Goal: Task Accomplishment & Management: Complete application form

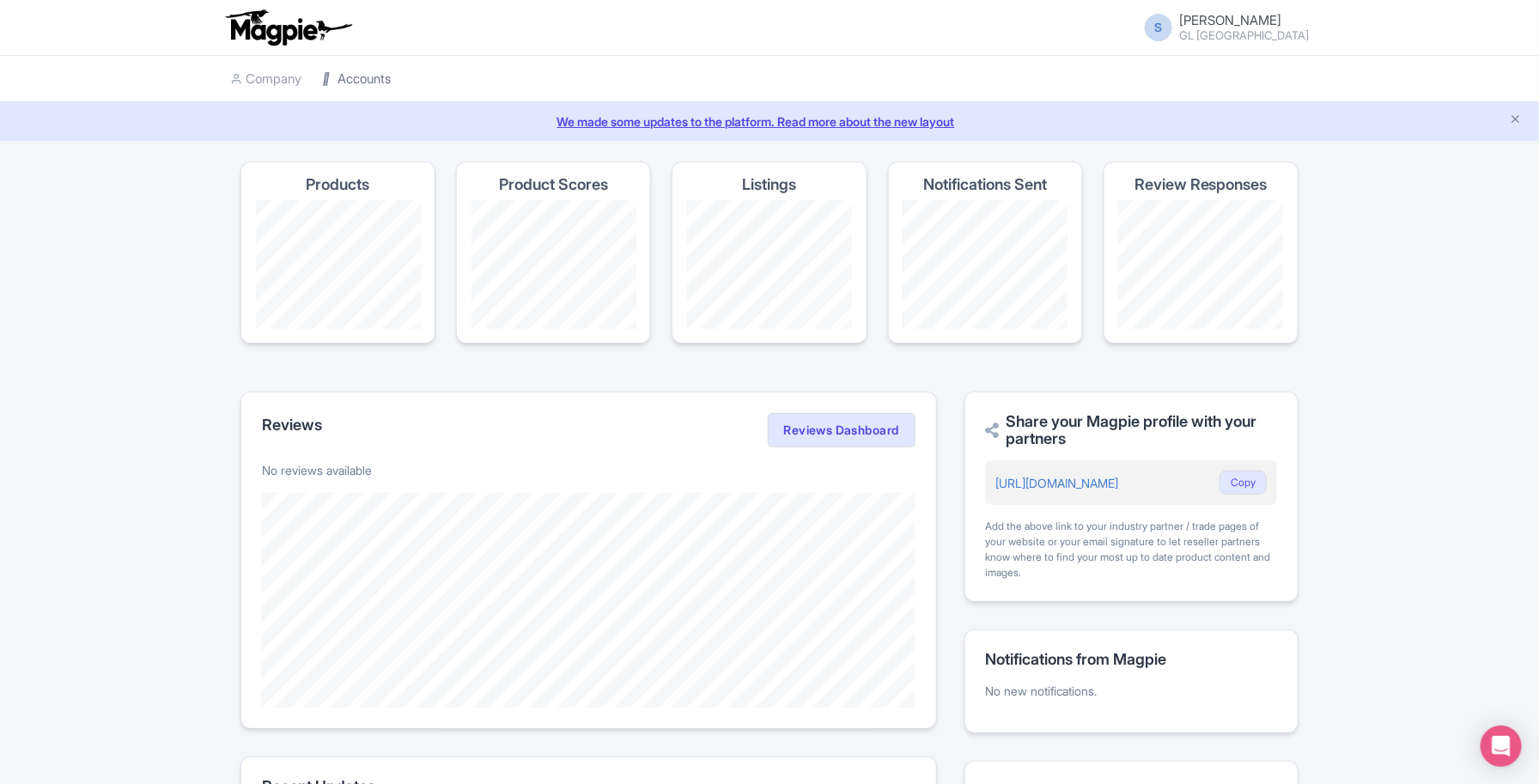
click at [350, 71] on link "Accounts" at bounding box center [357, 79] width 69 height 47
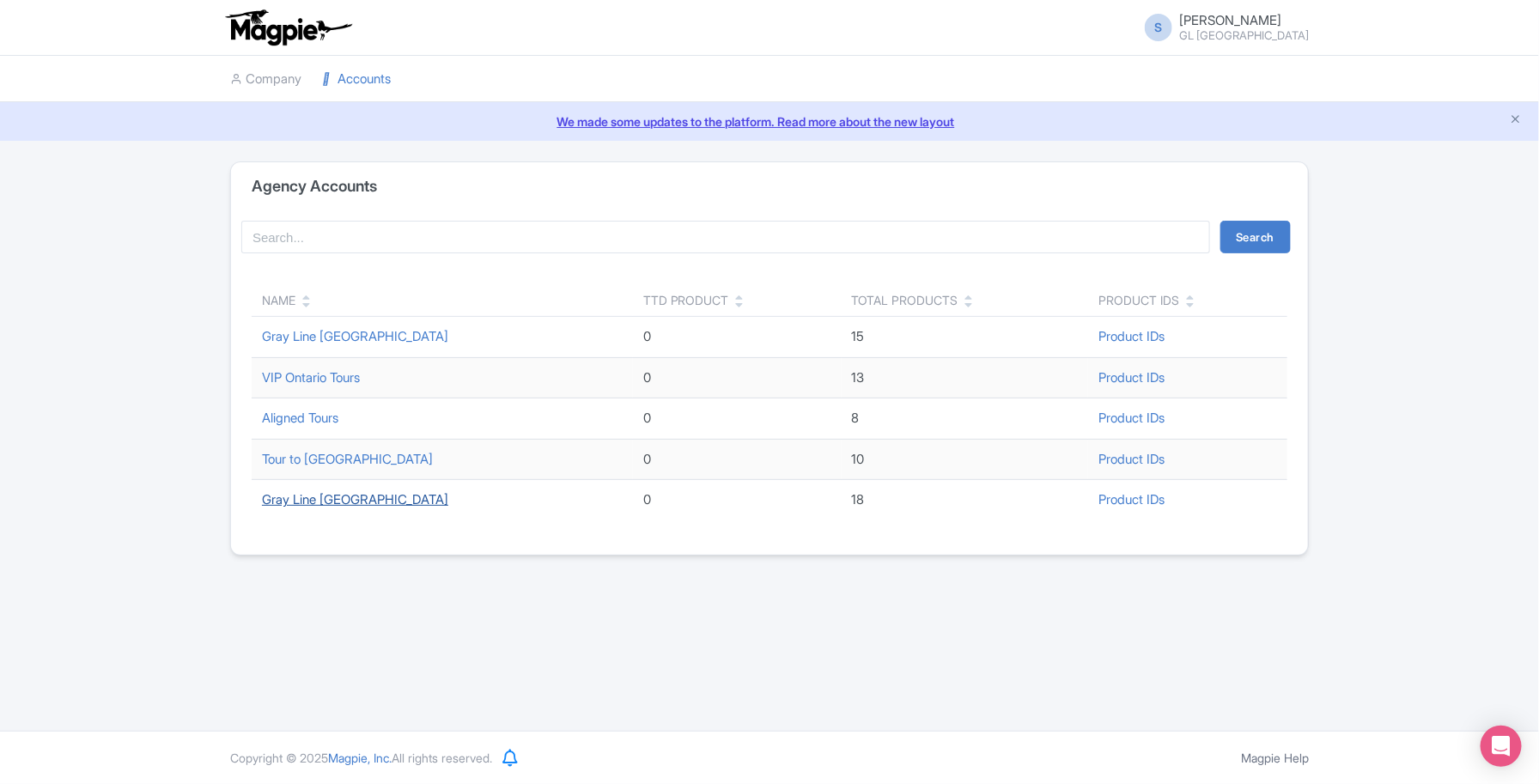
click at [329, 502] on link "Gray Line [GEOGRAPHIC_DATA]" at bounding box center [355, 499] width 186 height 17
click at [326, 497] on link "Gray Line [GEOGRAPHIC_DATA]" at bounding box center [355, 499] width 186 height 17
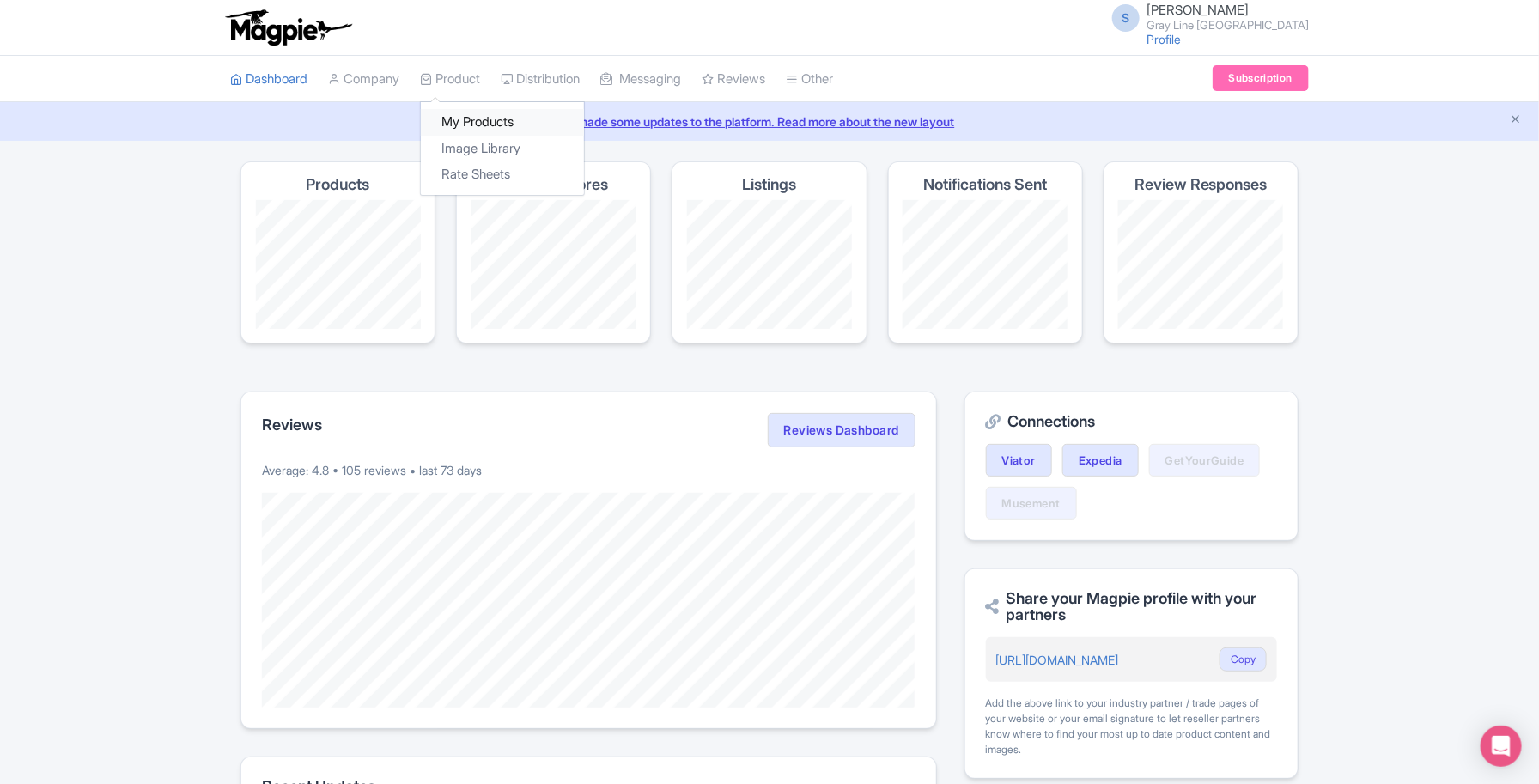
click at [470, 126] on link "My Products" at bounding box center [502, 122] width 163 height 27
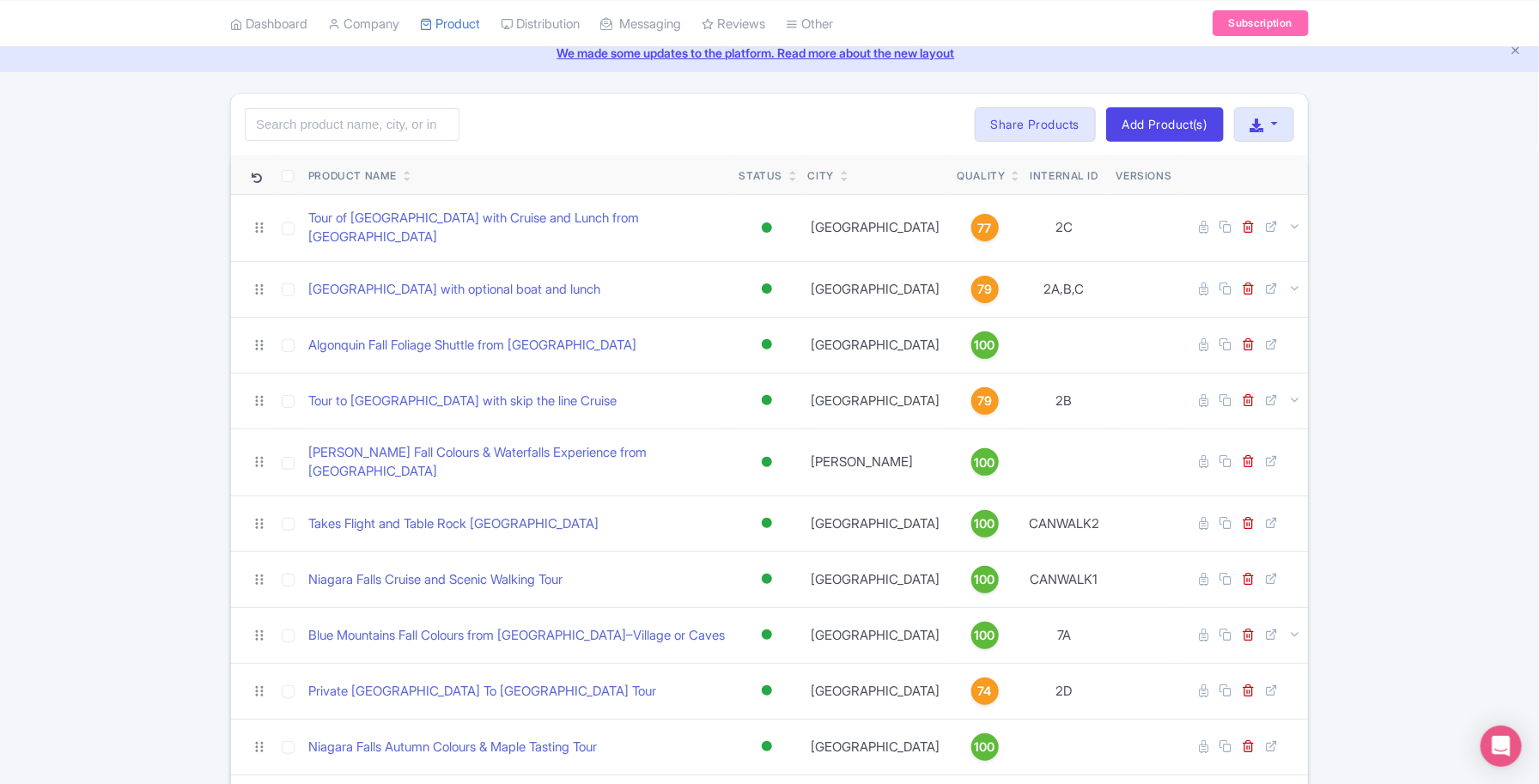
scroll to position [108, 0]
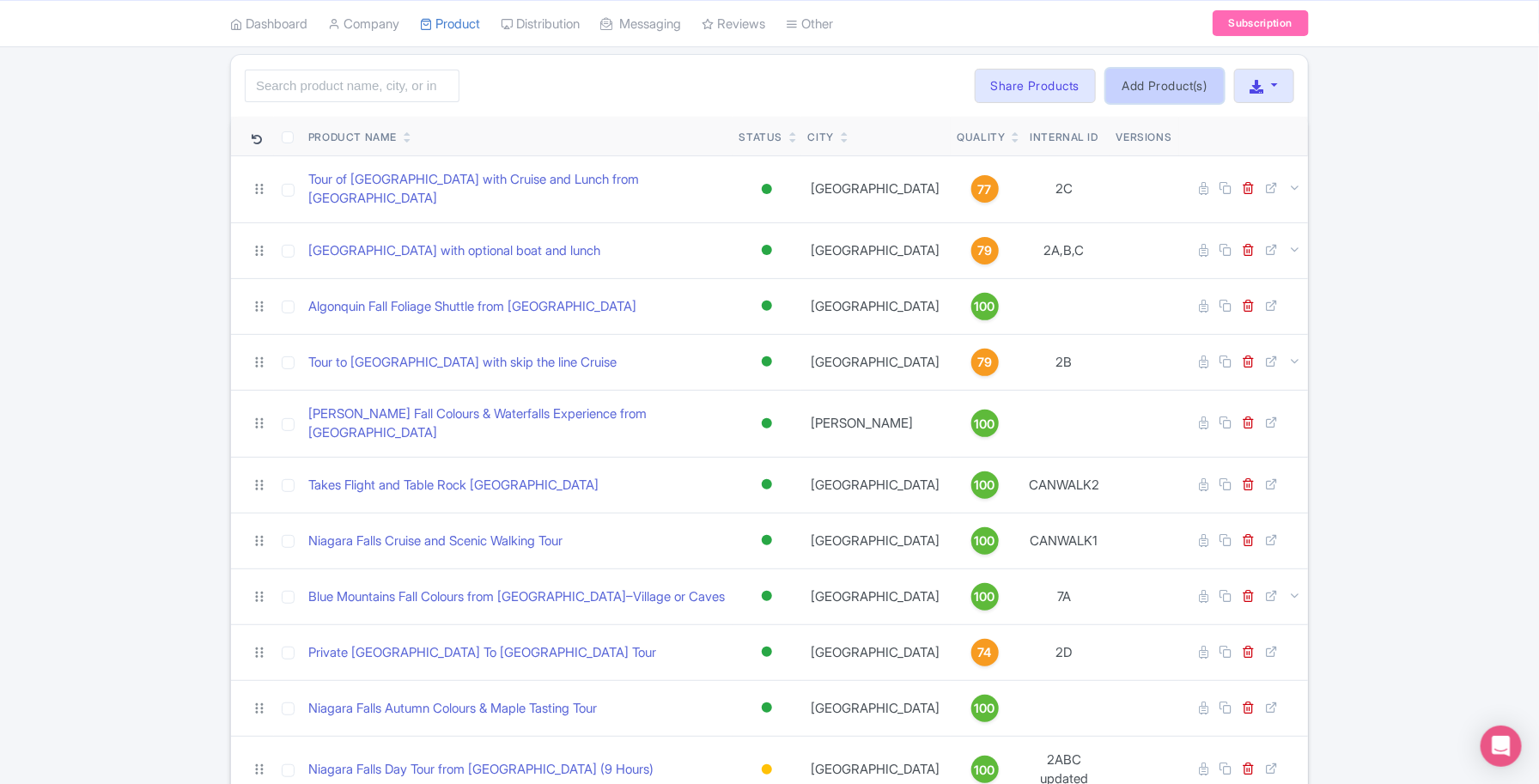
click at [1169, 83] on link "Add Product(s)" at bounding box center [1166, 86] width 118 height 34
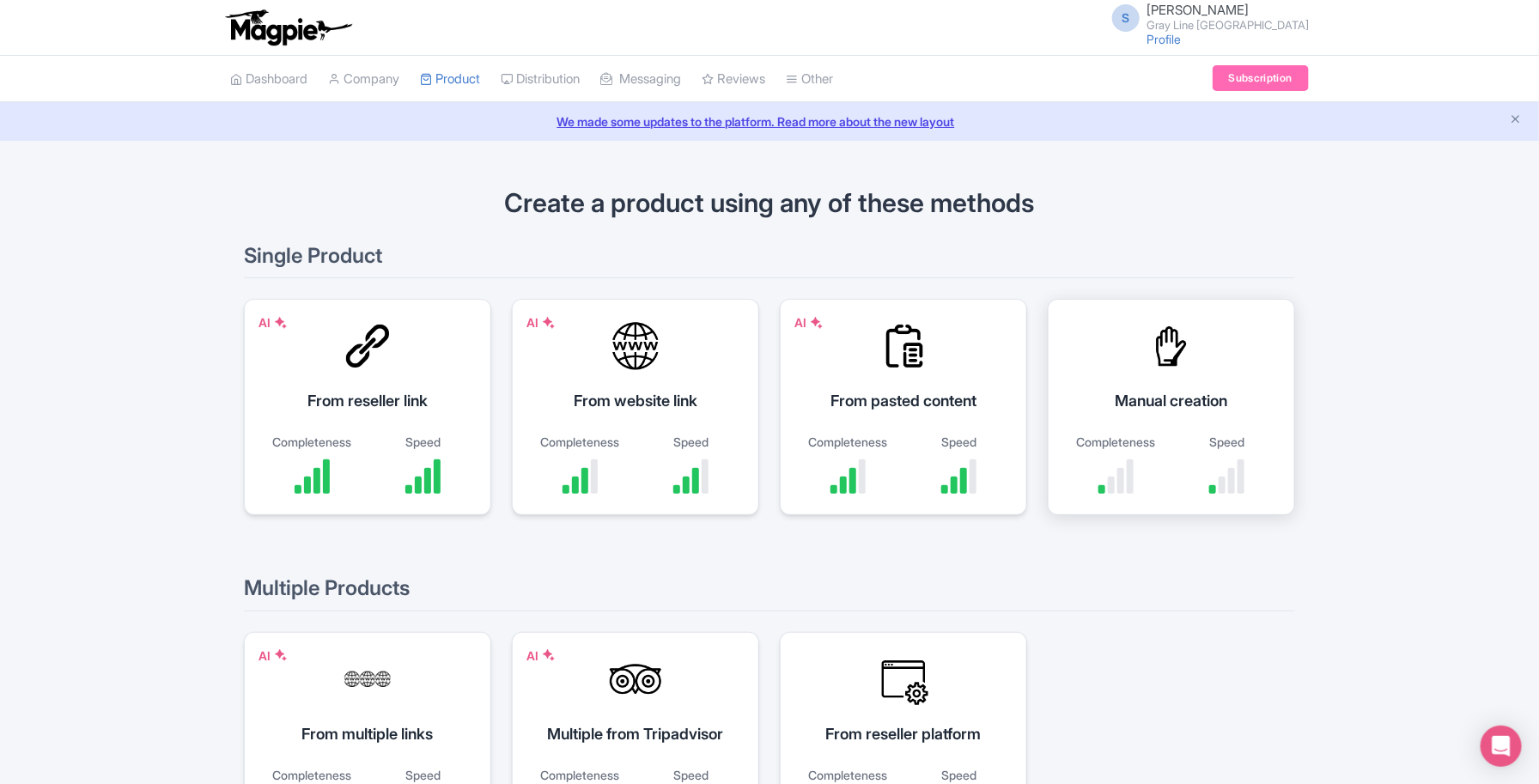
click at [1199, 413] on div "Manual creation Completeness Speed" at bounding box center [1171, 406] width 247 height 216
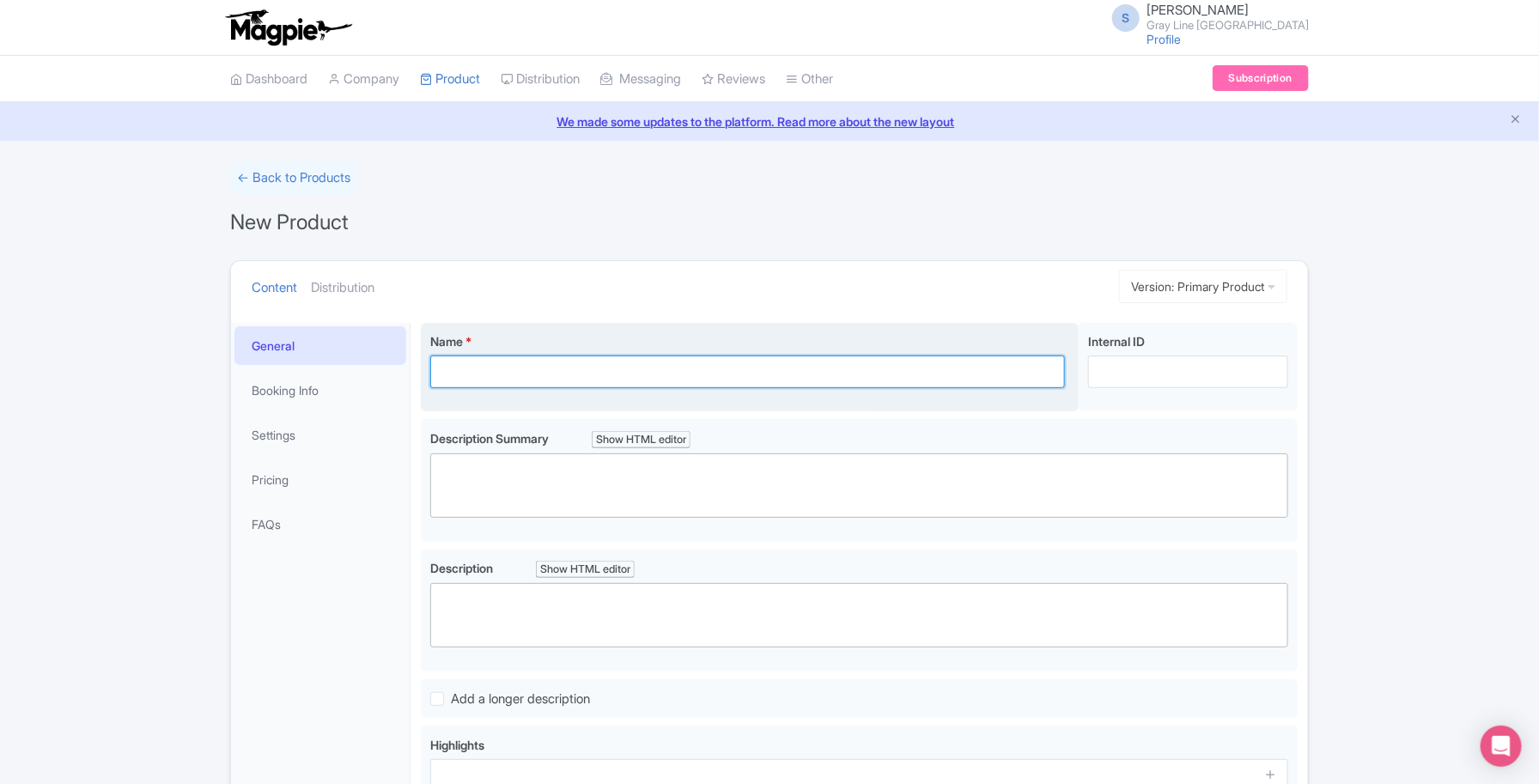
click at [509, 374] on input "Name *" at bounding box center [747, 371] width 635 height 32
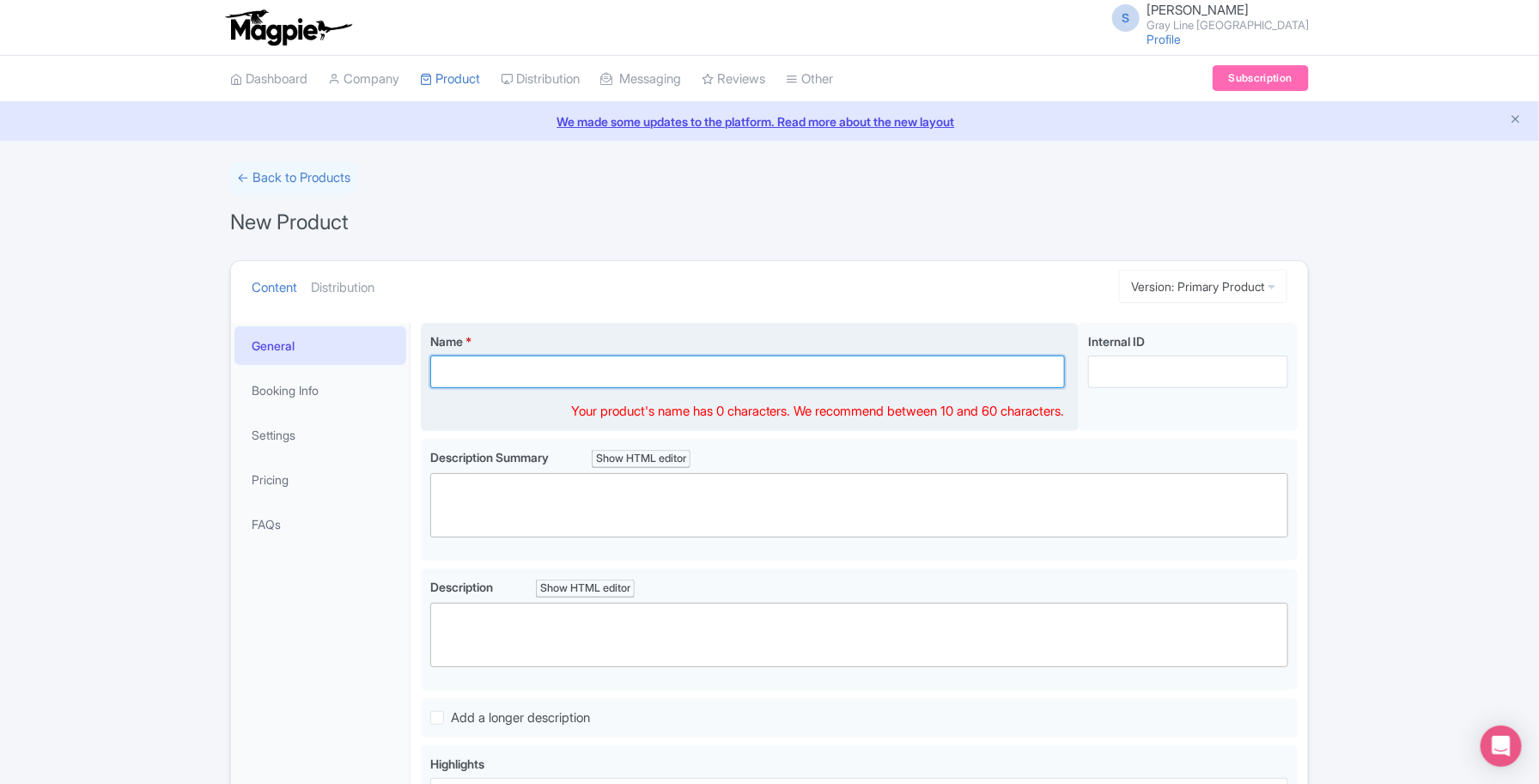
paste input "Toronto Highlights Day Trip from [GEOGRAPHIC_DATA]"
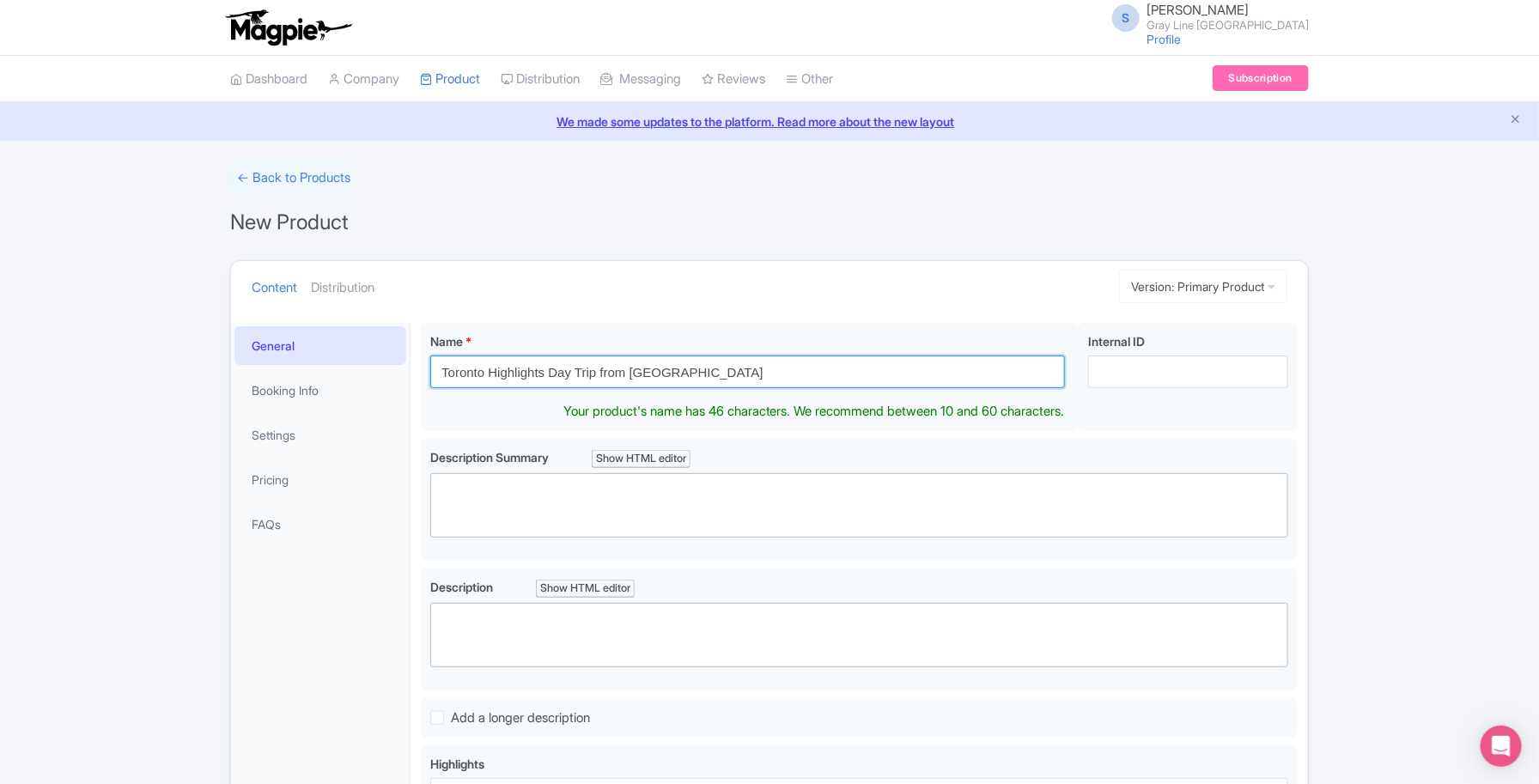
type input "Toronto Highlights Day Trip from [GEOGRAPHIC_DATA]"
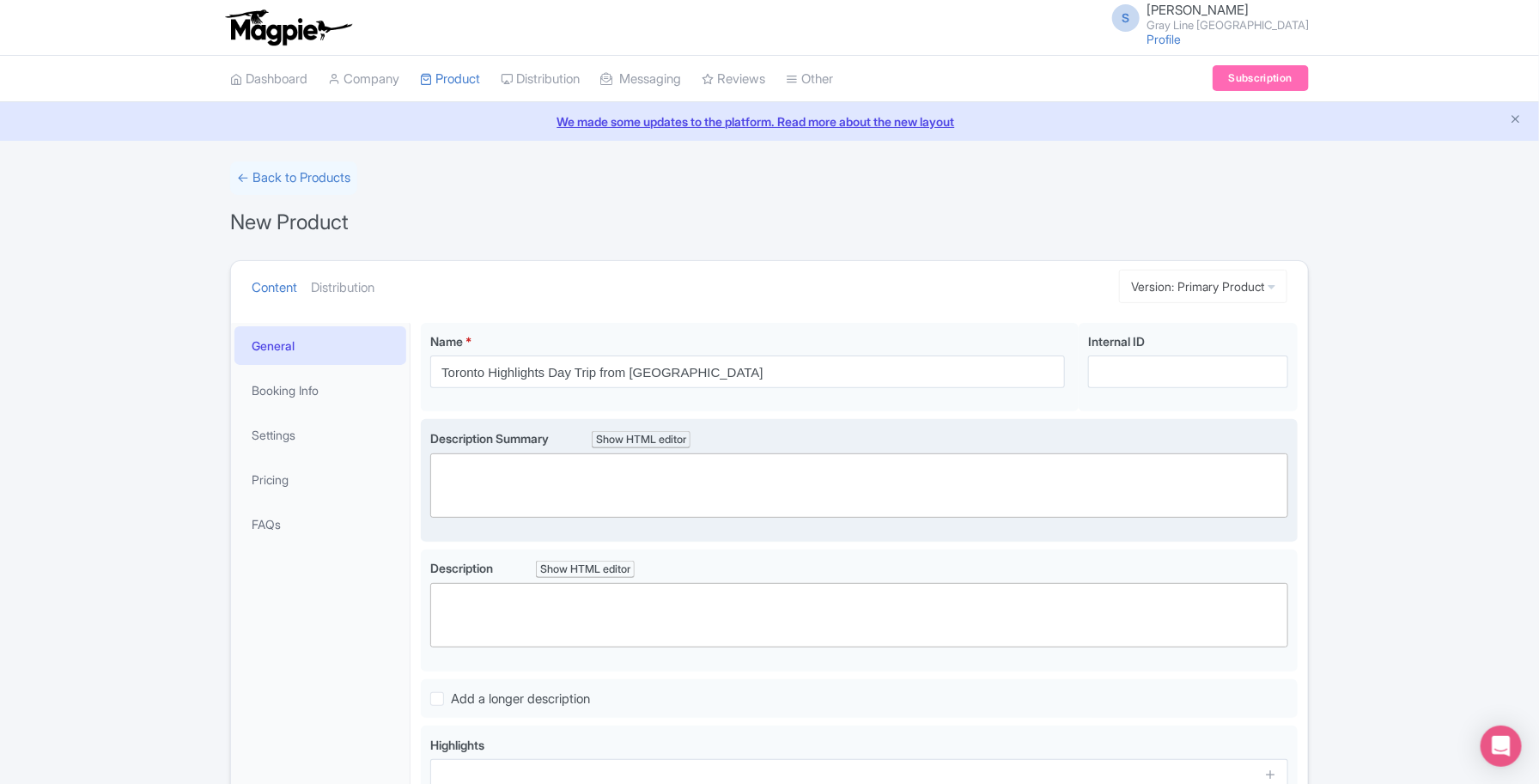
click at [617, 491] on trix-editor at bounding box center [859, 486] width 858 height 64
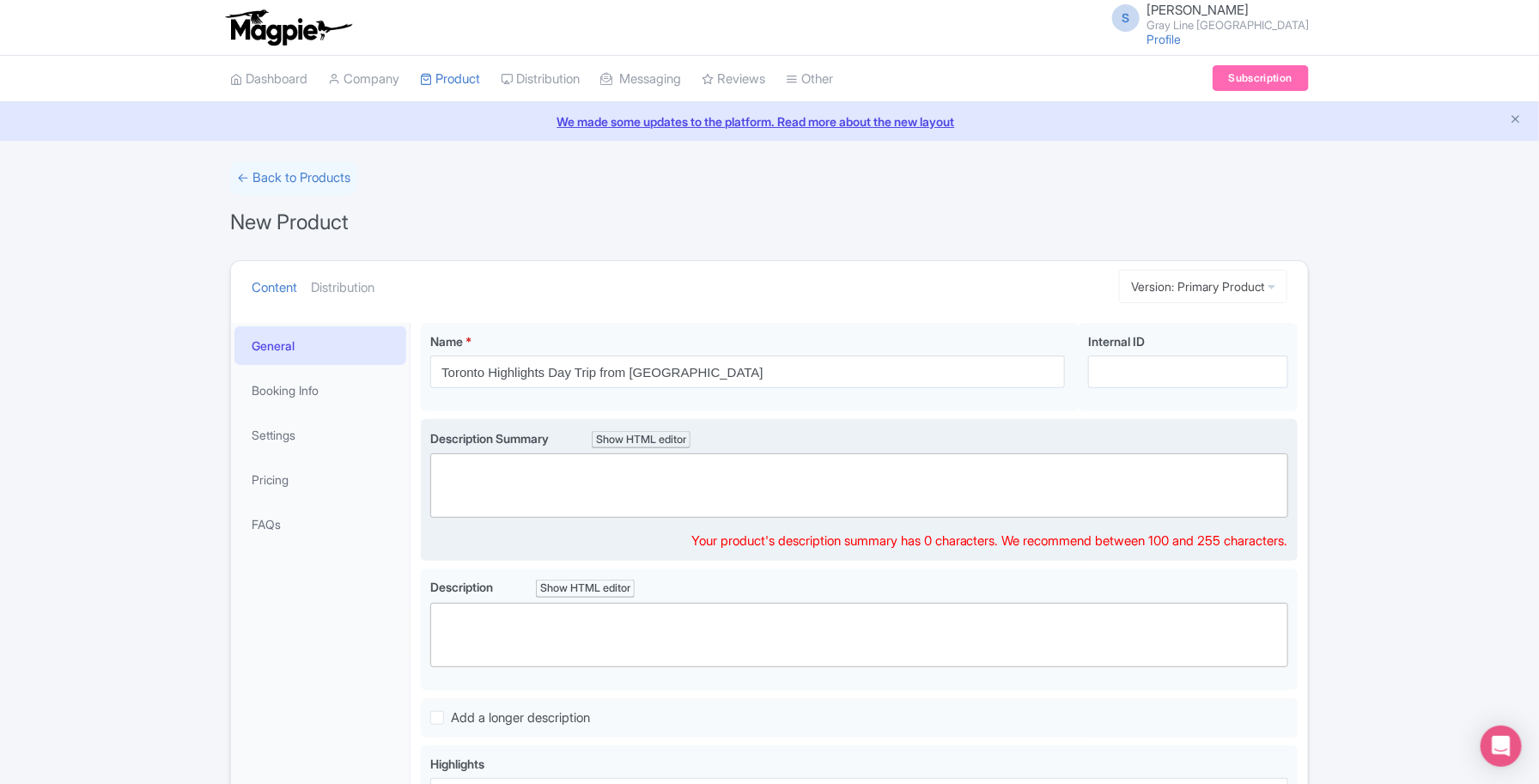
paste trix-editor "<h1>Discover Toronto’s best attractions on a guided day trip from Niagara Falls…"
type trix-editor "<h1>Discover Toronto’s best attractions on a guided day trip from Niagara Falls…"
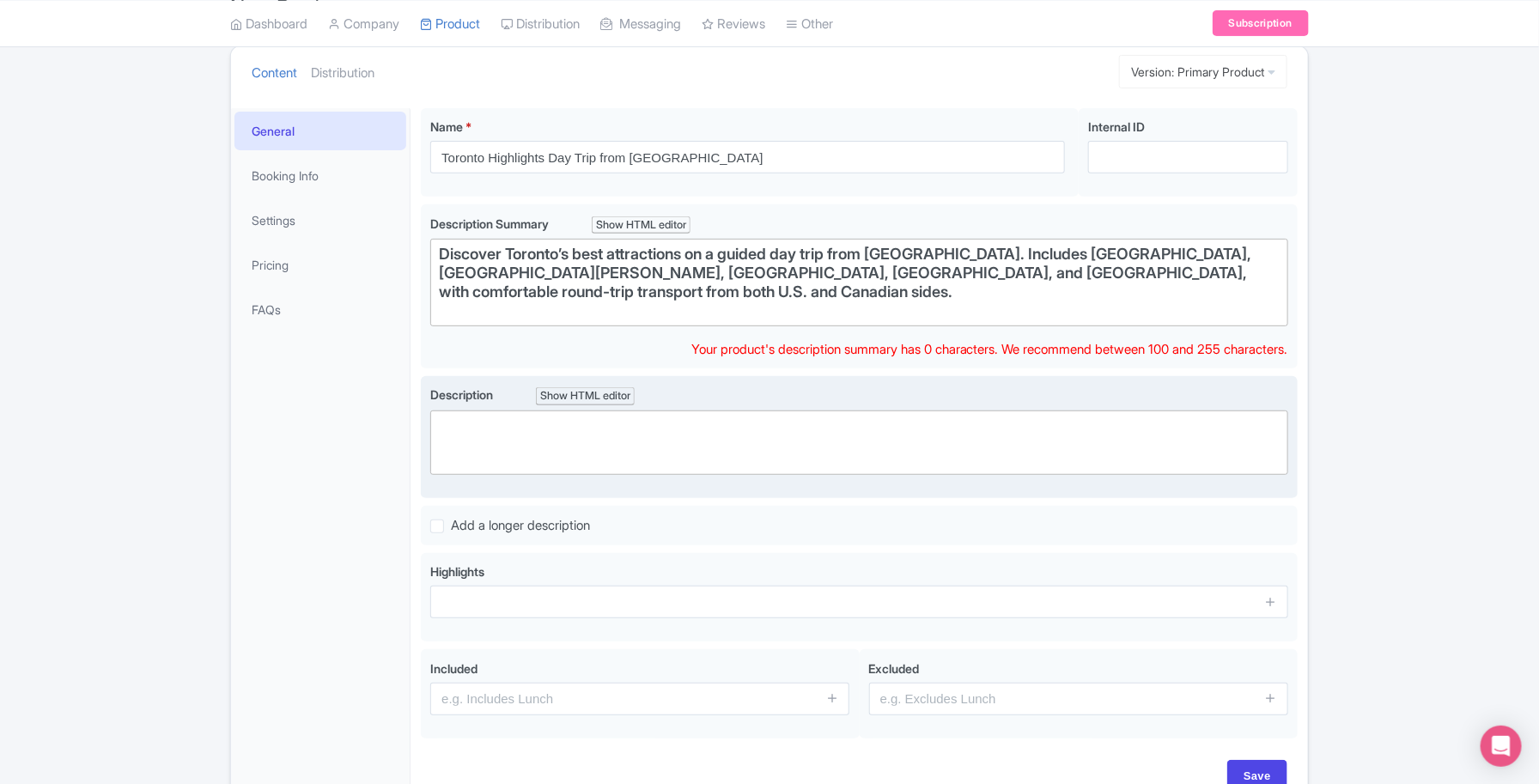
click at [546, 431] on trix-editor at bounding box center [859, 443] width 858 height 64
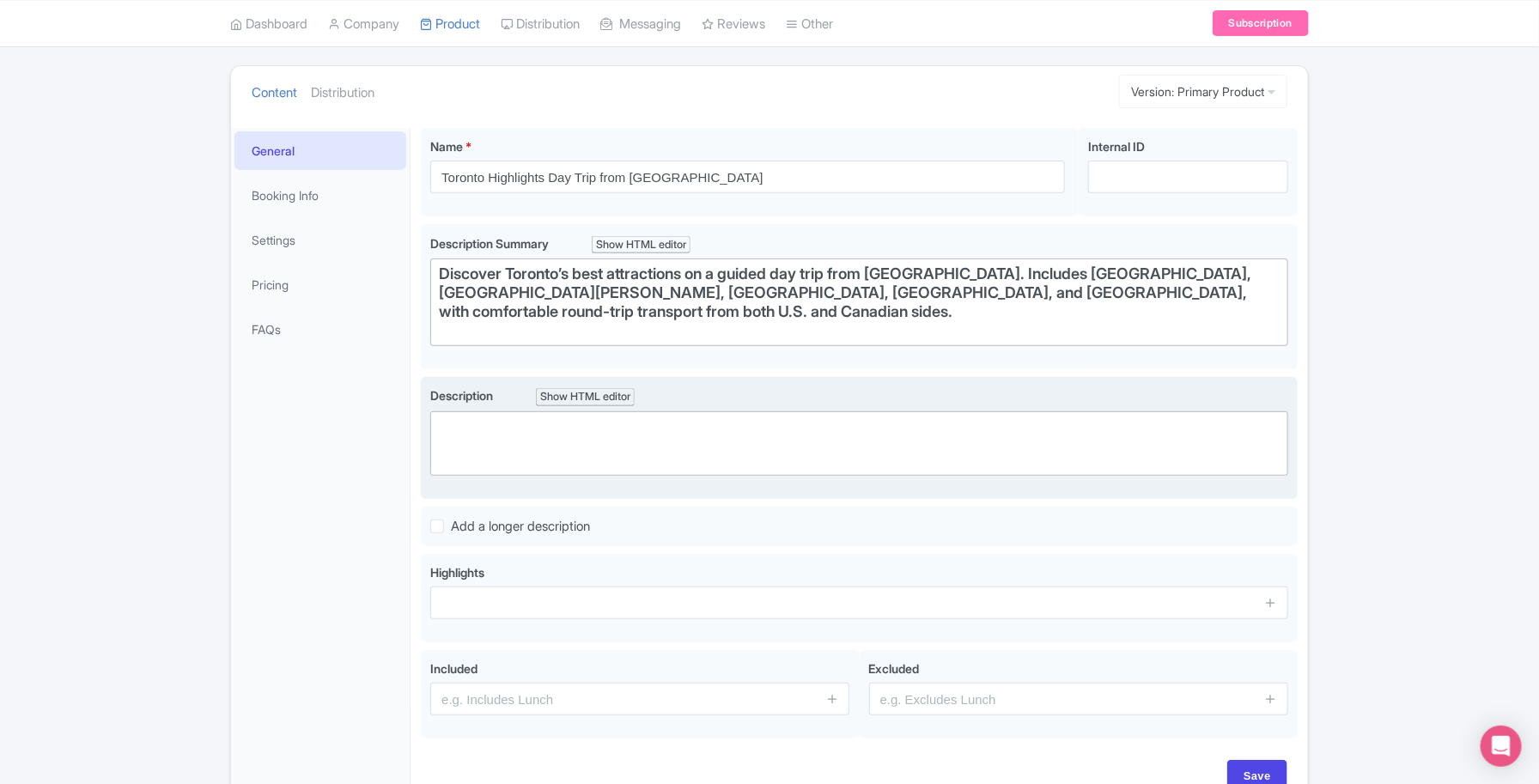
click at [483, 435] on trix-editor at bounding box center [859, 444] width 858 height 64
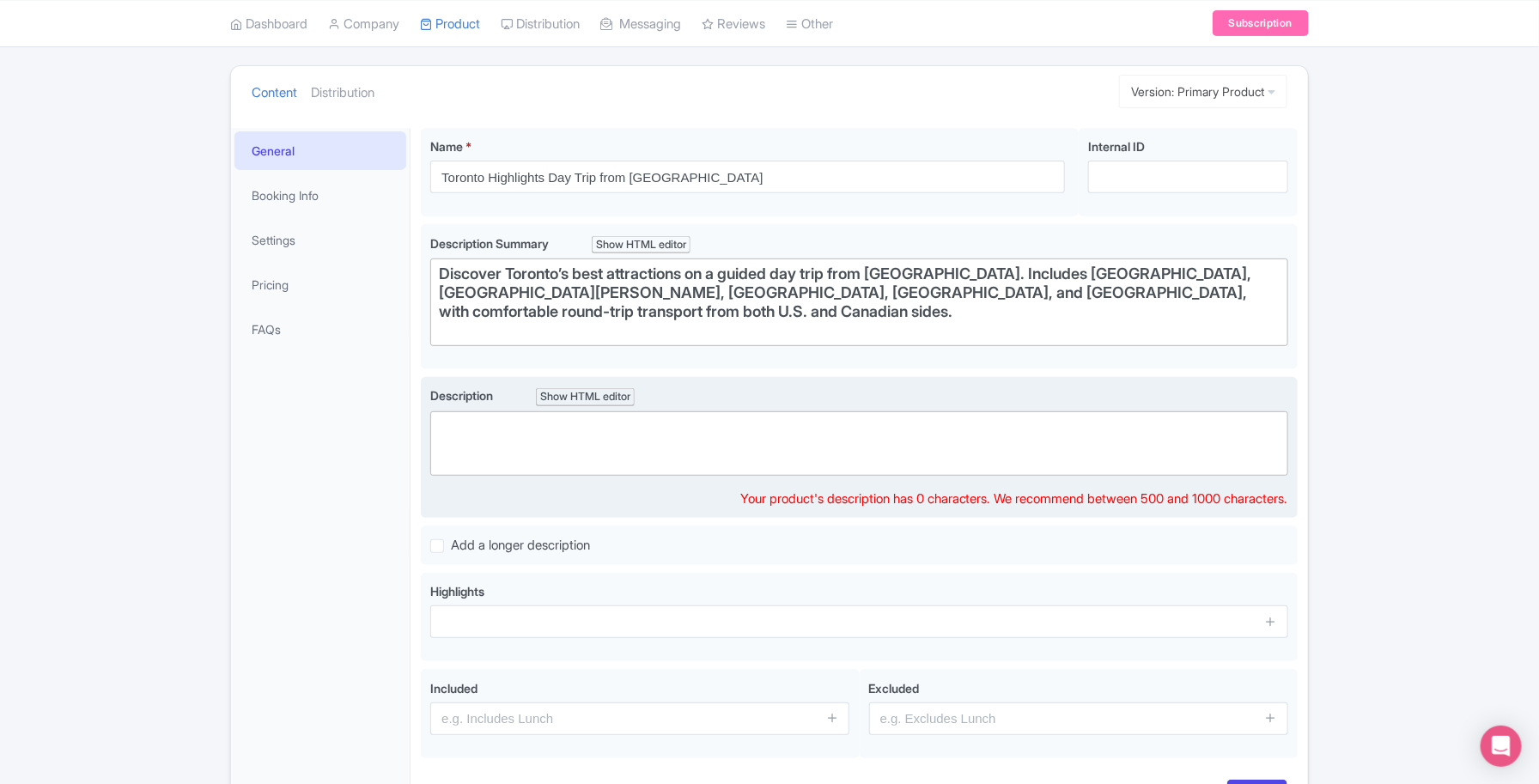
paste trix-editor "<h1>Experience Toronto’s culture, landmarks, and lakeside charm on this full-da…"
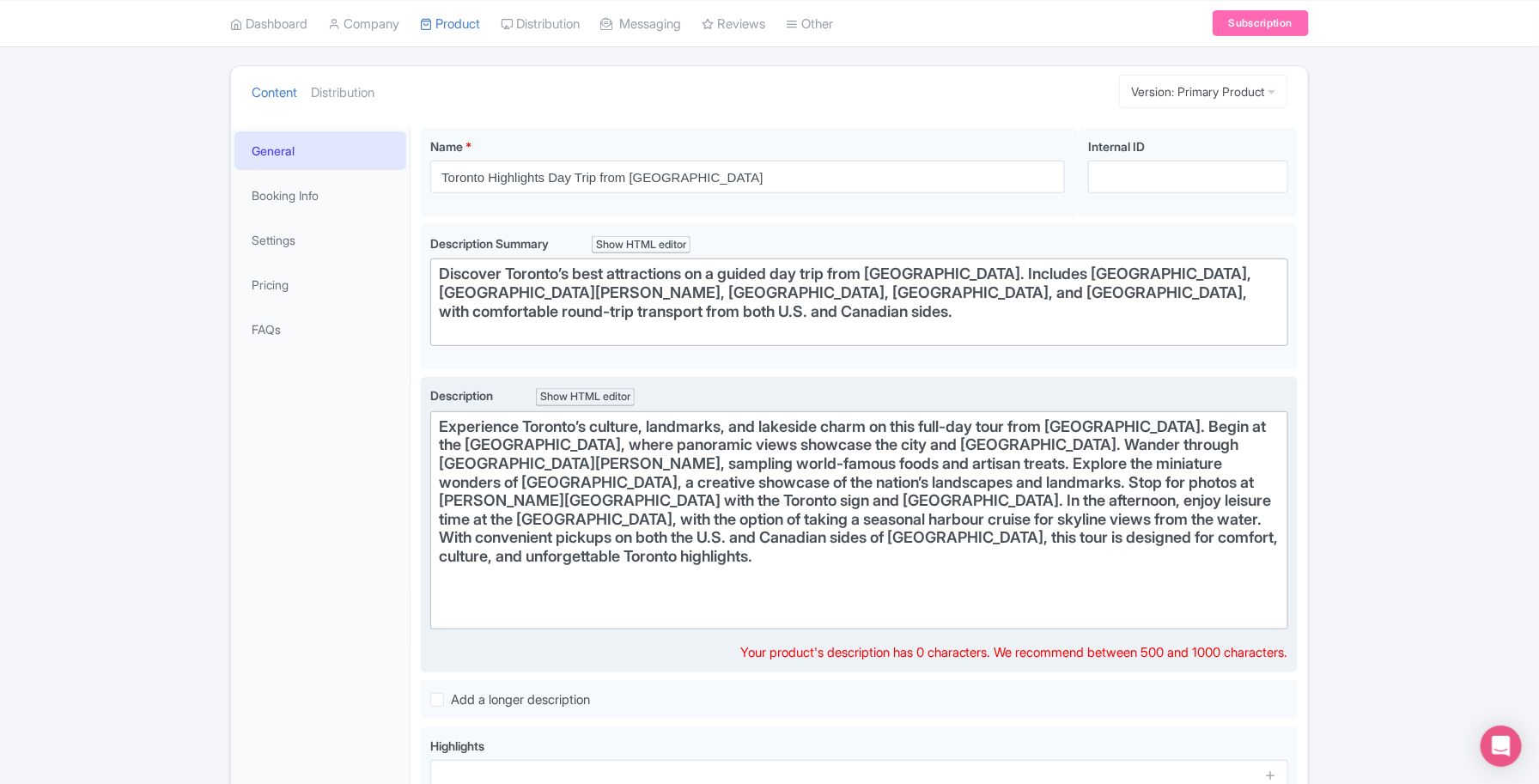
type trix-editor "<h1>Experience Toronto’s culture, landmarks, and lakeside charm on this full-da…"
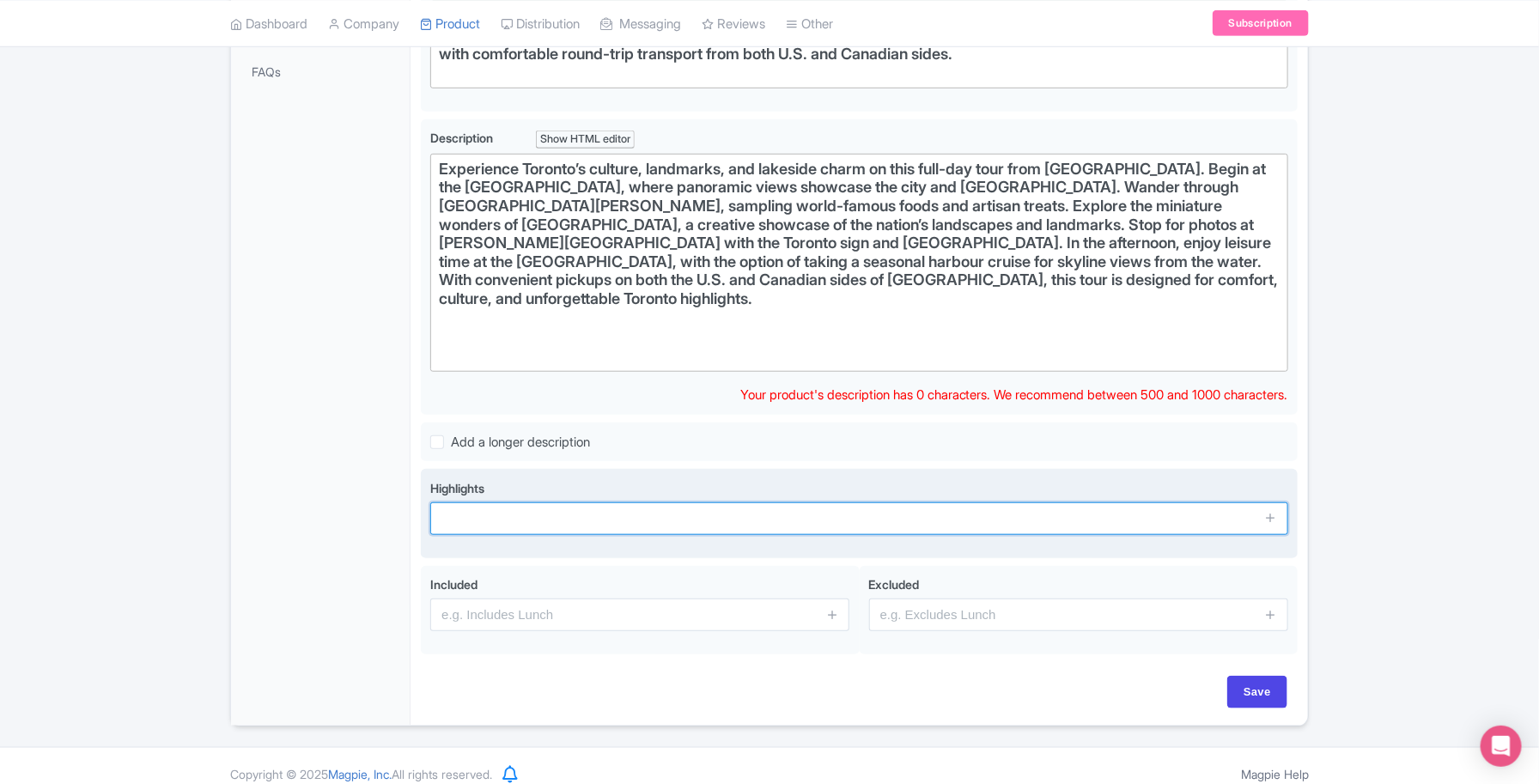
click at [477, 502] on input "text" at bounding box center [859, 518] width 858 height 32
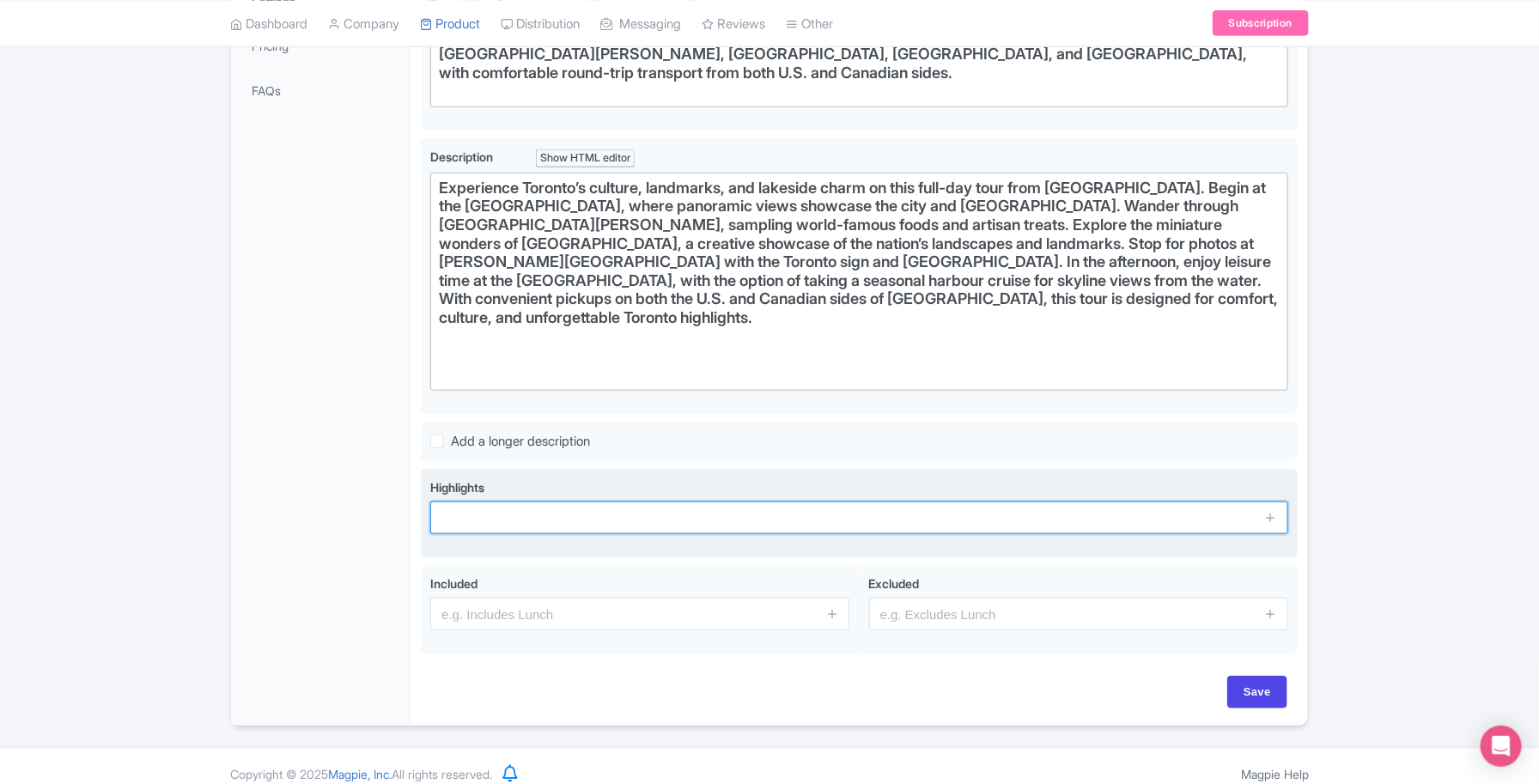
click at [464, 501] on input "text" at bounding box center [859, 517] width 858 height 32
paste input "Panoramic skyline views from the CN Tower"
type input "Panoramic skyline views from the CN Tower"
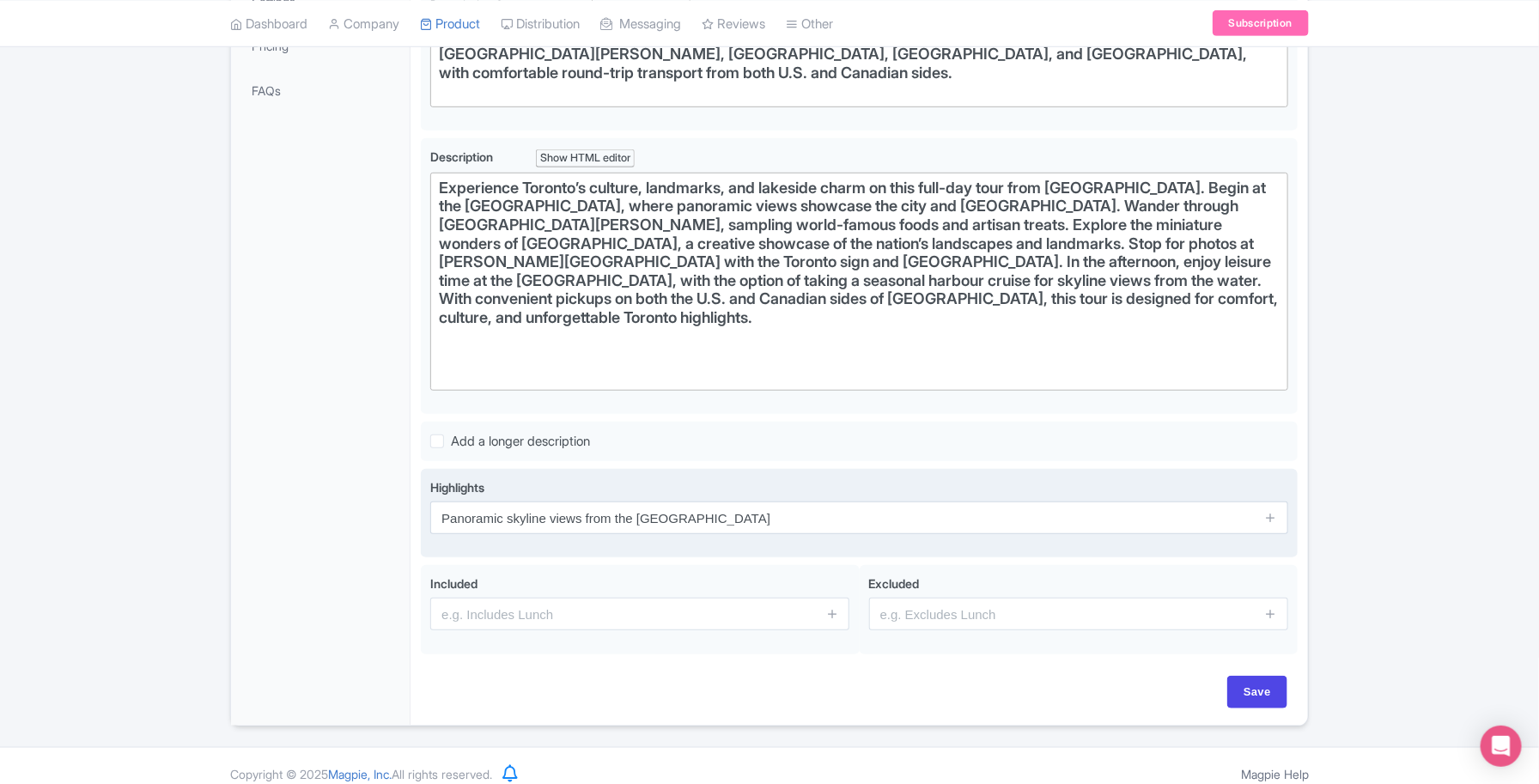
click at [1281, 502] on span at bounding box center [1271, 517] width 34 height 32
click at [1255, 502] on span at bounding box center [1271, 517] width 34 height 32
click at [1270, 511] on icon at bounding box center [1271, 518] width 13 height 13
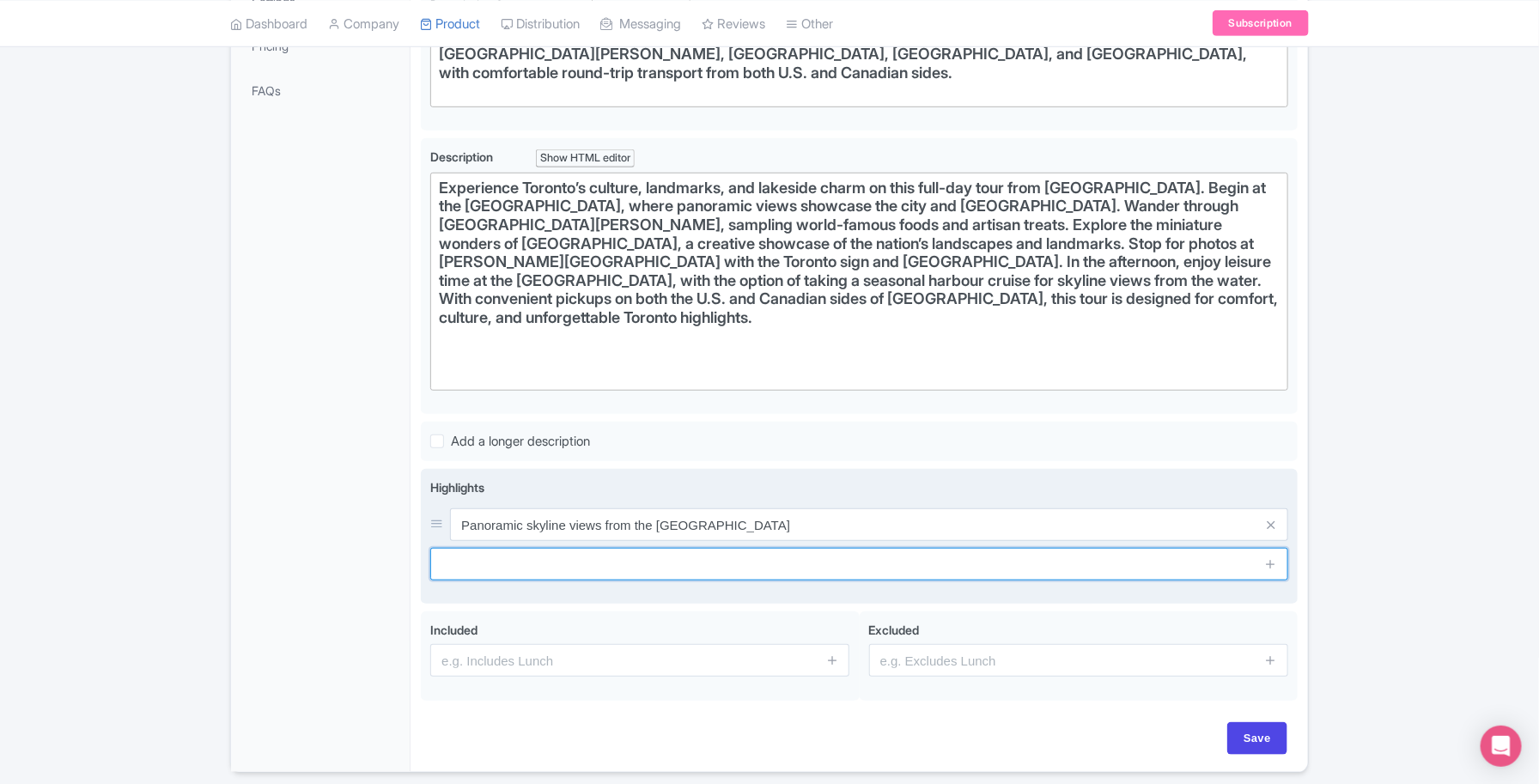
click at [499, 552] on input "text" at bounding box center [859, 564] width 858 height 32
paste input "Browse food stalls at St. Lawrence Market"
type input "Browse food stalls at St. Lawrence Market"
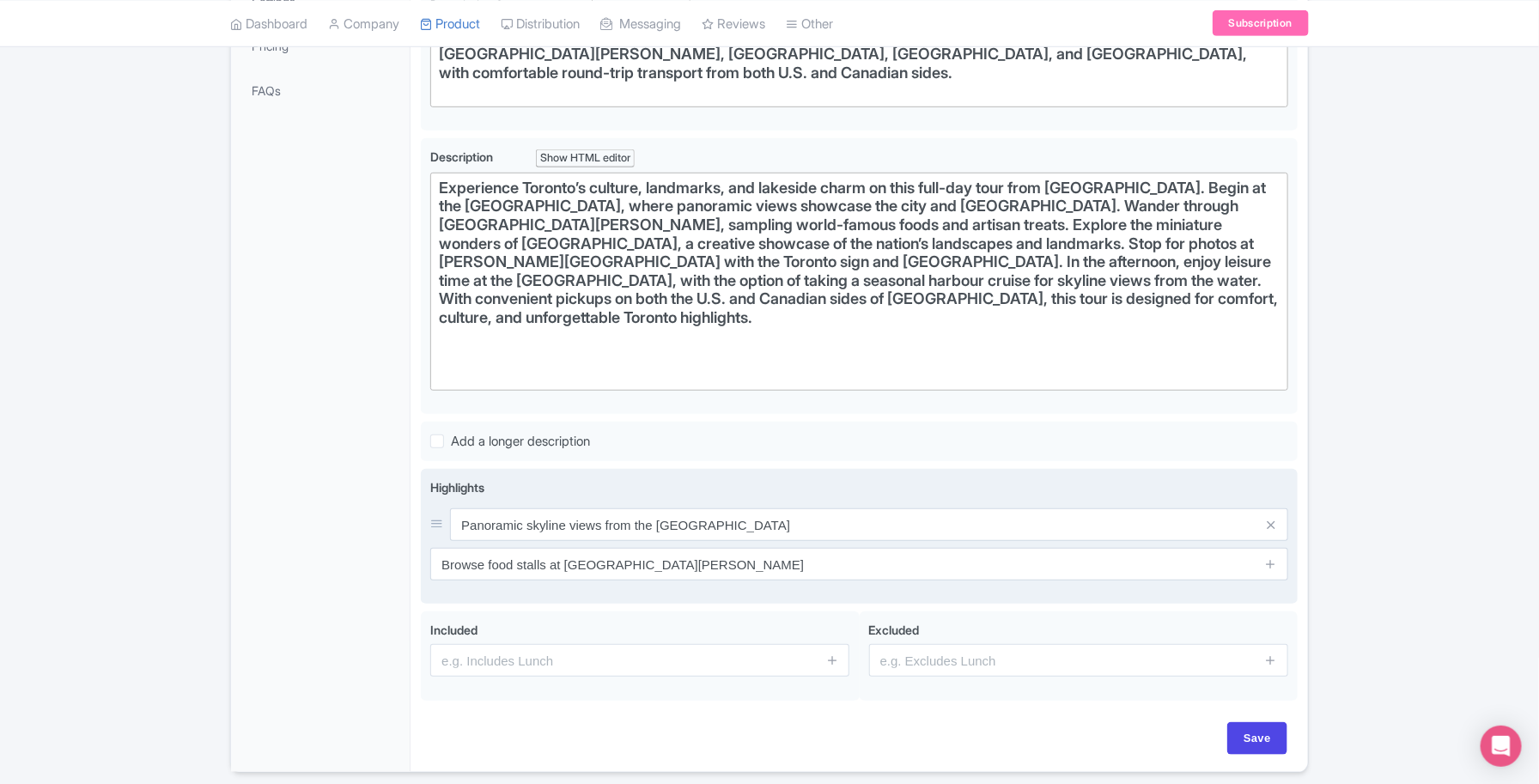
click at [1261, 548] on span at bounding box center [1271, 564] width 34 height 32
click at [1272, 557] on icon at bounding box center [1271, 564] width 13 height 13
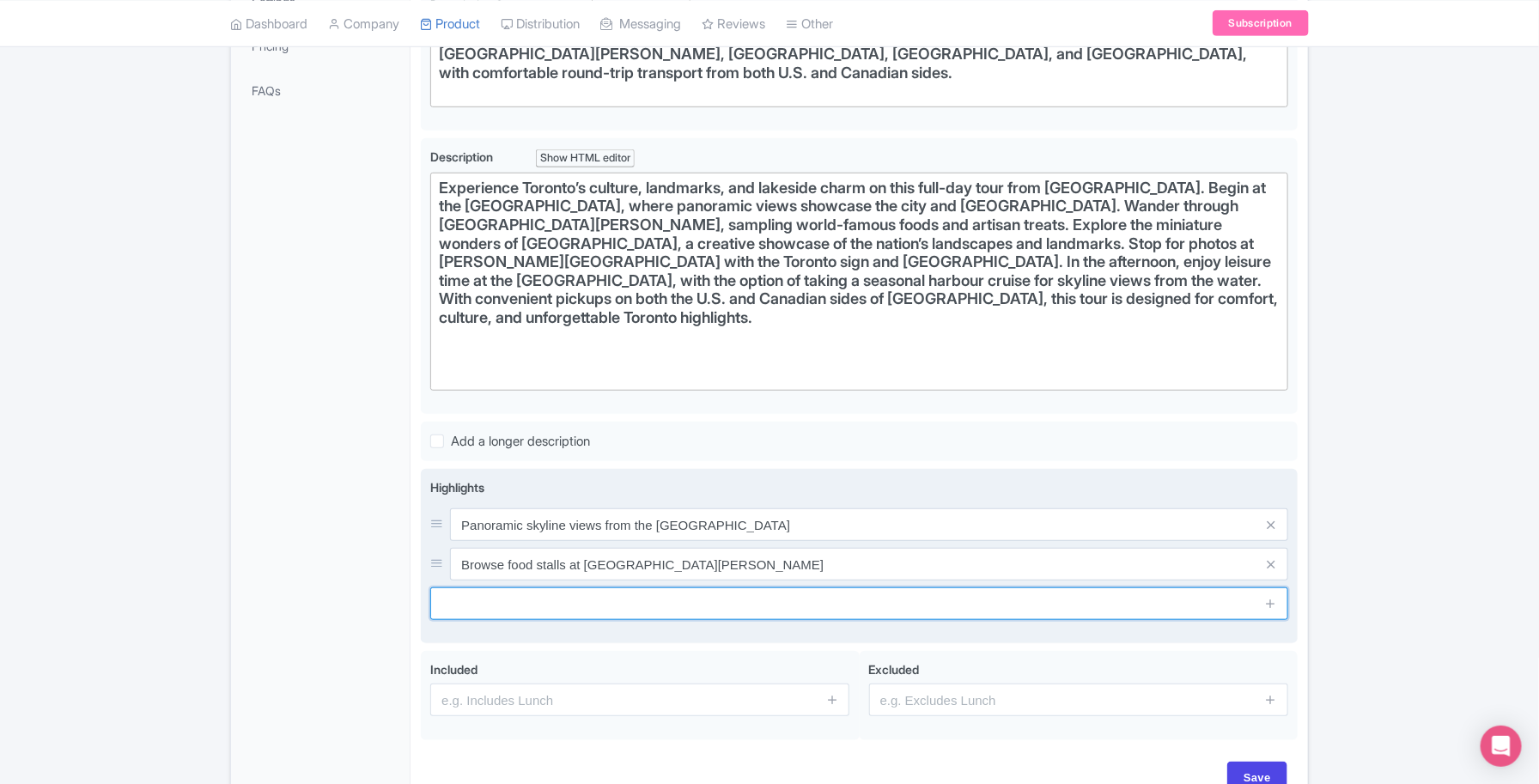
click at [504, 597] on input "text" at bounding box center [859, 603] width 858 height 32
paste input "Discover Canada in miniature at Little Canada"
type input "Discover Canada in miniature at Little Canada"
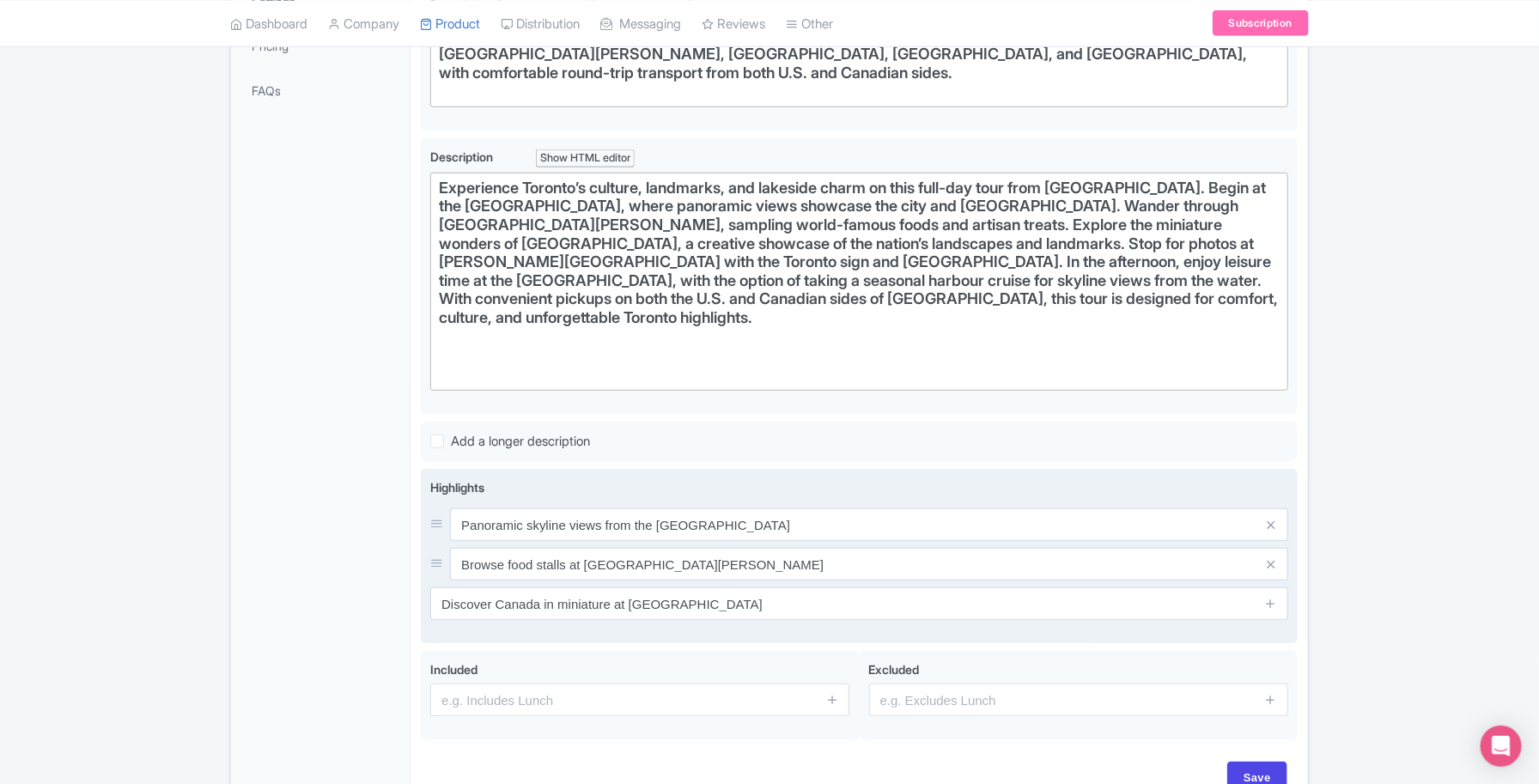
click at [1277, 588] on span at bounding box center [1271, 603] width 34 height 32
click at [1274, 597] on icon at bounding box center [1271, 603] width 13 height 13
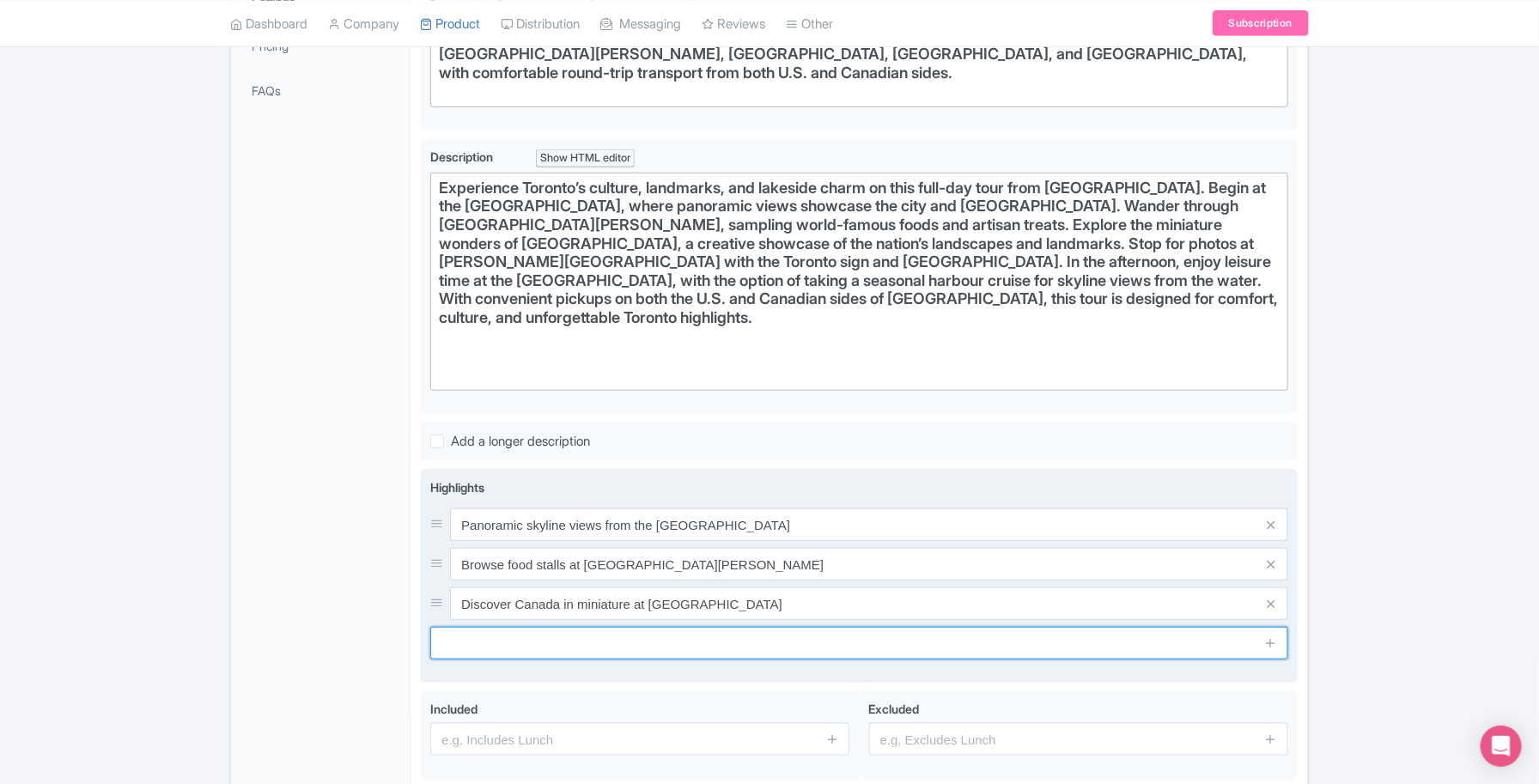
click at [478, 626] on input "text" at bounding box center [859, 642] width 858 height 32
paste input "Iconic photos at Nathan Phillips Square"
type input "Iconic photos at Nathan Phillips Square"
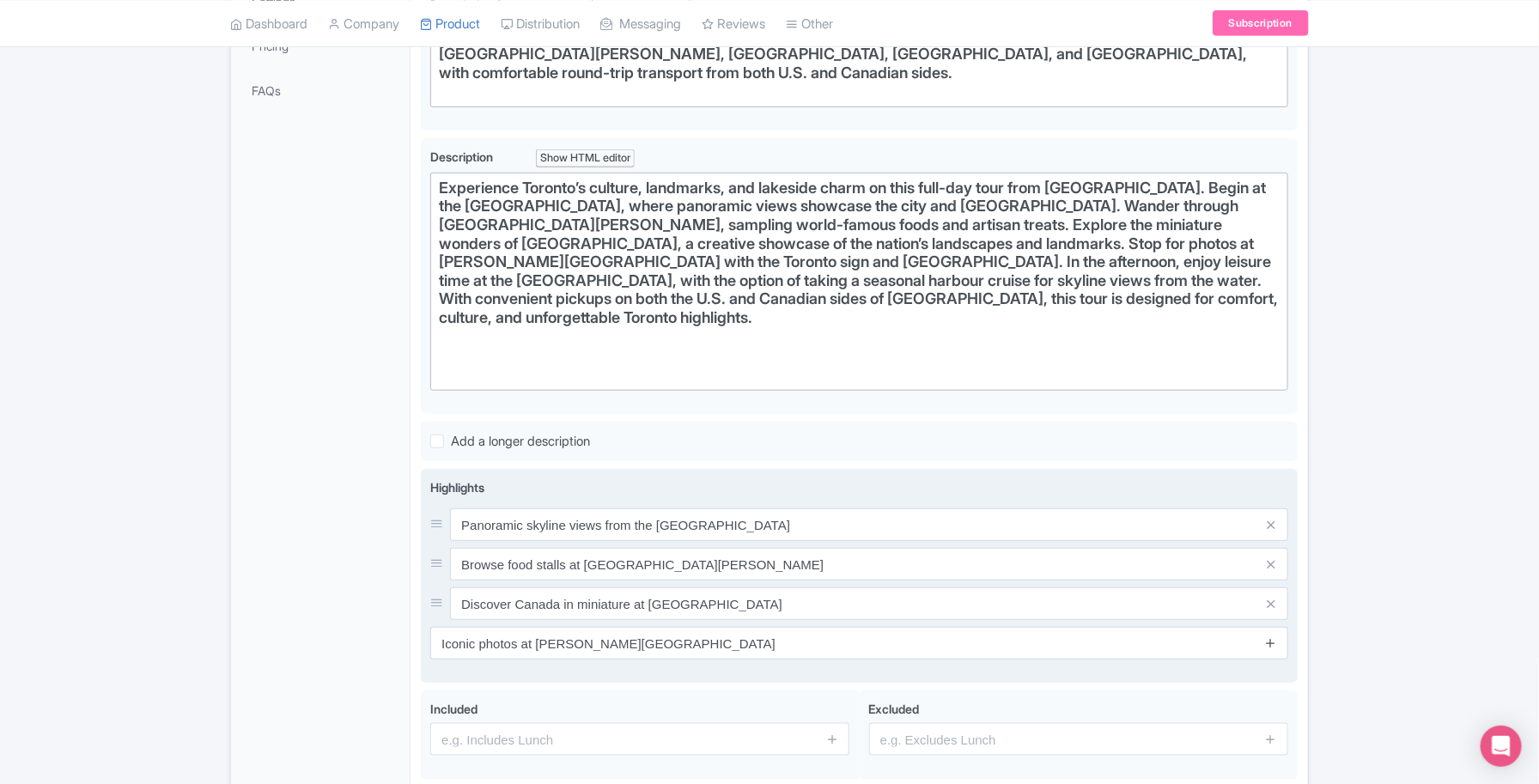
click at [1274, 637] on icon at bounding box center [1271, 643] width 13 height 13
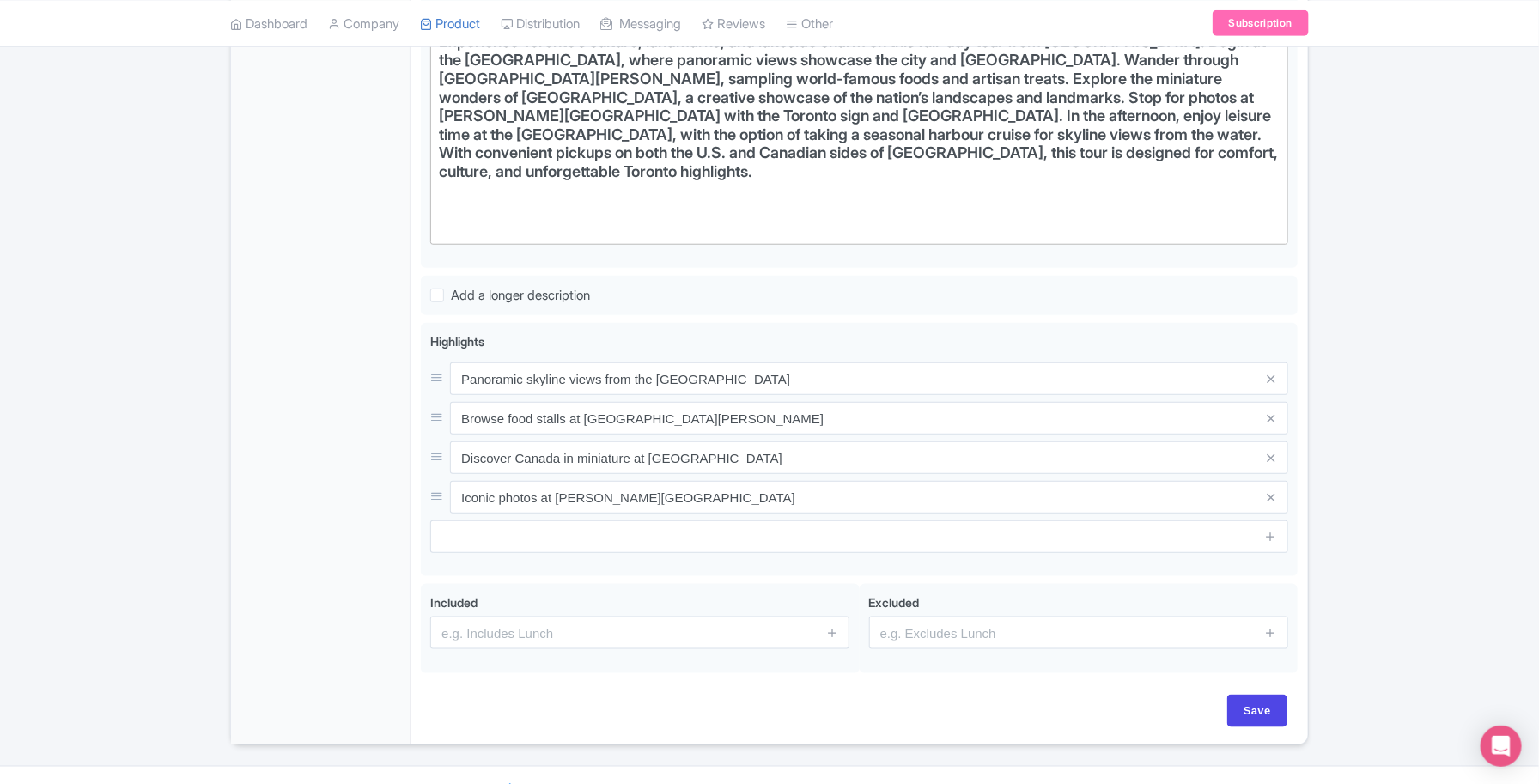
scroll to position [598, 0]
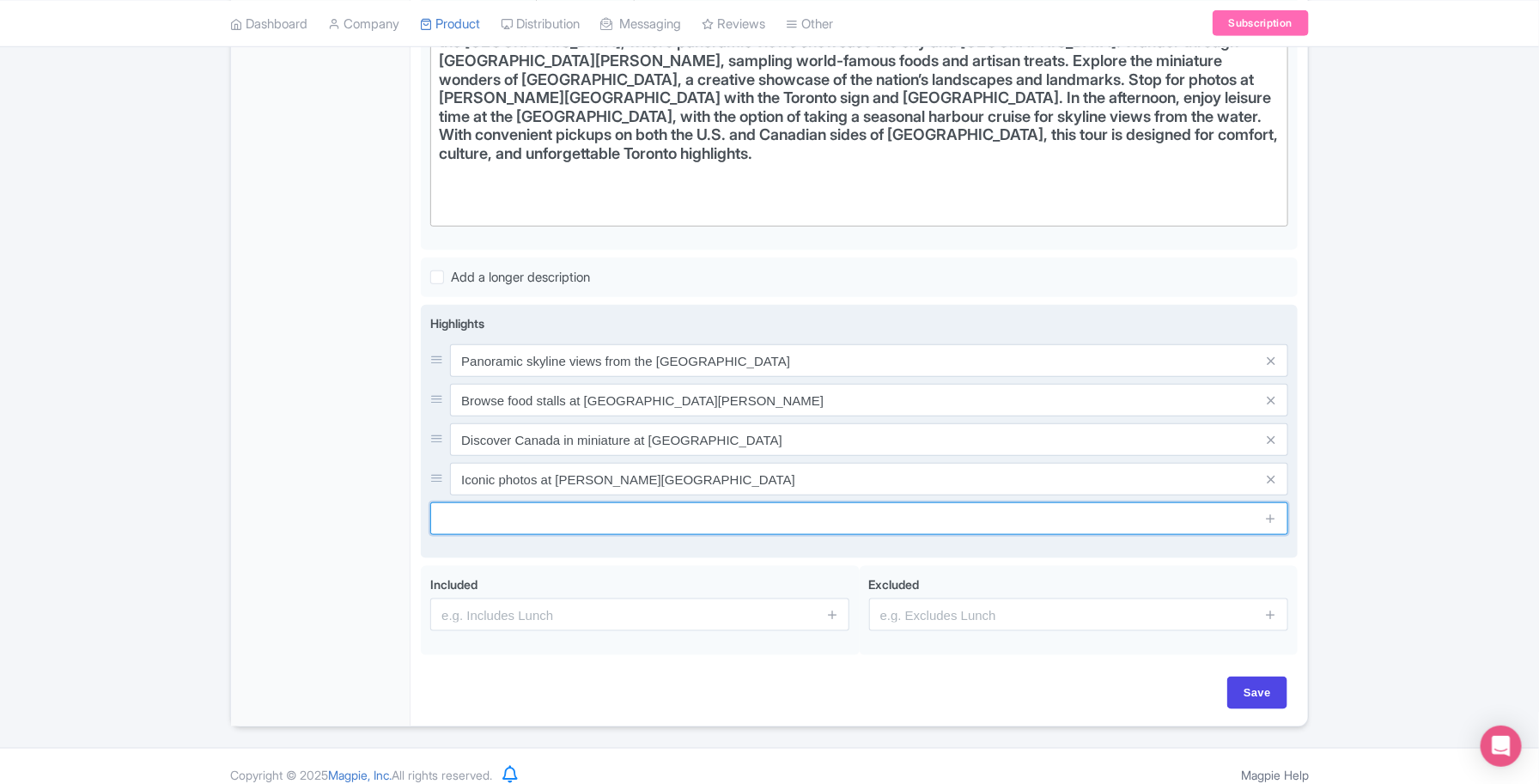
click at [499, 502] on input "text" at bounding box center [859, 518] width 858 height 32
paste input "Relax by the lake at Harbourfront Centre"
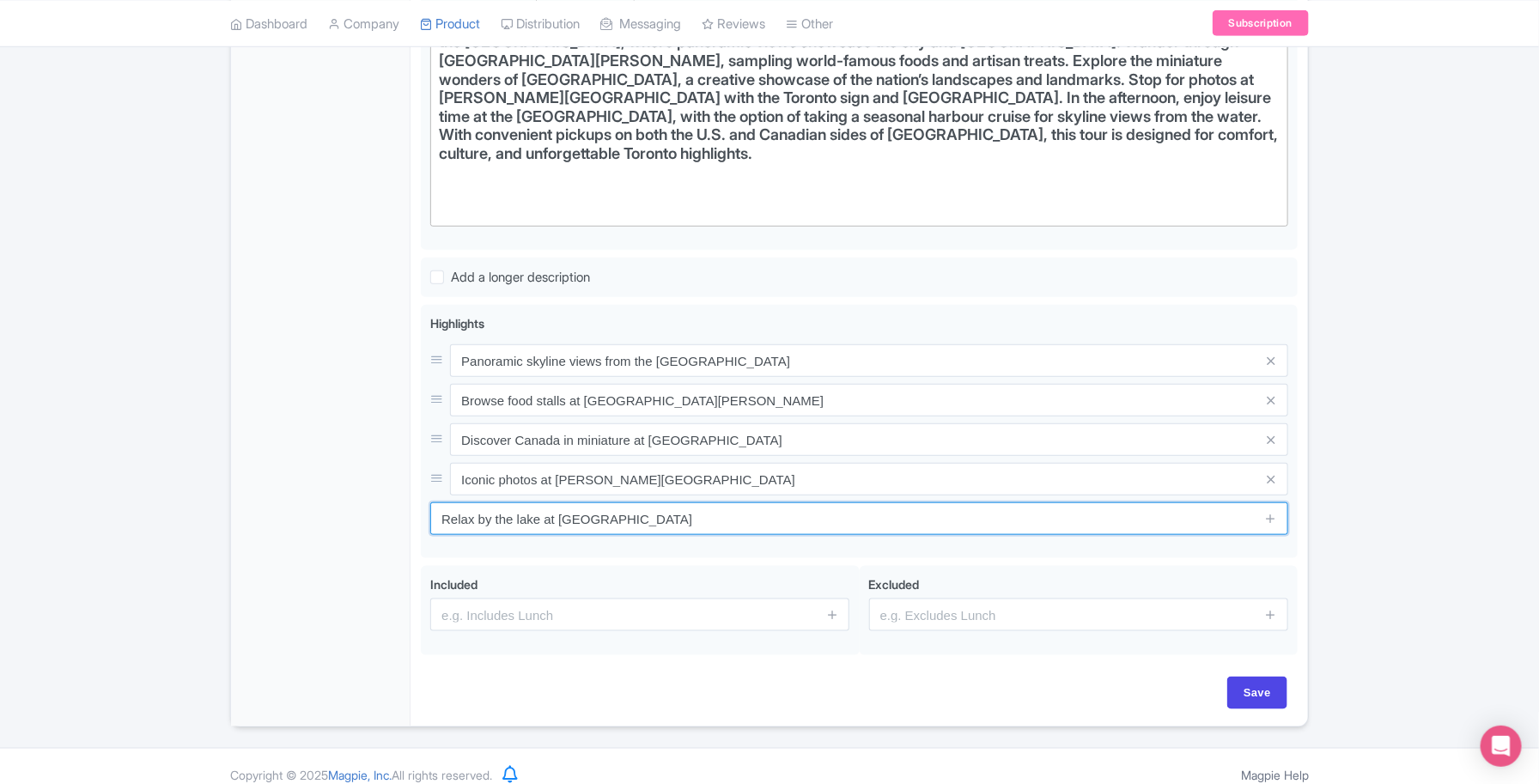
type input "Relax by the lake at Harbourfront Centre"
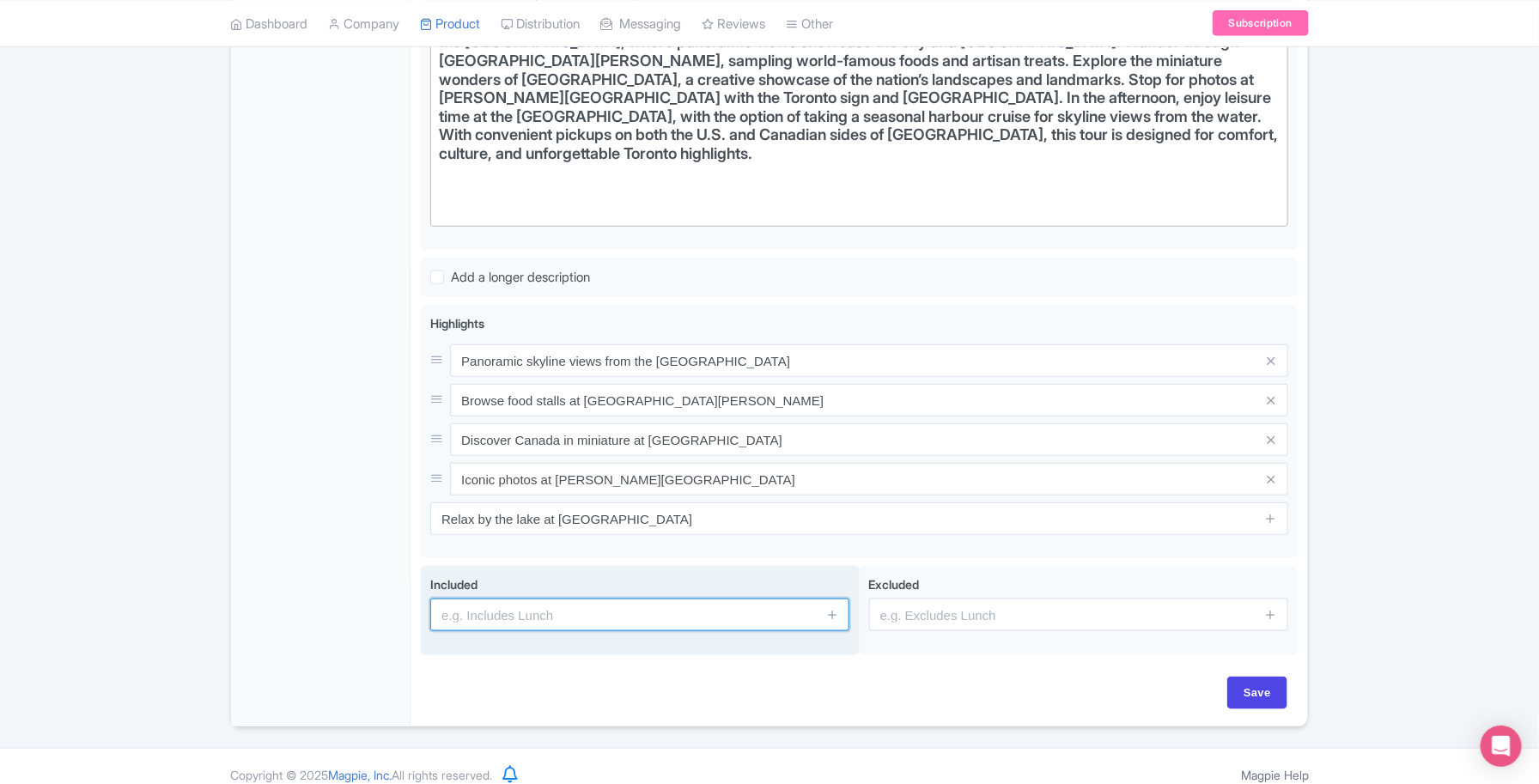
click at [567, 605] on input "text" at bounding box center [640, 614] width 419 height 32
paste input "- Admission to Little Canada"
click at [449, 599] on input "- Admission to Little Canada" at bounding box center [640, 614] width 419 height 32
type input "Admission to Little Canada"
click at [829, 608] on icon at bounding box center [833, 614] width 13 height 13
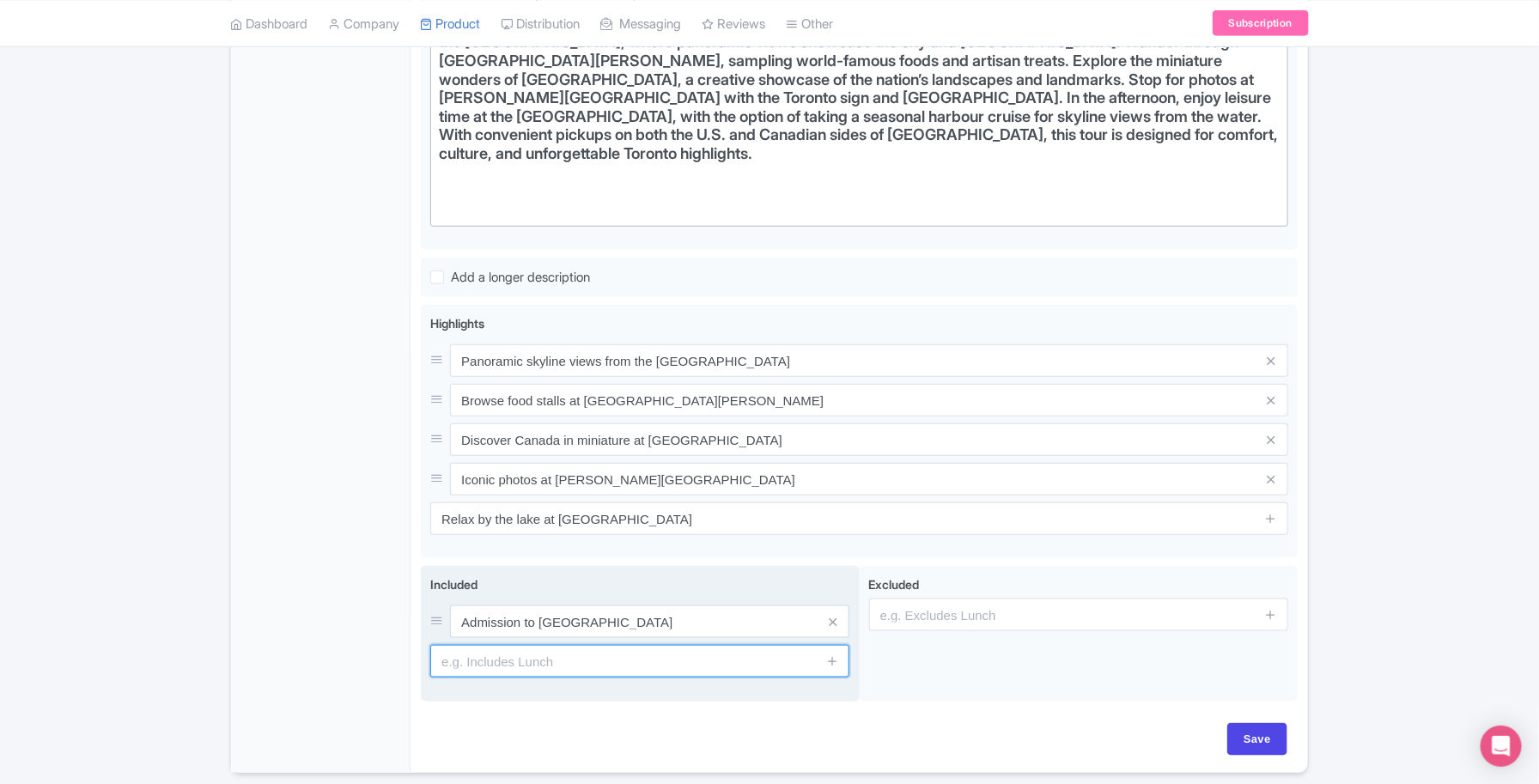
click at [517, 645] on input "text" at bounding box center [640, 661] width 419 height 32
paste input "Admission to CN Tower"
type input "Admission to CN Tower"
drag, startPoint x: 830, startPoint y: 639, endPoint x: 774, endPoint y: 602, distance: 67.1
click at [830, 654] on icon at bounding box center [833, 661] width 13 height 13
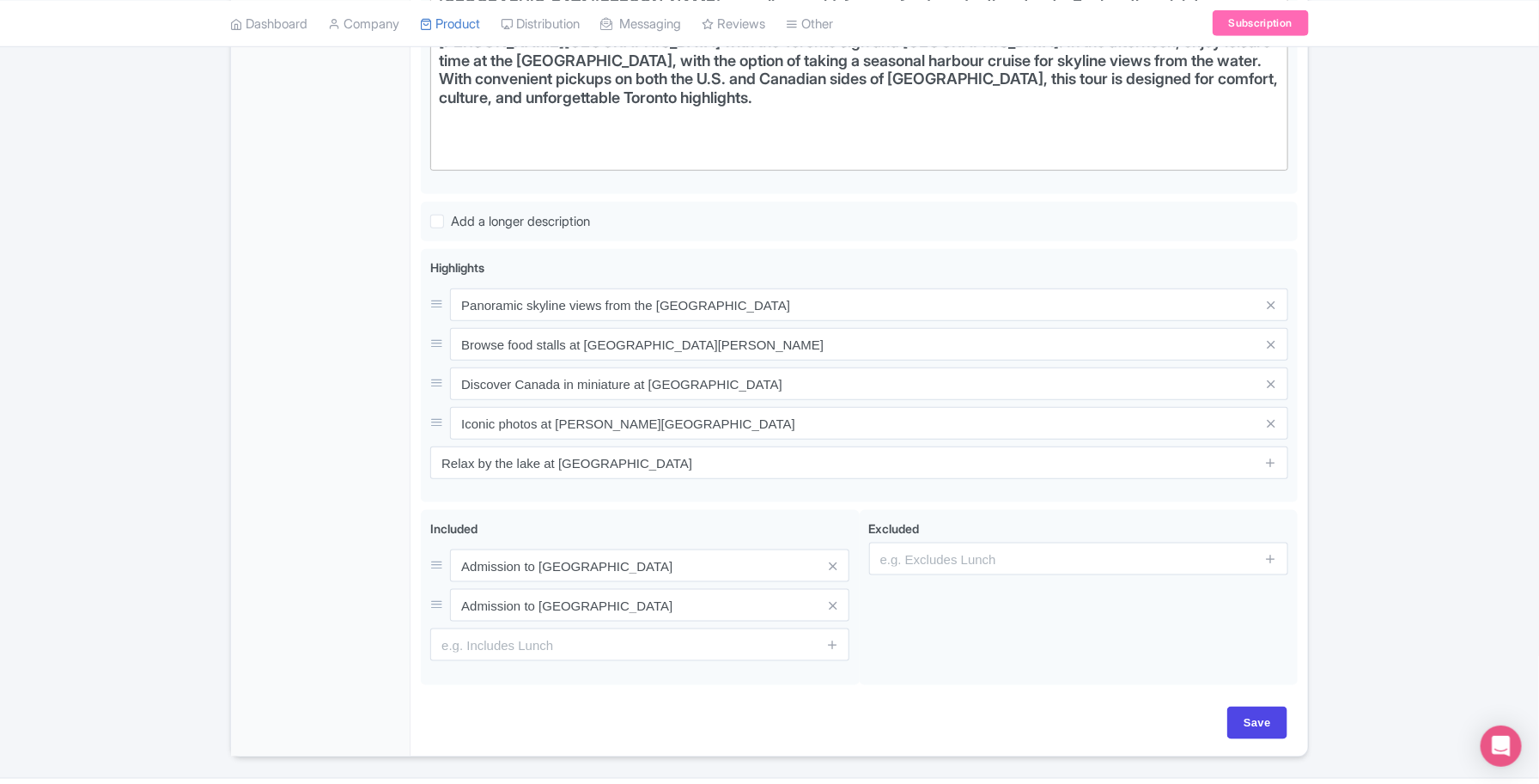
scroll to position [684, 0]
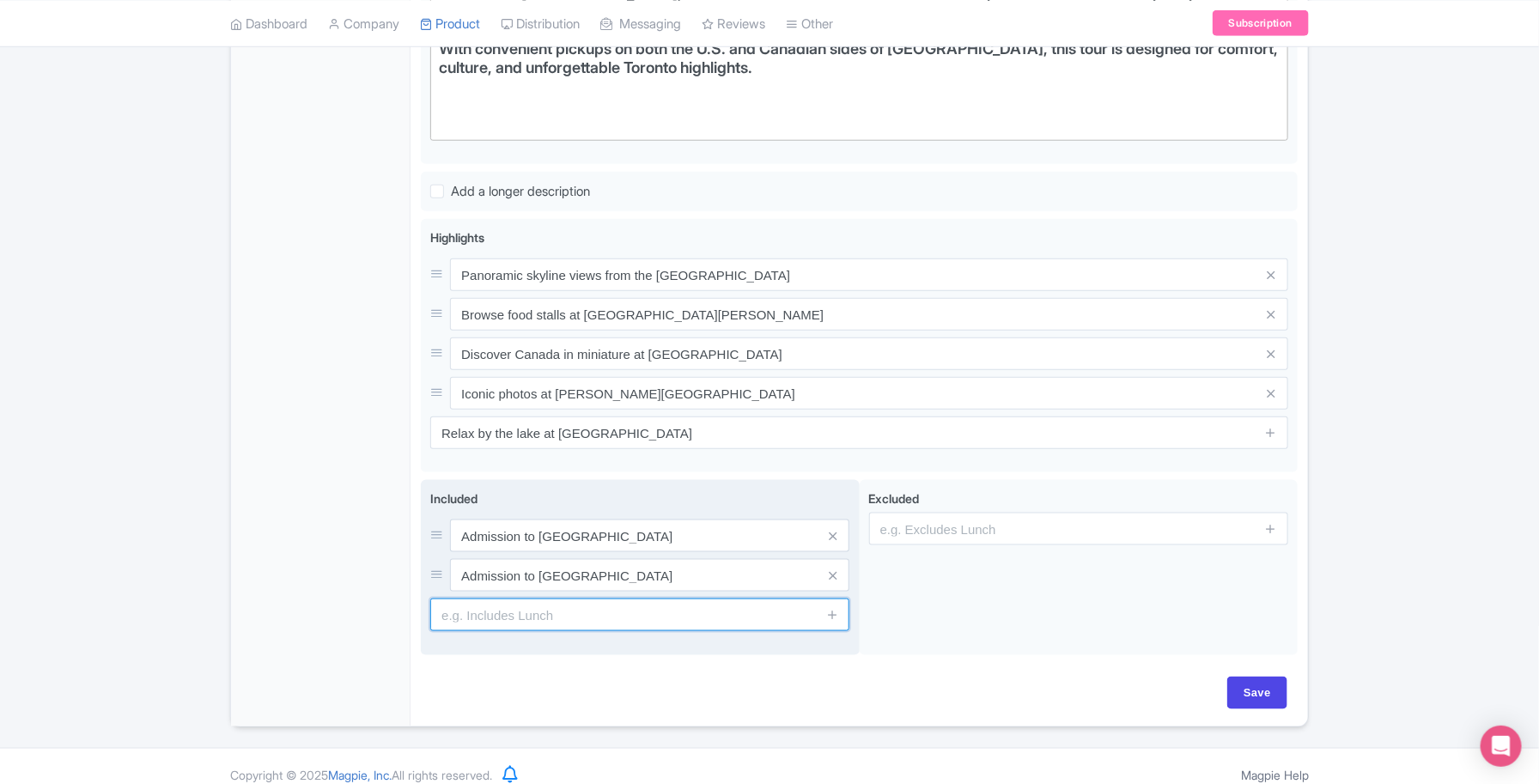
click at [595, 602] on input "text" at bounding box center [640, 614] width 419 height 32
paste input "Live English-speaking tour guide"
type input "Live English-speaking tour guide"
click at [829, 608] on icon at bounding box center [833, 614] width 13 height 13
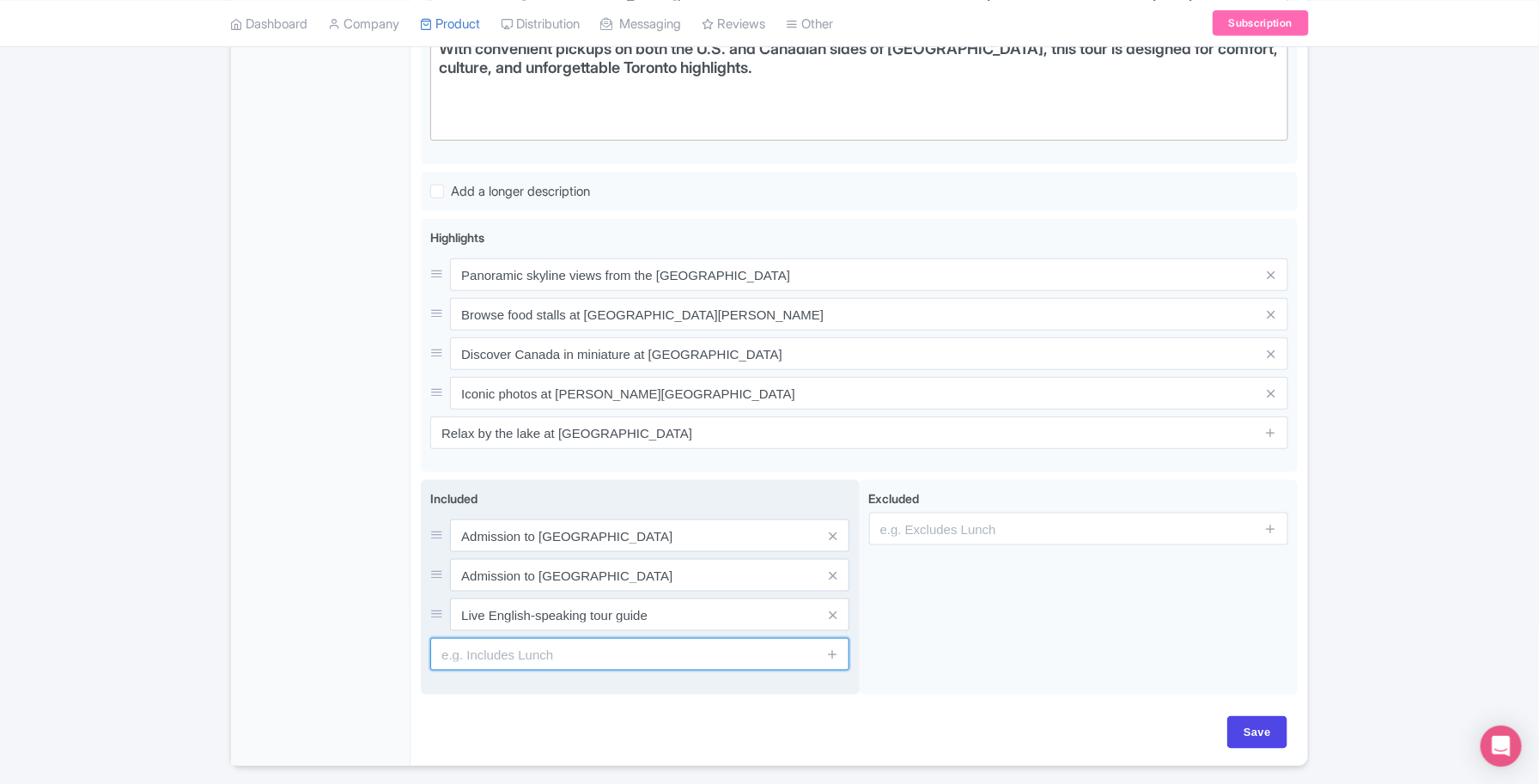
click at [525, 638] on input "text" at bounding box center [640, 654] width 419 height 32
paste input "Round-trip transportation from Niagara Falls"
type input "Round-trip transportation from Niagara Falls"
click at [836, 648] on icon at bounding box center [833, 654] width 13 height 13
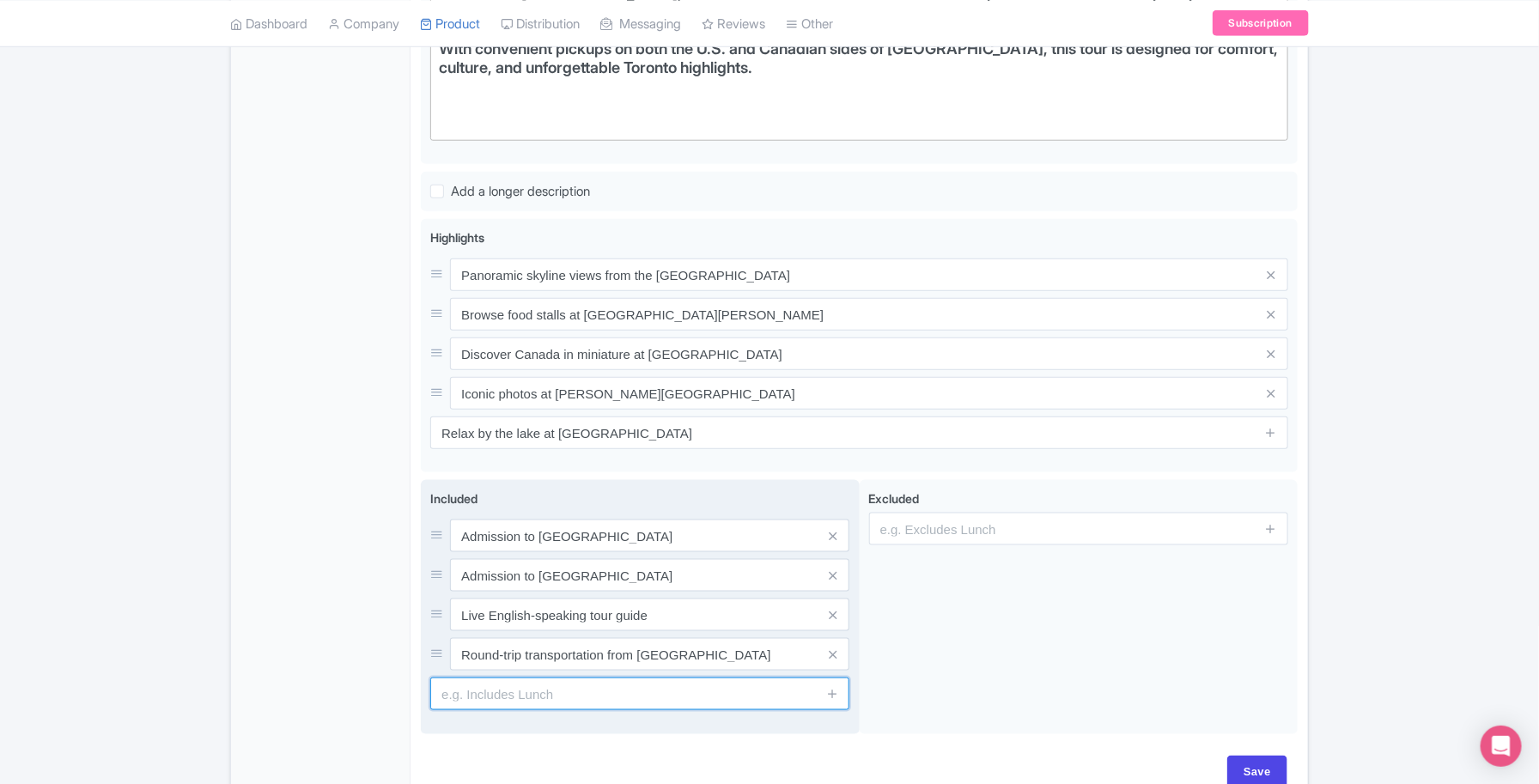
click at [503, 677] on input "text" at bounding box center [640, 693] width 419 height 32
paste input "Photo stop at Nathan Phillips Square"
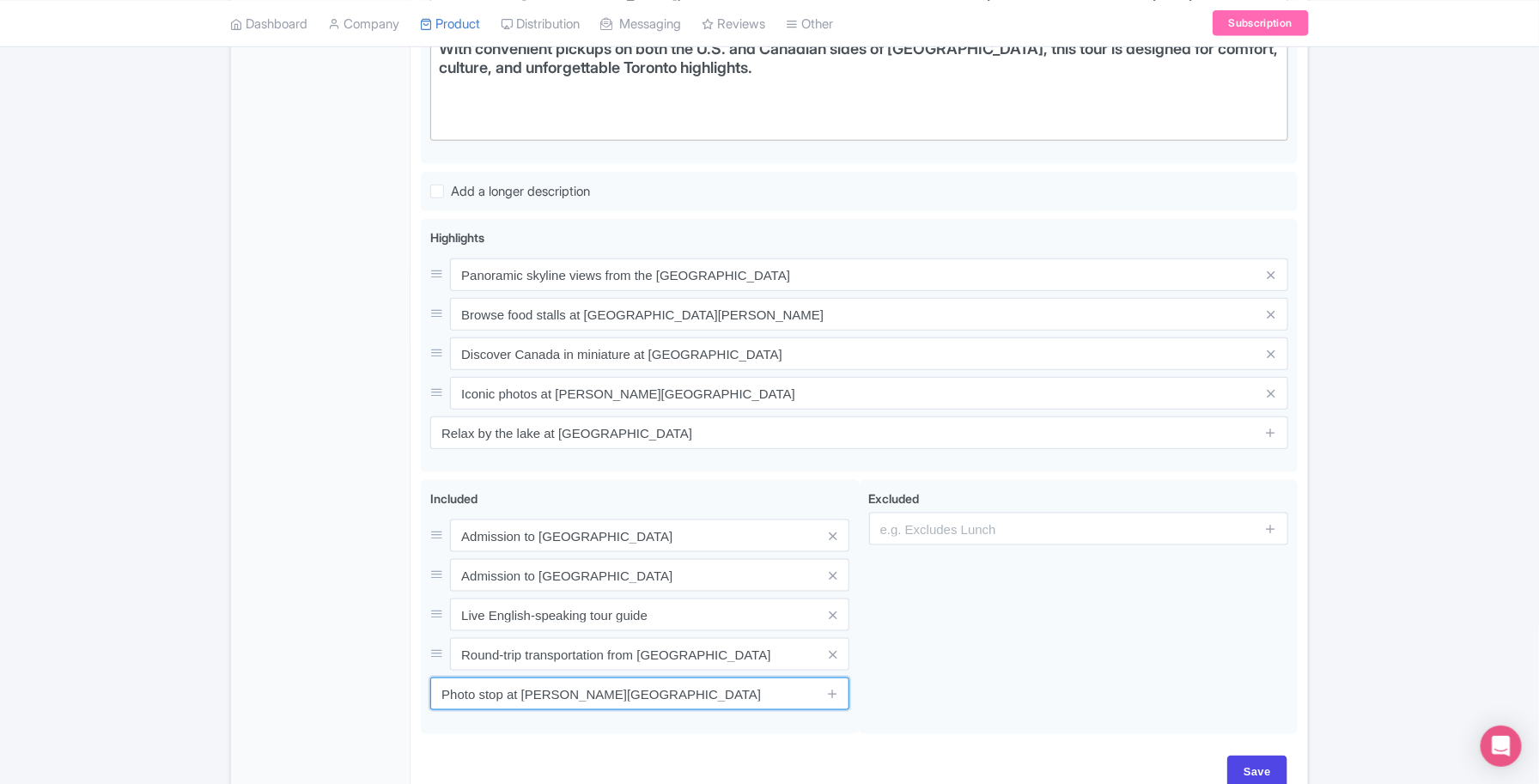
type input "Photo stop at Nathan Phillips Square"
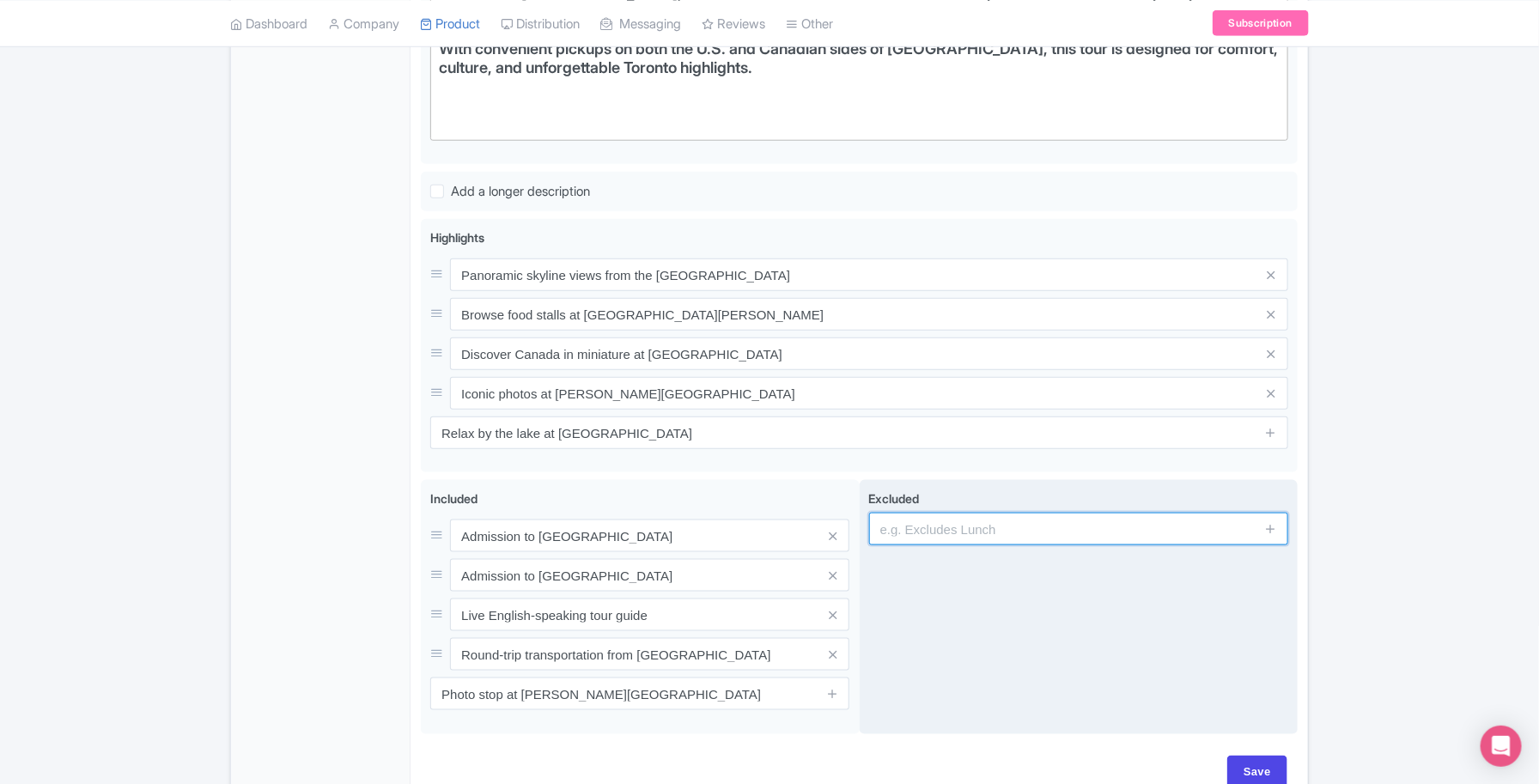
click at [1007, 517] on input "text" at bounding box center [1078, 529] width 419 height 32
paste input "Meals and drinks (available at own cost)"
type input "Meals and drinks (available at own cost)"
click at [1274, 522] on icon at bounding box center [1271, 529] width 13 height 13
click at [928, 564] on input "text" at bounding box center [1078, 575] width 419 height 32
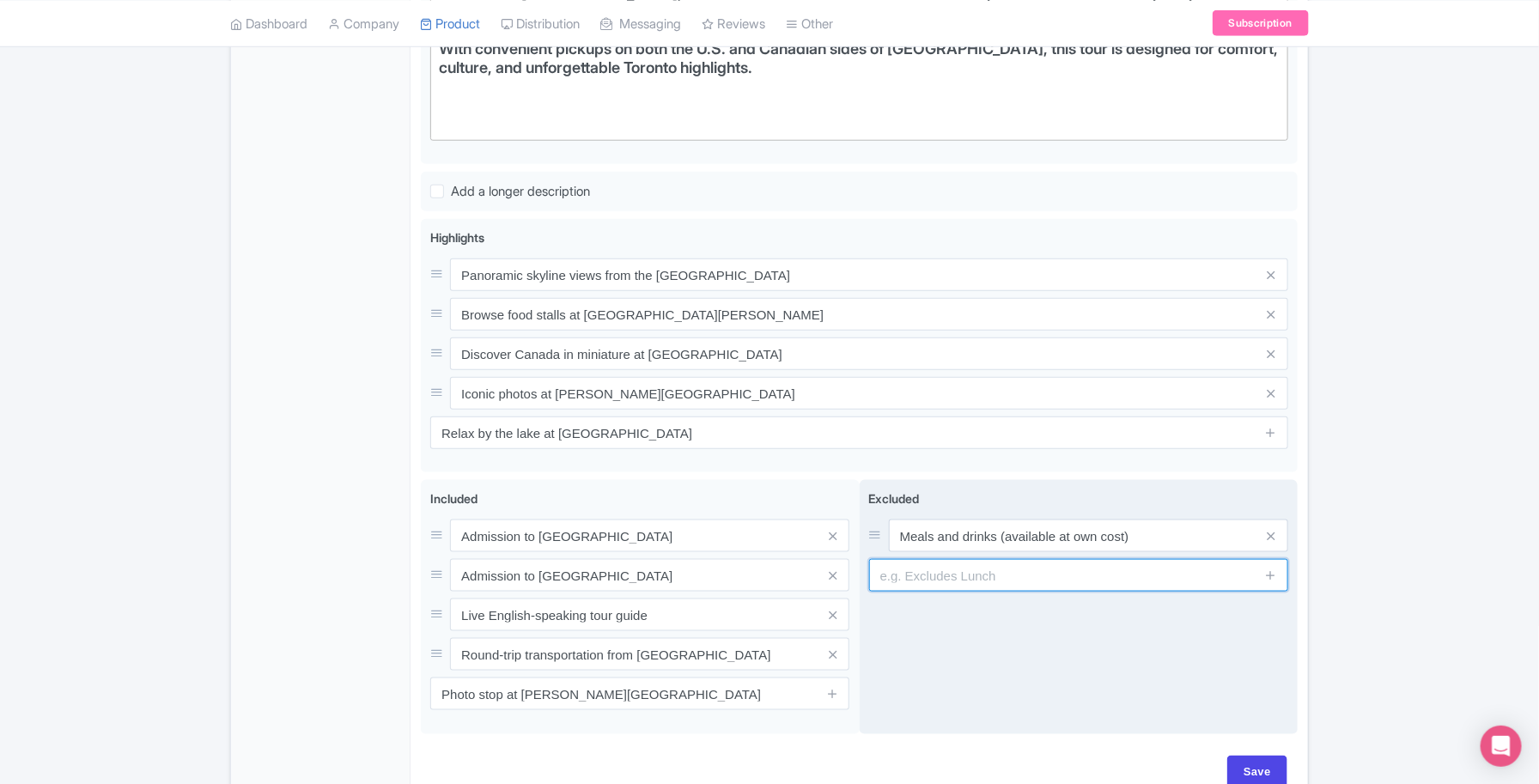
click at [969, 559] on input "text" at bounding box center [1078, 575] width 419 height 32
paste input "Gratuities for driver and guide"
type input "Gratuities for driver and guide"
click at [1283, 559] on span at bounding box center [1271, 575] width 34 height 32
click at [1274, 568] on icon at bounding box center [1271, 575] width 13 height 13
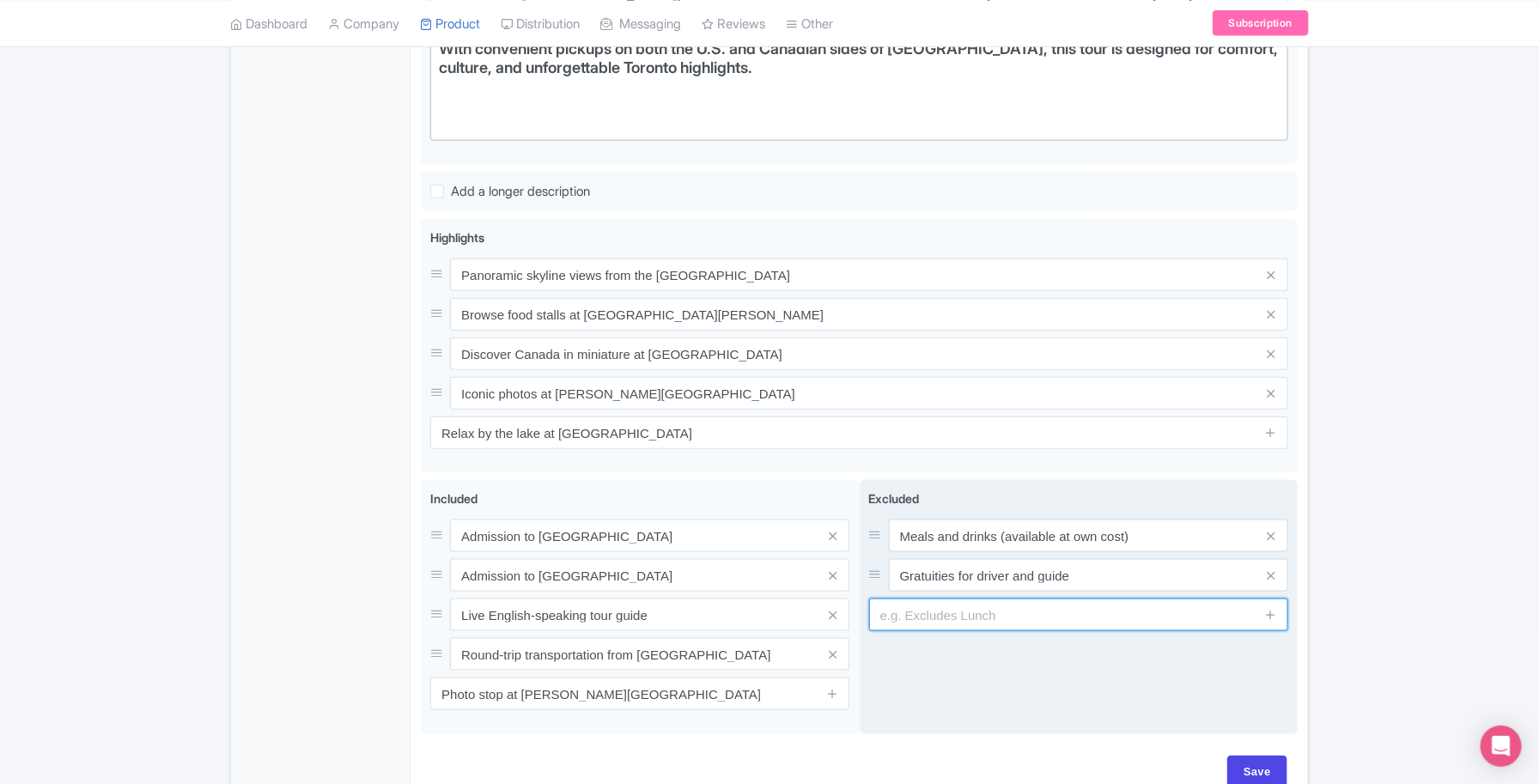
click at [962, 605] on input "text" at bounding box center [1078, 614] width 419 height 32
paste input "Personal expenses and souvenirs"
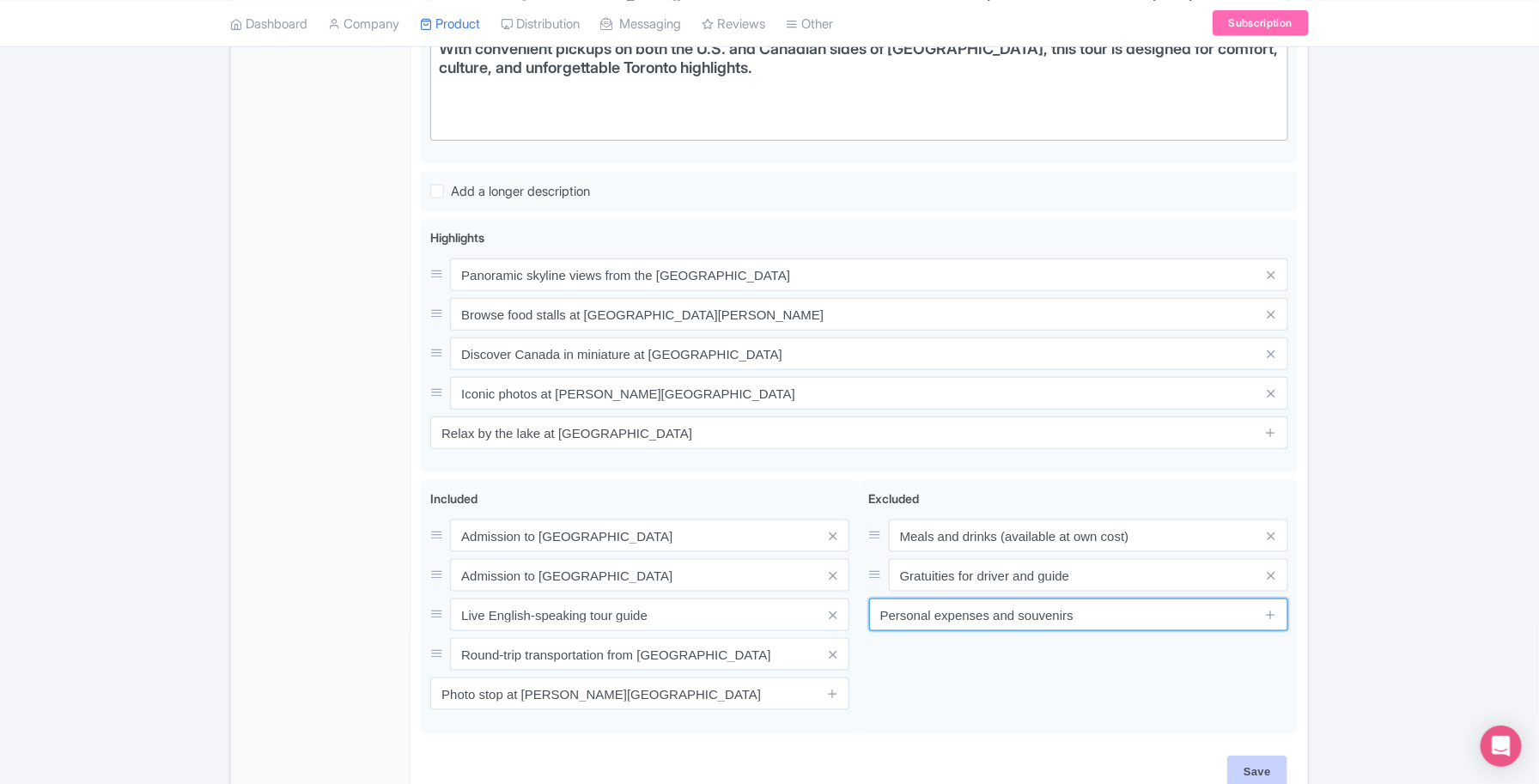
type input "Personal expenses and souvenirs"
drag, startPoint x: 1261, startPoint y: 743, endPoint x: 1218, endPoint y: 723, distance: 47.4
click at [1260, 755] on input "Save" at bounding box center [1257, 771] width 60 height 32
type input "Saving..."
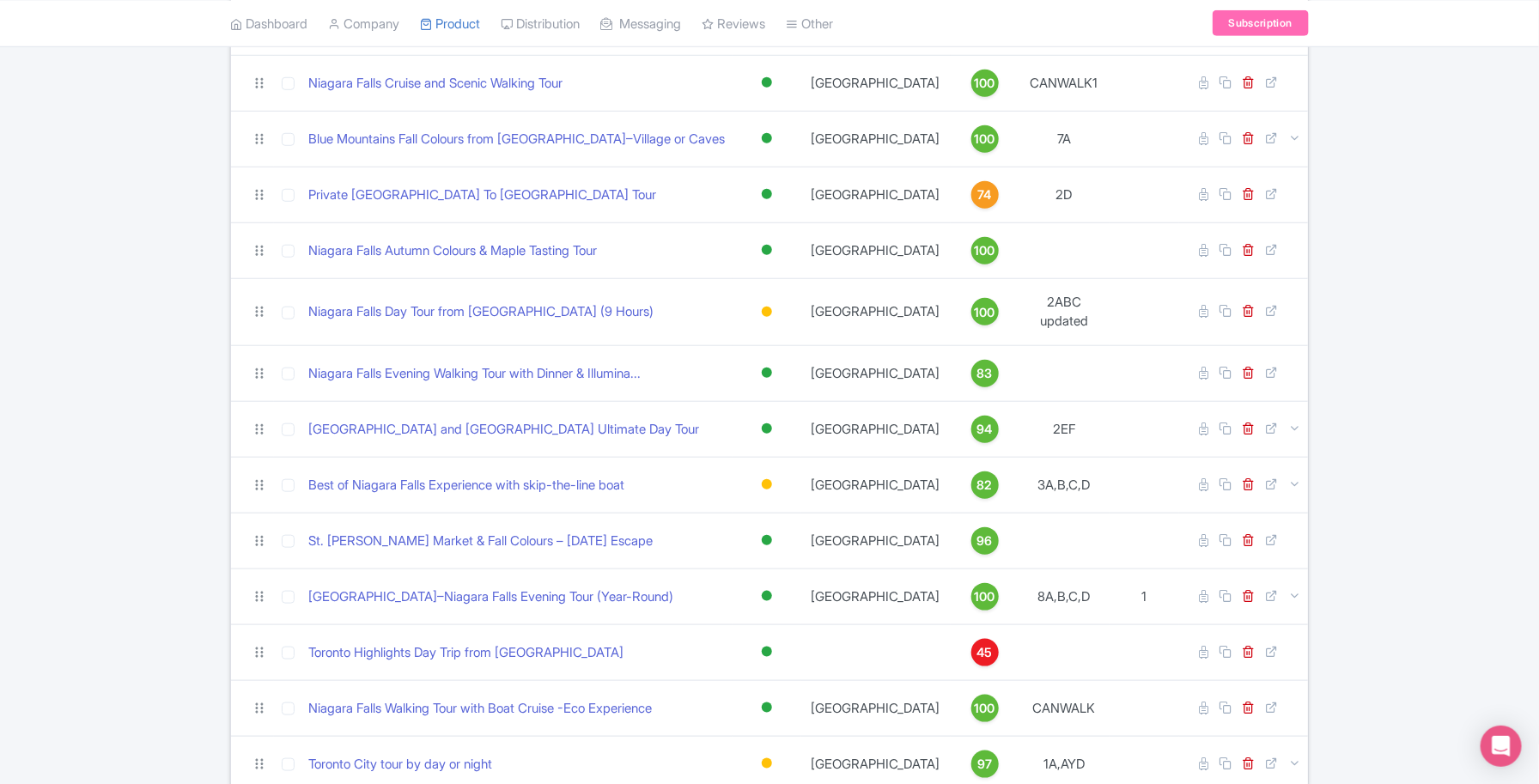
scroll to position [618, 0]
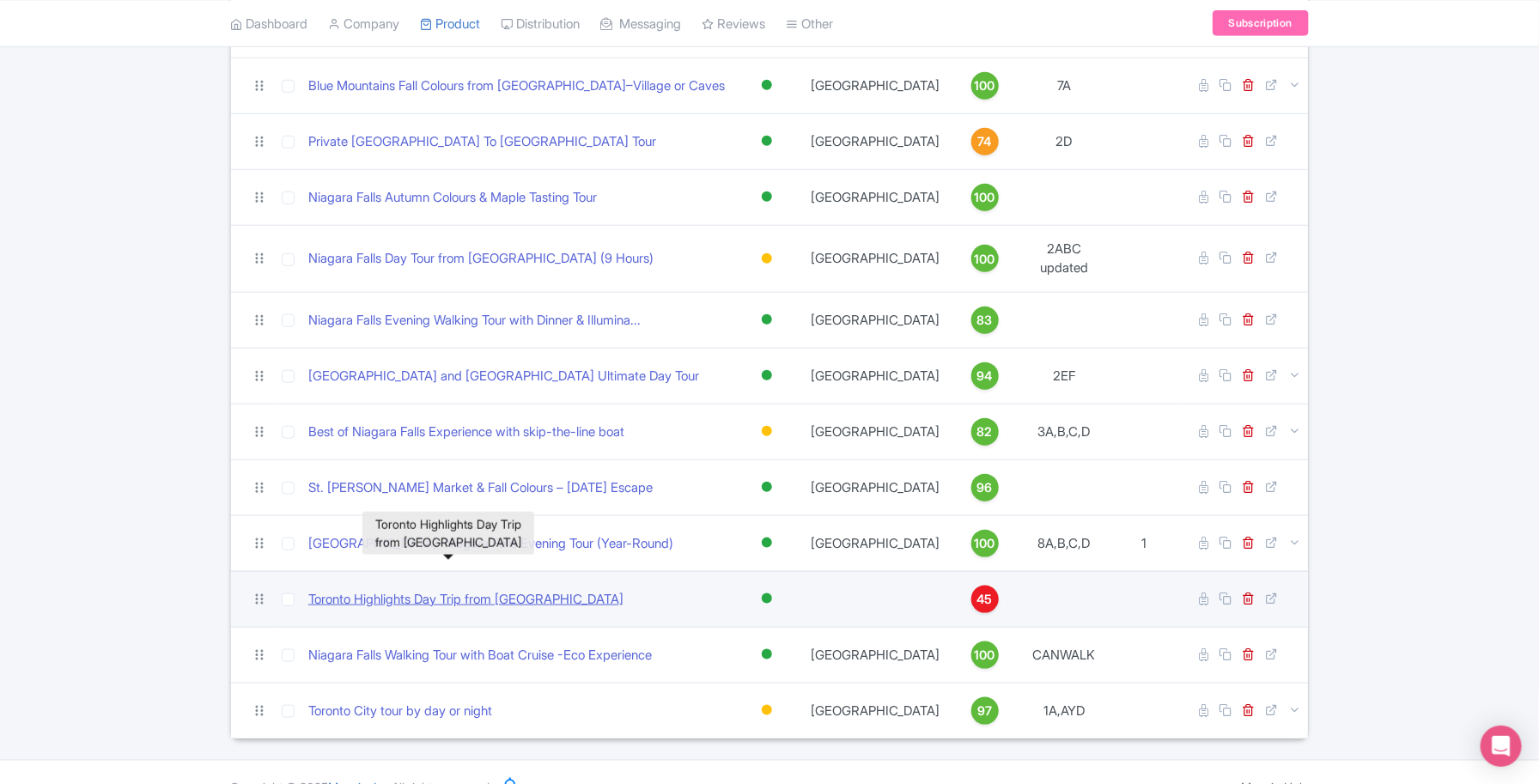
click at [439, 590] on link "Toronto Highlights Day Trip from [GEOGRAPHIC_DATA]" at bounding box center [466, 599] width 315 height 19
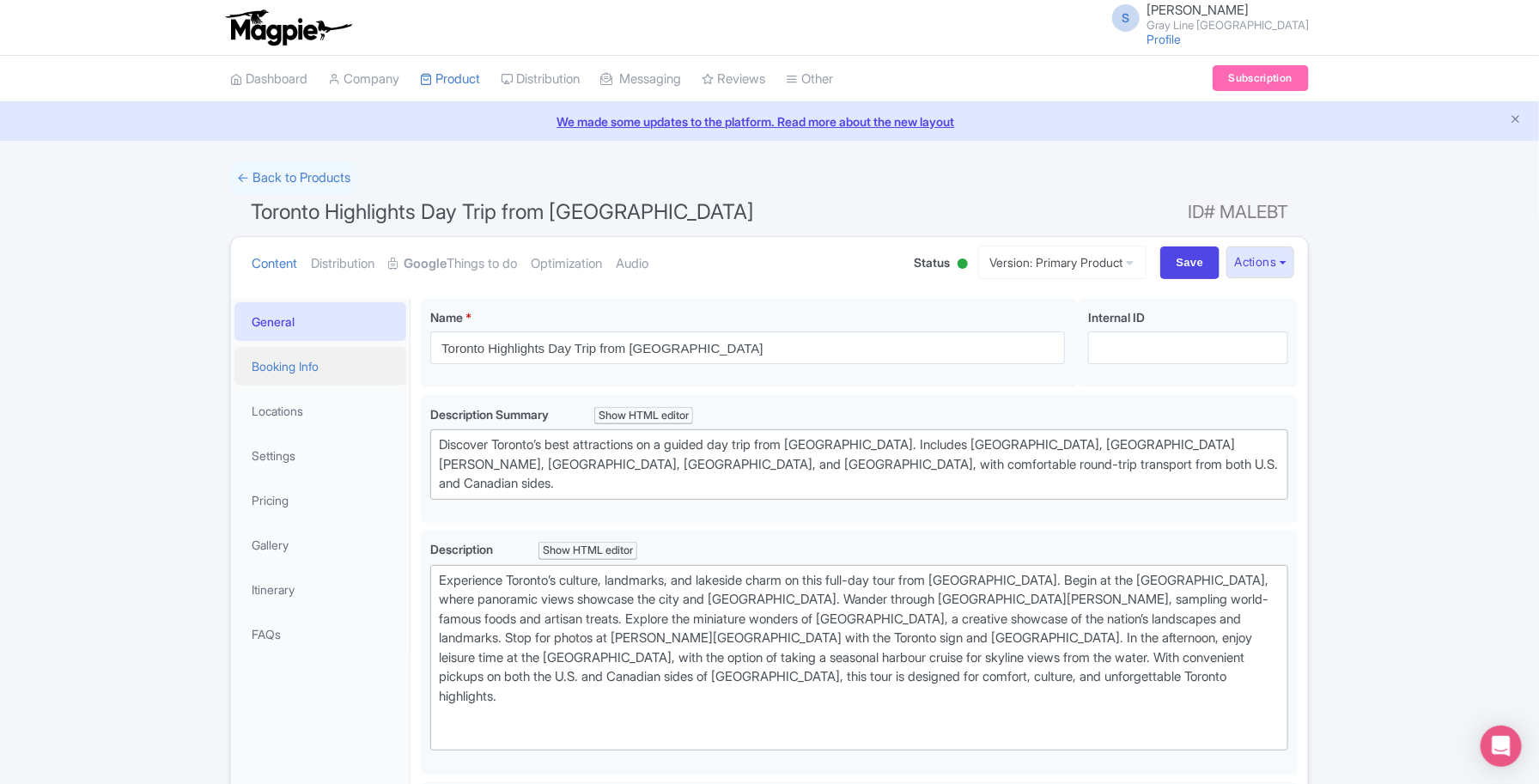
click at [273, 357] on link "Booking Info" at bounding box center [320, 367] width 171 height 39
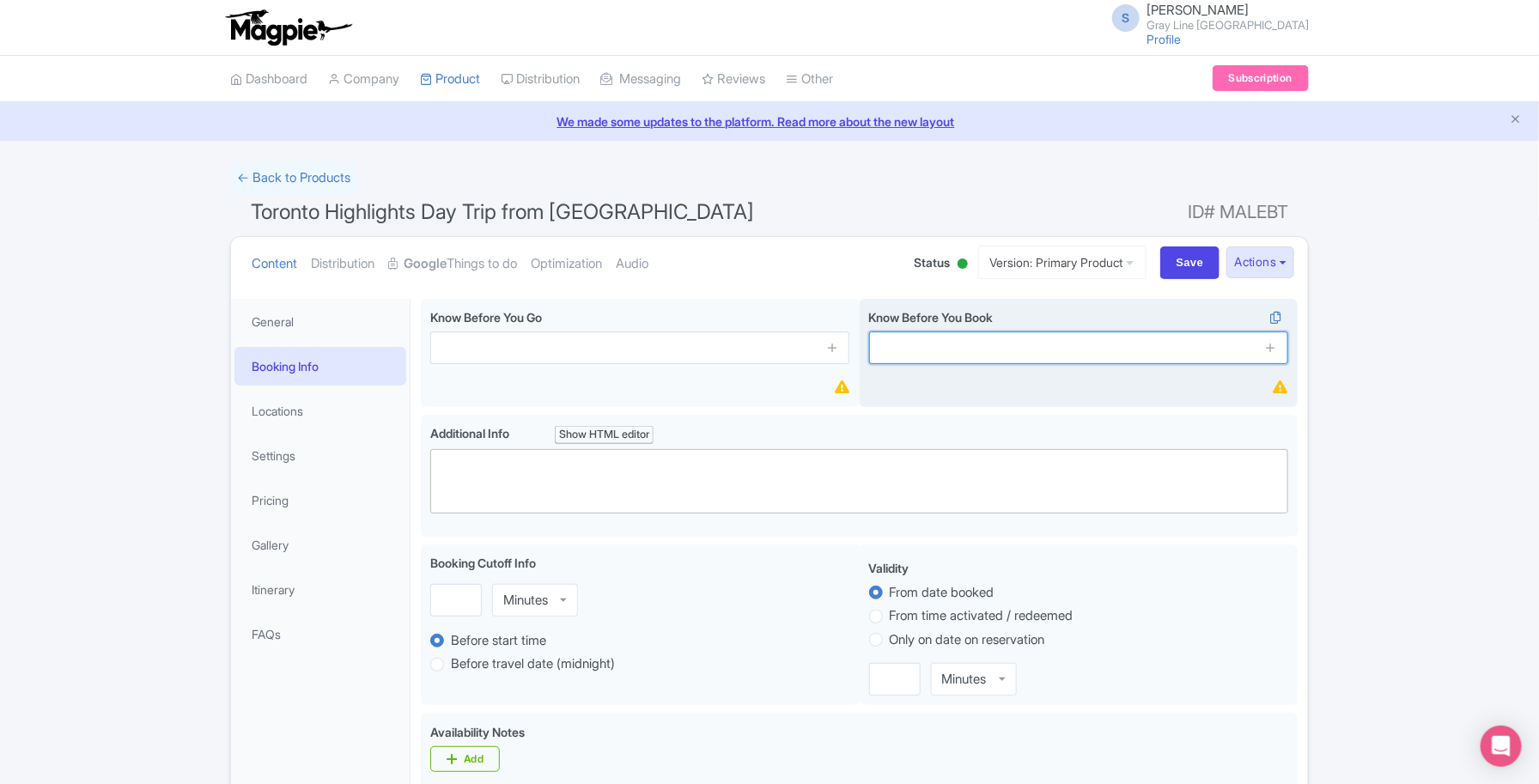
click at [909, 355] on input "text" at bounding box center [1078, 347] width 419 height 32
paste input "U.S. guests must carry valid passport/visa"
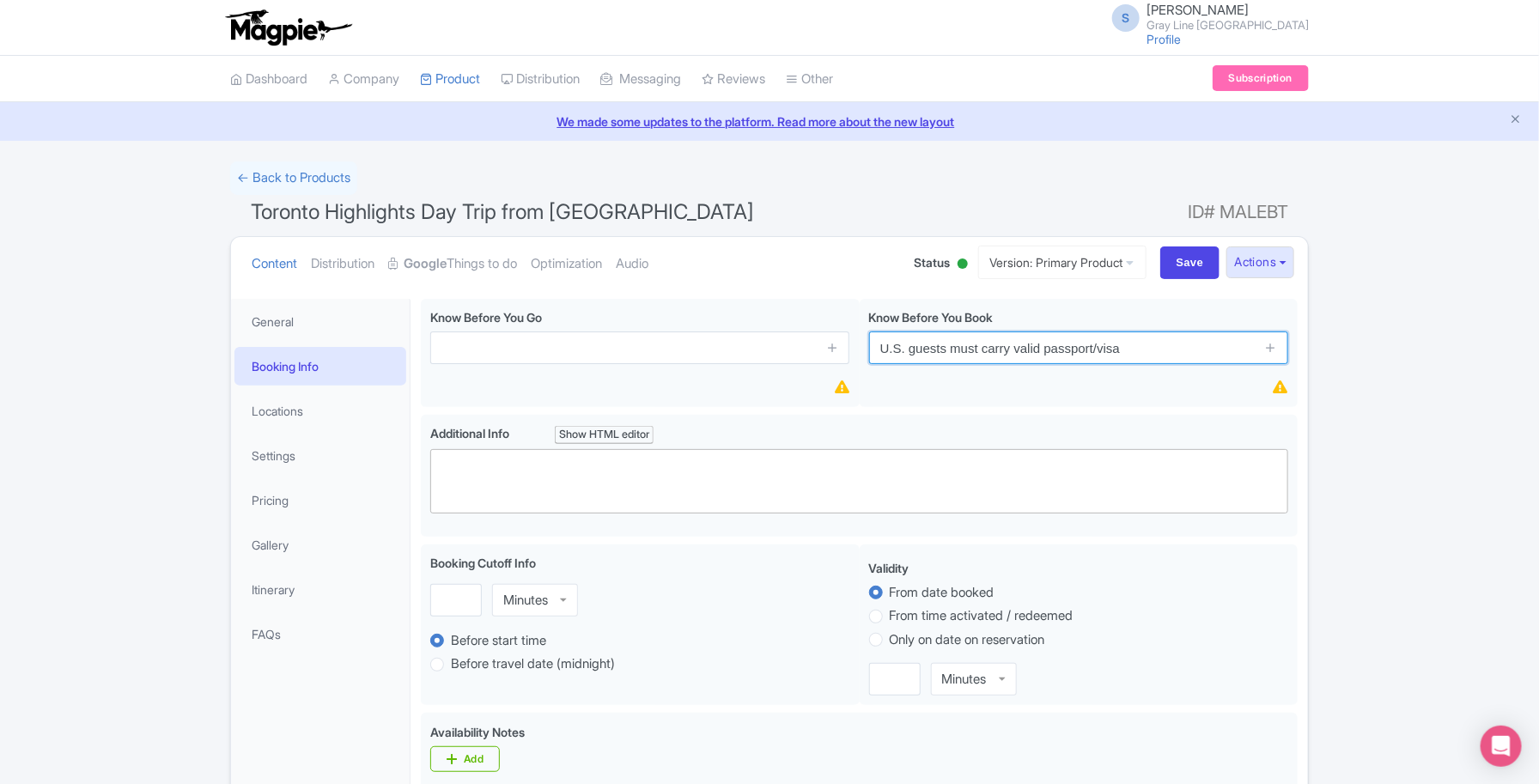
type input "U.S. guests must carry valid passport/visa"
drag, startPoint x: 1273, startPoint y: 352, endPoint x: 1227, endPoint y: 350, distance: 46.0
click at [1261, 350] on span at bounding box center [1271, 347] width 34 height 32
click at [1270, 354] on icon at bounding box center [1271, 347] width 13 height 13
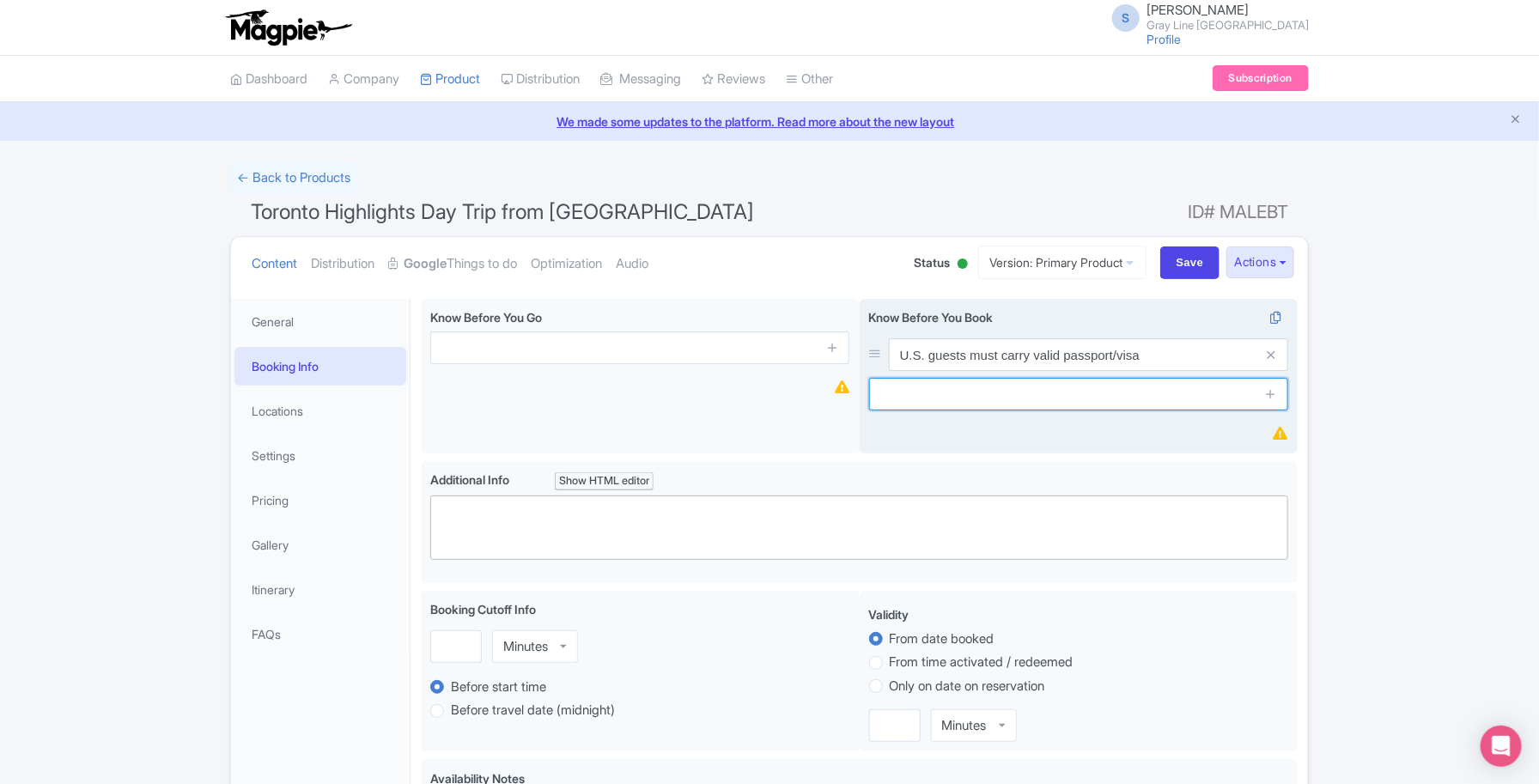
click at [998, 405] on input "text" at bounding box center [1078, 393] width 419 height 32
paste input "Tour operates rain or shine; dress comfortably and bring weather-appropriate cl…"
drag, startPoint x: 889, startPoint y: 396, endPoint x: 893, endPoint y: 411, distance: 15.5
click at [889, 398] on input "Tour operates rain or shine; dress comfortably and bring weather-appropriate cl…" at bounding box center [1078, 393] width 419 height 32
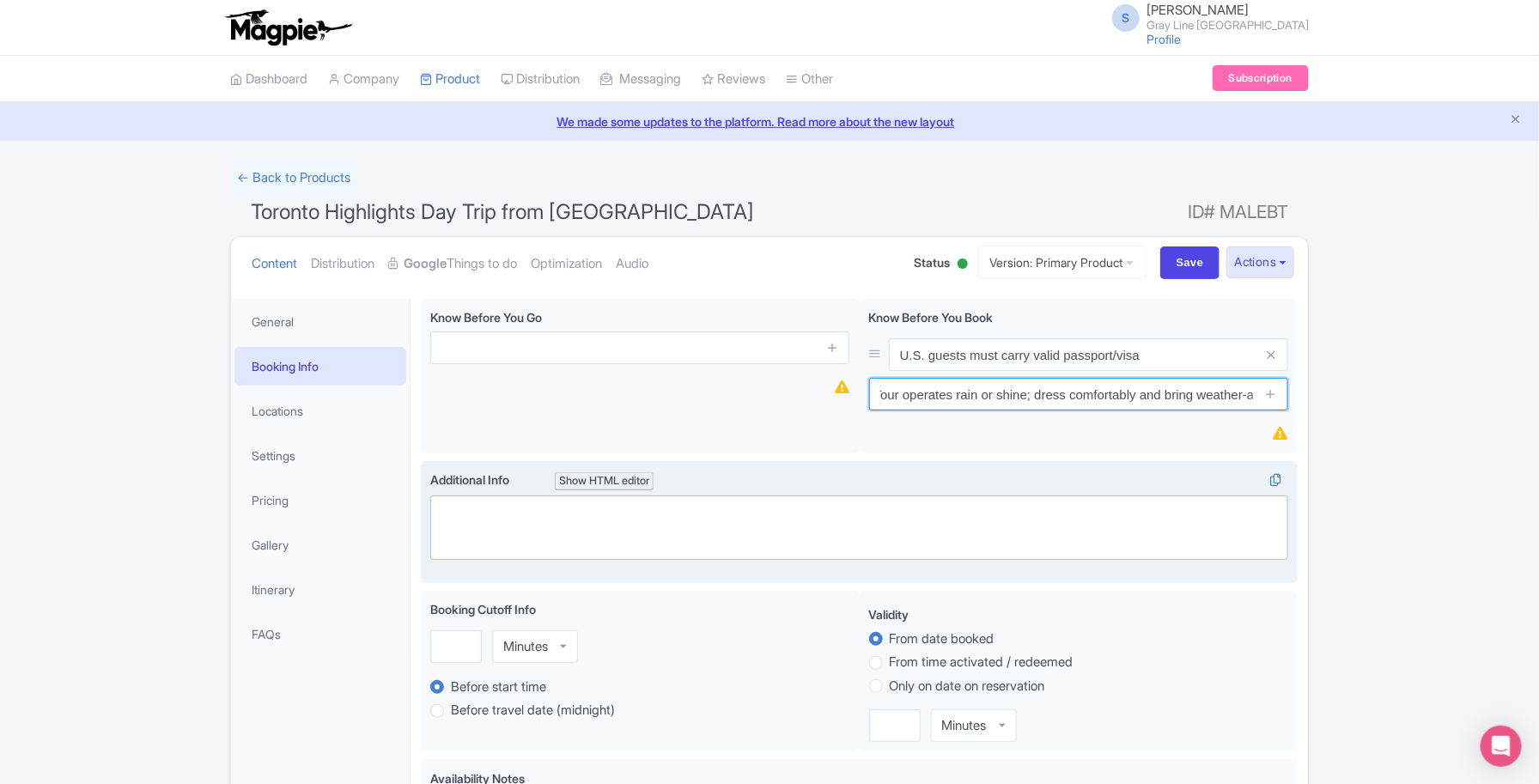
scroll to position [0, 0]
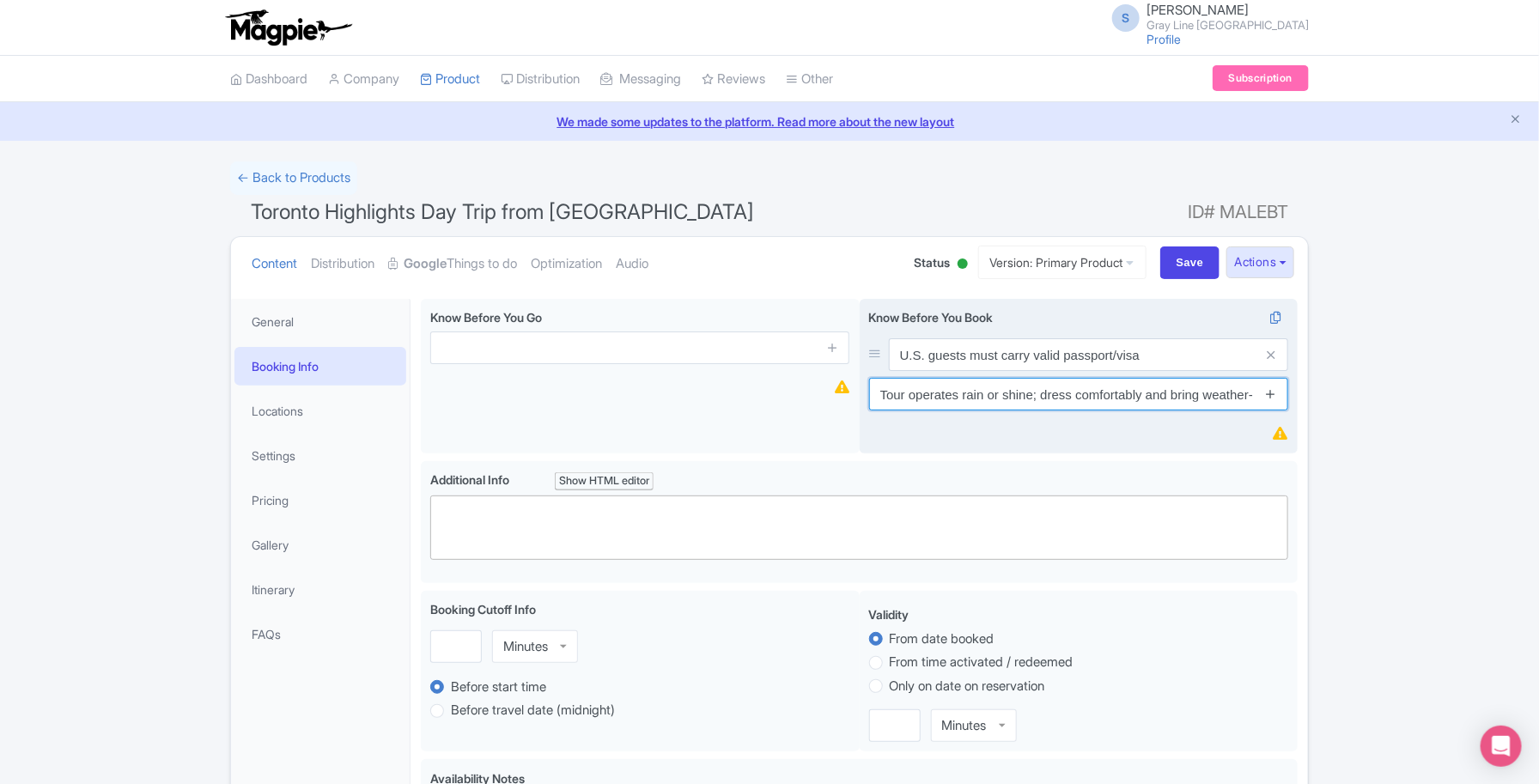
type input "Tour operates rain or shine; dress comfortably and bring weather-appropriate cl…"
click at [1272, 397] on icon at bounding box center [1271, 393] width 13 height 13
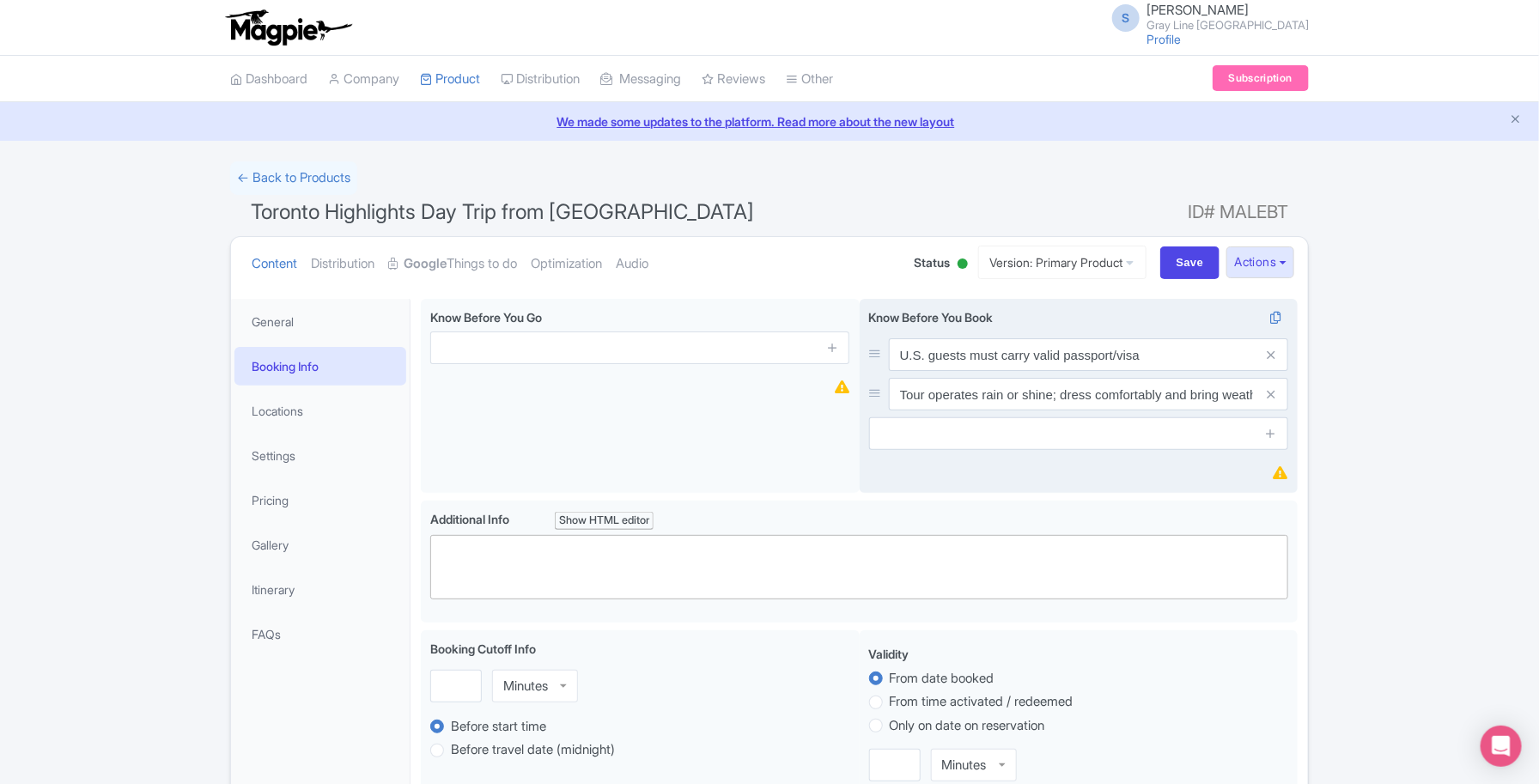
click at [976, 417] on div "Know Before You Book i U.S. guests must carry valid passport/visa Tour operates…" at bounding box center [1078, 380] width 419 height 142
click at [941, 442] on input "text" at bounding box center [1078, 433] width 419 height 32
paste input "Harbour cruise is optional and available seasonally"
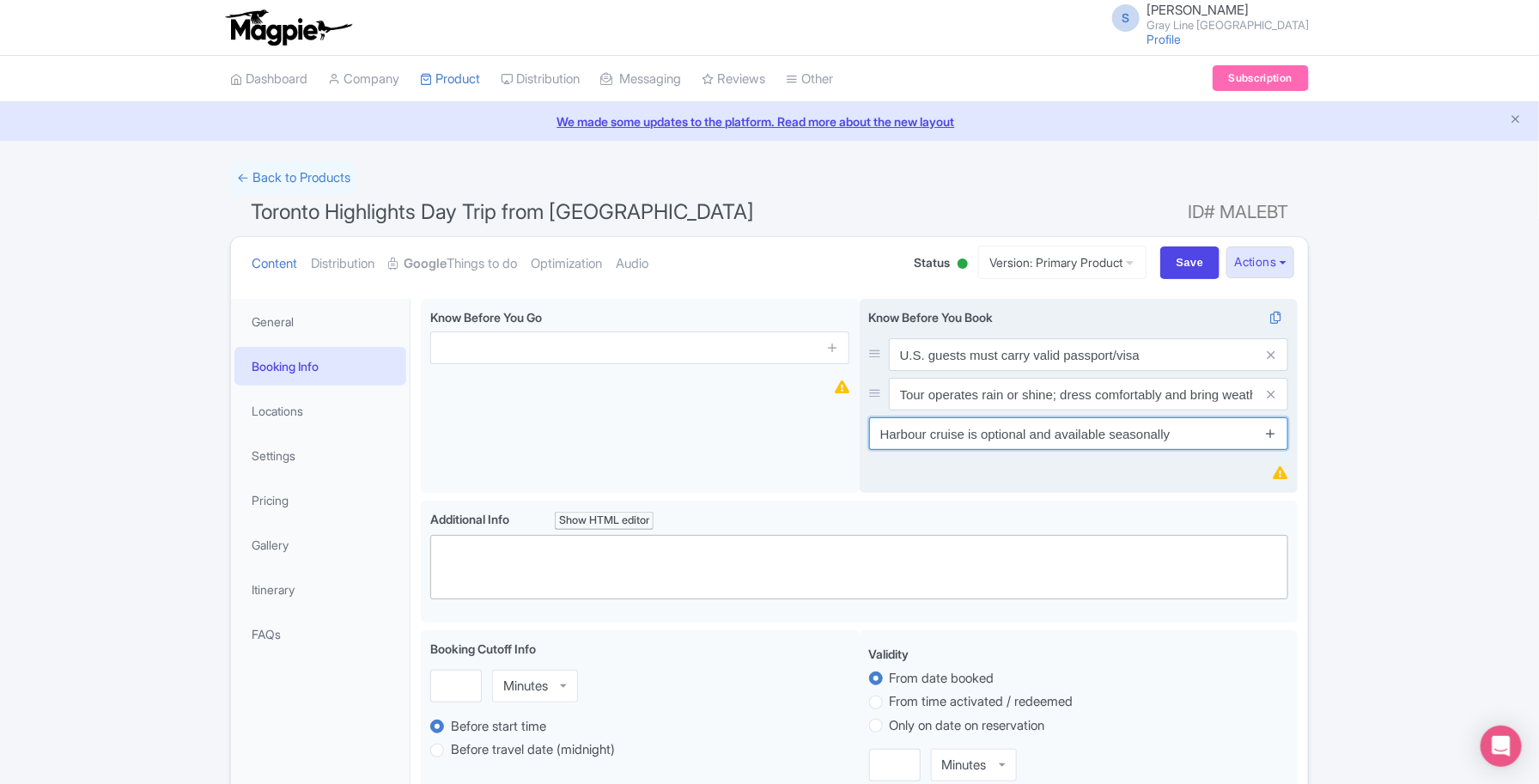
type input "Harbour cruise is optional and available seasonally"
click at [1273, 434] on icon at bounding box center [1271, 433] width 13 height 13
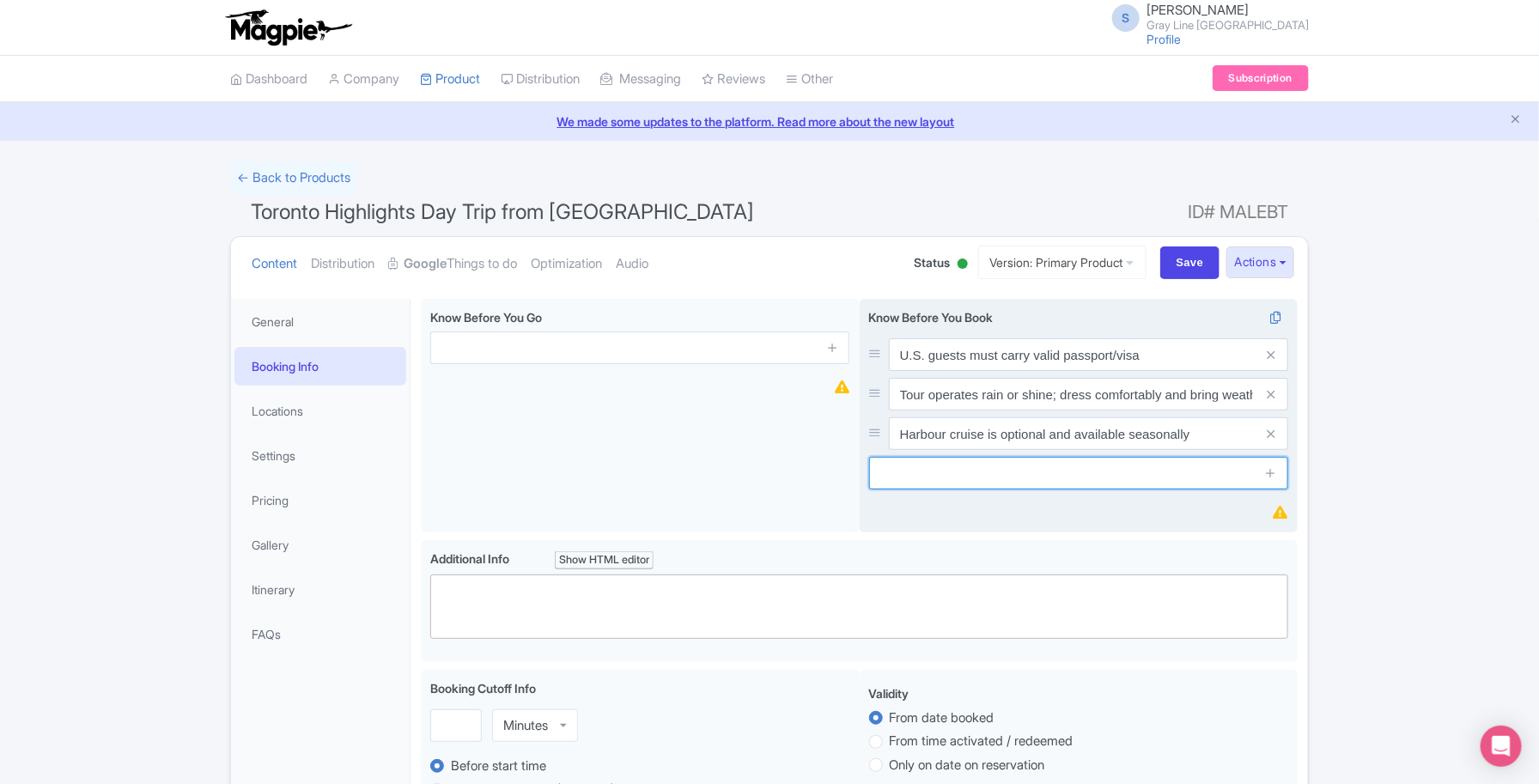
click at [1003, 476] on input "text" at bounding box center [1078, 473] width 419 height 32
paste input "Minimum of passengers required for tour to operate."
type input "Minimum of passengers required for tour to operate."
click at [1276, 475] on icon at bounding box center [1271, 473] width 13 height 13
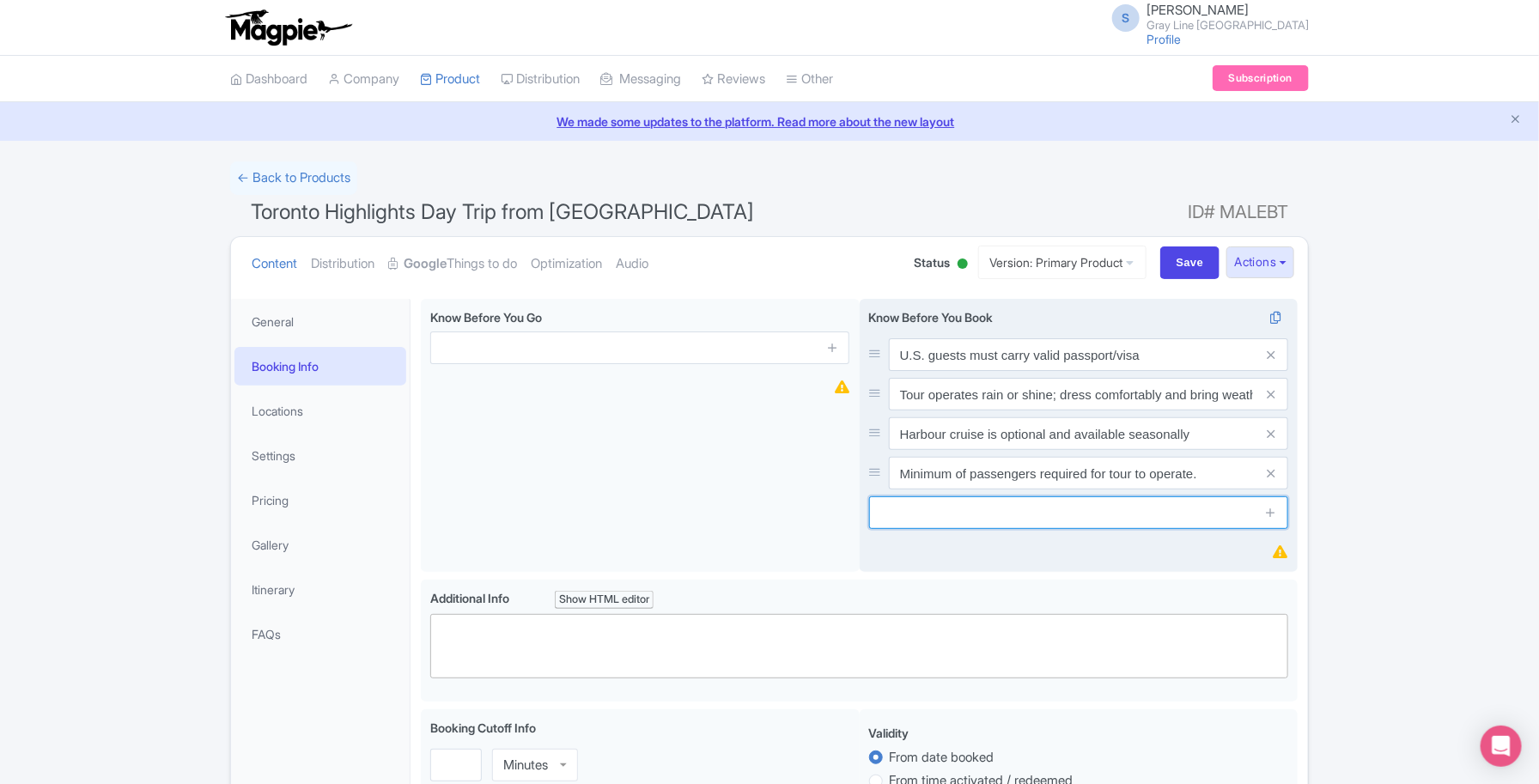
click at [956, 521] on input "text" at bounding box center [1078, 512] width 419 height 32
paste input "Schedule is approximative and subject to change due to traffic, attractions ava…"
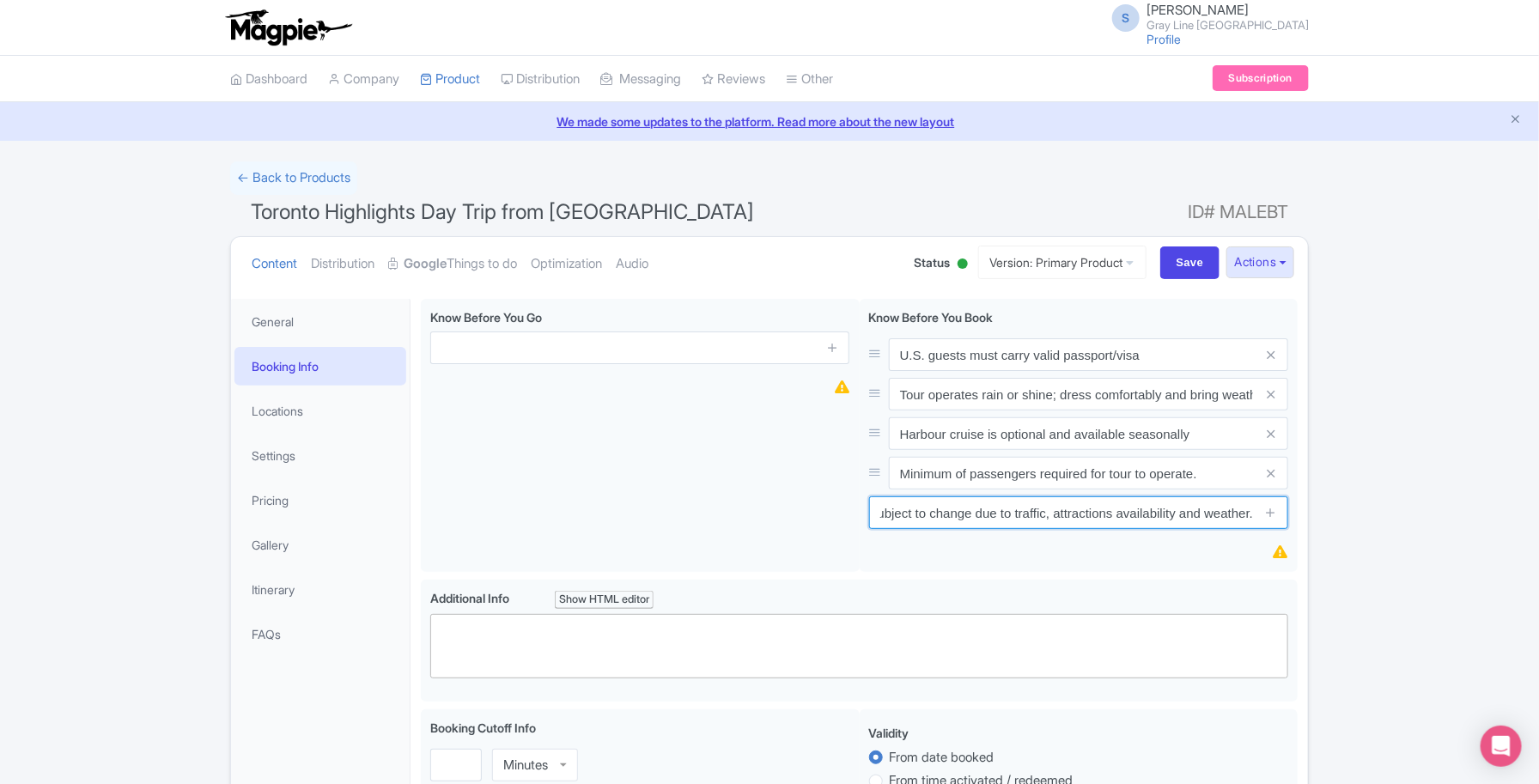
type input "Schedule is approximative and subject to change due to traffic, attractions ava…"
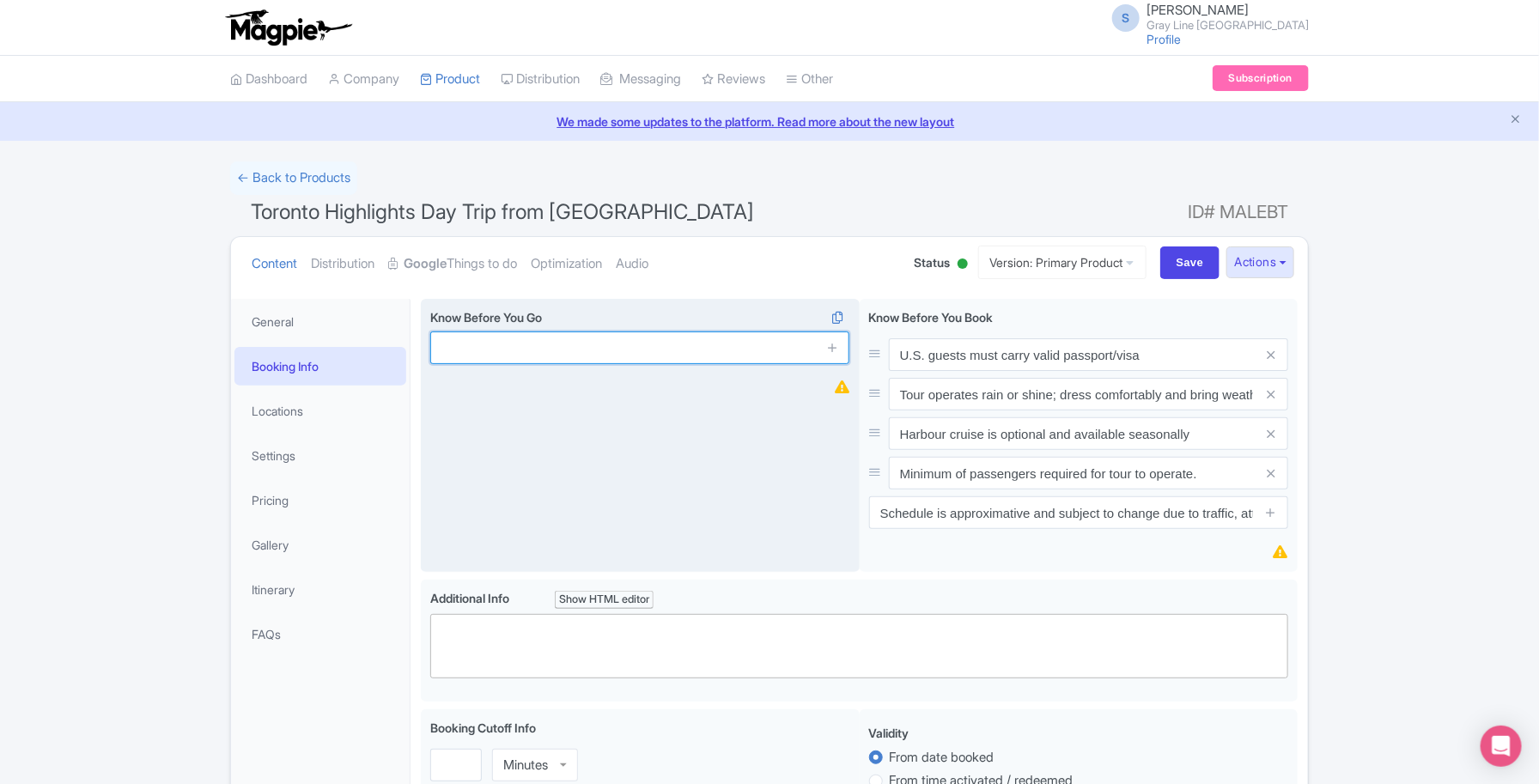
click at [523, 348] on input "text" at bounding box center [640, 347] width 419 height 32
paste input "Moderate walking is required at each attraction."
type input "Moderate walking is required at each attraction."
click at [828, 349] on icon at bounding box center [833, 347] width 13 height 13
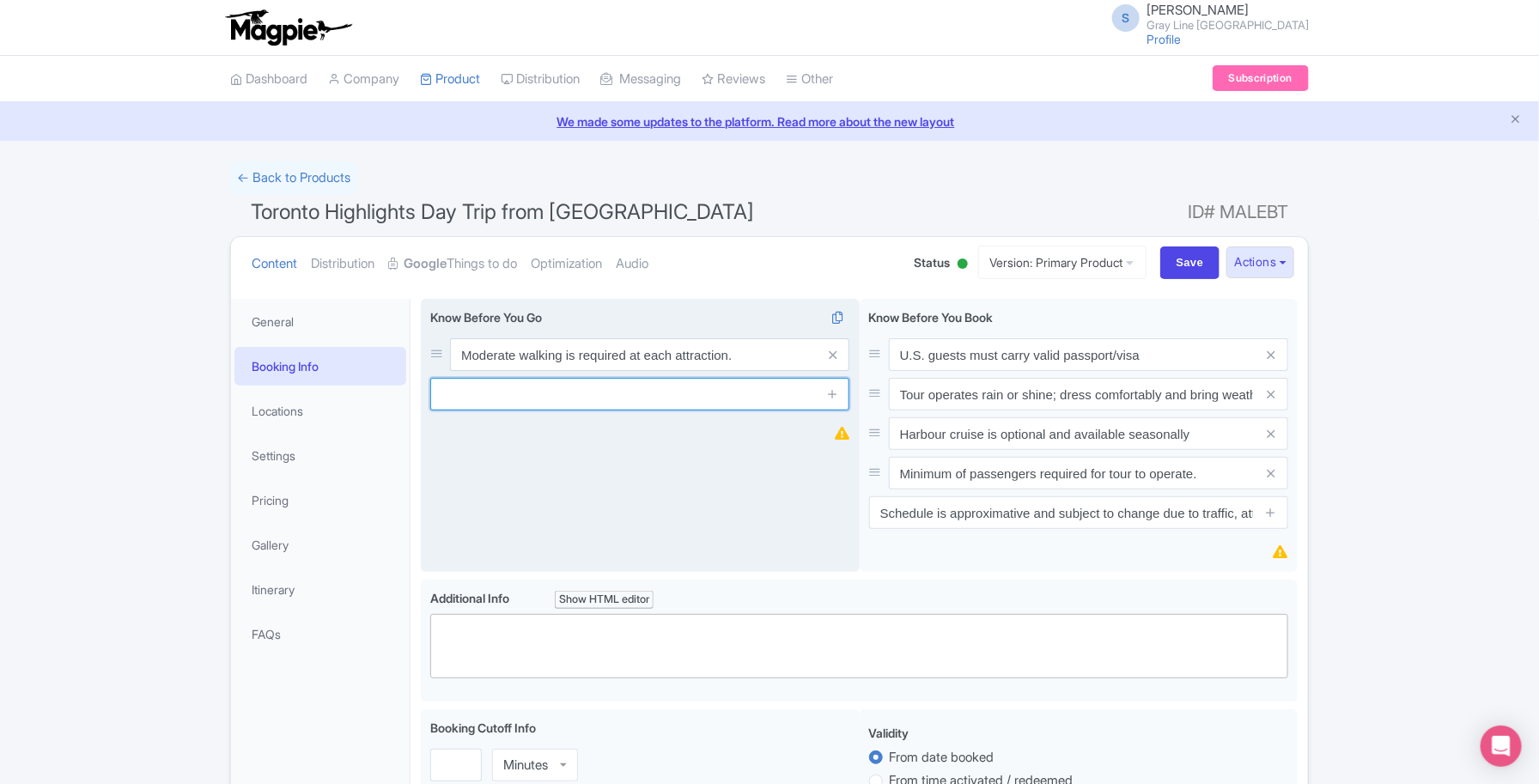
click at [522, 400] on input "text" at bounding box center [640, 393] width 419 height 32
paste input "Restrooms available at all major stops throughout the tour."
type input "Restrooms available at all major stops throughout the tour."
click at [830, 392] on icon at bounding box center [833, 393] width 13 height 13
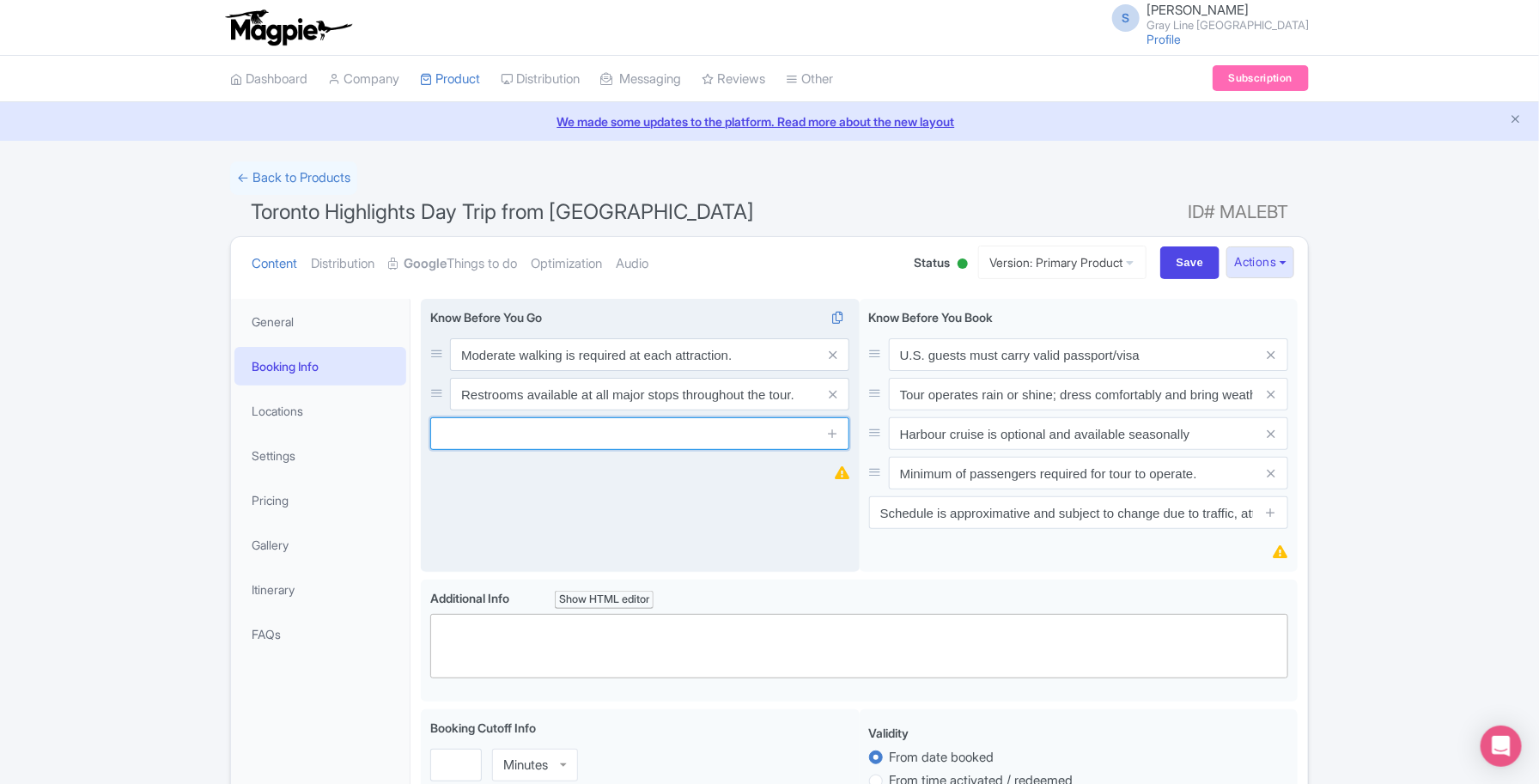
drag, startPoint x: 626, startPoint y: 447, endPoint x: 613, endPoint y: 447, distance: 13.0
click at [626, 447] on input "text" at bounding box center [640, 433] width 419 height 32
paste input "Children must be accompanied by an adult."
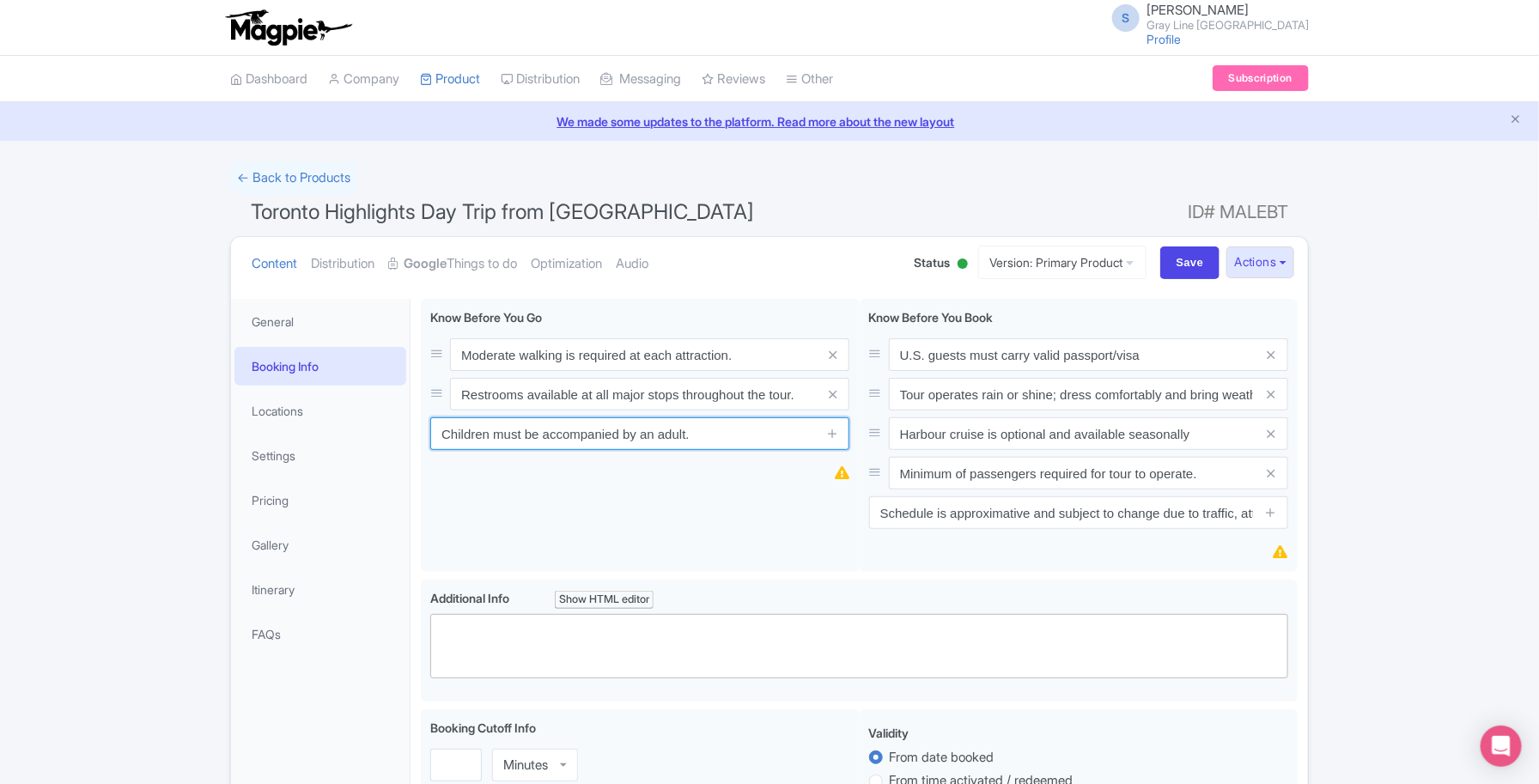
type input "Children must be accompanied by an adult."
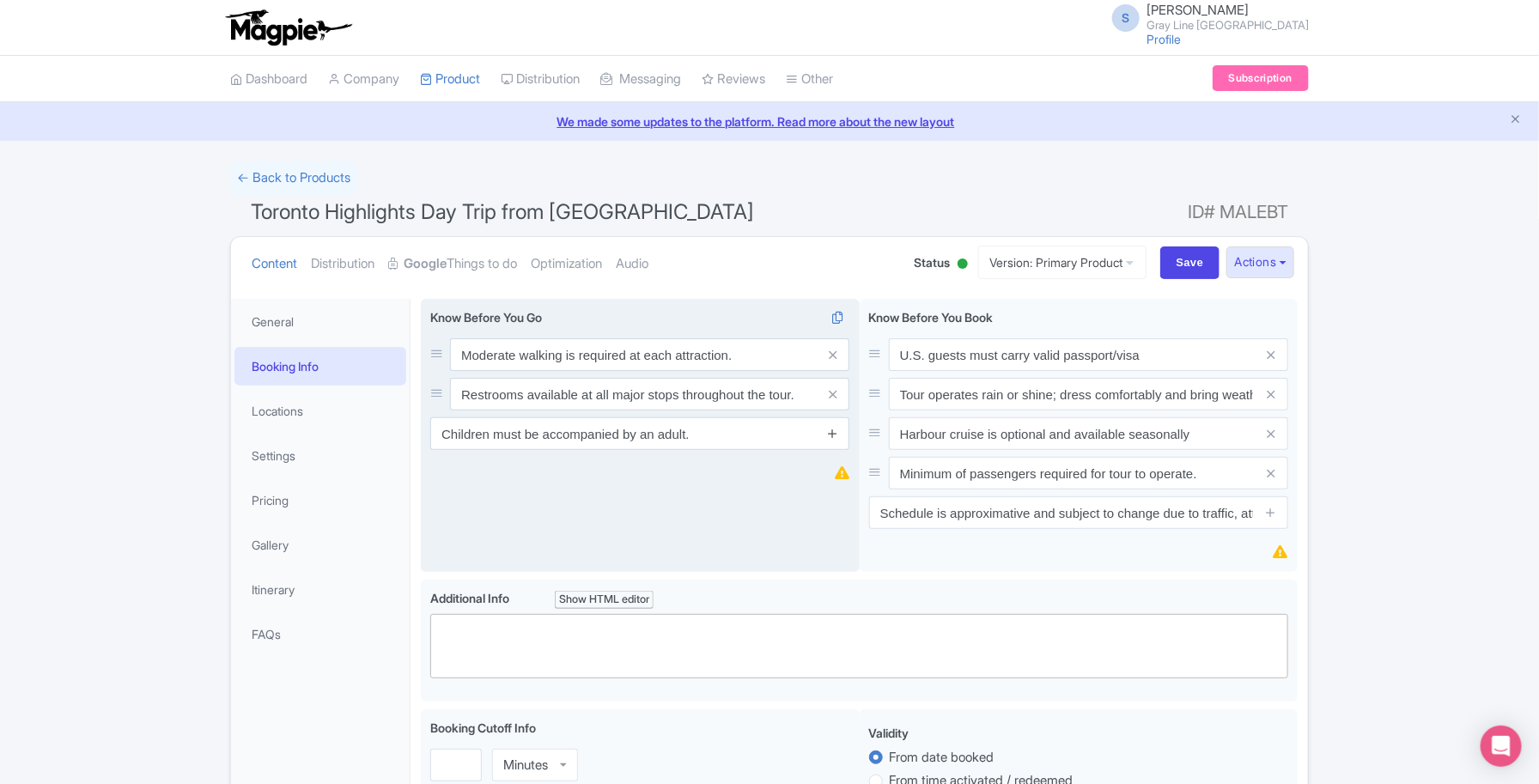
click at [829, 439] on icon at bounding box center [833, 433] width 13 height 13
click at [456, 483] on input "text" at bounding box center [640, 473] width 419 height 32
paste input "Infant seats are required for children under 4"
type input "Infant seats are required for children under 4"
click at [836, 474] on icon at bounding box center [833, 473] width 13 height 13
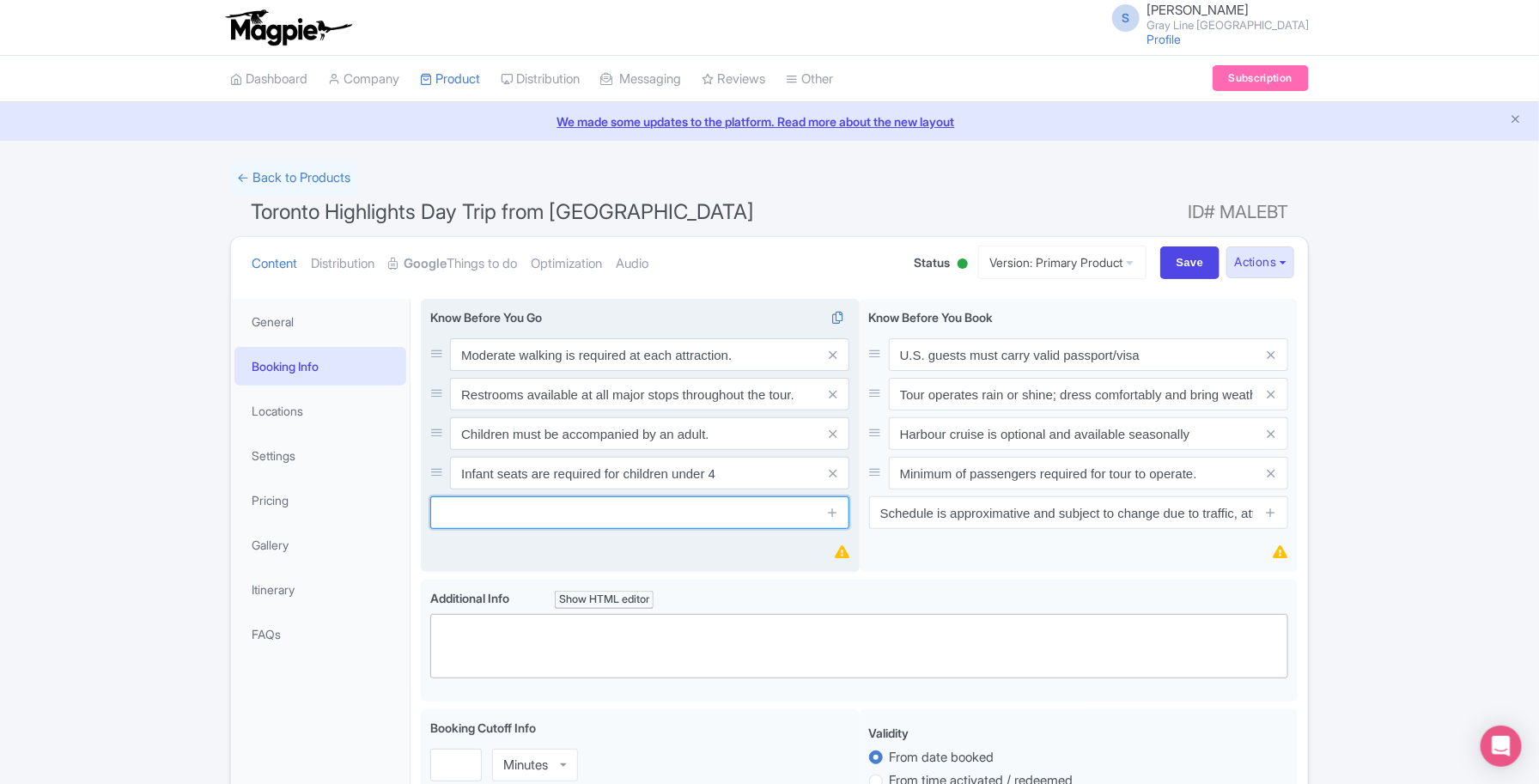
click at [589, 515] on input "text" at bounding box center [640, 512] width 419 height 32
paste input "Arrive at pickup points at least 15 minutes before departure."
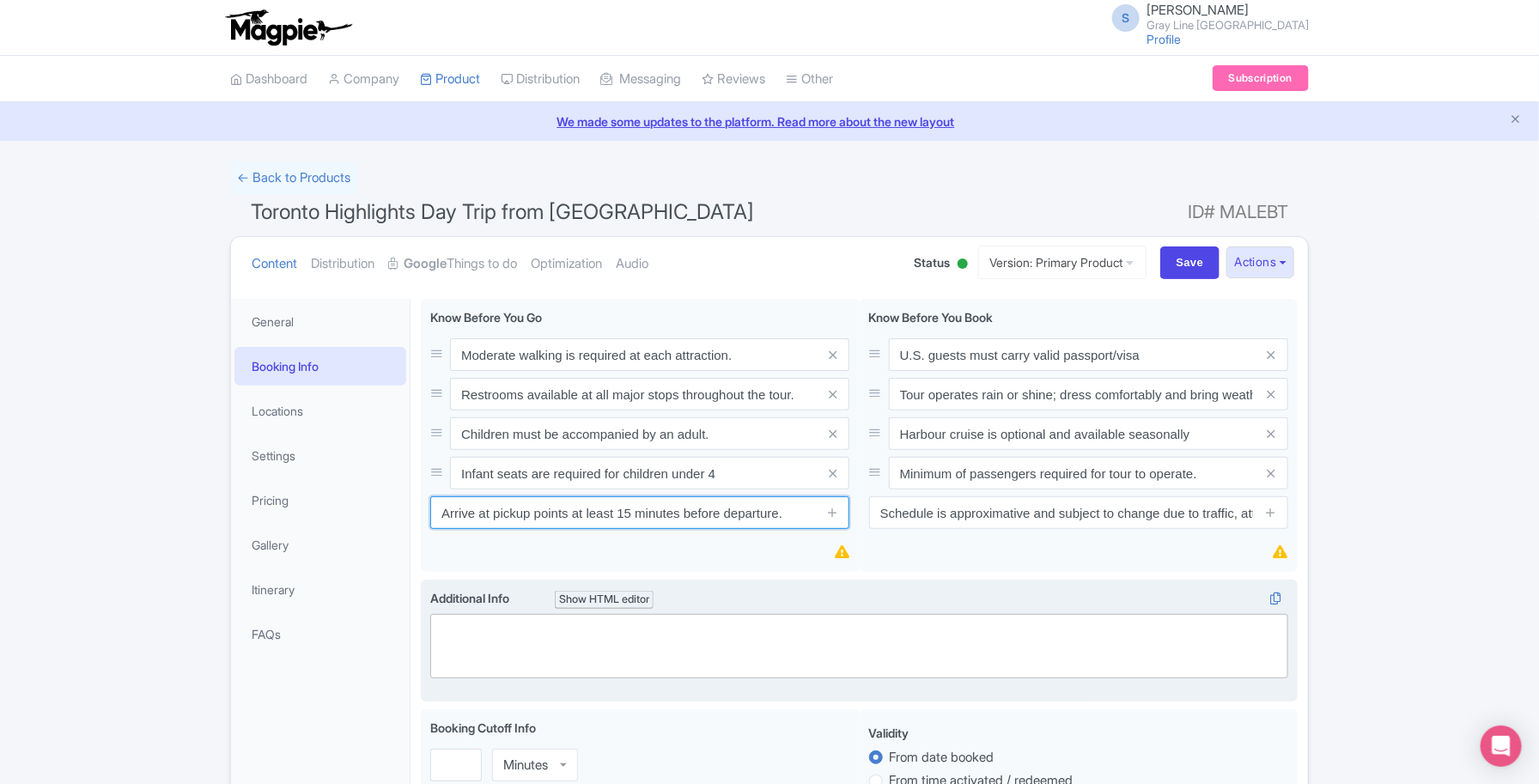
type input "Arrive at pickup points at least 15 minutes before departure."
click at [728, 634] on trix-editor at bounding box center [859, 647] width 858 height 64
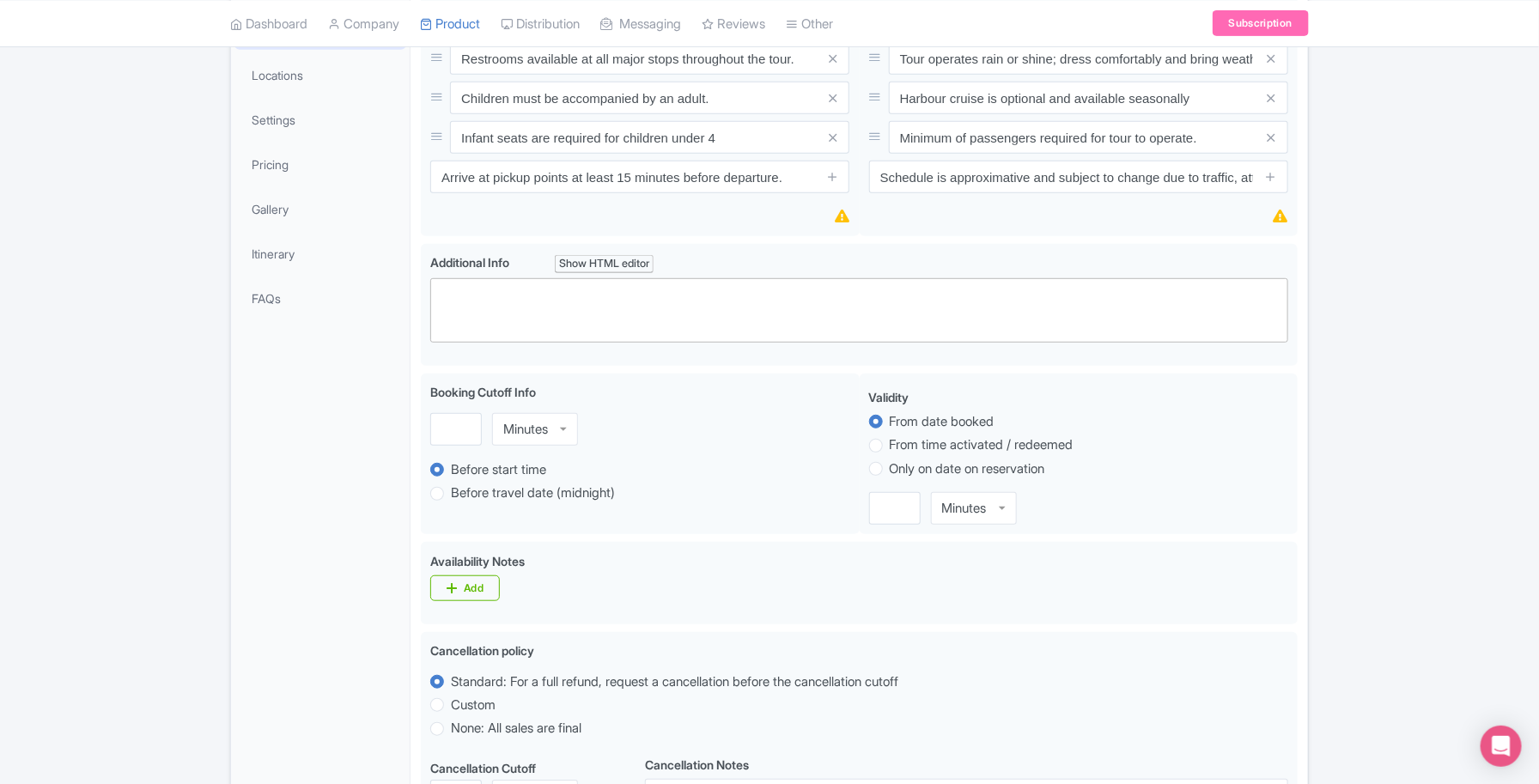
scroll to position [429, 0]
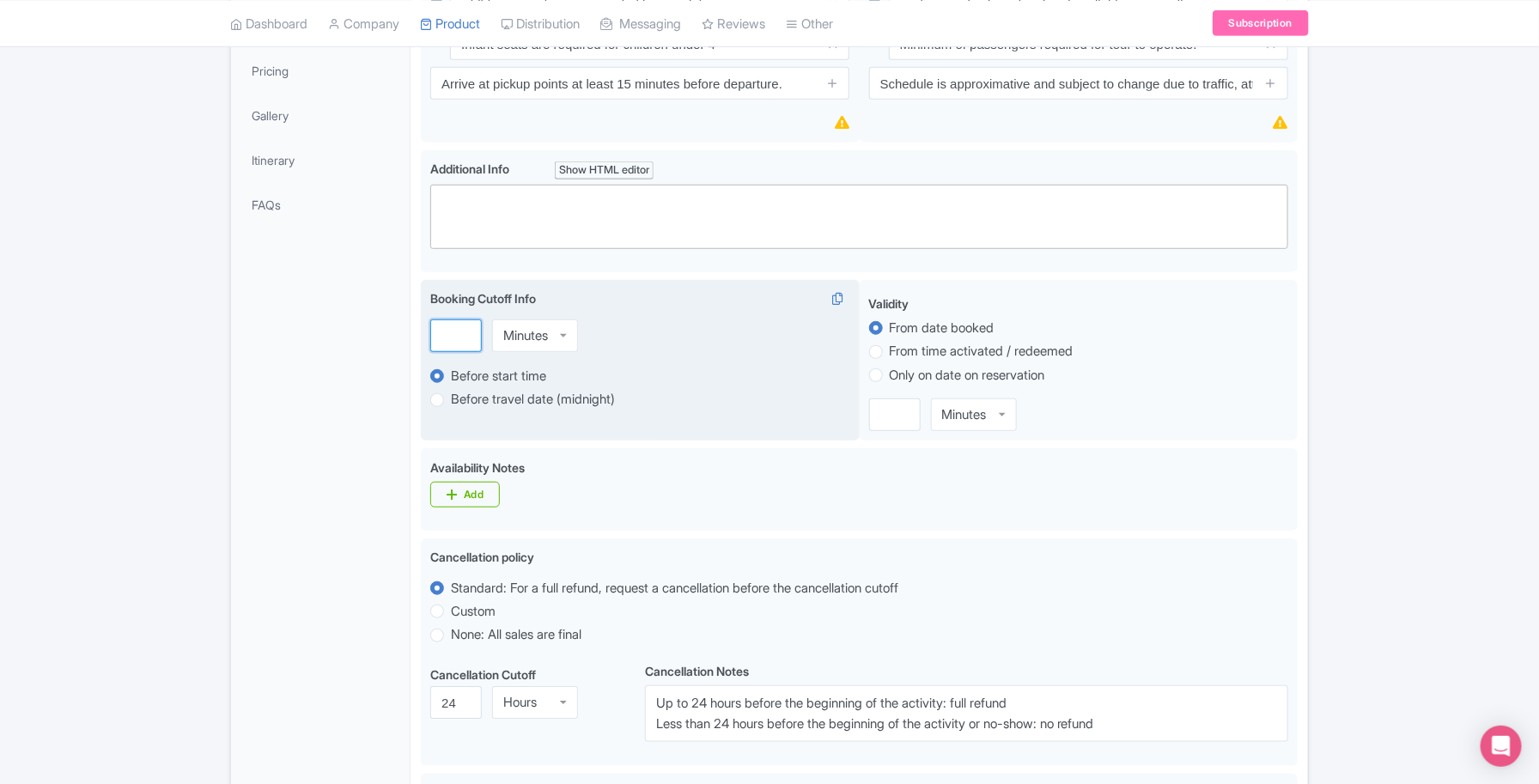
click at [475, 333] on input "number" at bounding box center [456, 335] width 52 height 32
type input "10"
click at [570, 340] on div "Minutes" at bounding box center [535, 335] width 86 height 32
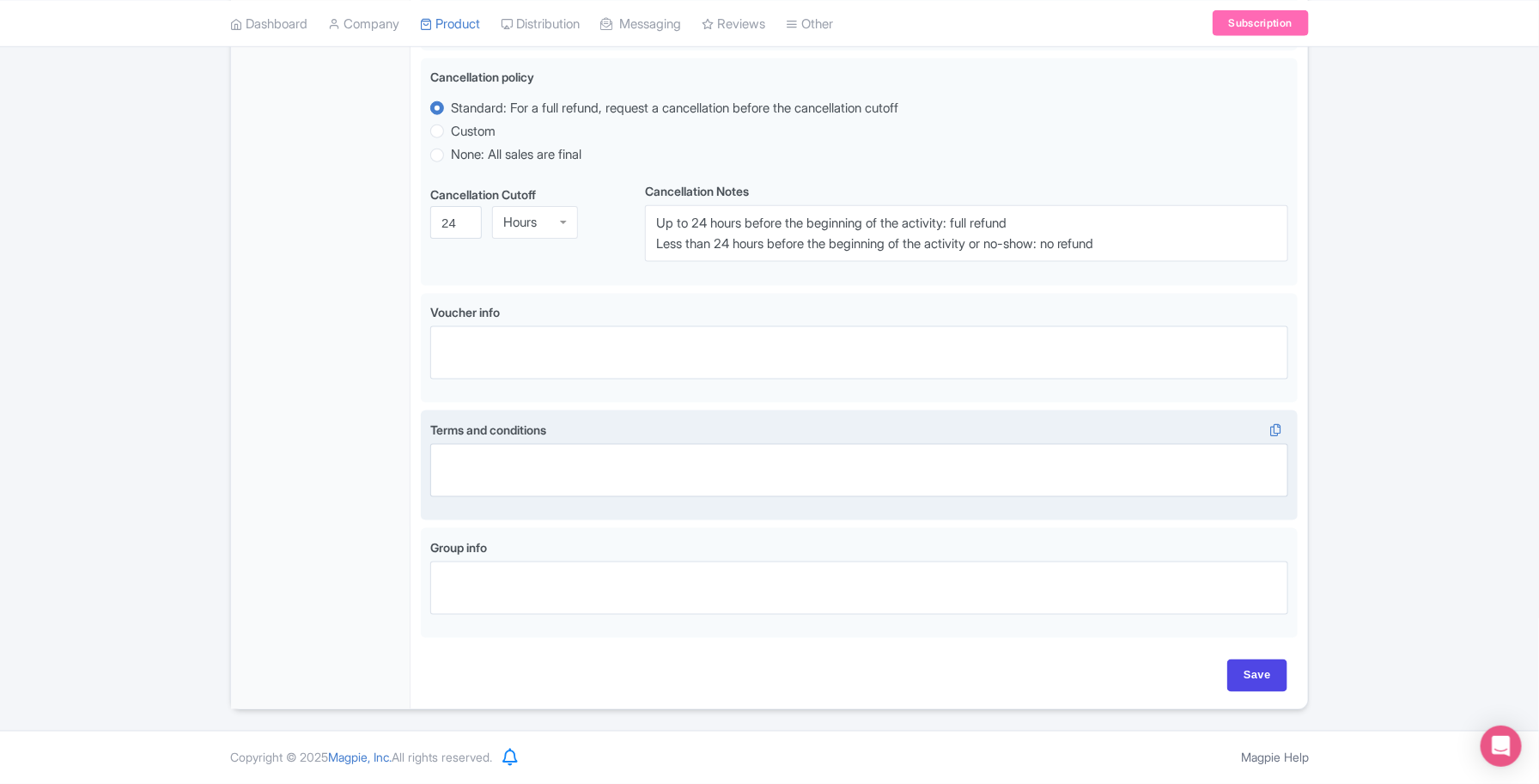
scroll to position [915, 0]
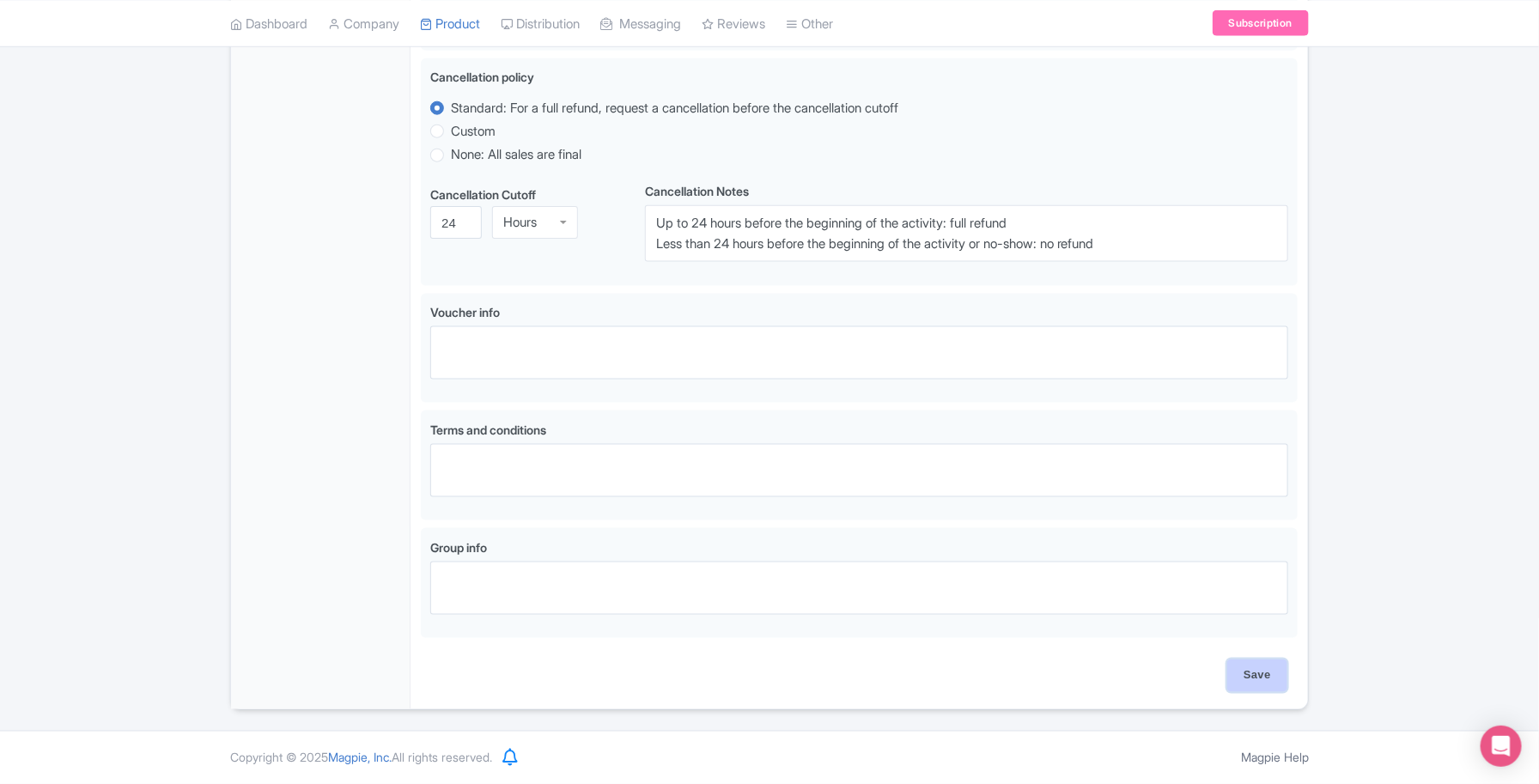
drag, startPoint x: 1244, startPoint y: 672, endPoint x: 1227, endPoint y: 661, distance: 20.2
click at [1244, 671] on input "Save" at bounding box center [1257, 675] width 60 height 32
type input "Saving..."
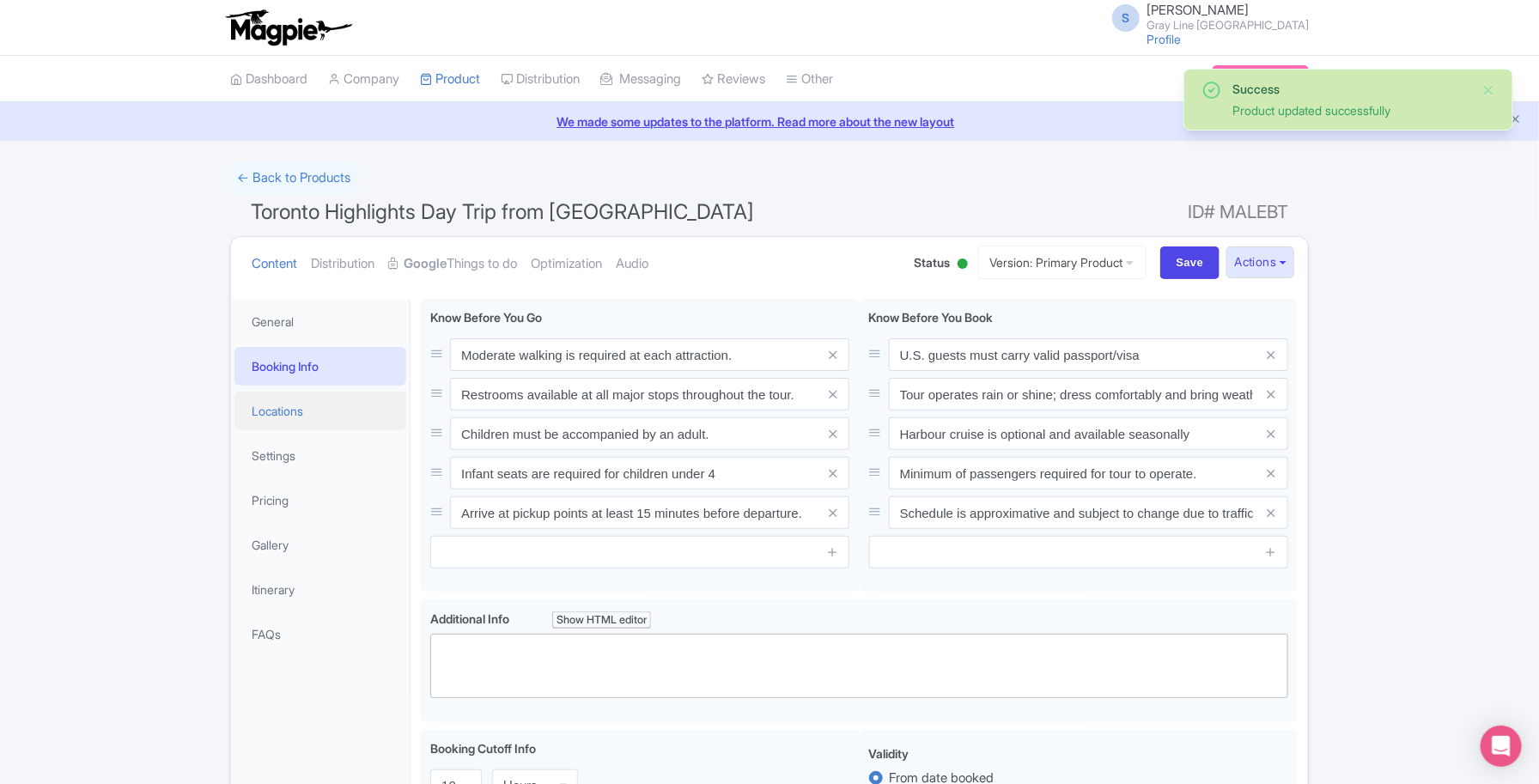
click at [305, 412] on link "Locations" at bounding box center [320, 411] width 171 height 39
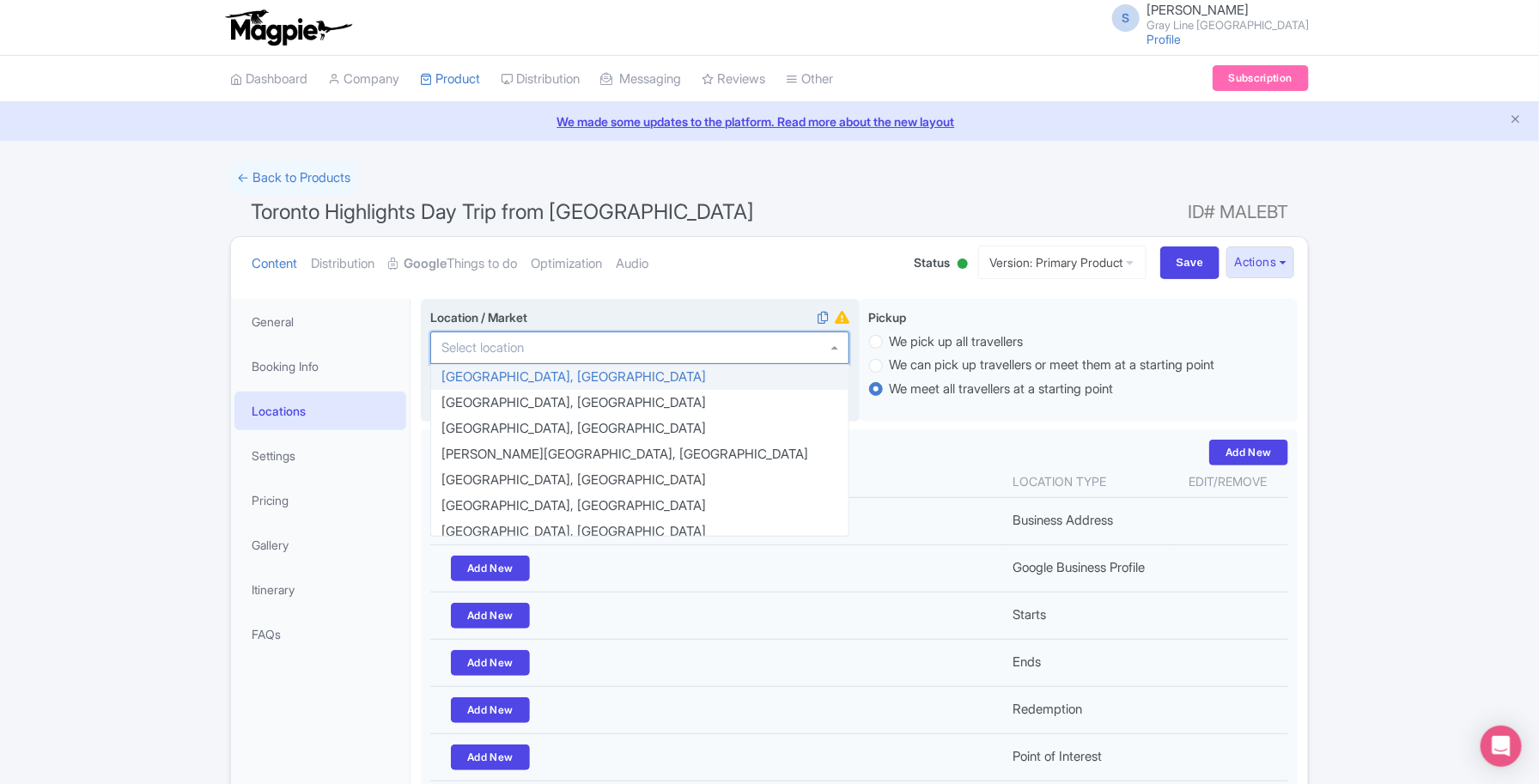
click at [500, 356] on input "Location / Market i" at bounding box center [488, 347] width 93 height 16
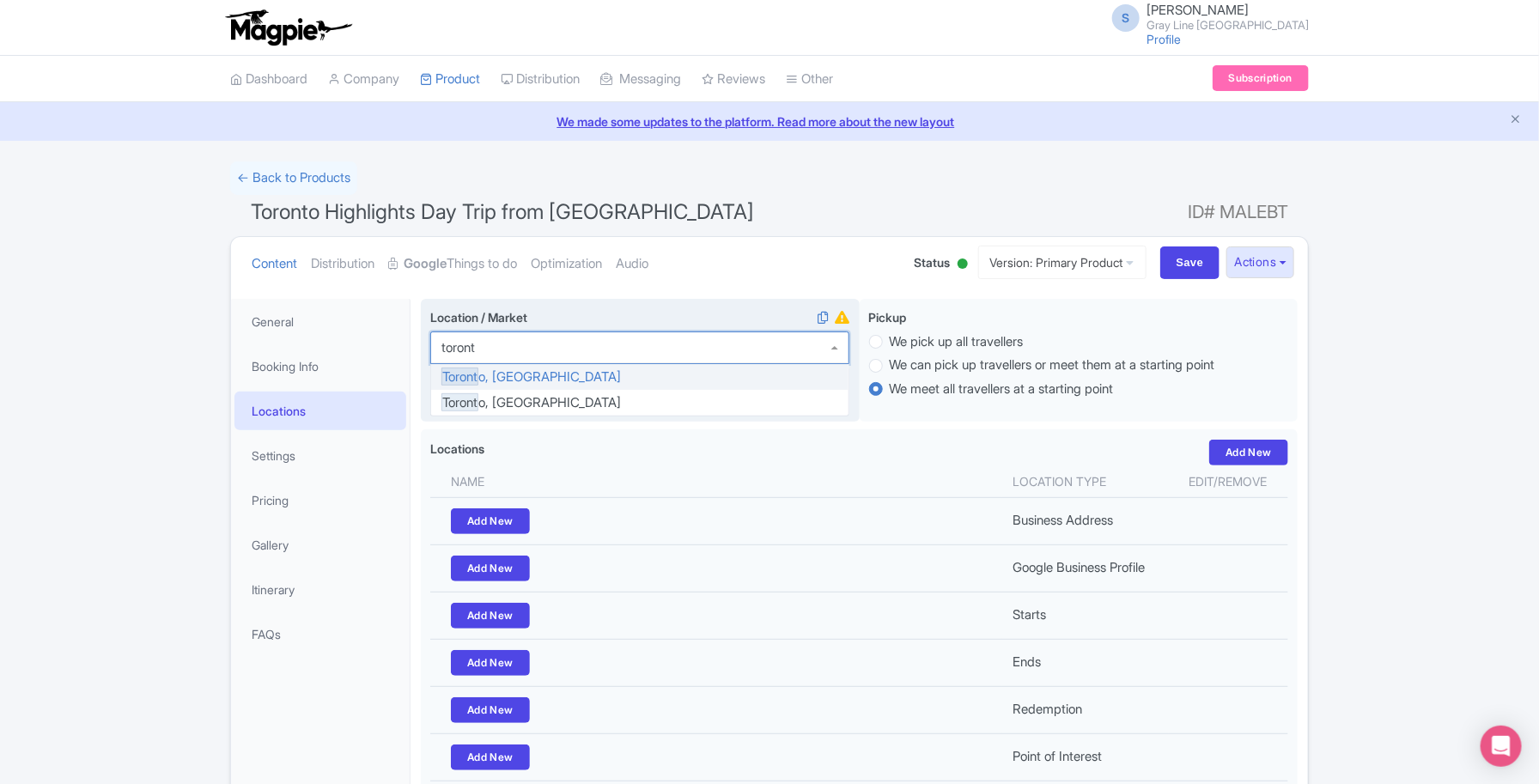
type input "toronto"
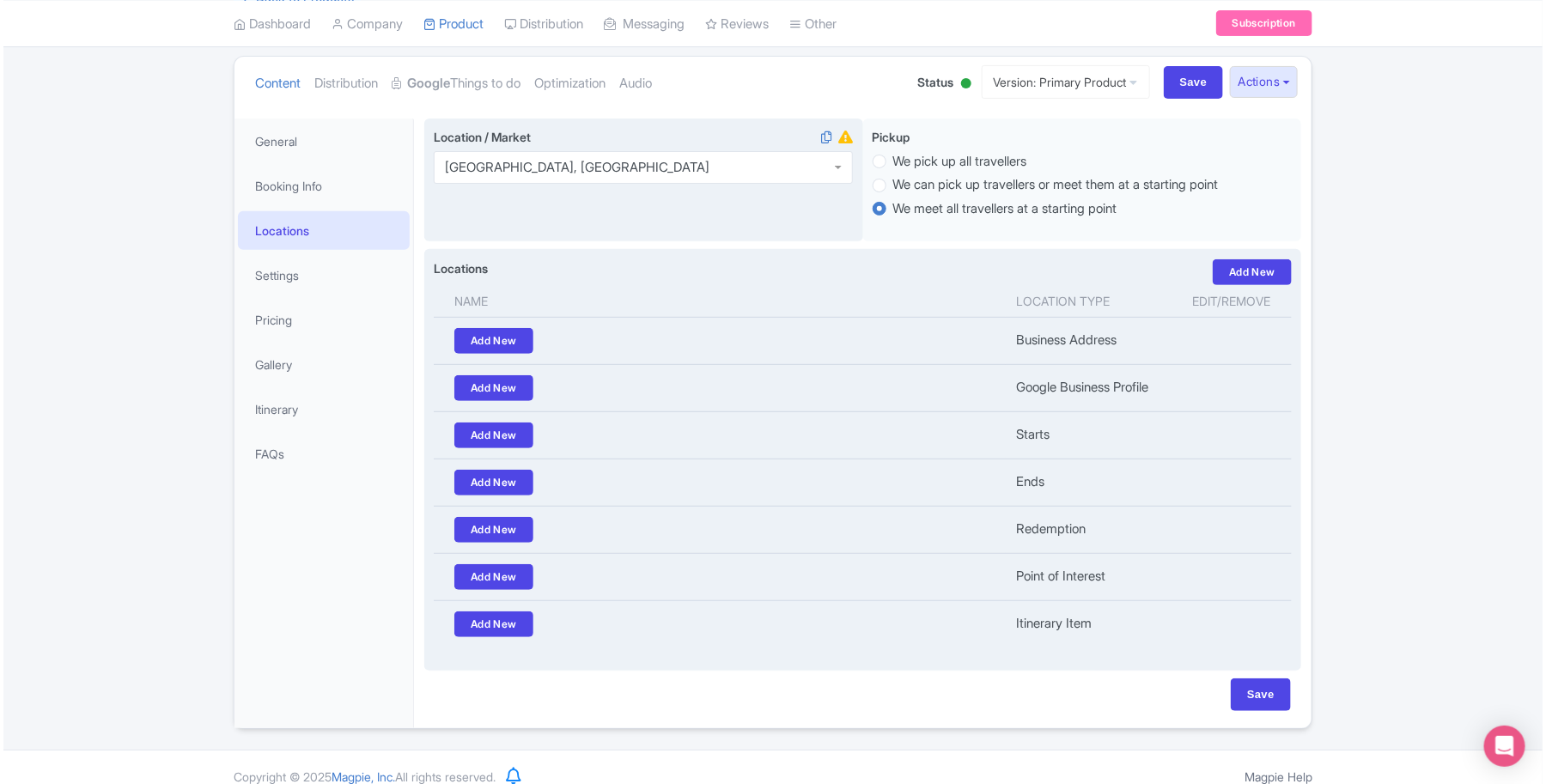
scroll to position [206, 0]
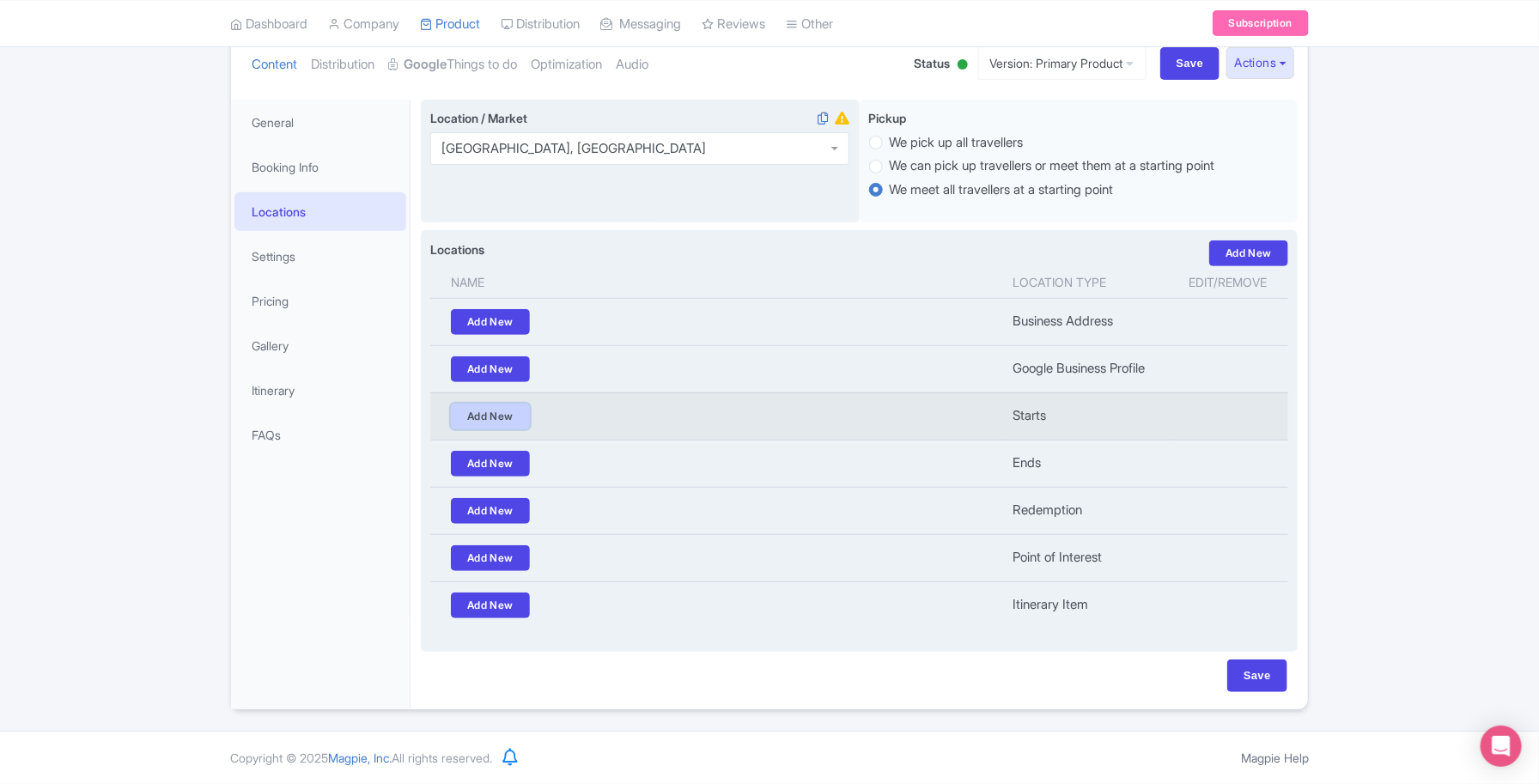
click at [512, 416] on link "Add New" at bounding box center [490, 416] width 79 height 26
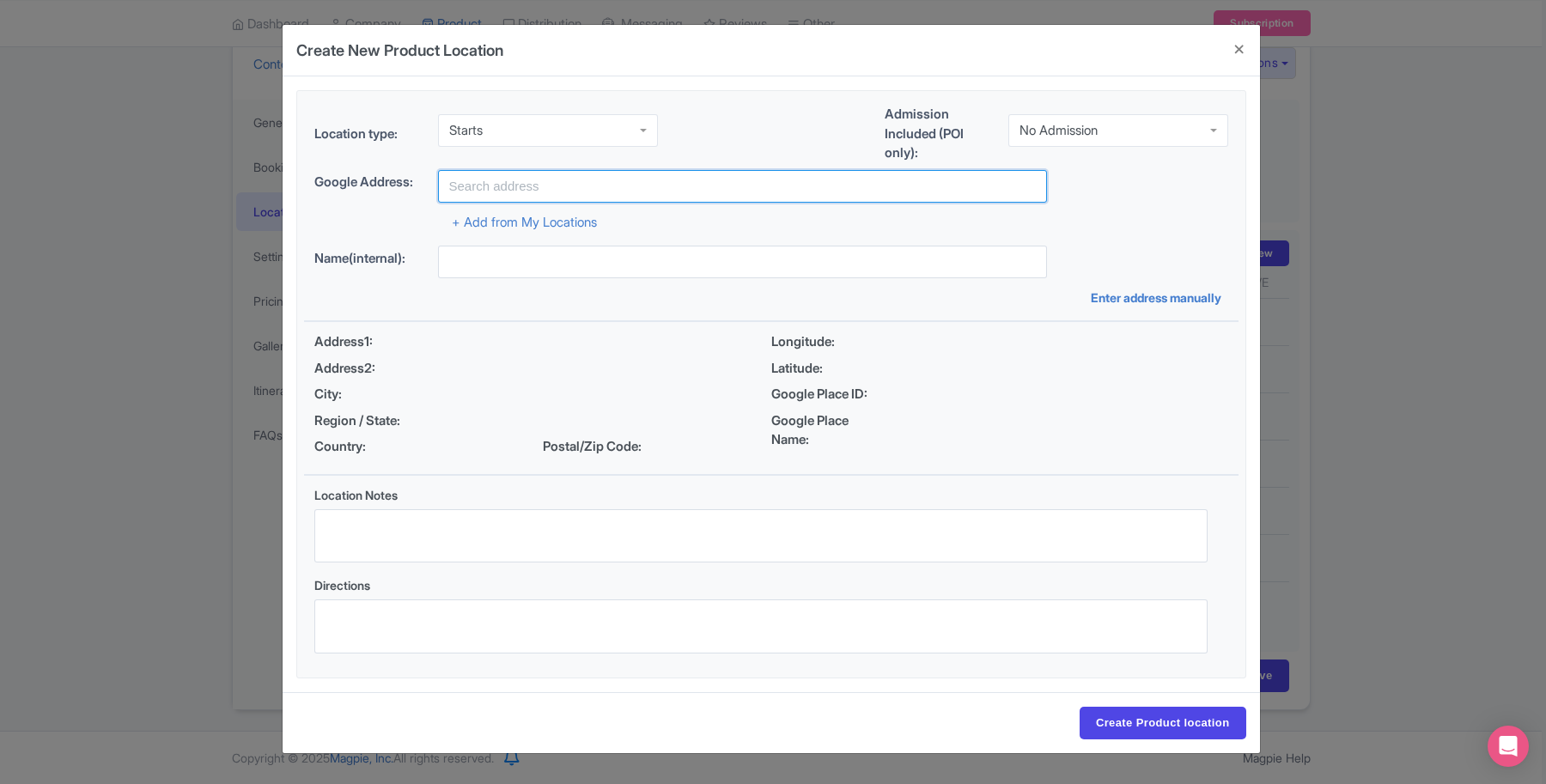
click at [522, 187] on input "text" at bounding box center [742, 186] width 609 height 32
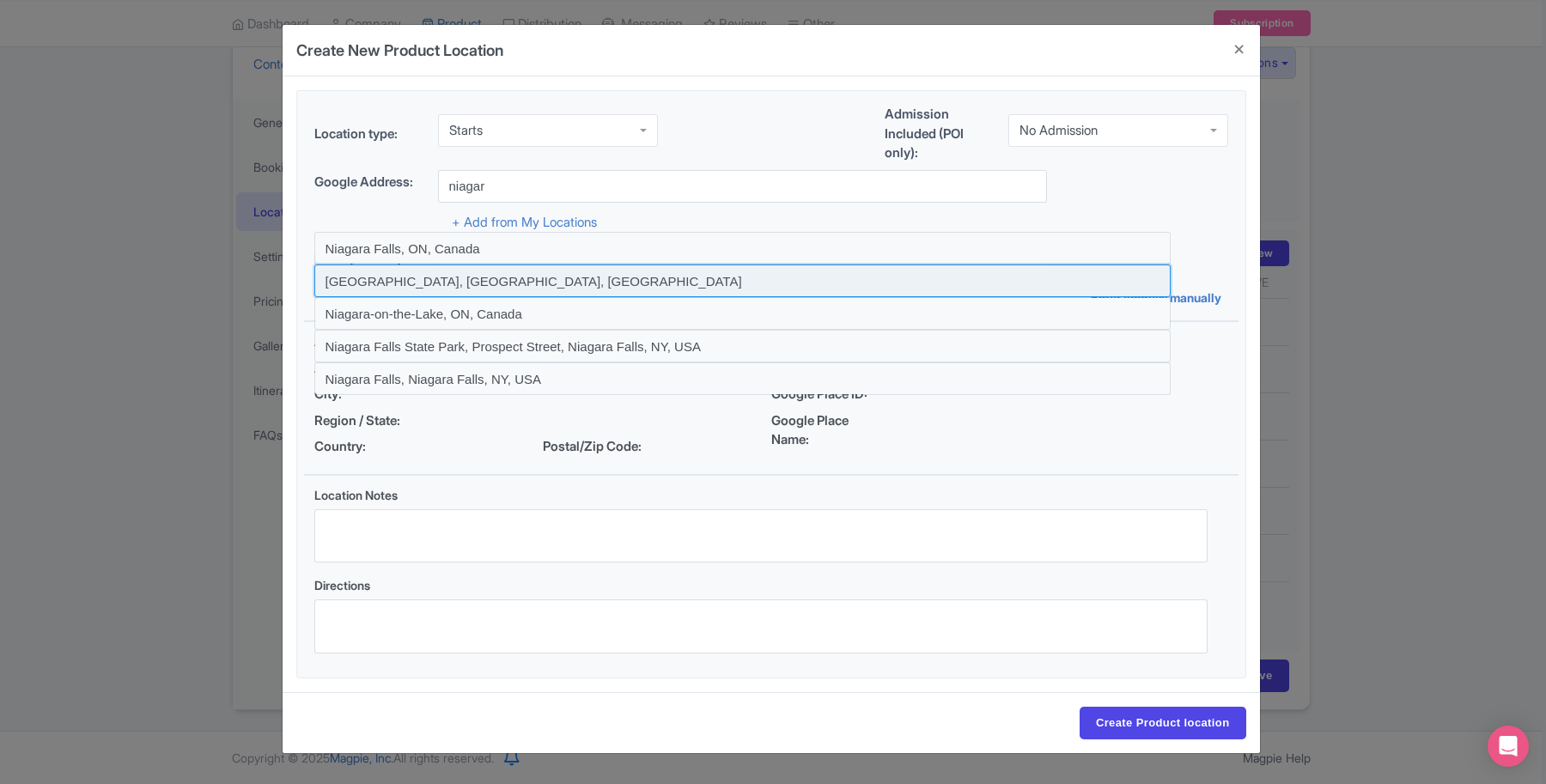
click at [462, 275] on input at bounding box center [742, 280] width 856 height 32
type input "Niagara Falls, NY, USA"
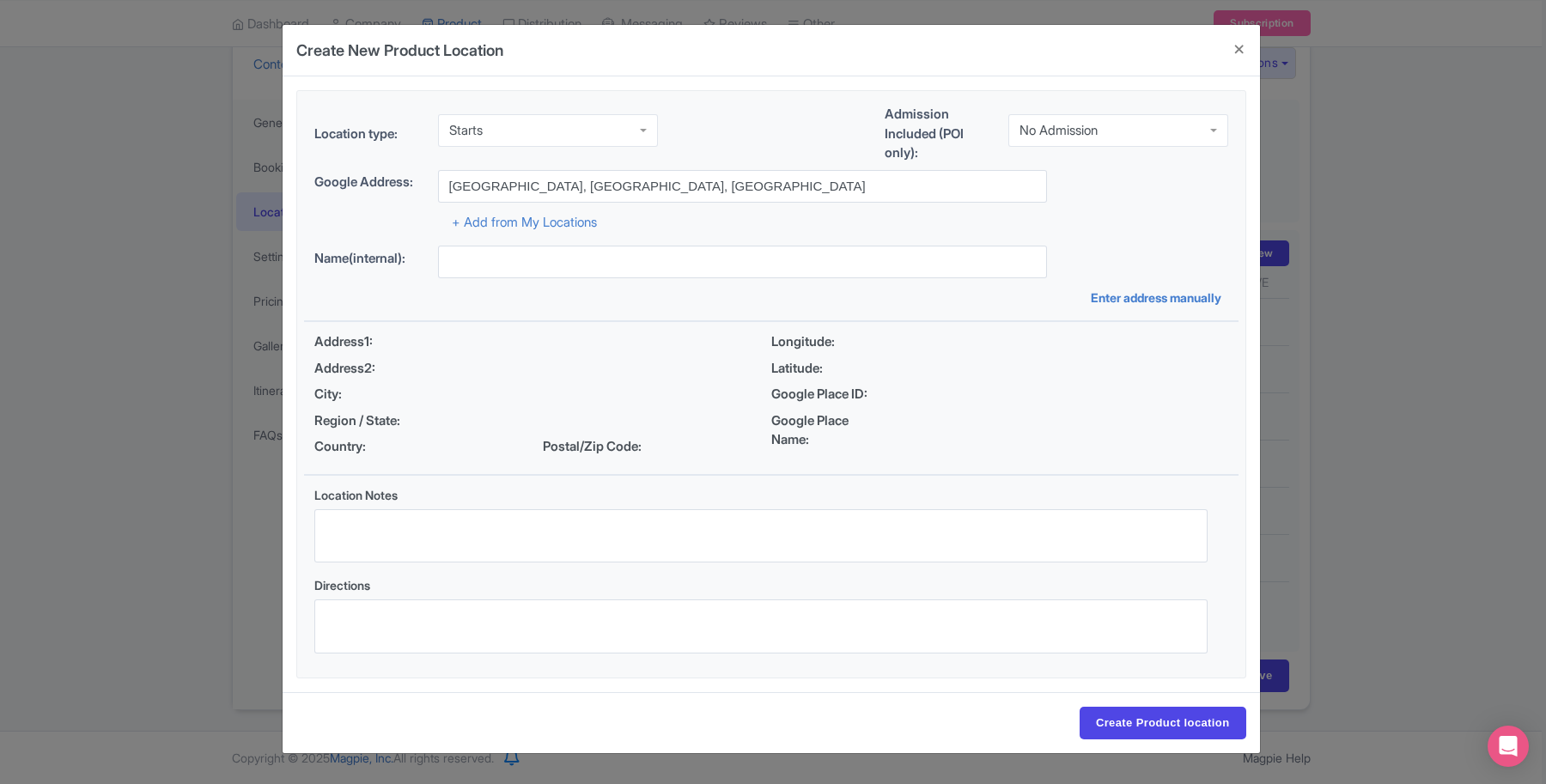
type input "Niagara Falls, NY, USA"
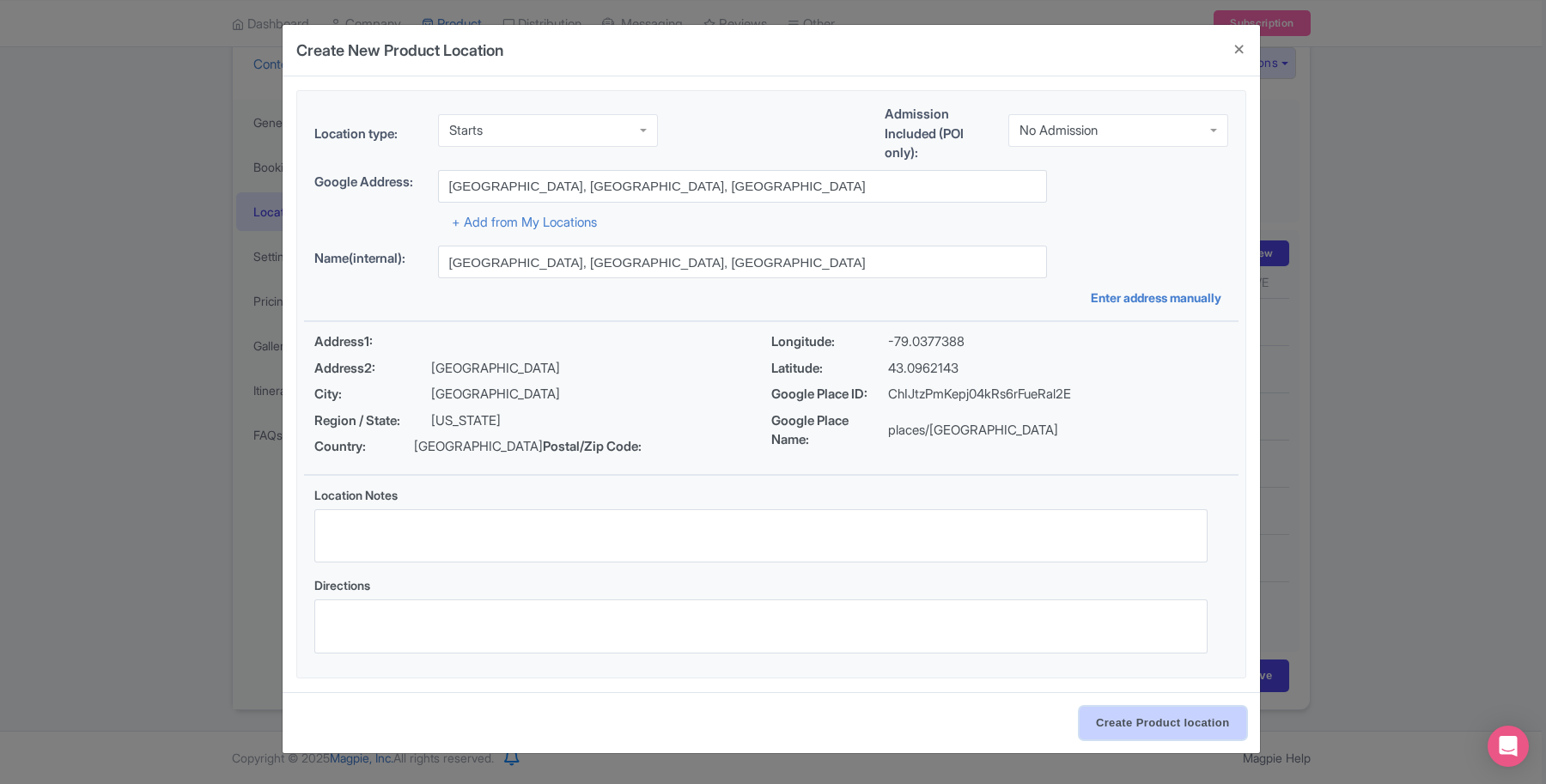
click at [1188, 717] on input "Create Product location" at bounding box center [1163, 722] width 167 height 32
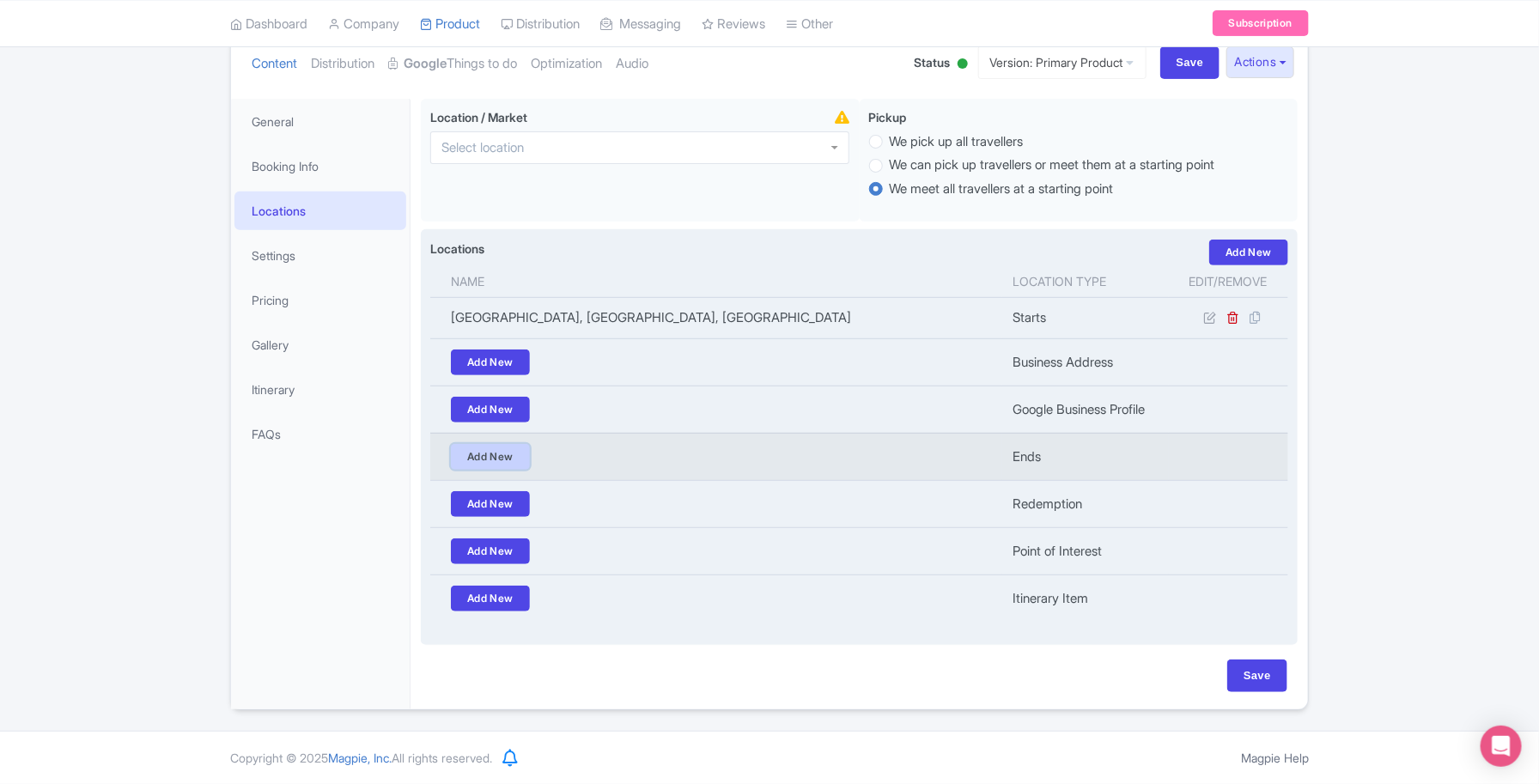
click at [487, 453] on link "Add New" at bounding box center [490, 457] width 79 height 26
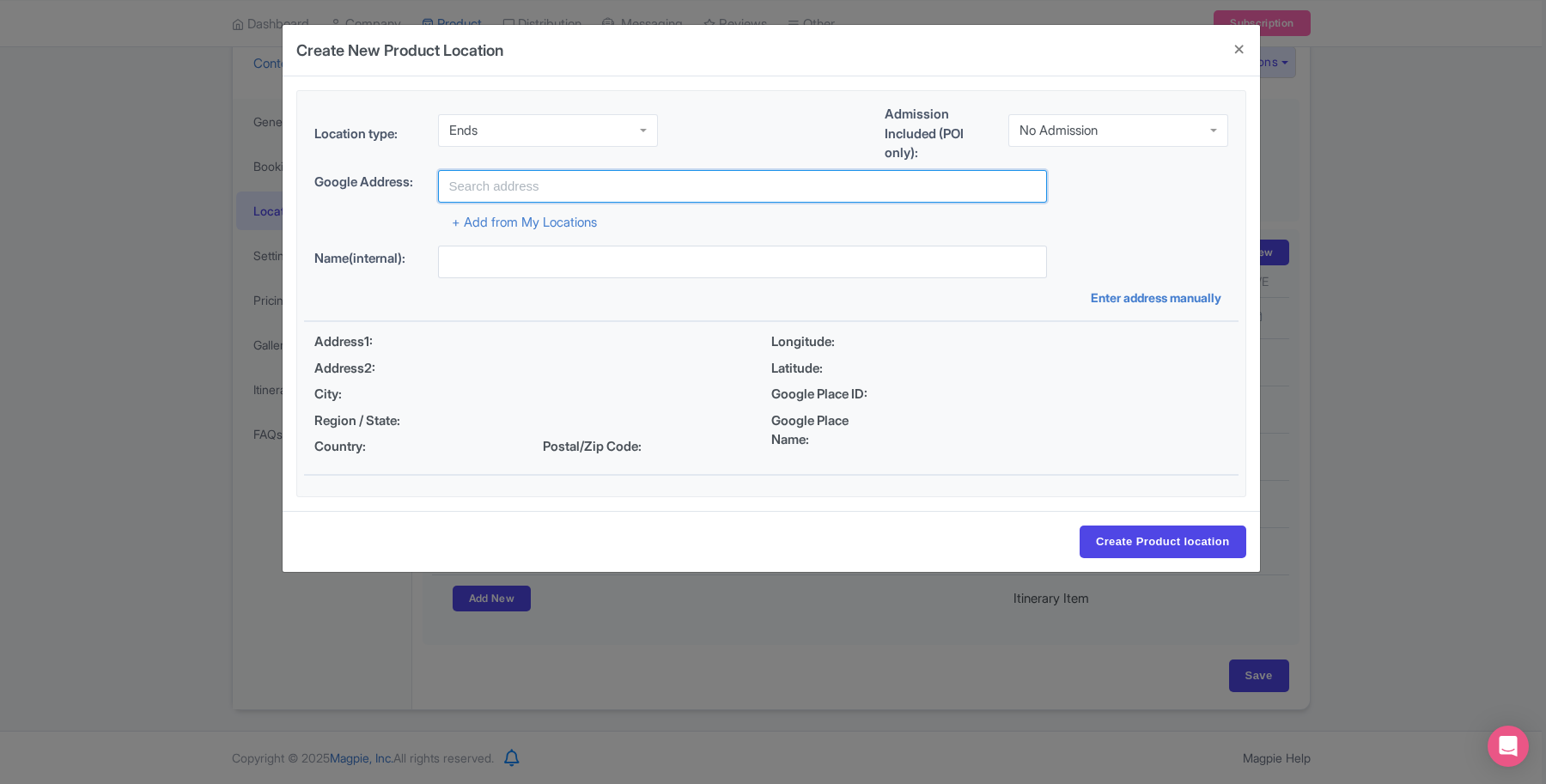
click at [522, 190] on input "text" at bounding box center [742, 186] width 609 height 32
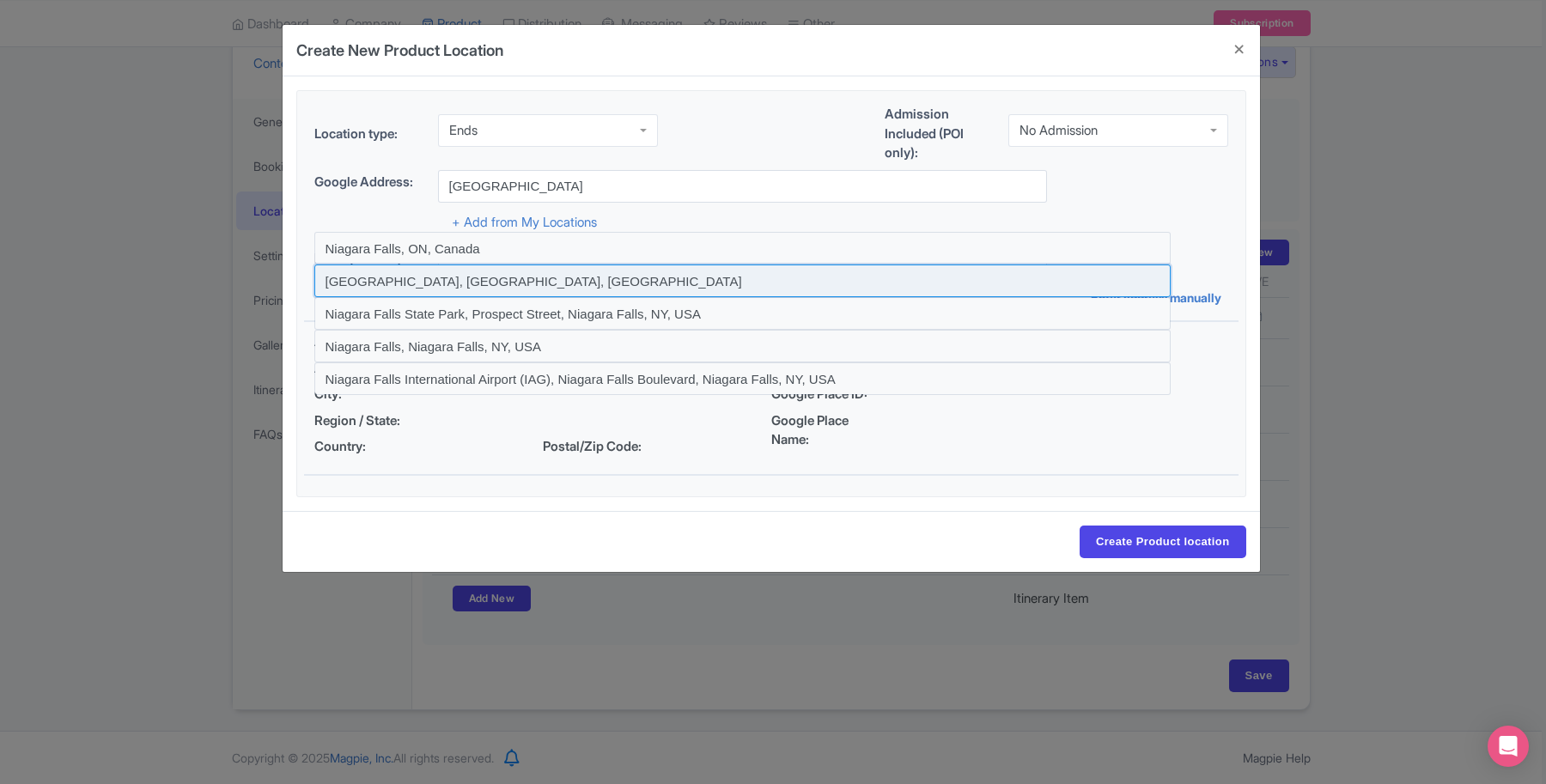
click at [455, 284] on input at bounding box center [742, 280] width 856 height 32
type input "Niagara Falls, NY, USA"
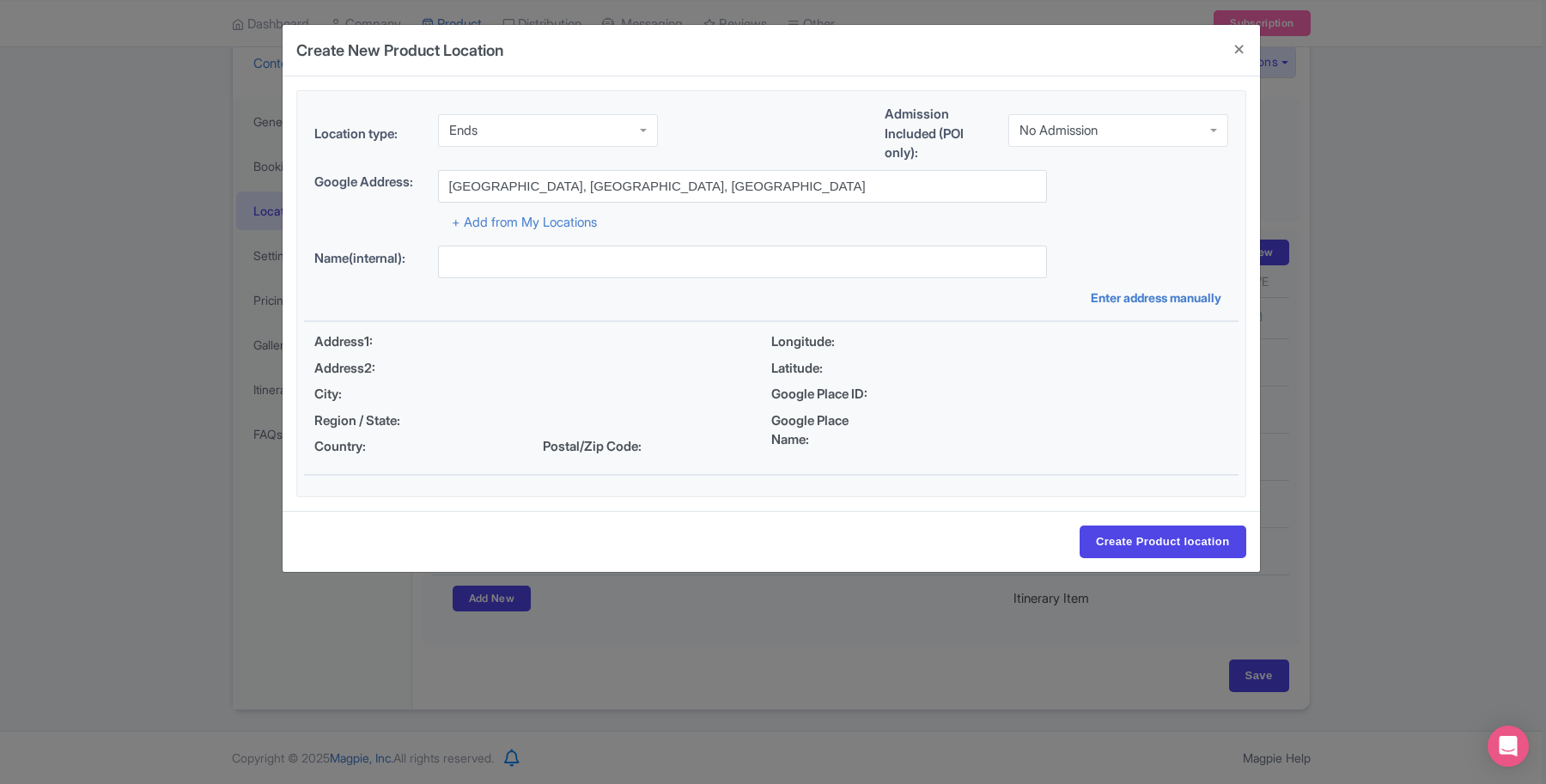
type input "Niagara Falls, NY, USA"
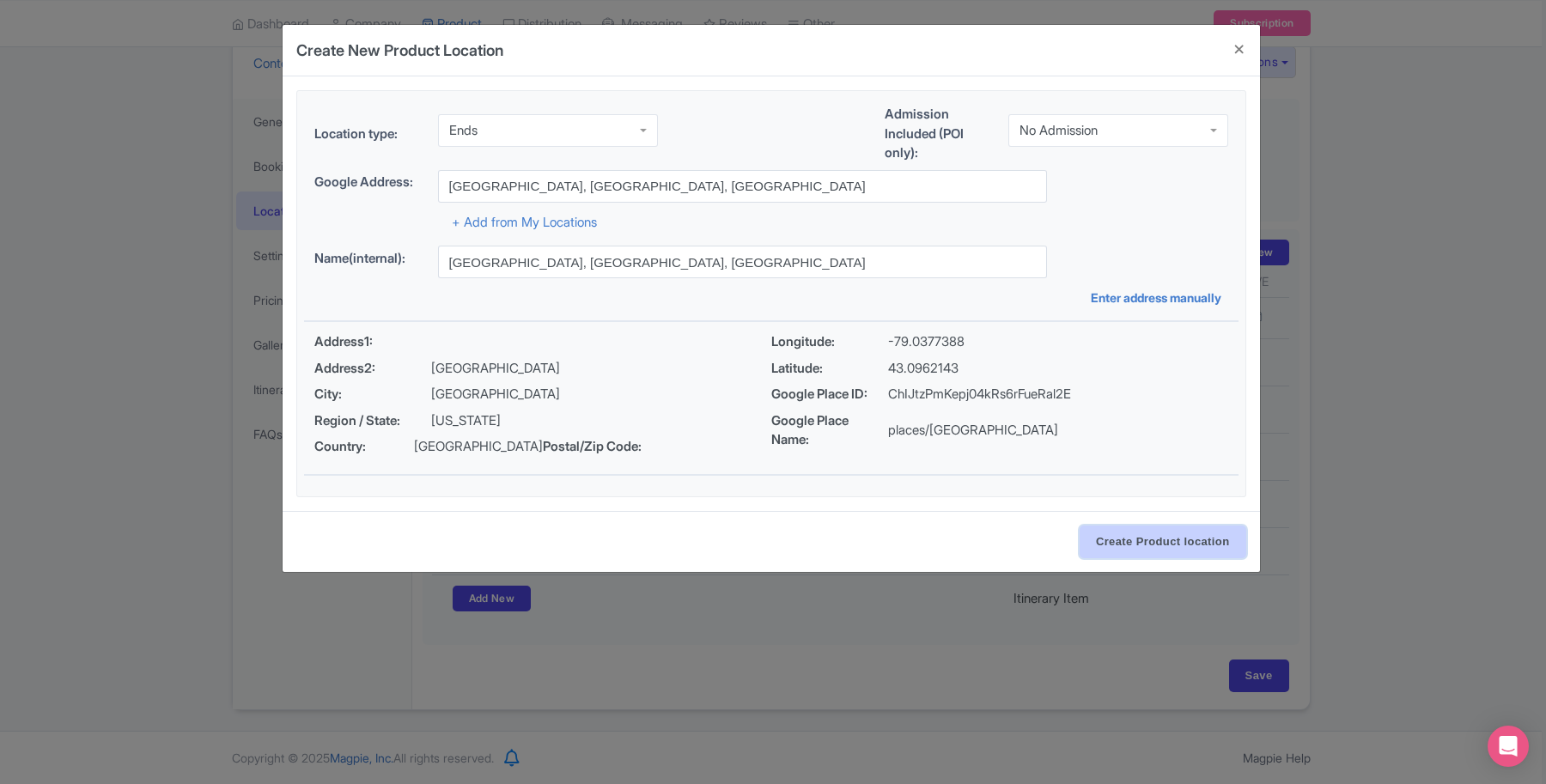
click at [1156, 544] on input "Create Product location" at bounding box center [1163, 542] width 167 height 32
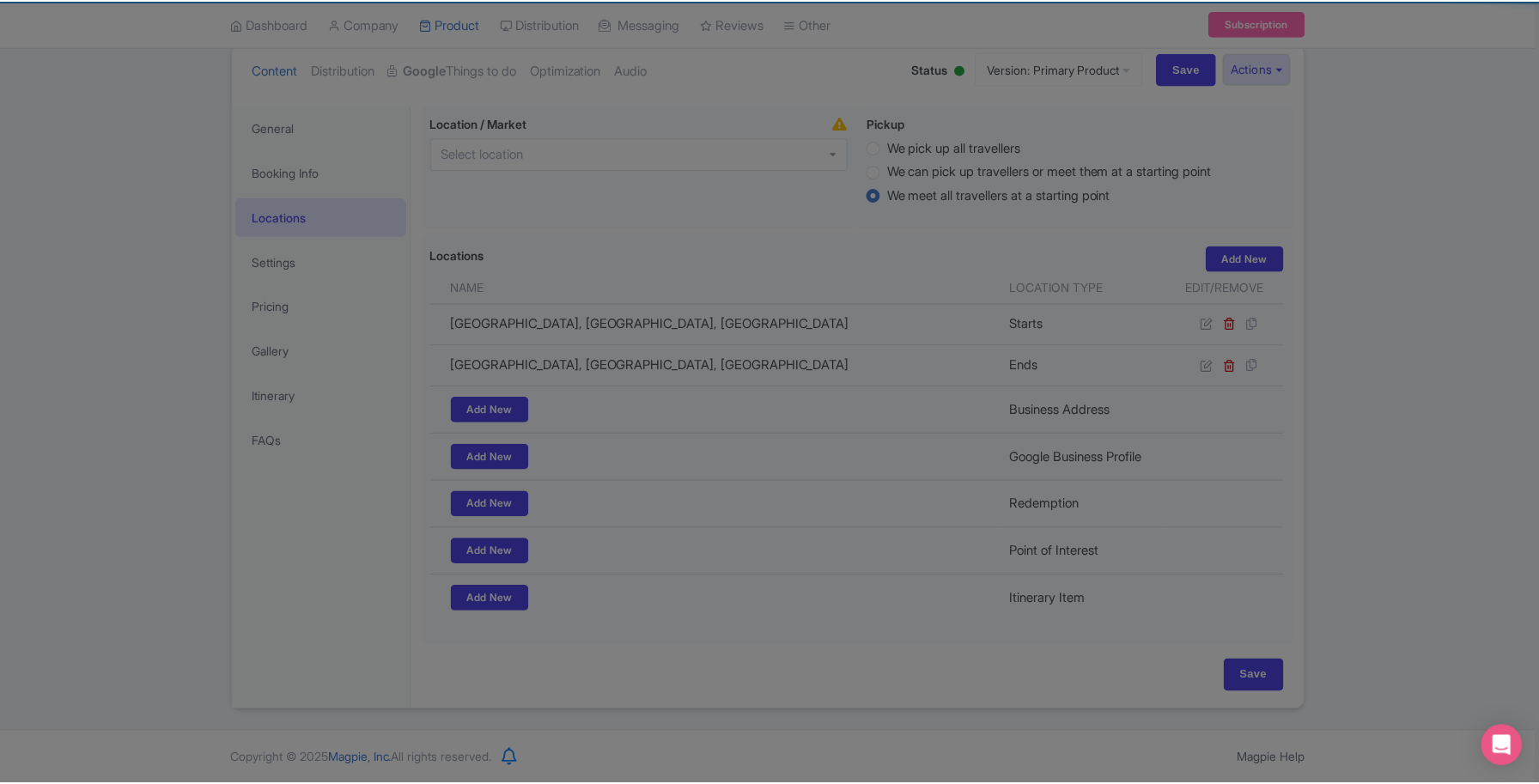
scroll to position [200, 0]
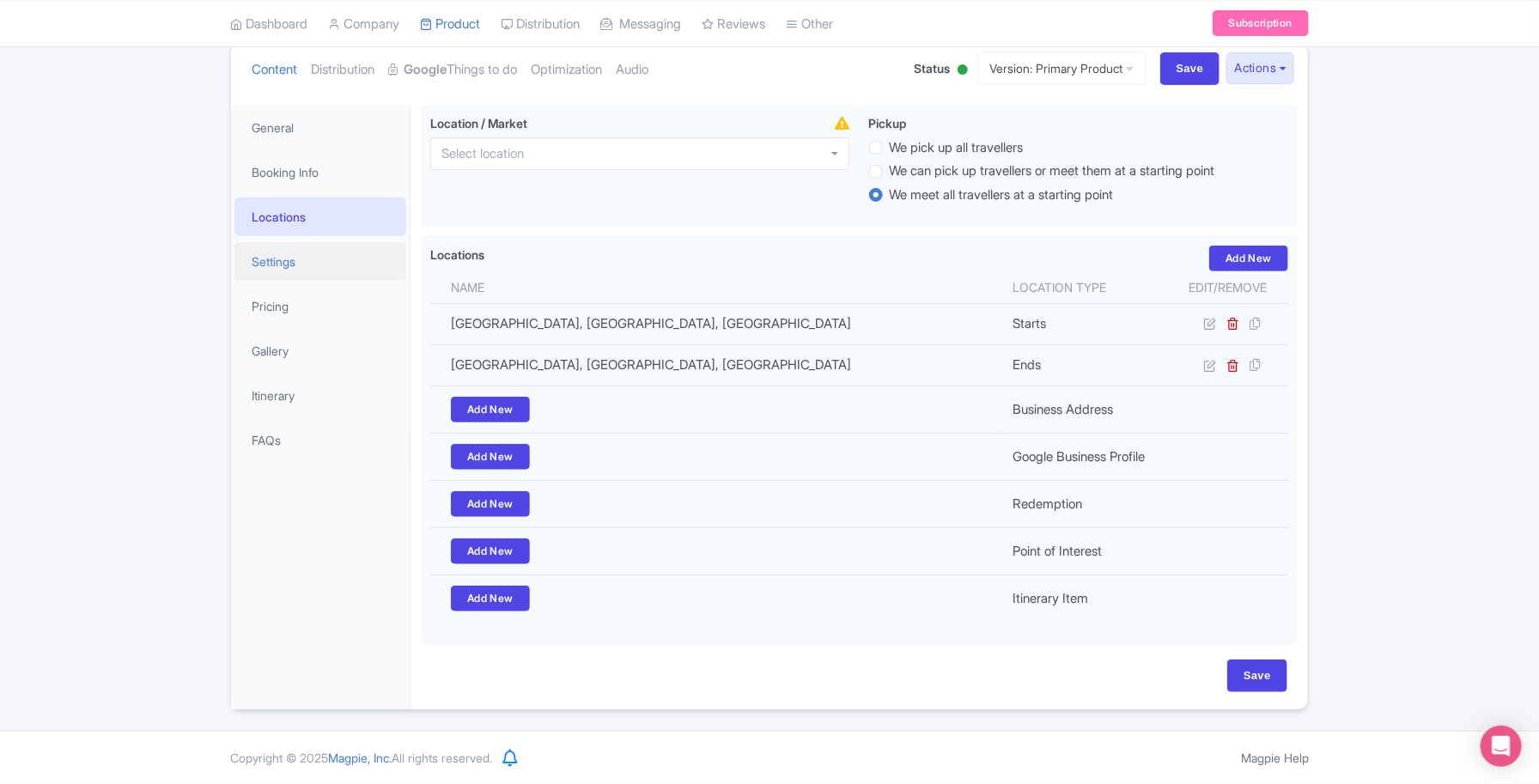
click at [327, 250] on link "Settings" at bounding box center [320, 262] width 171 height 39
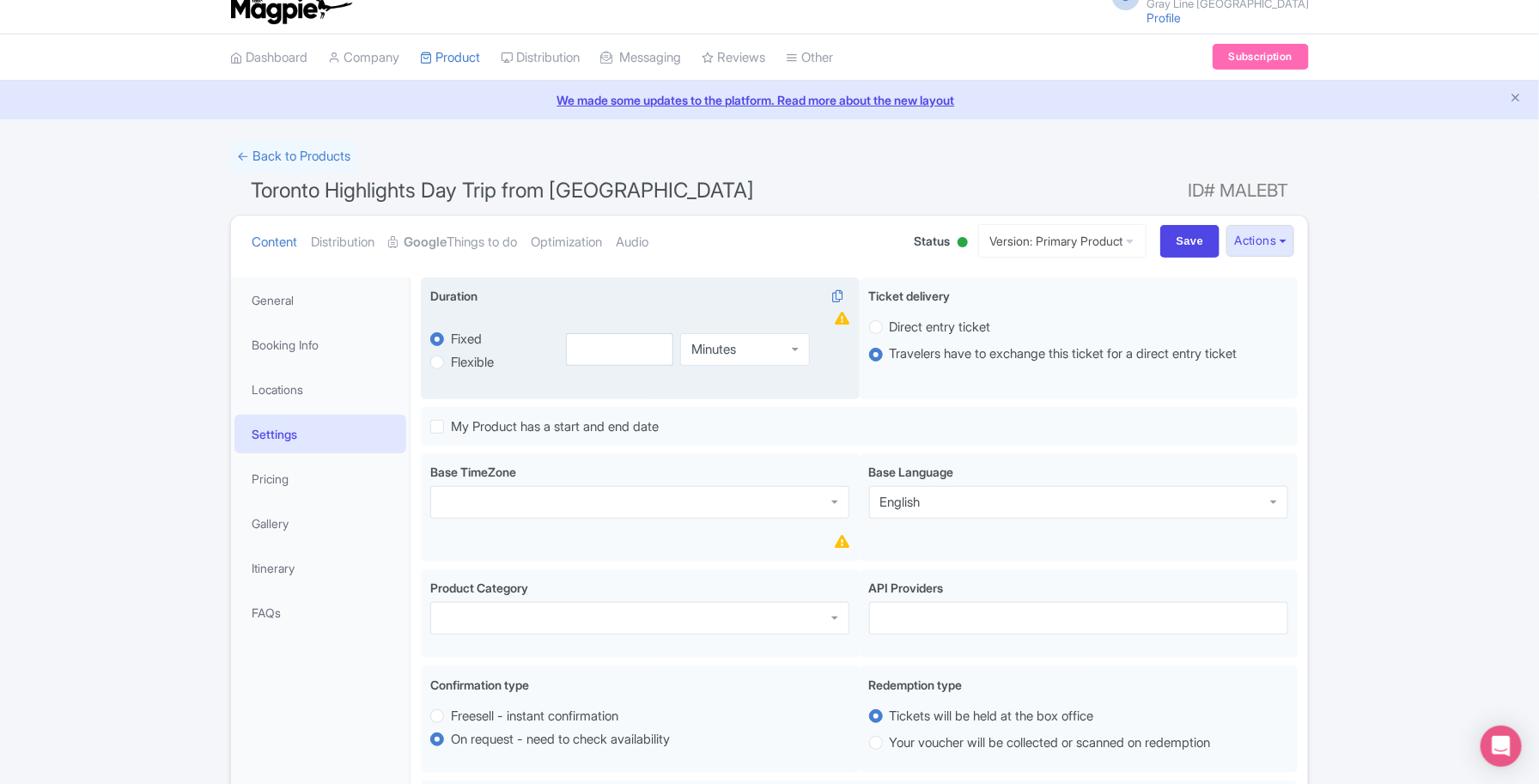
scroll to position [0, 0]
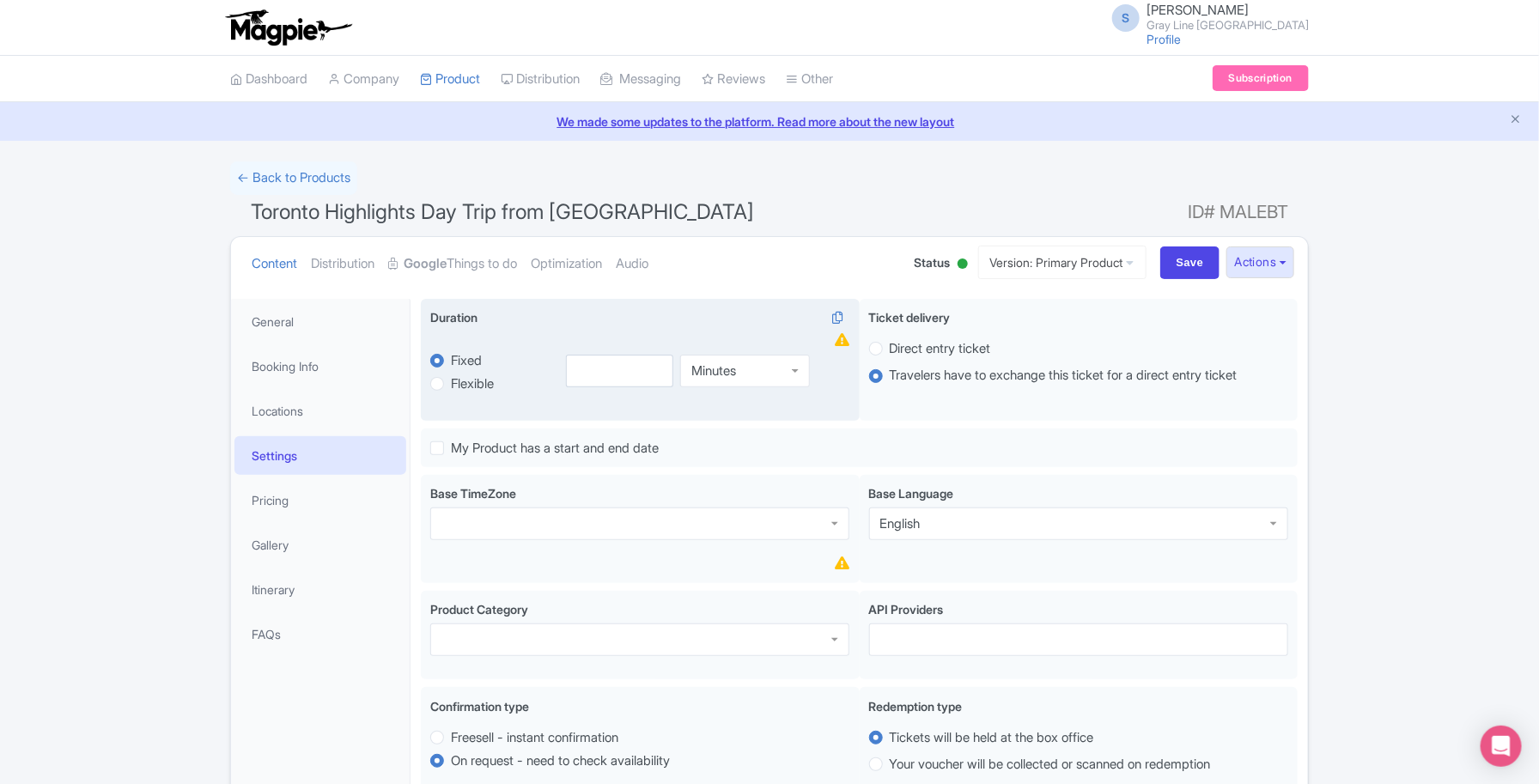
click at [612, 388] on div "Minutes Minutes" at bounding box center [695, 370] width 279 height 80
click at [611, 375] on input "number" at bounding box center [619, 370] width 108 height 32
type input "12"
click at [758, 366] on div "Minutes" at bounding box center [745, 370] width 130 height 32
click at [447, 384] on label "Flexible" at bounding box center [493, 383] width 125 height 19
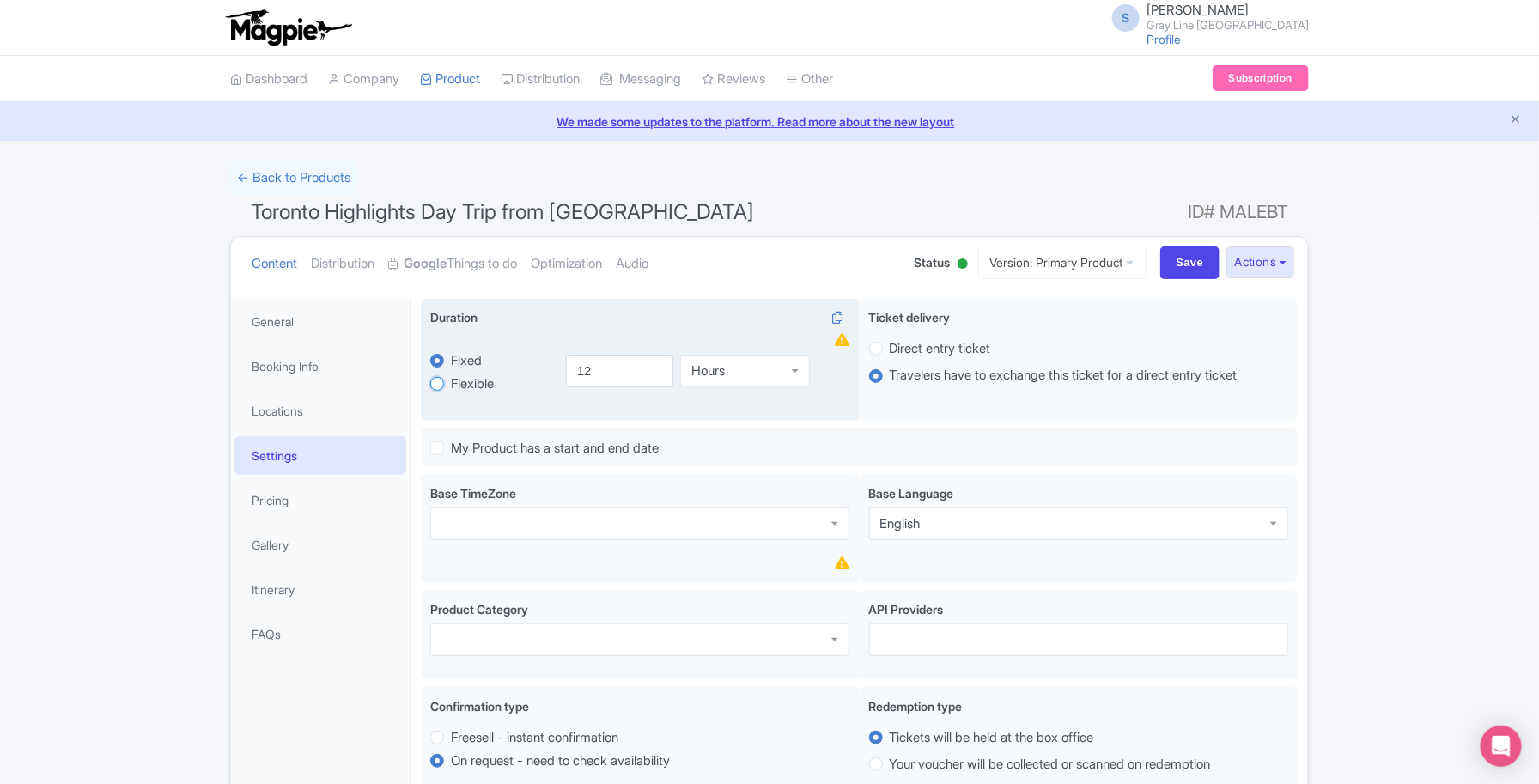
click at [451, 384] on input "Flexible" at bounding box center [459, 382] width 18 height 18
radio input "true"
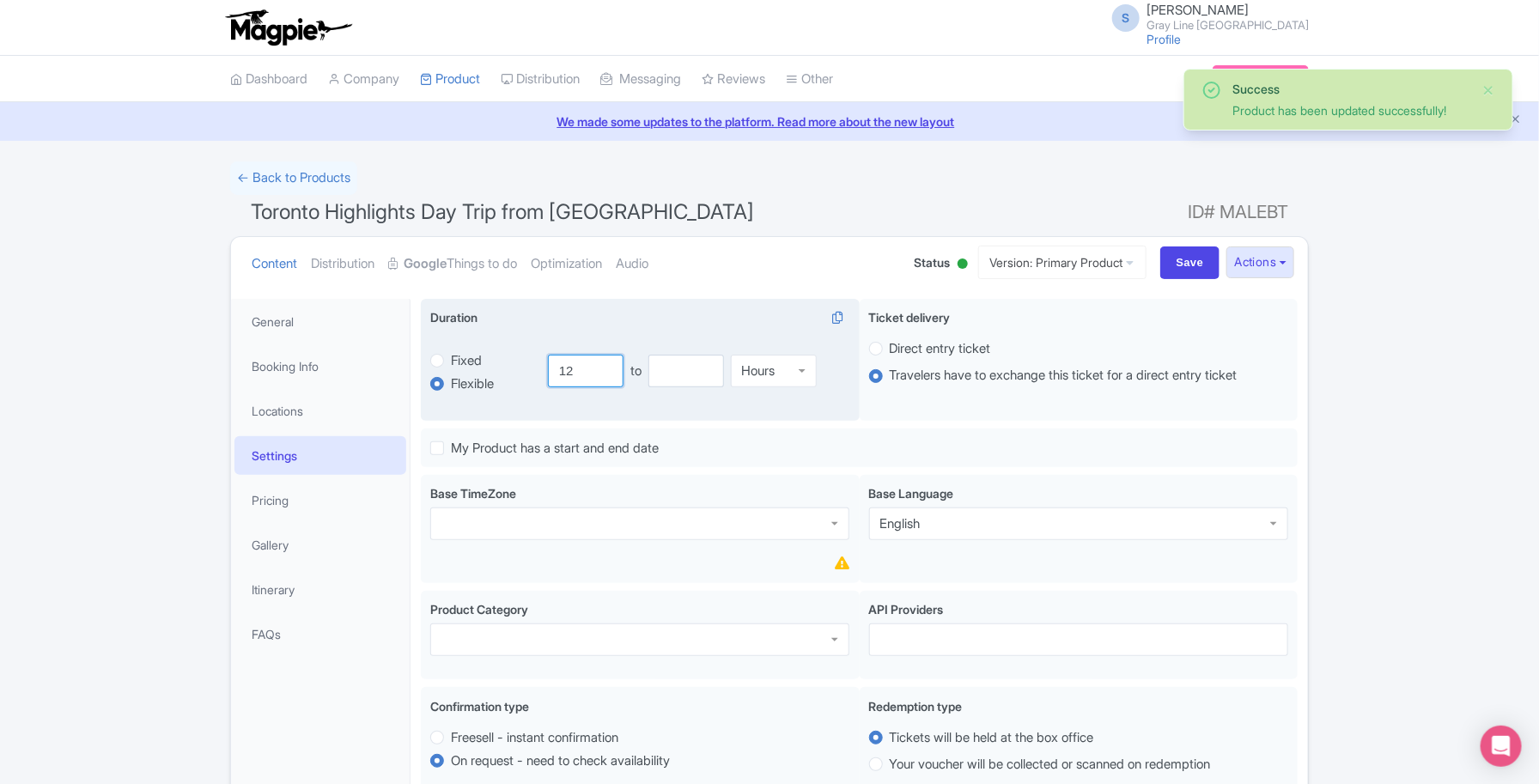
drag, startPoint x: 572, startPoint y: 372, endPoint x: 539, endPoint y: 372, distance: 33.0
click at [539, 372] on div "flexible Fixed Flexible 12.0 hours 12 to Hours Hours" at bounding box center [640, 370] width 419 height 80
type input "10"
click at [662, 375] on input "number" at bounding box center [687, 370] width 76 height 32
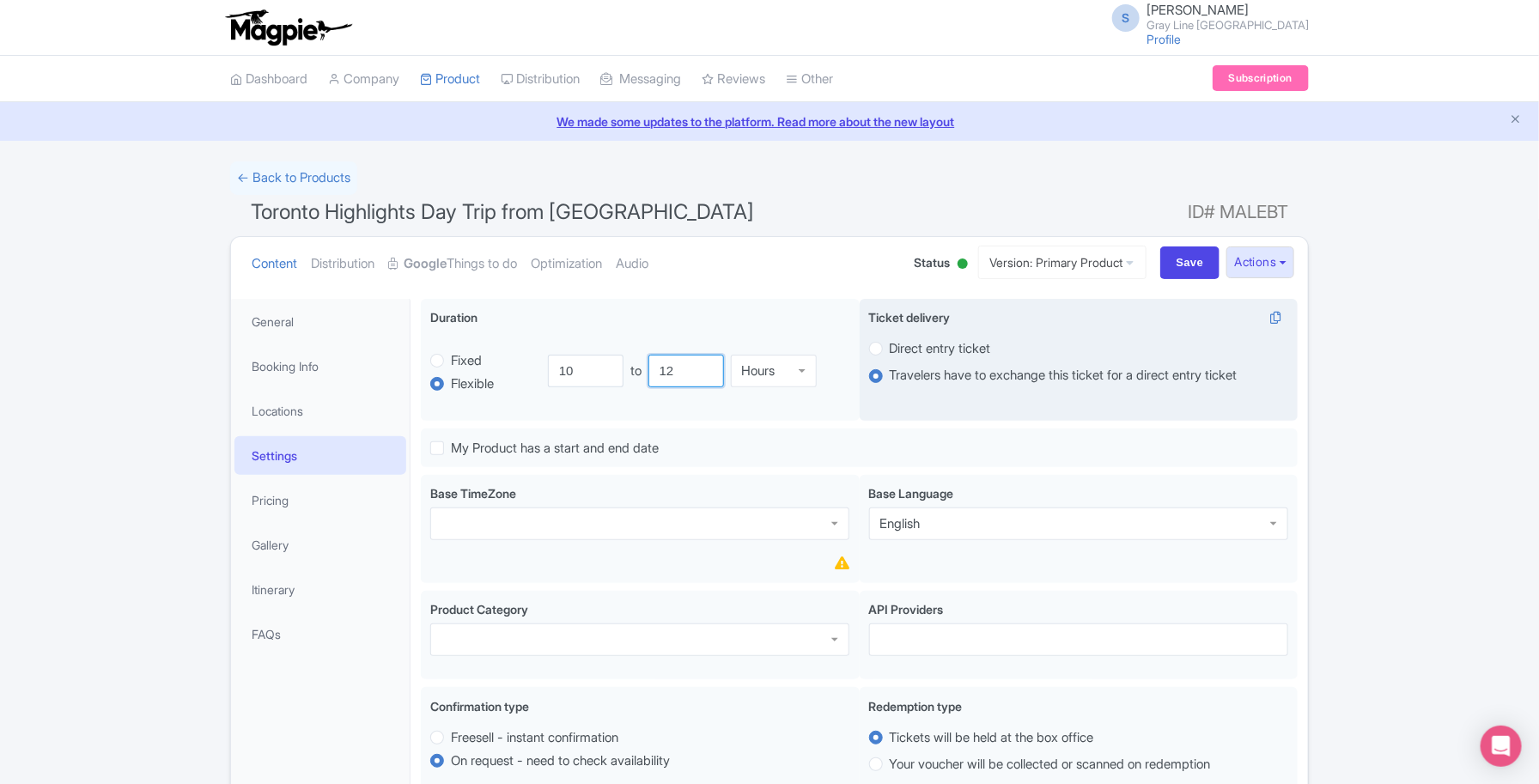
type input "12"
click at [890, 348] on label "Direct entry ticket" at bounding box center [941, 348] width 101 height 19
click at [890, 348] on input "Direct entry ticket" at bounding box center [899, 346] width 18 height 18
radio input "true"
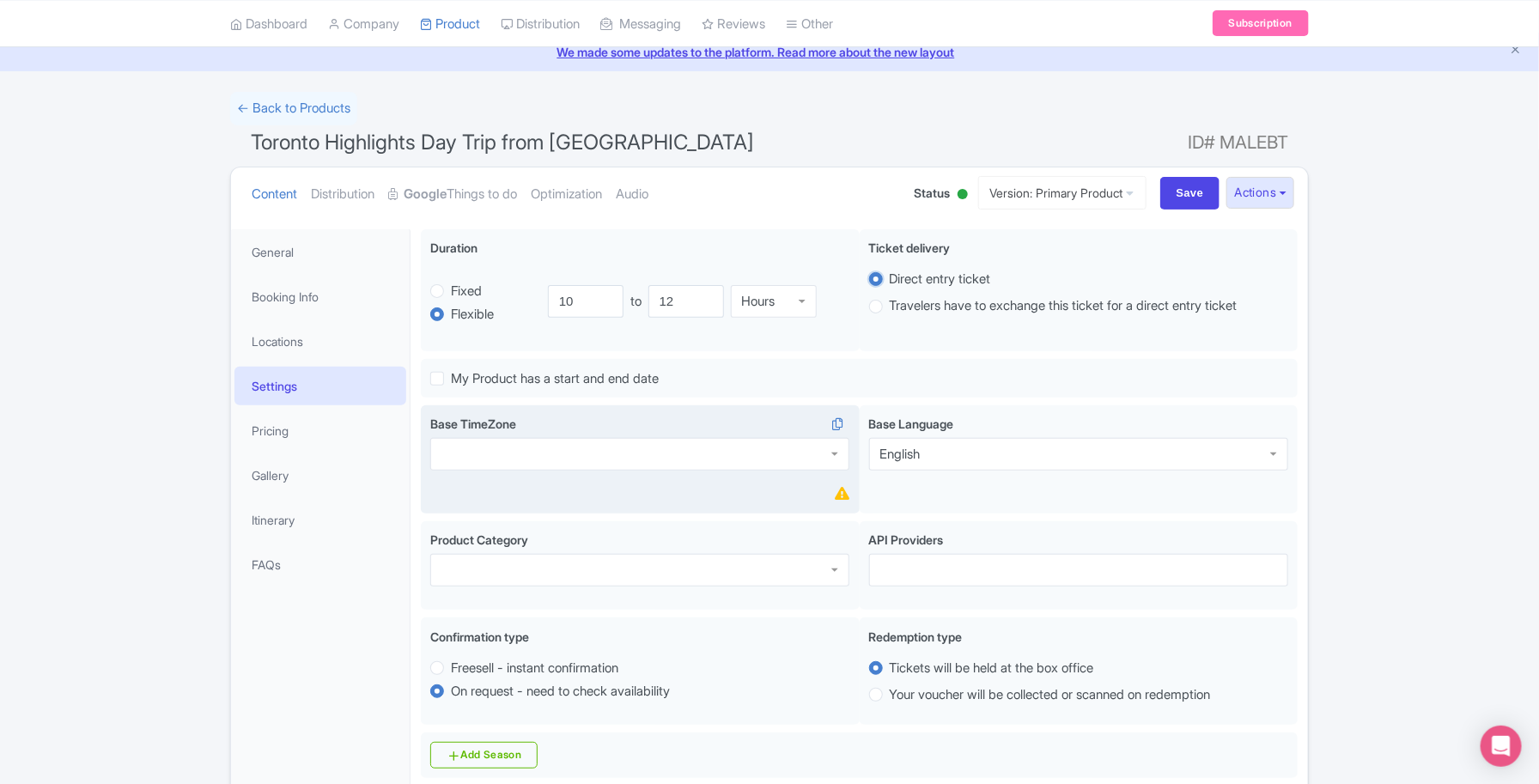
scroll to position [215, 0]
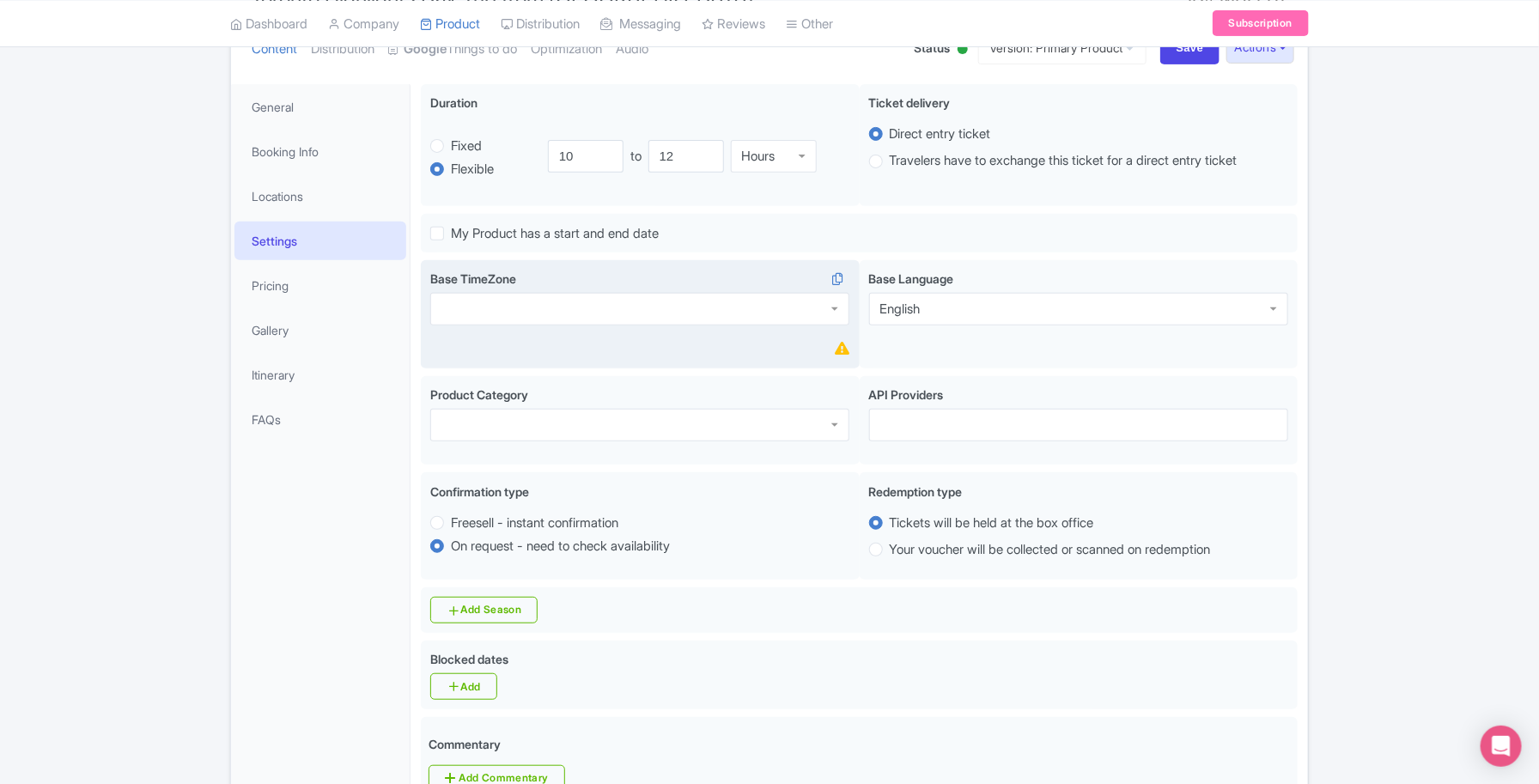
click at [640, 311] on div at bounding box center [640, 309] width 419 height 32
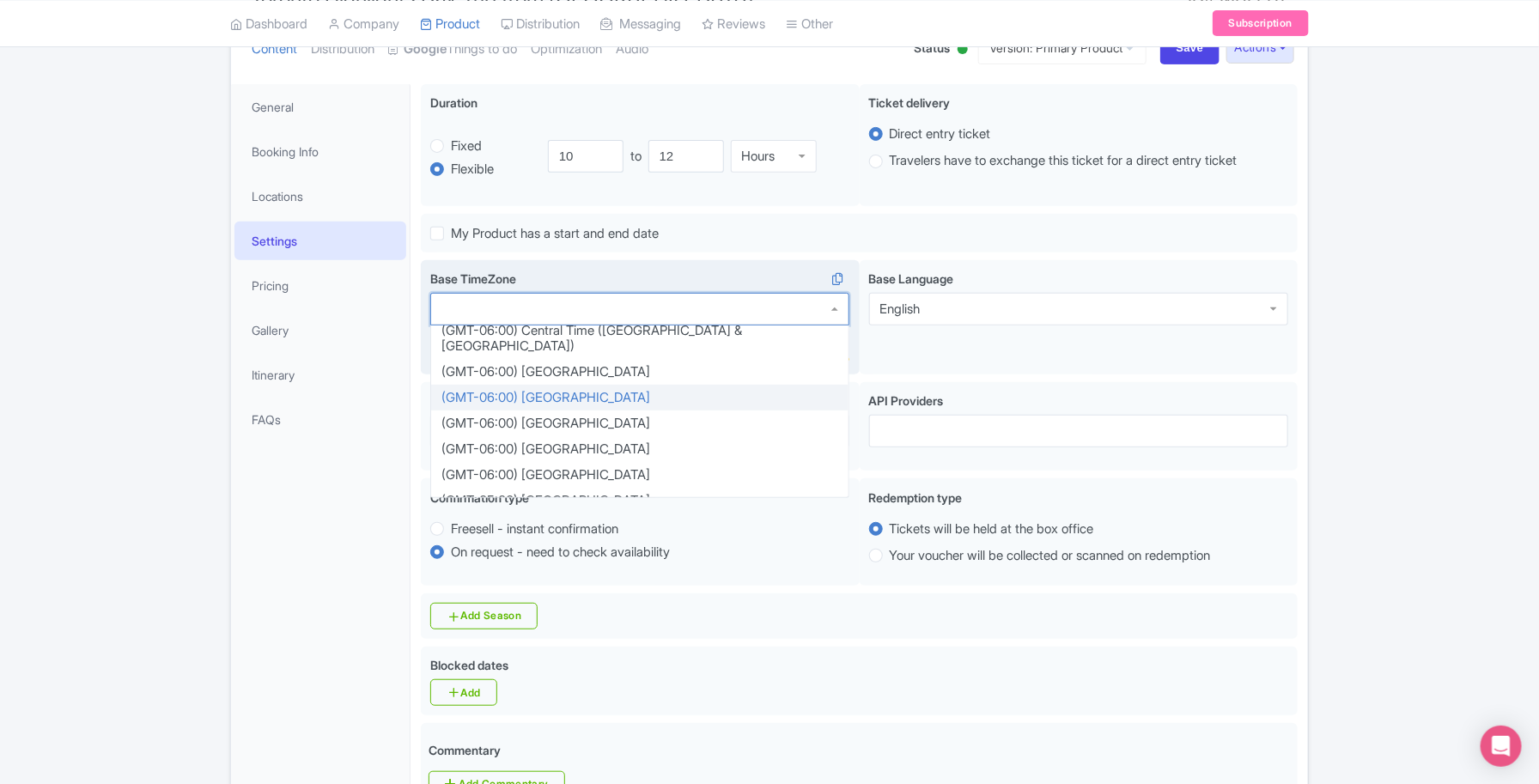
scroll to position [429, 0]
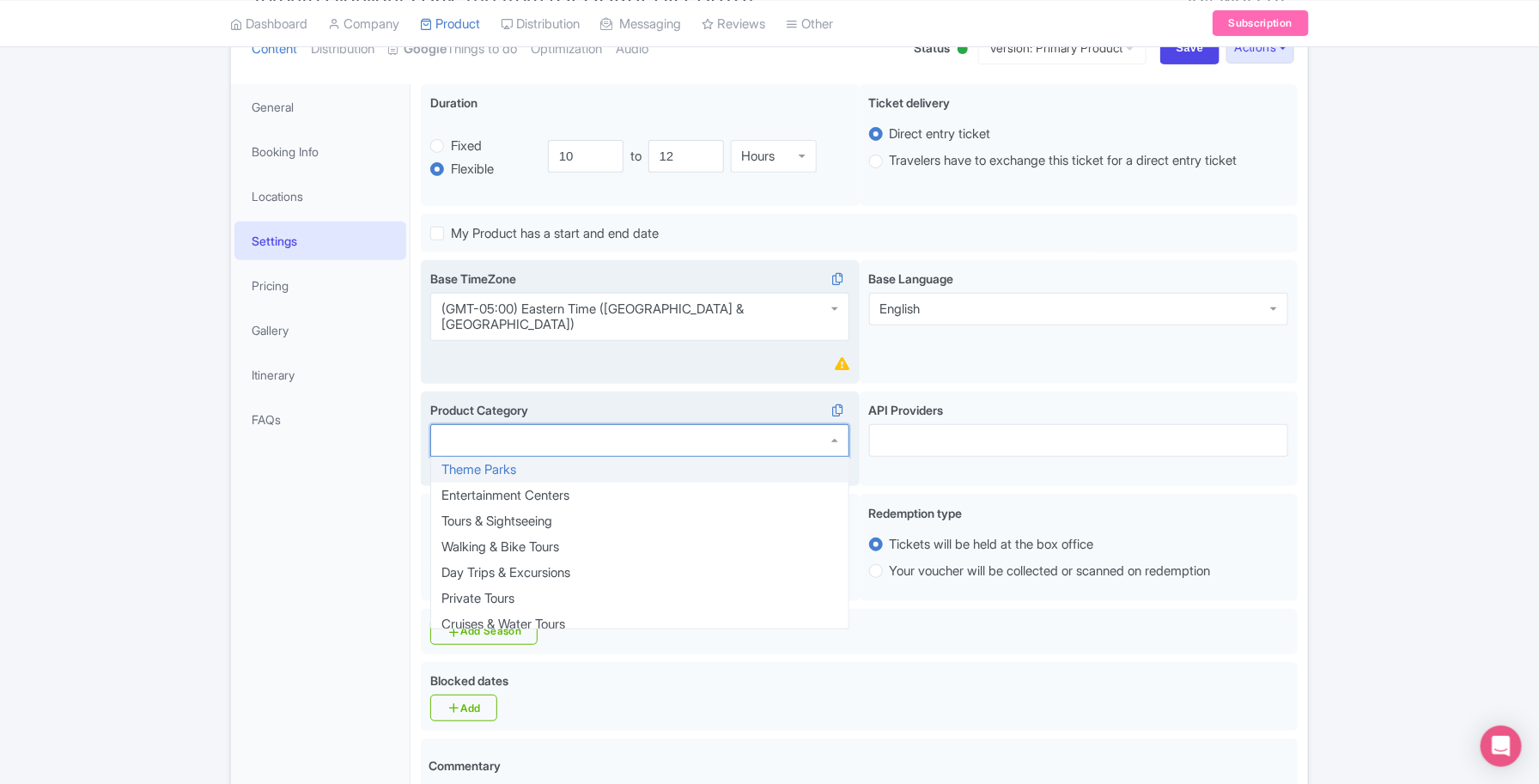
click at [589, 425] on div at bounding box center [640, 440] width 419 height 32
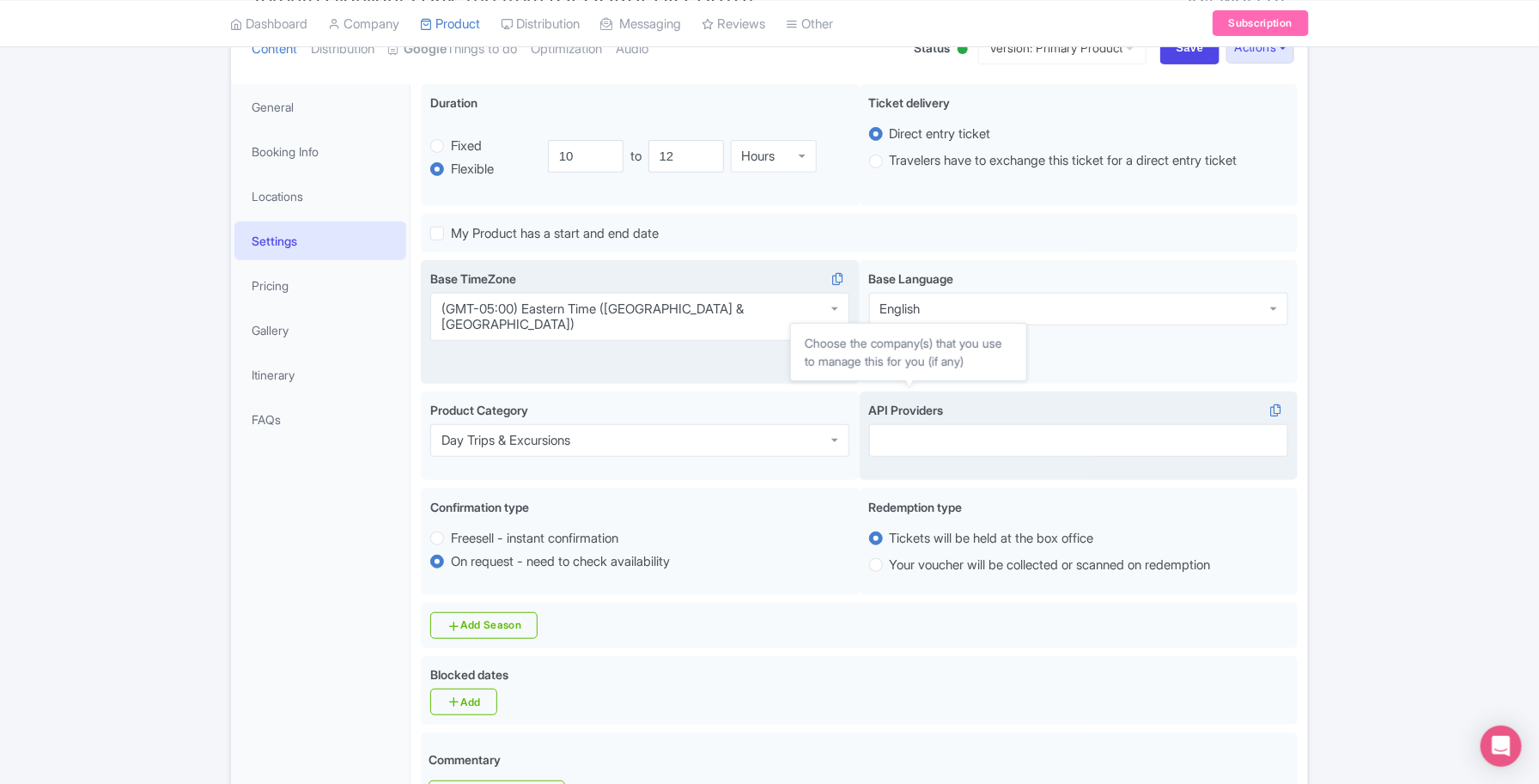
drag, startPoint x: 913, startPoint y: 395, endPoint x: 912, endPoint y: 404, distance: 9.1
click at [913, 403] on span "API Providers" at bounding box center [906, 410] width 75 height 15
click at [884, 433] on input "API Providers" at bounding box center [882, 440] width 4 height 16
type input "boku"
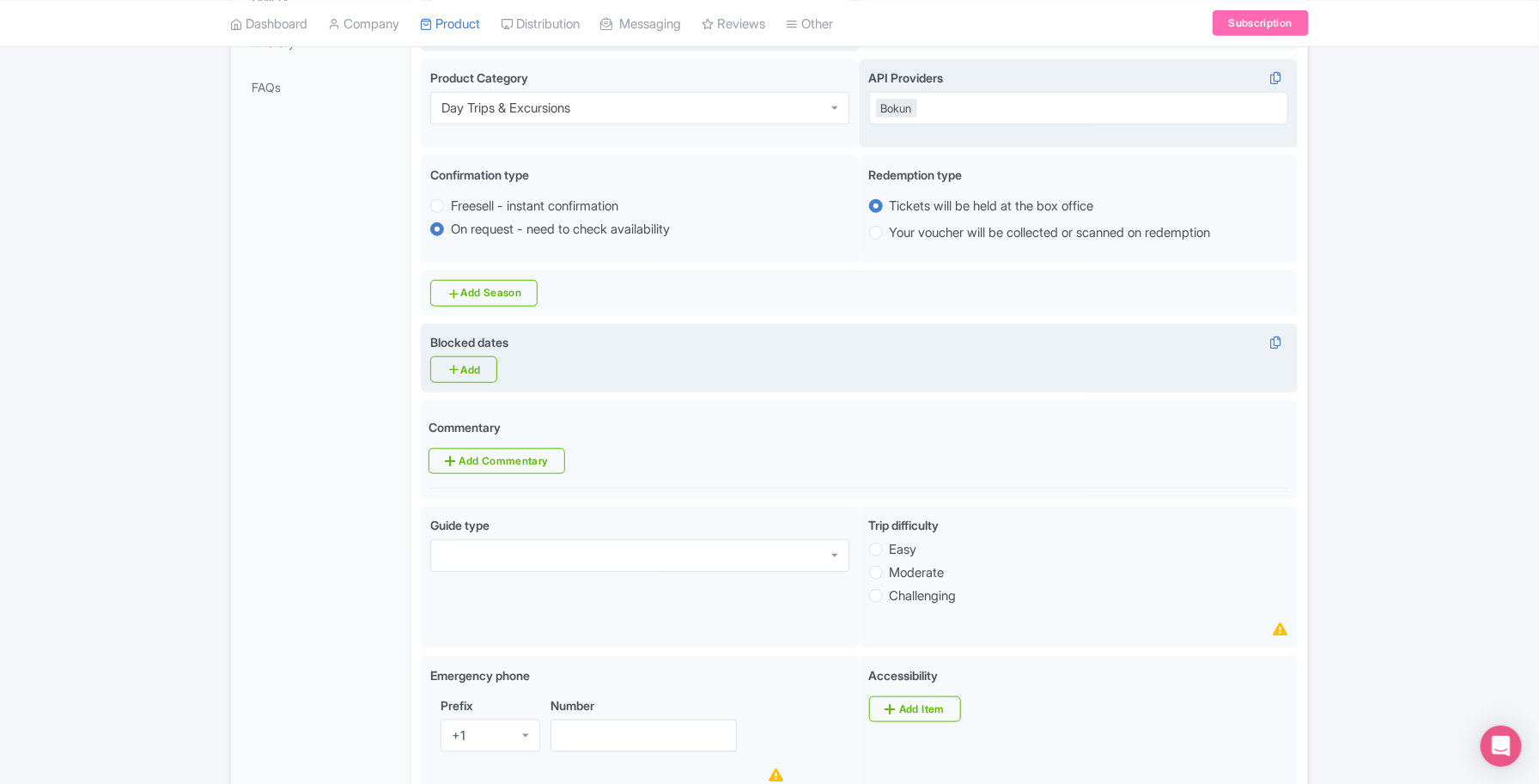
scroll to position [752, 0]
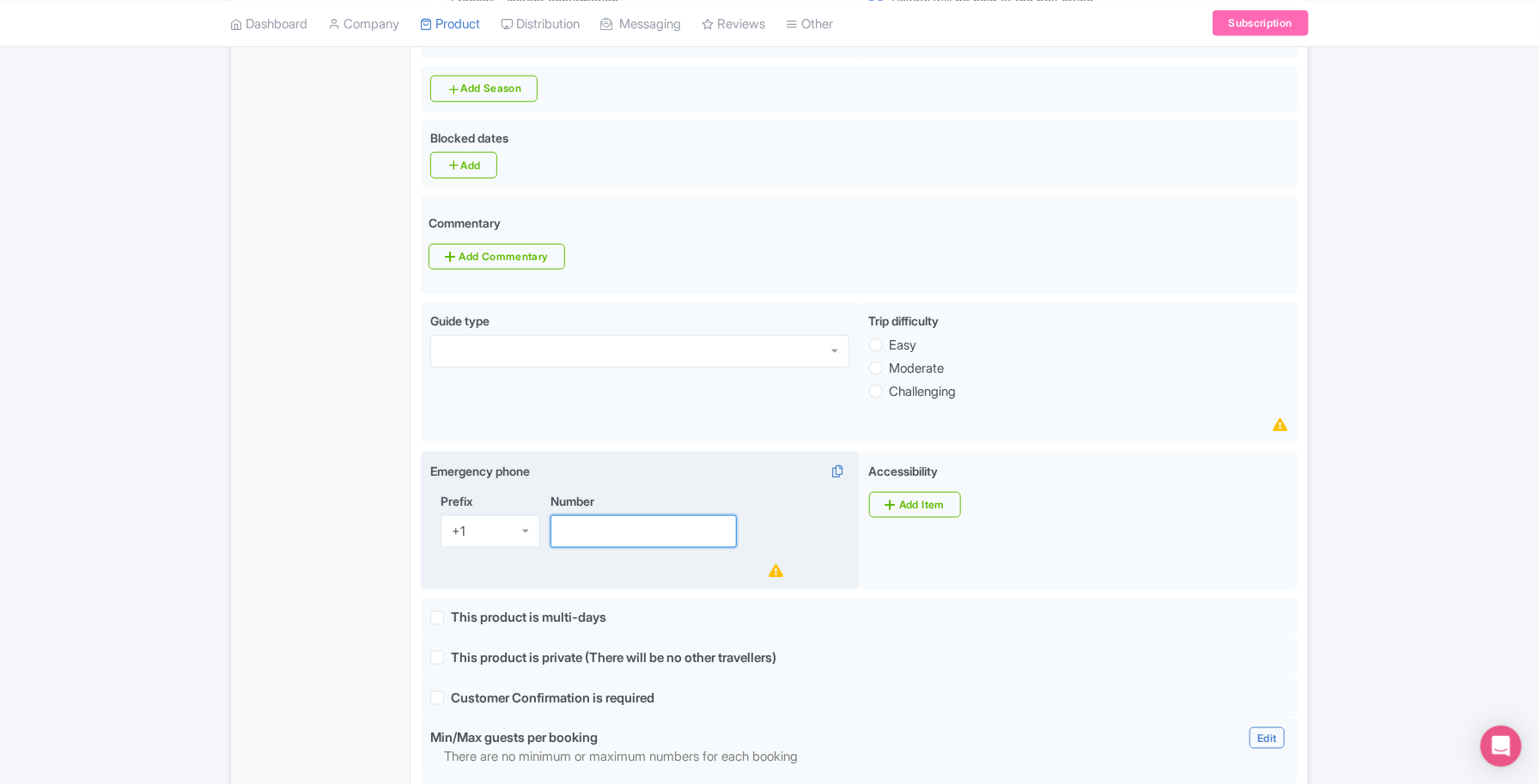
click at [570, 532] on input "Number" at bounding box center [644, 531] width 186 height 32
paste input "+1 866-979-1181"
drag, startPoint x: 698, startPoint y: 524, endPoint x: 535, endPoint y: 500, distance: 164.8
click at [497, 512] on div "Prefix +1 +1 Number +1 866-979-1181" at bounding box center [640, 536] width 419 height 89
paste input "716-606-0919"
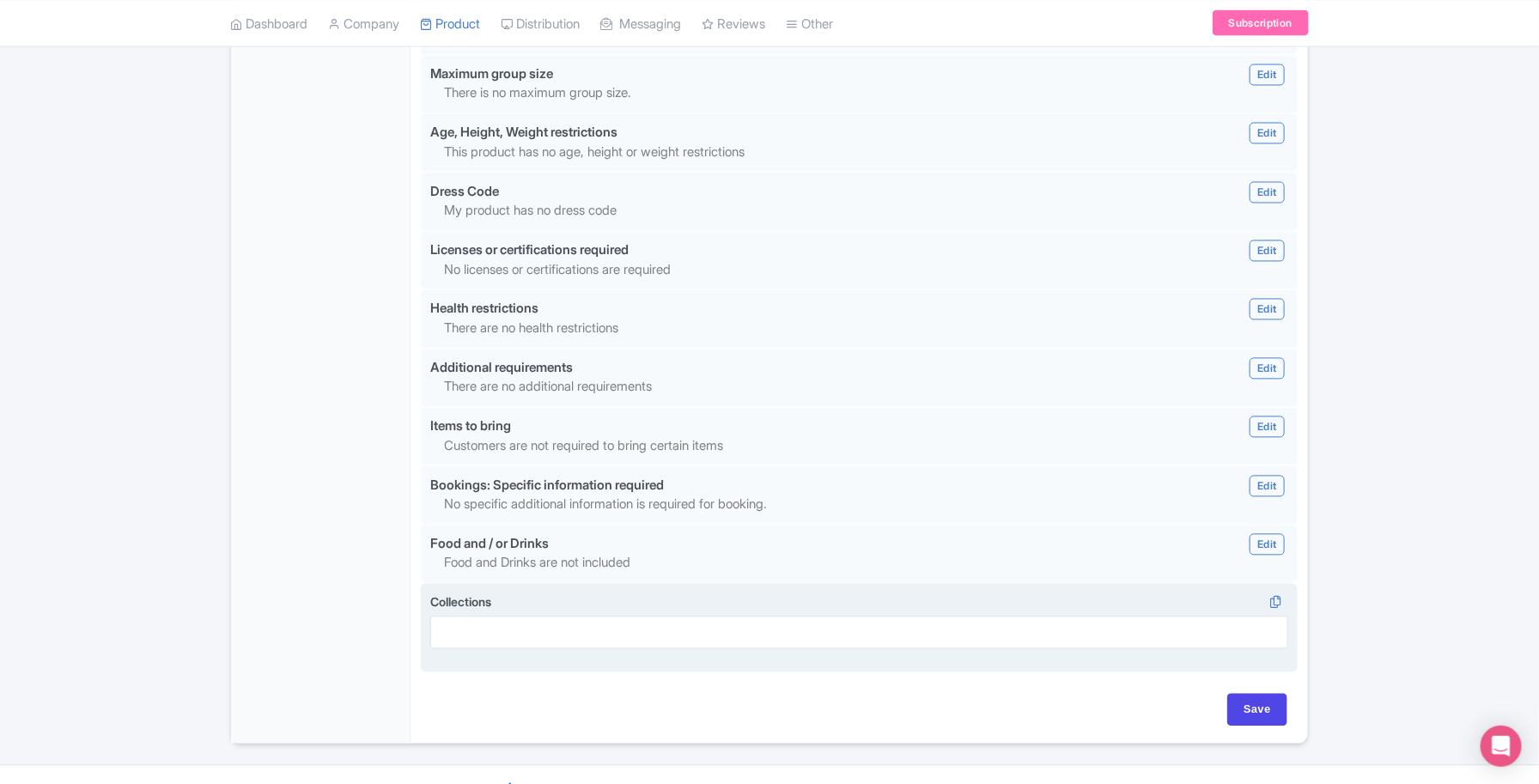
scroll to position [1504, 0]
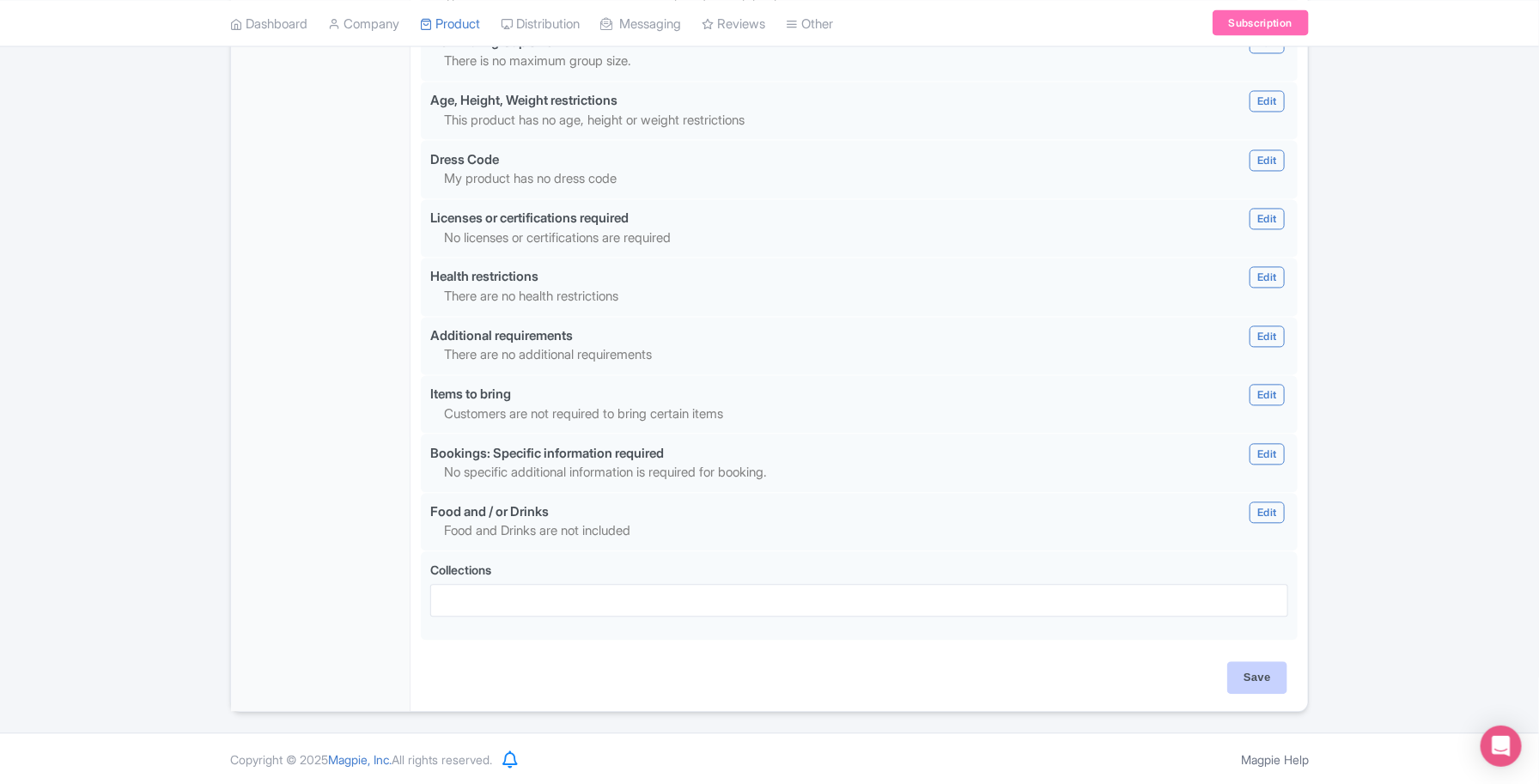
type input "+1 716-606-0919"
drag, startPoint x: 1251, startPoint y: 689, endPoint x: 1246, endPoint y: 681, distance: 9.4
click at [1251, 688] on input "Save" at bounding box center [1257, 678] width 60 height 32
type input "Update Product"
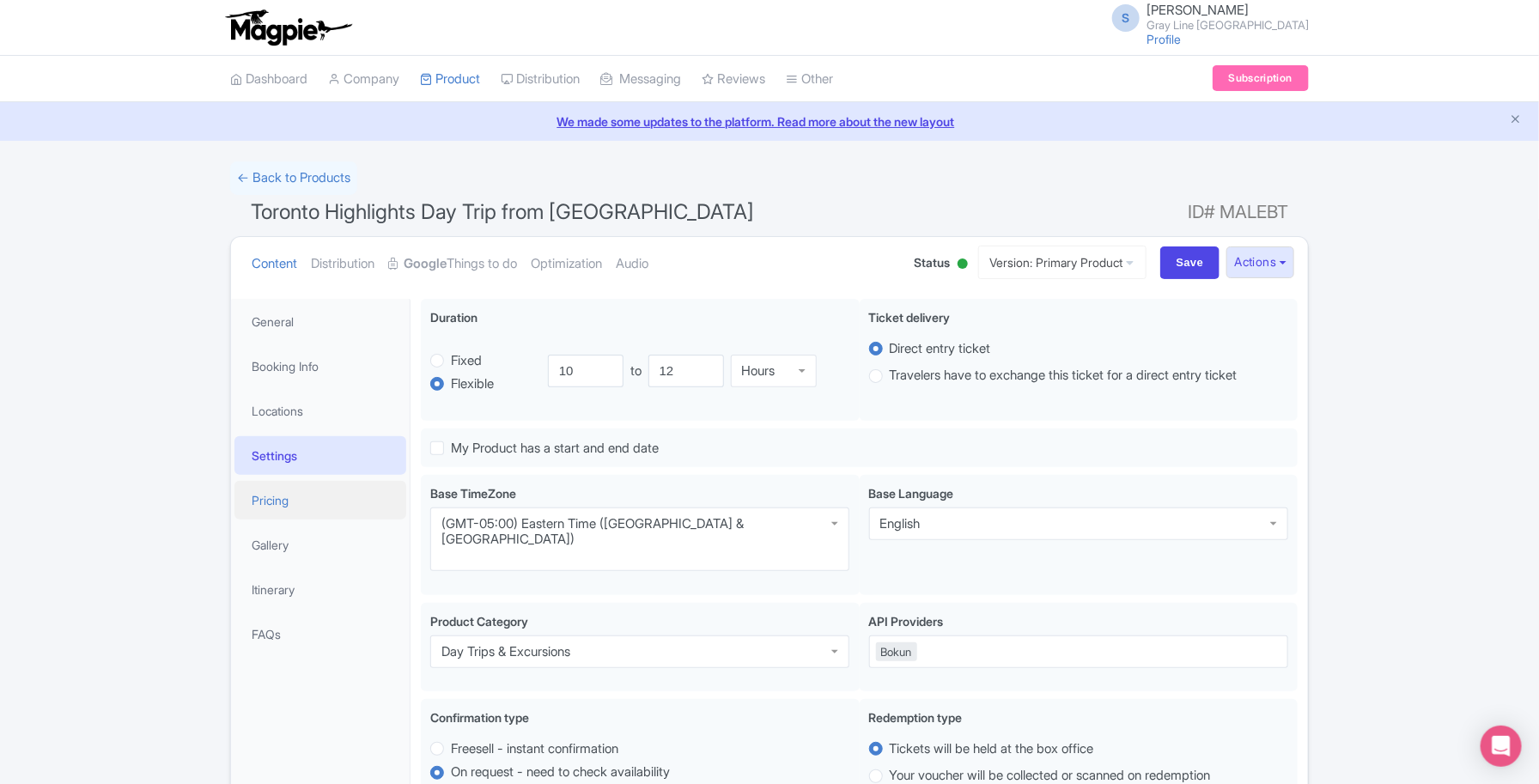
click at [321, 511] on link "Pricing" at bounding box center [320, 500] width 171 height 39
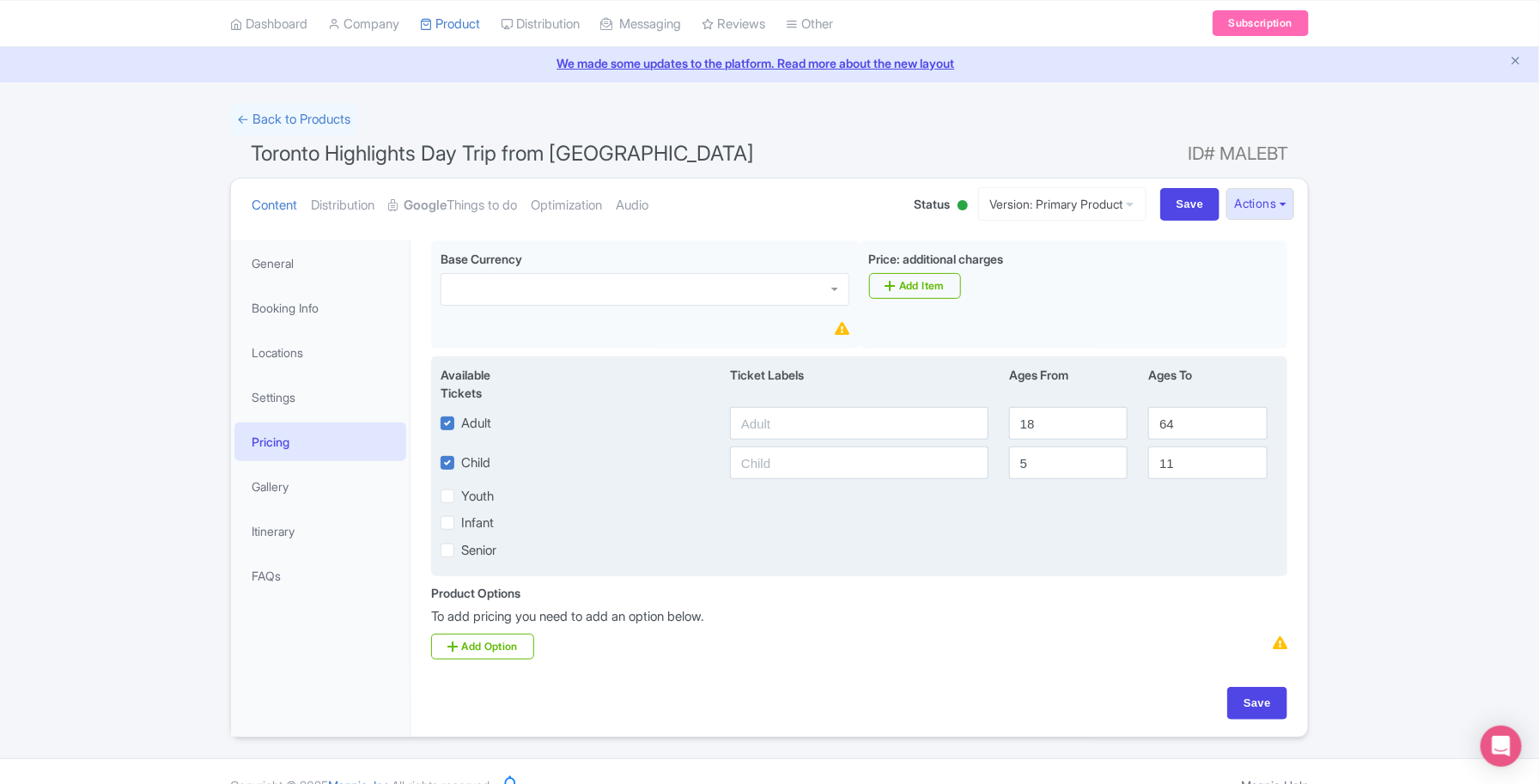
scroll to position [90, 0]
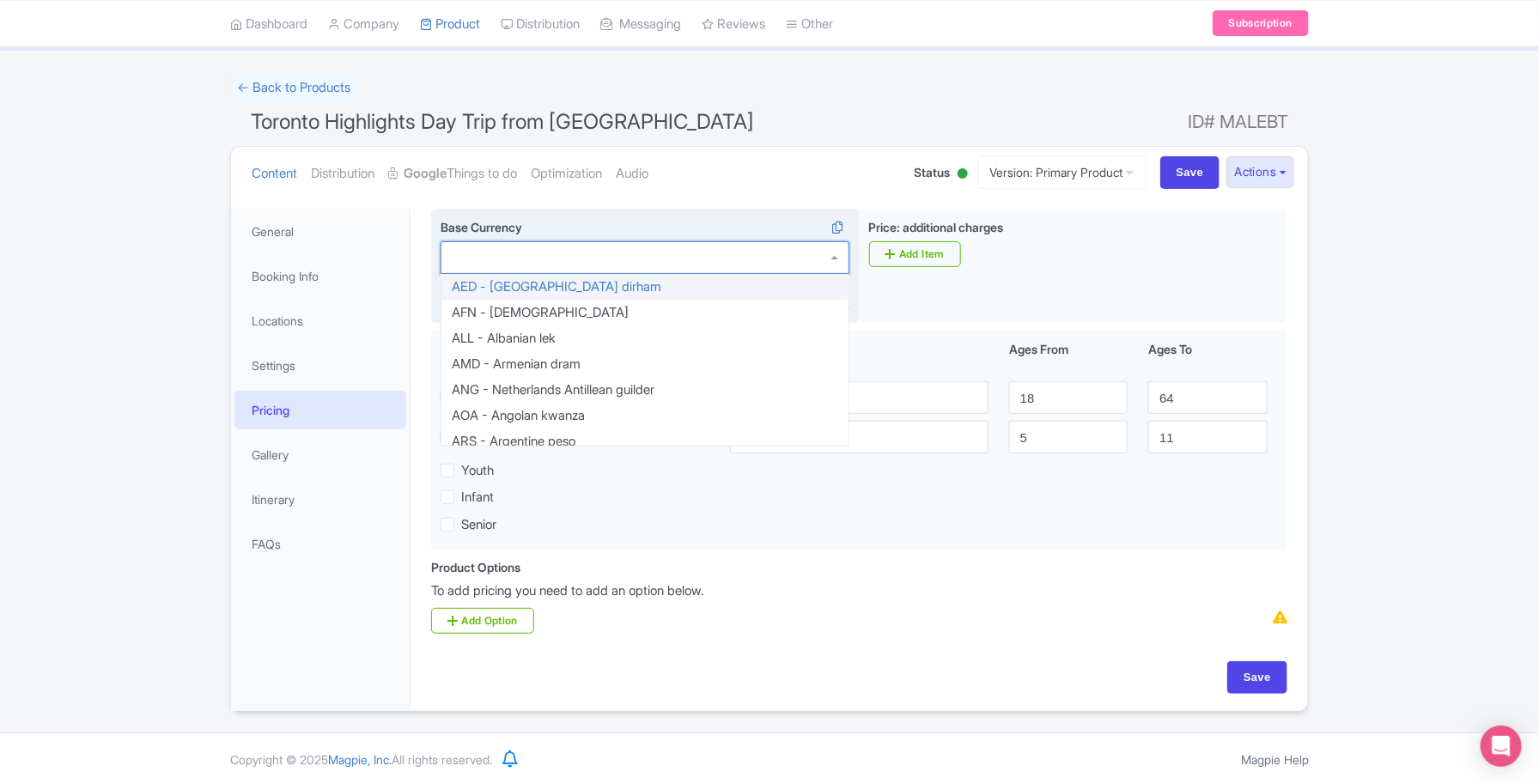
click at [820, 253] on div at bounding box center [645, 257] width 409 height 32
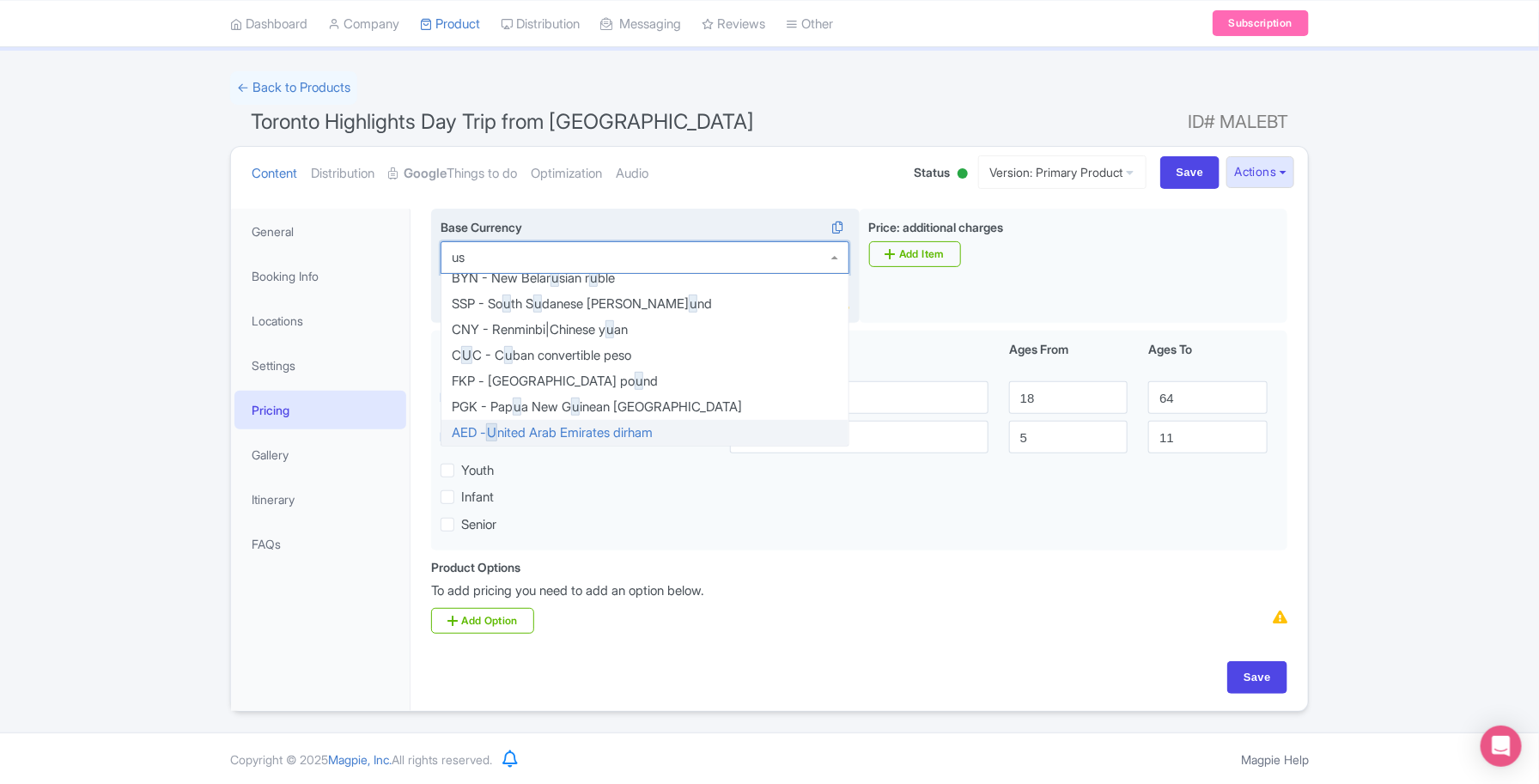
scroll to position [0, 0]
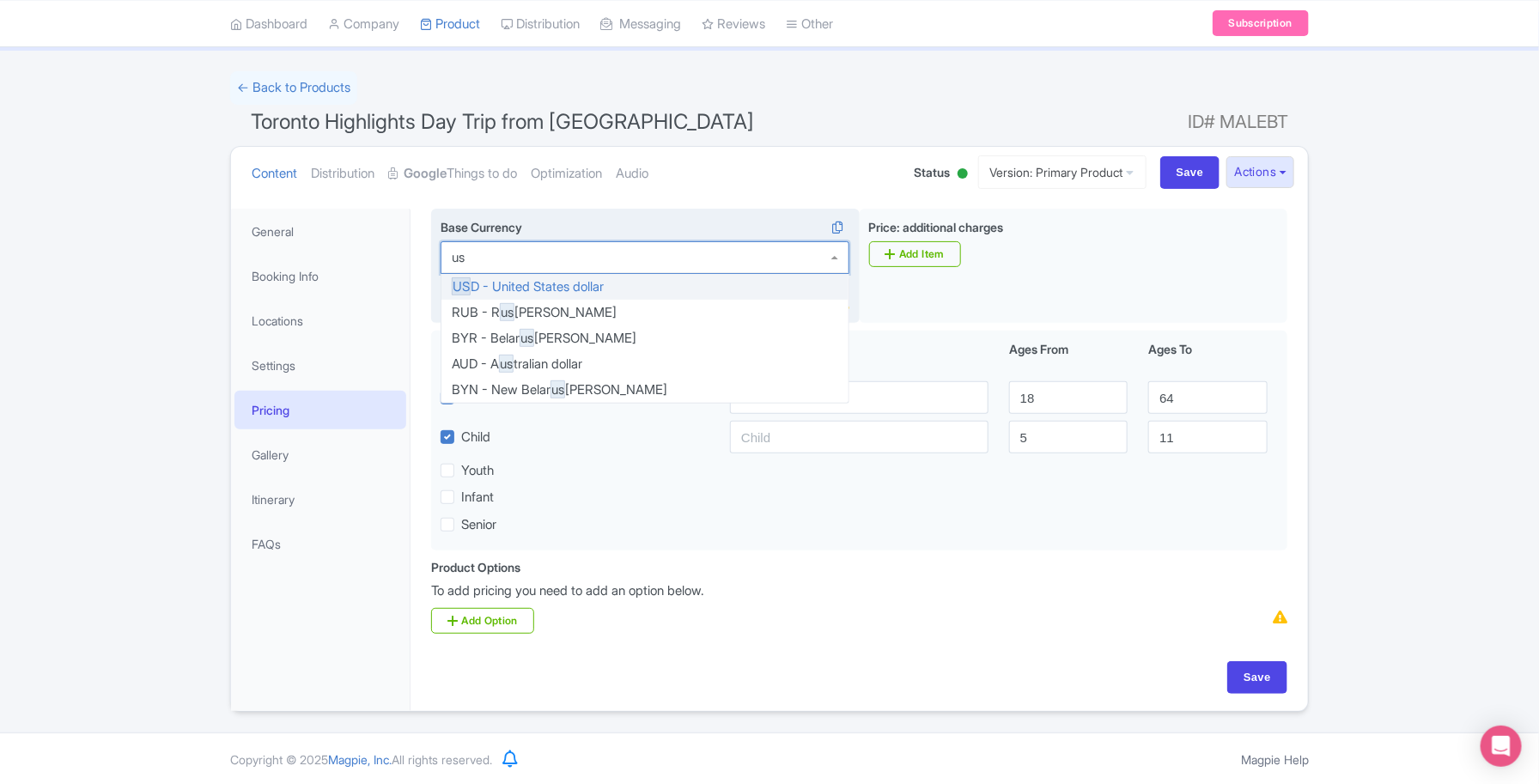
type input "usd"
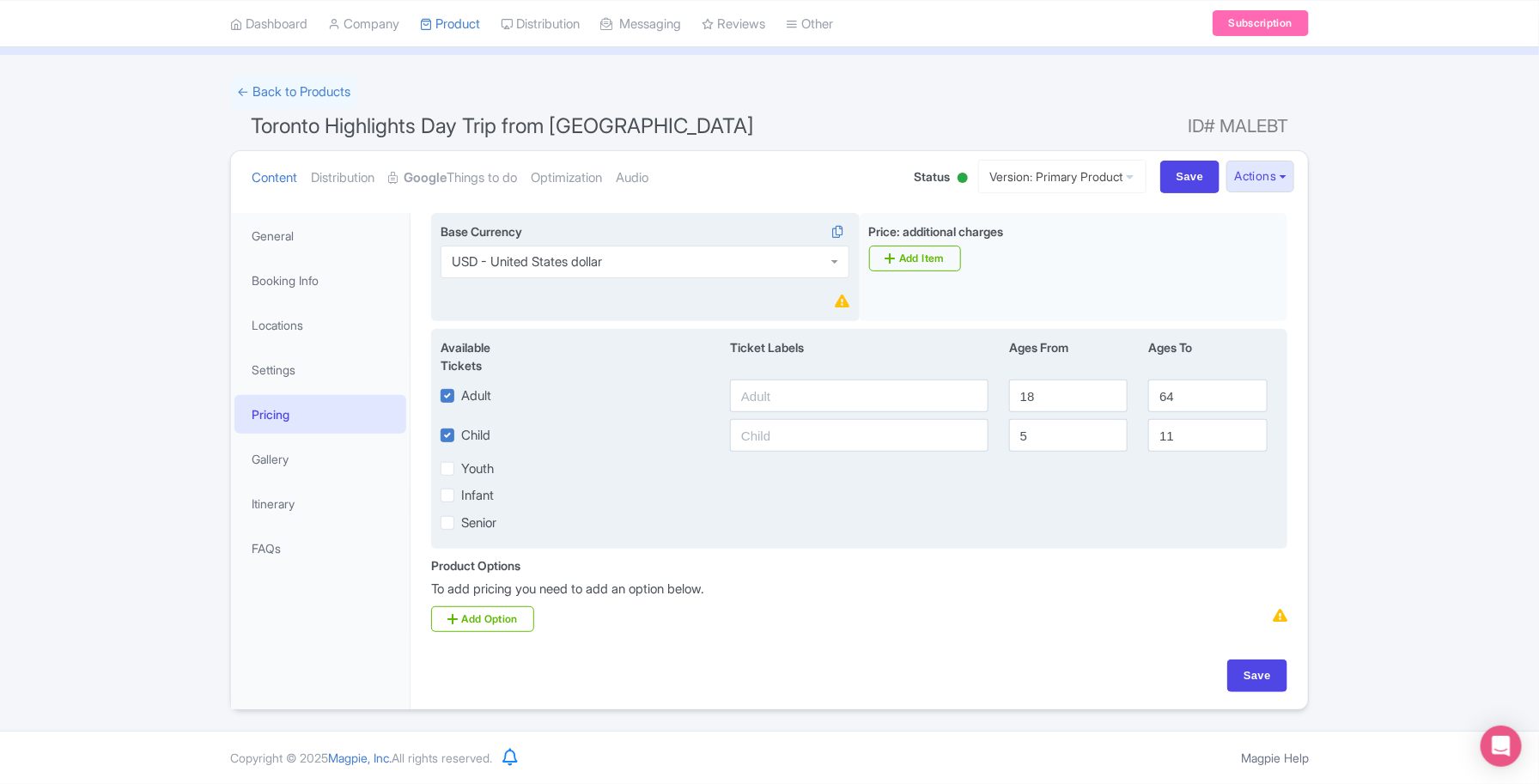
click at [462, 466] on label "Youth" at bounding box center [477, 469] width 32 height 19
click at [462, 466] on input "Youth" at bounding box center [467, 464] width 11 height 11
checkbox input "true"
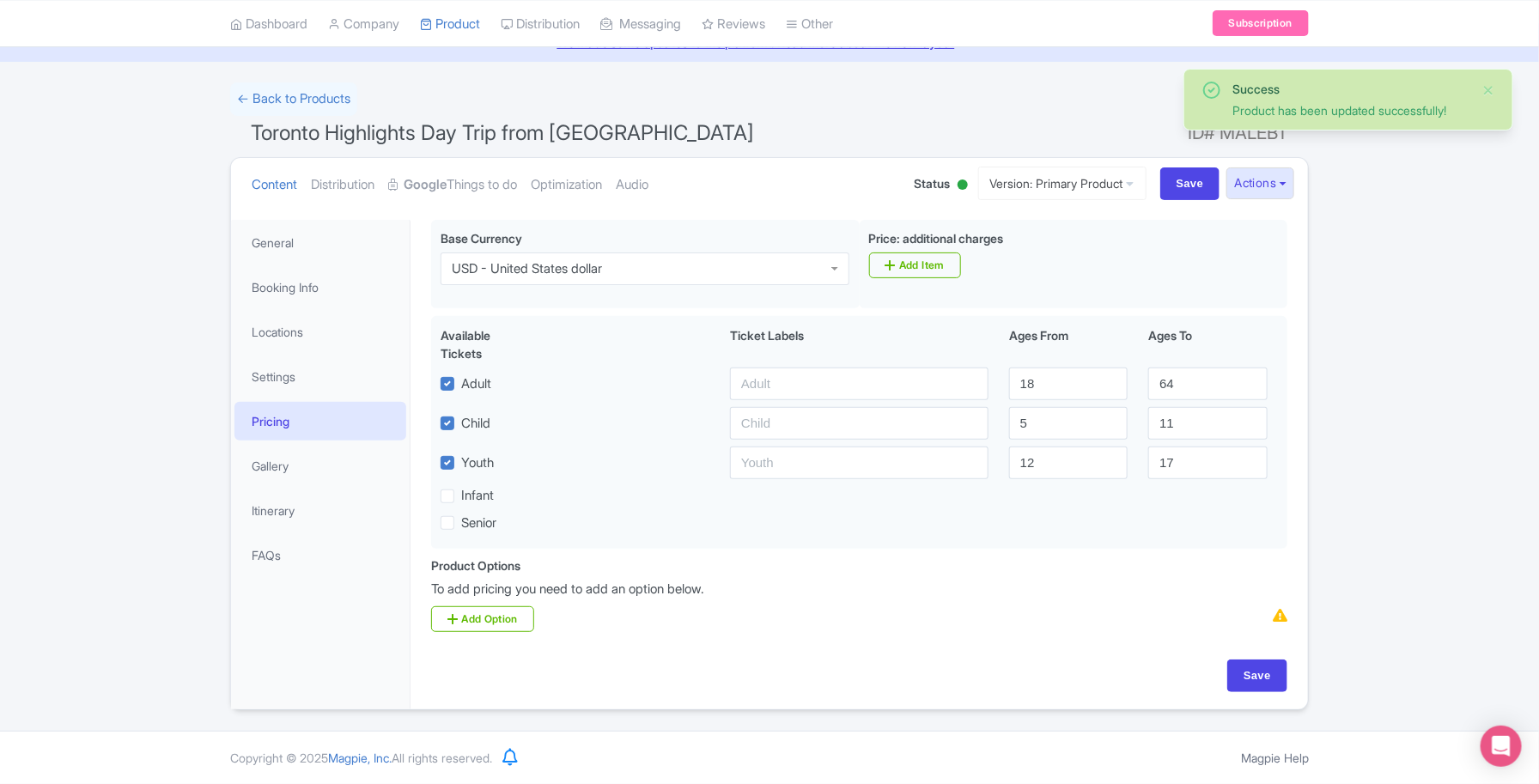
scroll to position [83, 0]
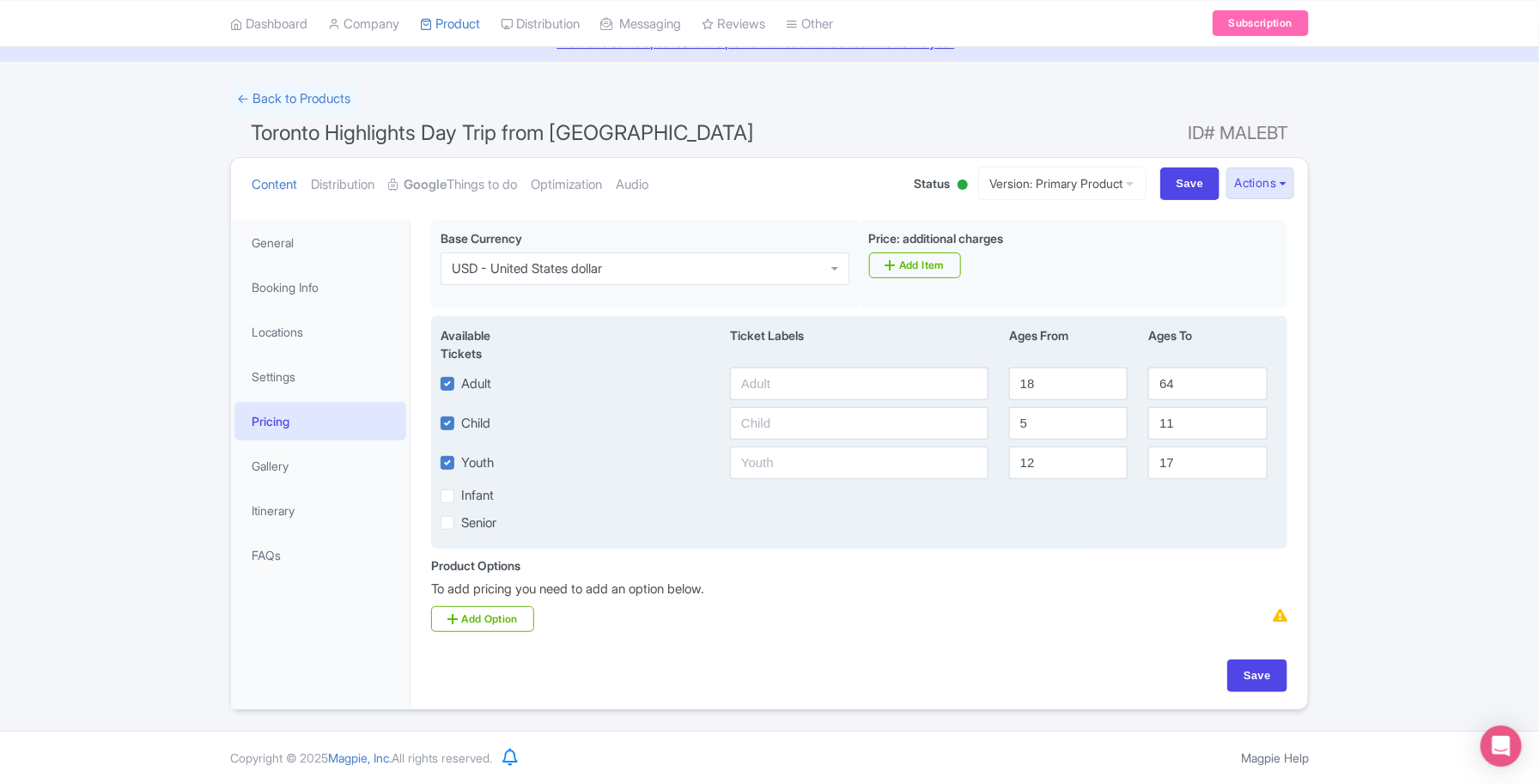
click at [462, 490] on label "Infant" at bounding box center [477, 496] width 32 height 19
click at [462, 490] on input "Infant" at bounding box center [467, 492] width 11 height 11
checkbox input "true"
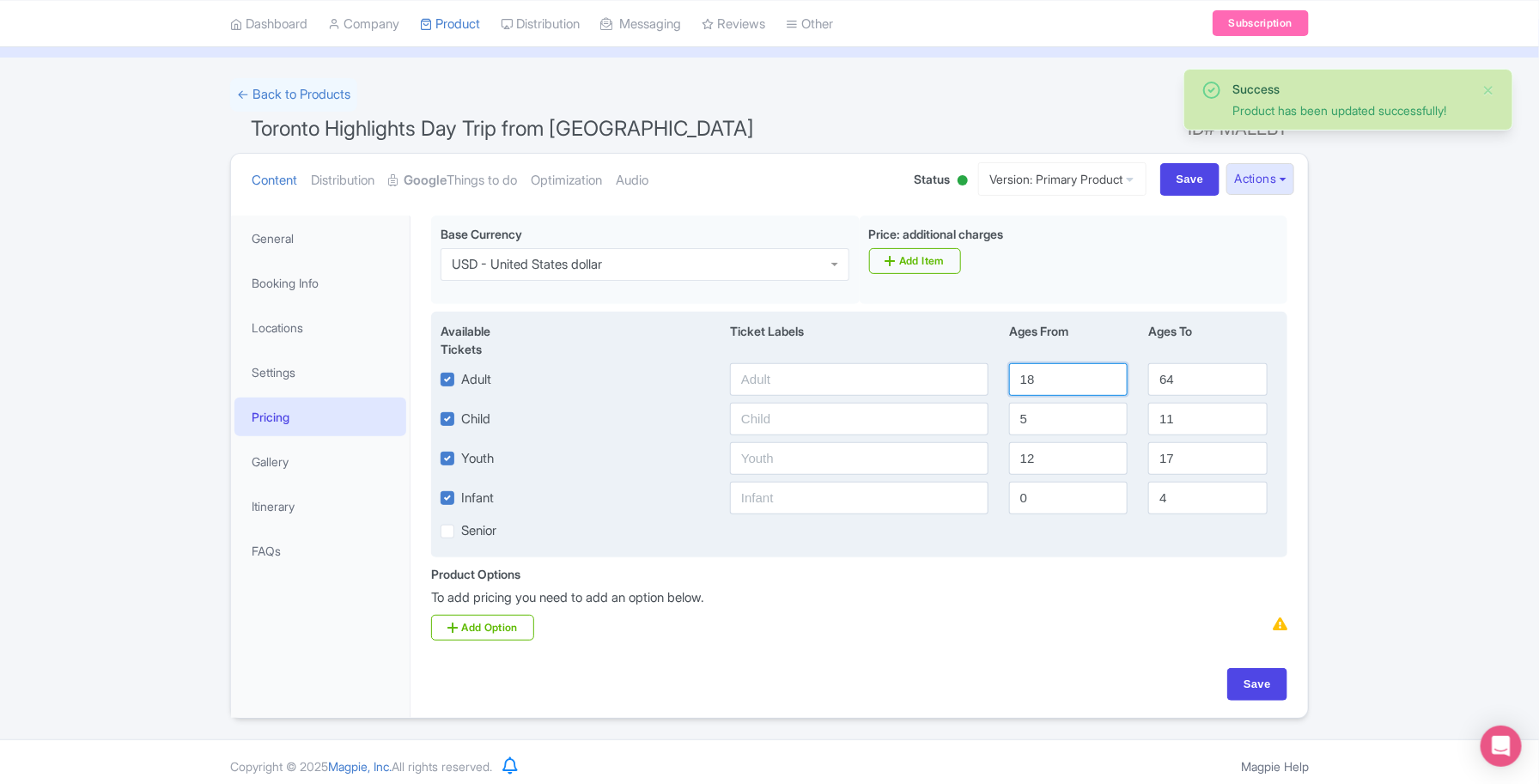
drag, startPoint x: 1067, startPoint y: 380, endPoint x: 971, endPoint y: 380, distance: 96.0
click at [971, 380] on div "Adult 18 64" at bounding box center [859, 379] width 858 height 32
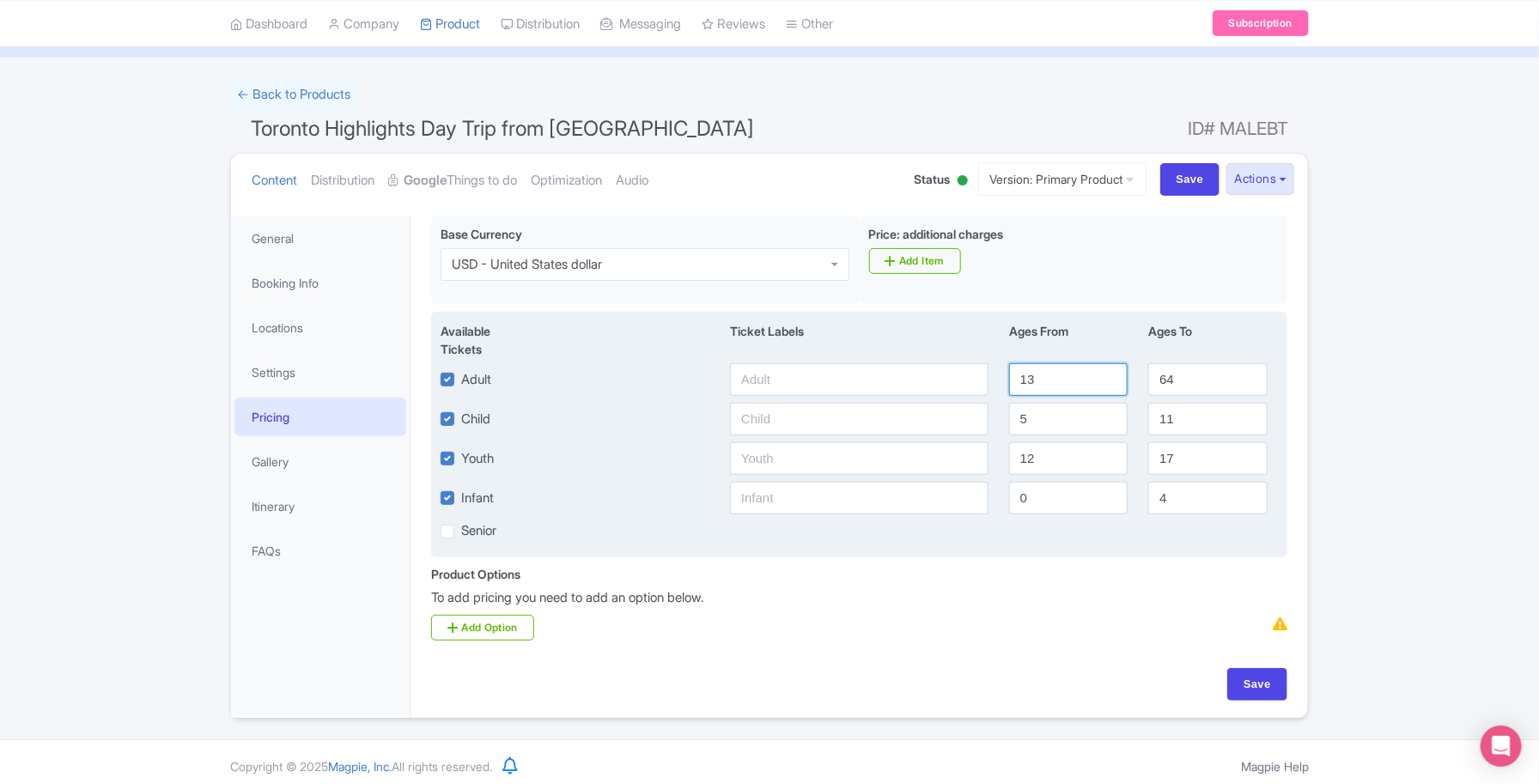
type input "13"
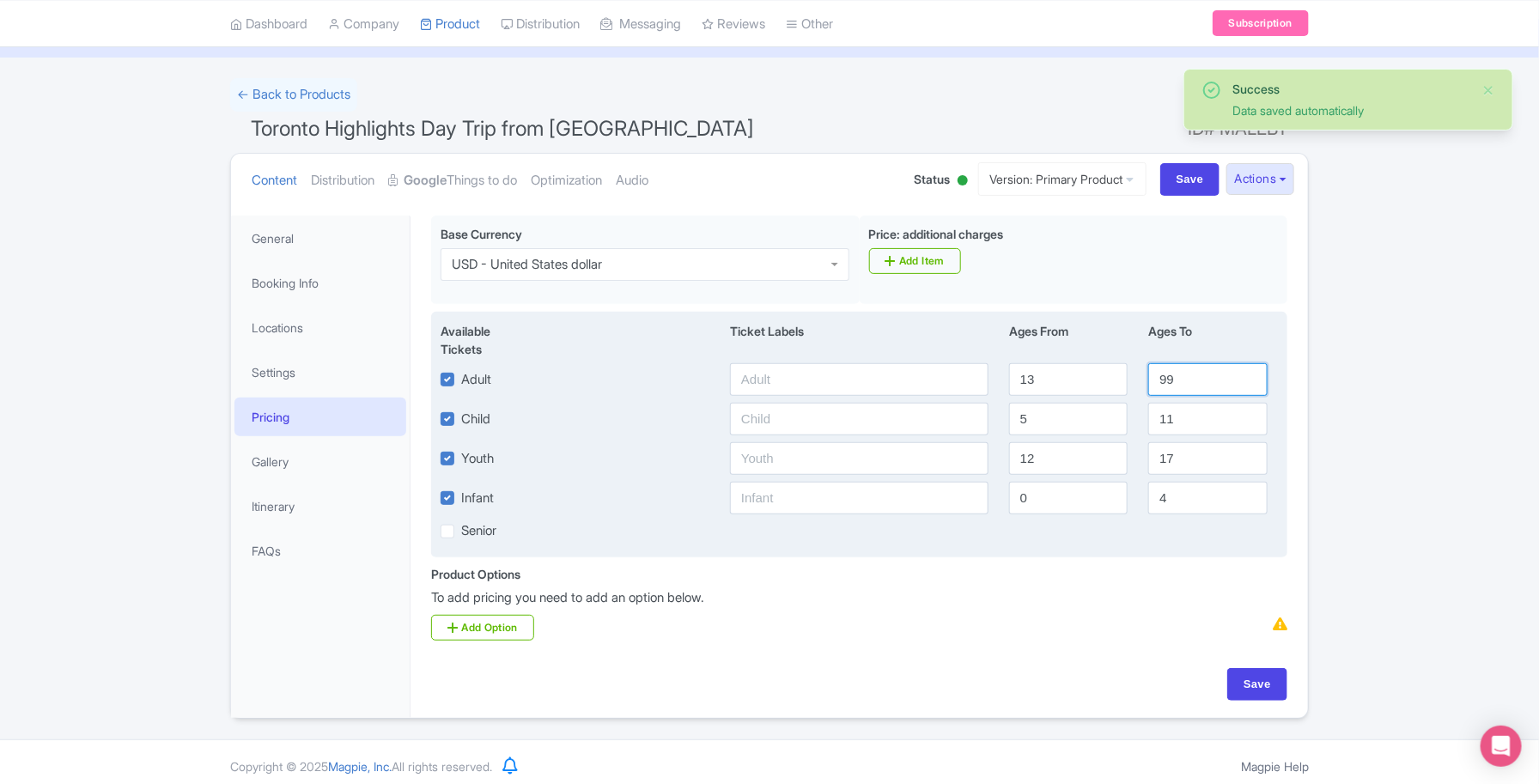
type input "99"
drag, startPoint x: 1022, startPoint y: 417, endPoint x: 923, endPoint y: 416, distance: 99.0
click at [923, 416] on div "Child 5 11" at bounding box center [859, 418] width 858 height 32
type input "3"
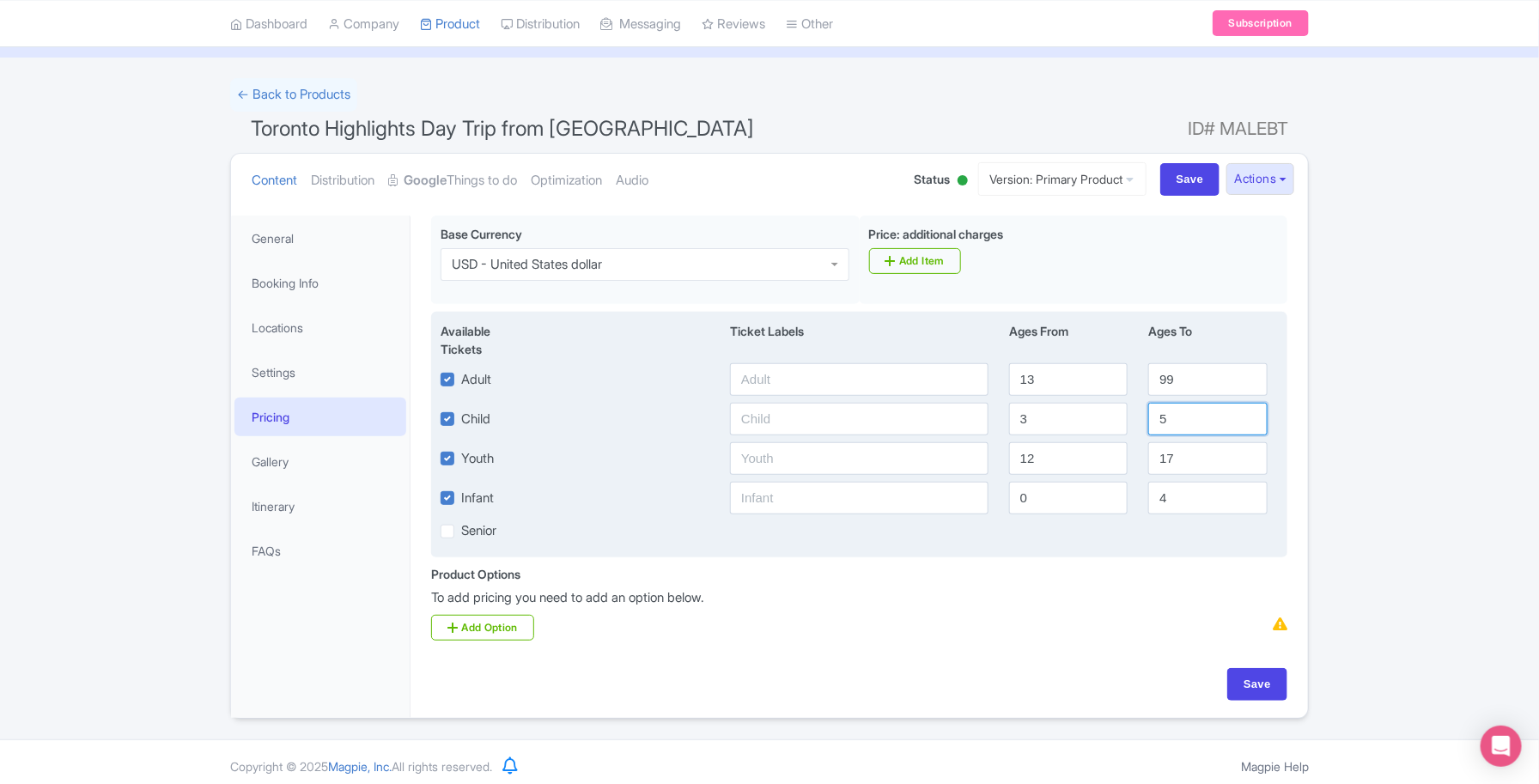
type input "5"
drag, startPoint x: 1062, startPoint y: 462, endPoint x: 972, endPoint y: 458, distance: 90.1
click at [972, 458] on div "Youth 12 17" at bounding box center [859, 458] width 858 height 32
type input "6"
type input "13"
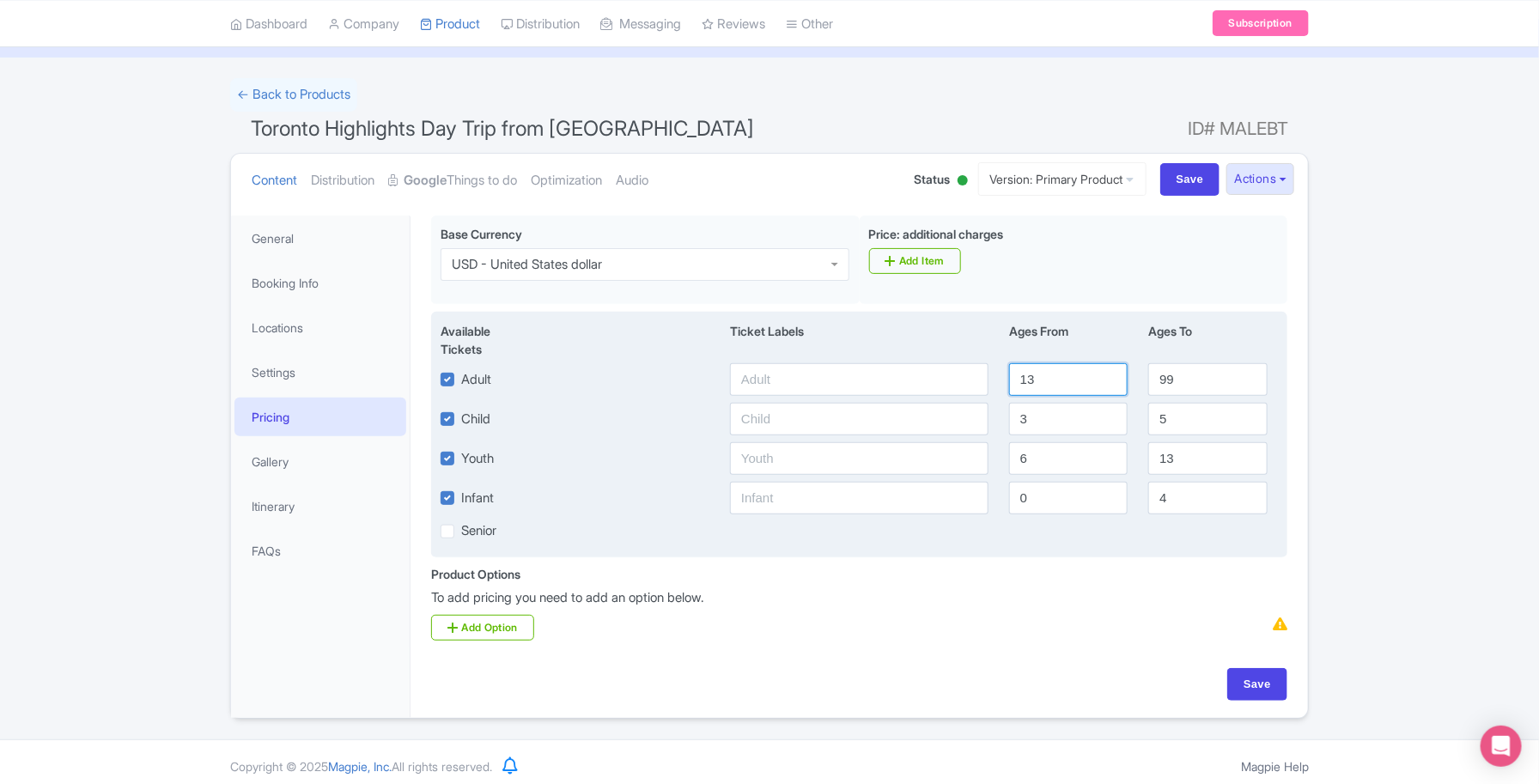
drag, startPoint x: 1045, startPoint y: 392, endPoint x: 1024, endPoint y: 392, distance: 21.0
click at [1024, 392] on input "13" at bounding box center [1068, 379] width 119 height 32
type input "1"
type input "14"
drag, startPoint x: 1207, startPoint y: 495, endPoint x: 1145, endPoint y: 496, distance: 62.0
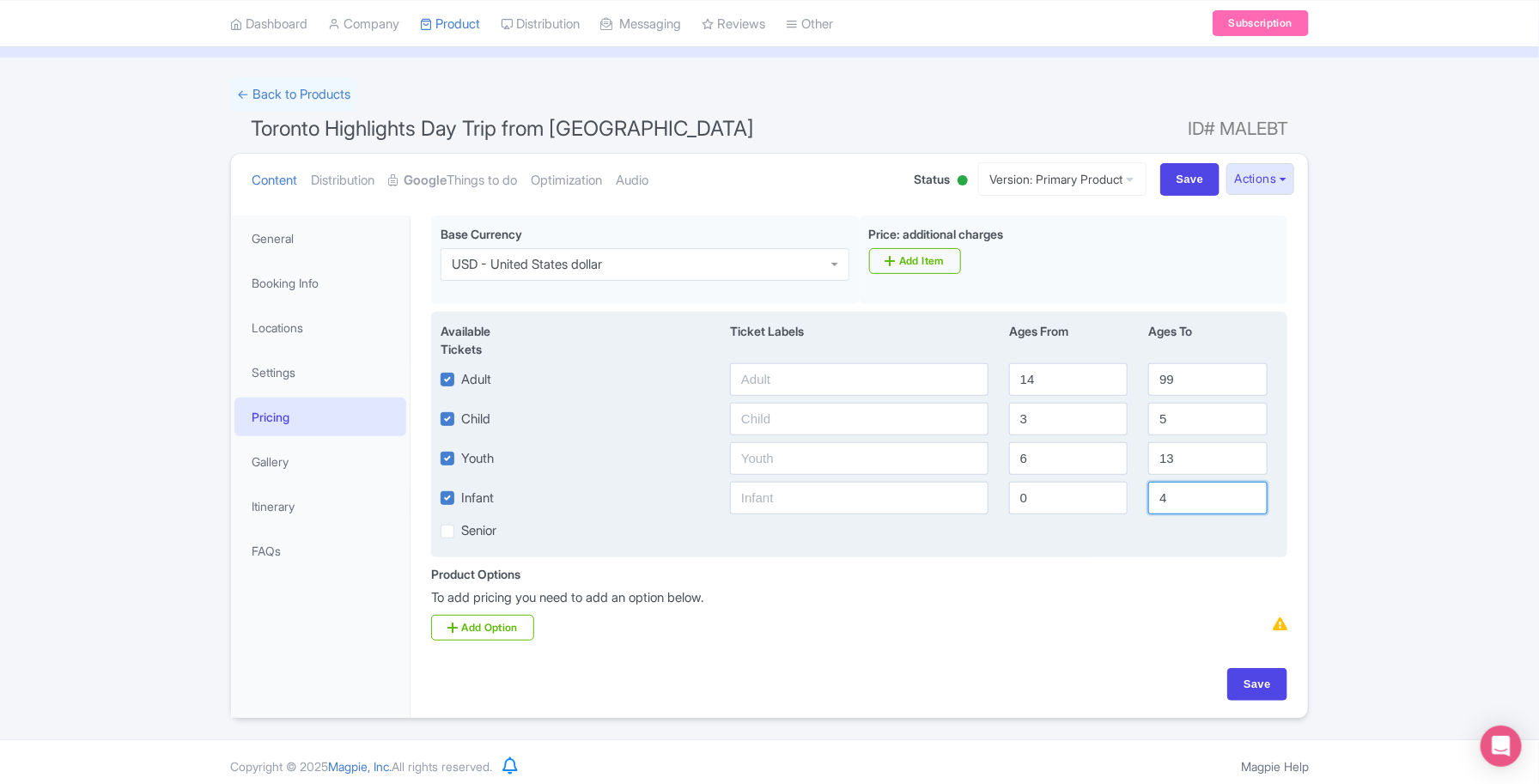
click at [1145, 496] on div "4" at bounding box center [1207, 497] width 139 height 32
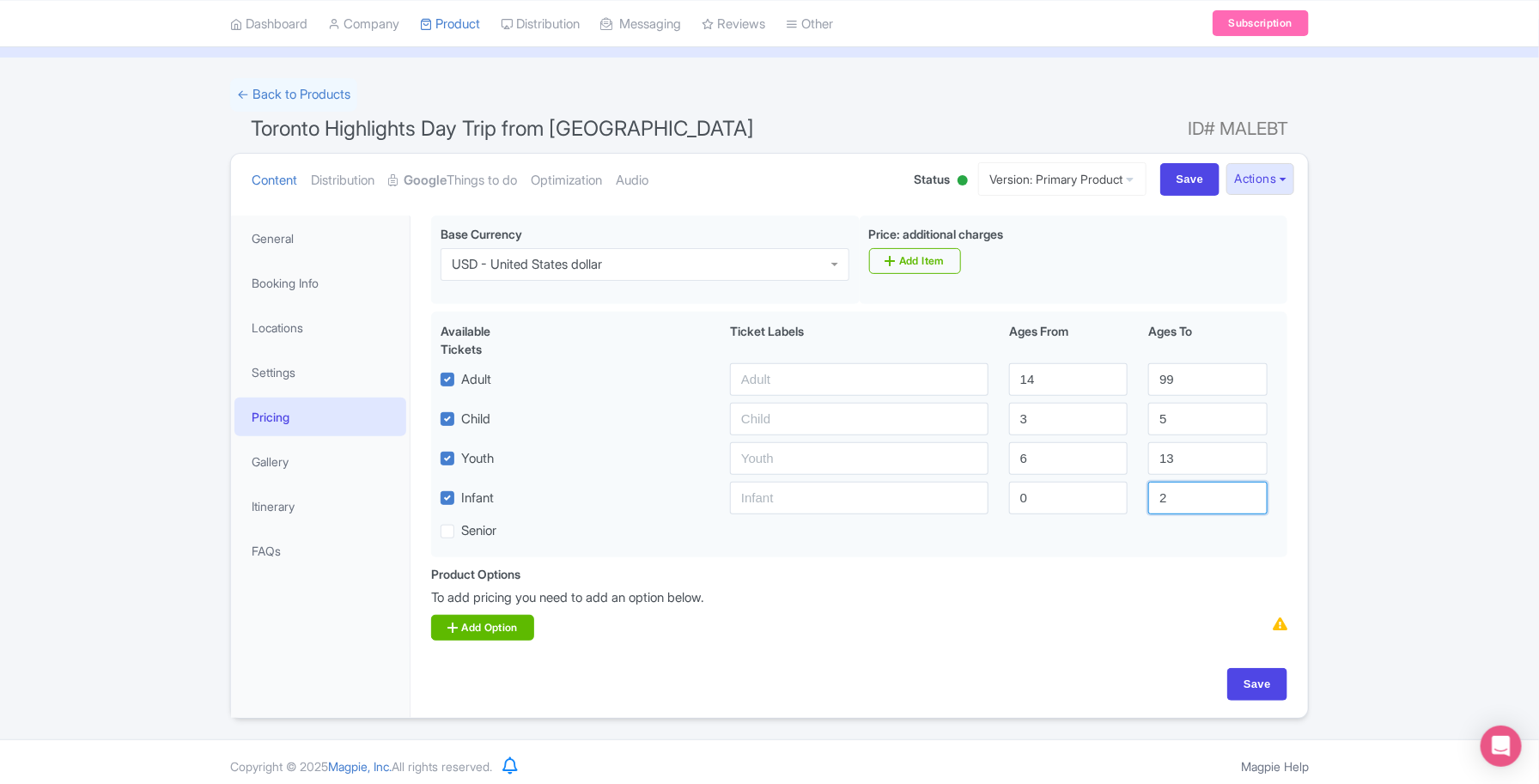
type input "2"
click at [503, 627] on link "Add Option" at bounding box center [483, 627] width 103 height 26
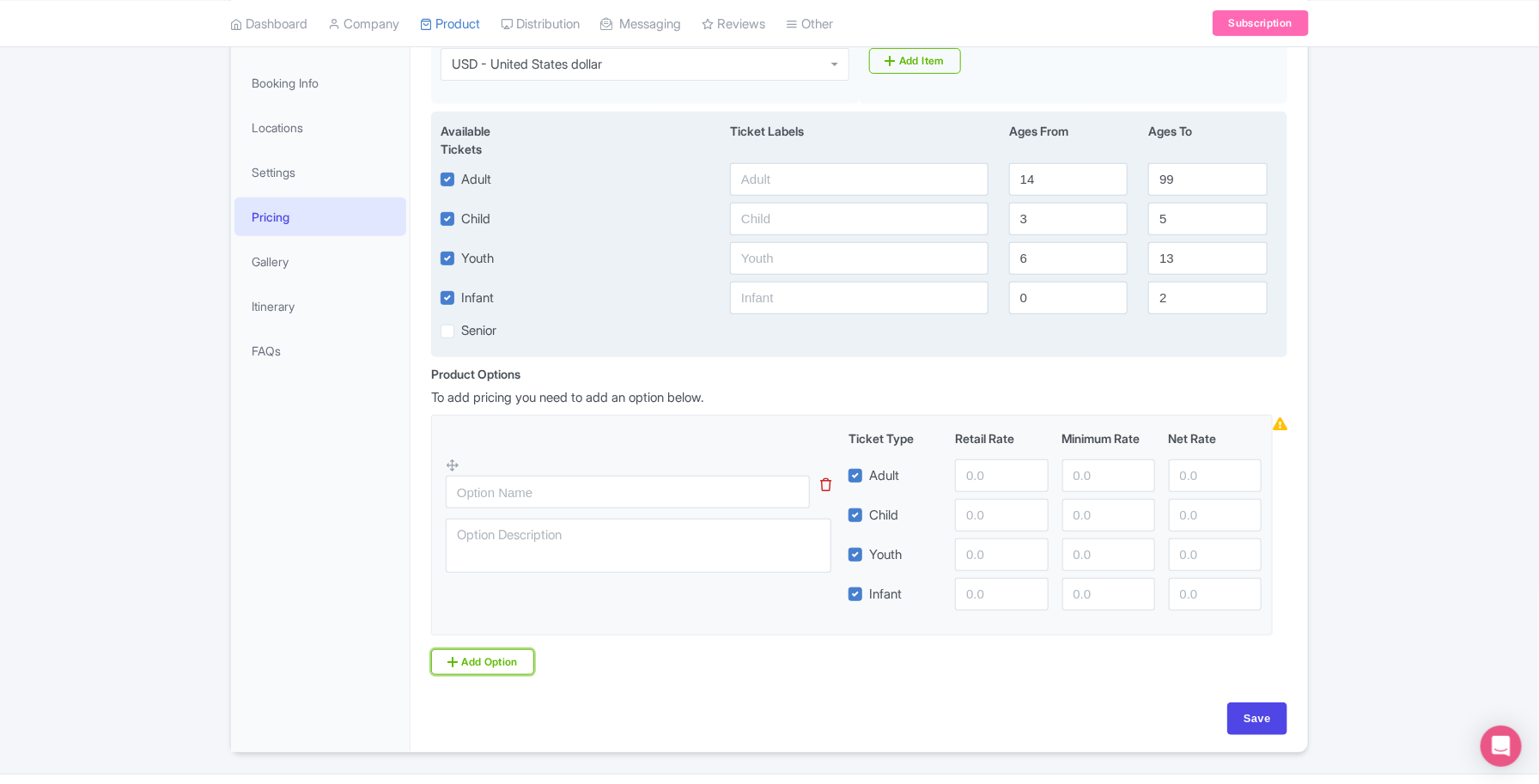
scroll to position [298, 0]
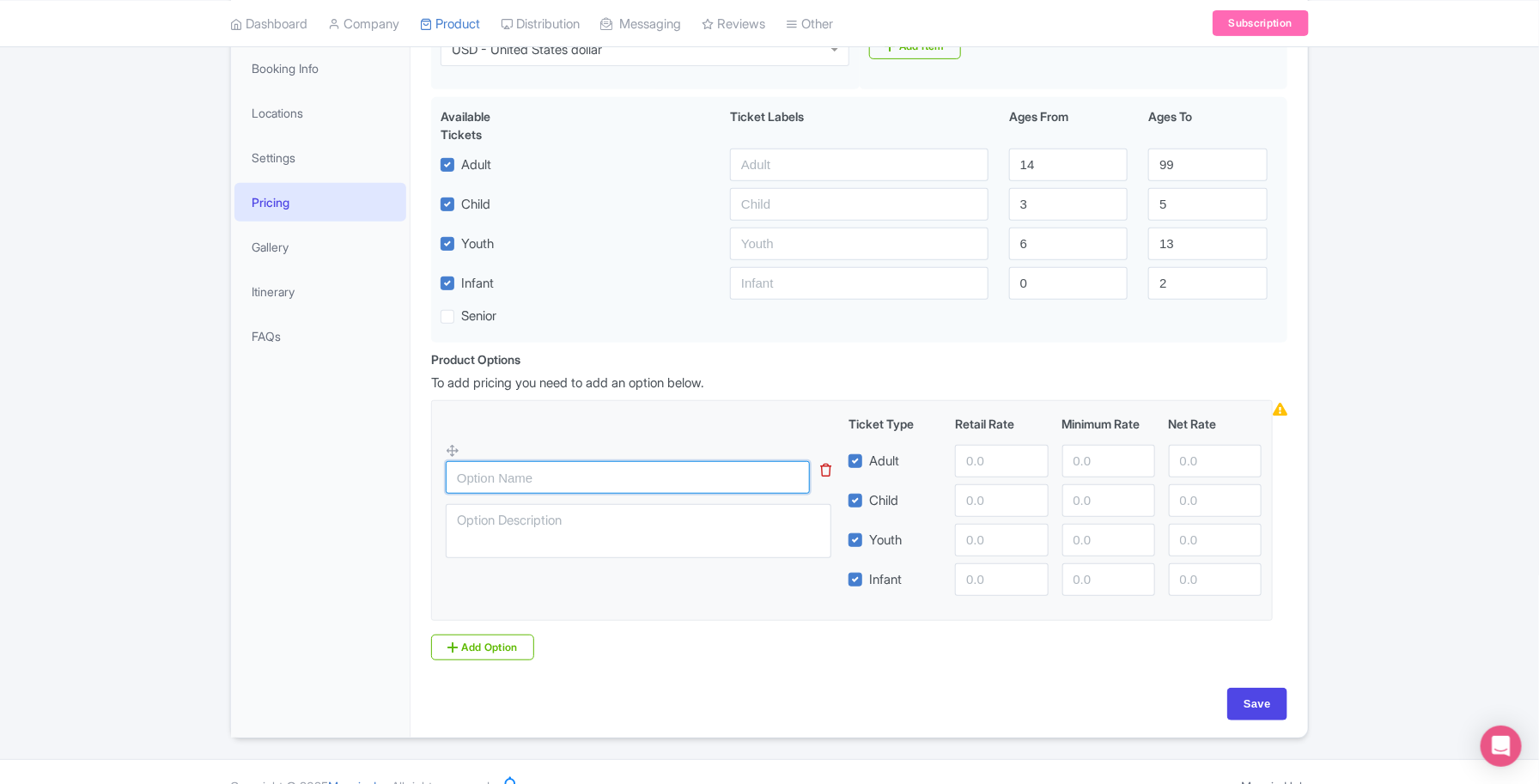
click at [541, 478] on input "text" at bounding box center [628, 477] width 364 height 32
type input "Tour + Cruise from NF"
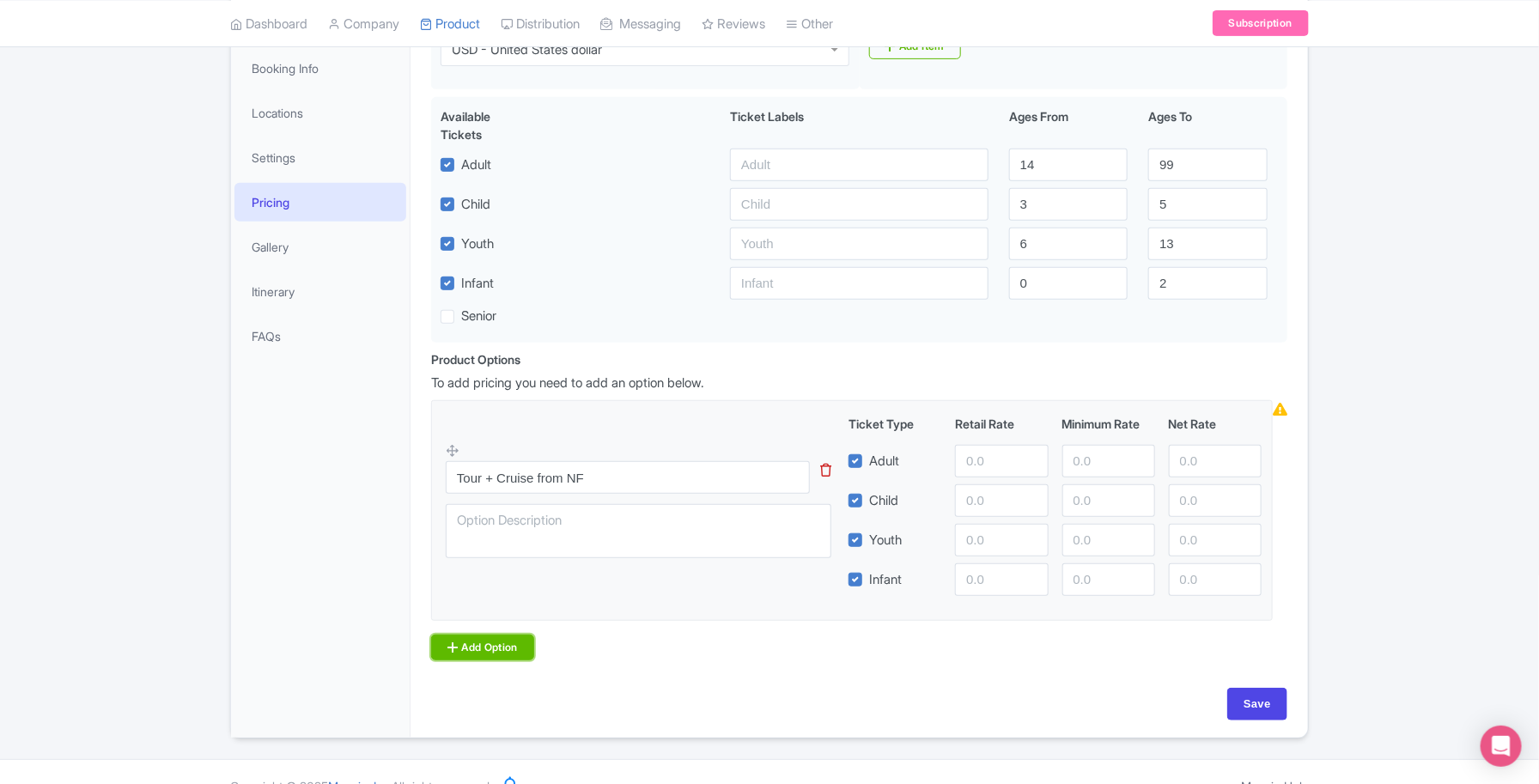
click at [499, 661] on link "Add Option" at bounding box center [483, 648] width 103 height 26
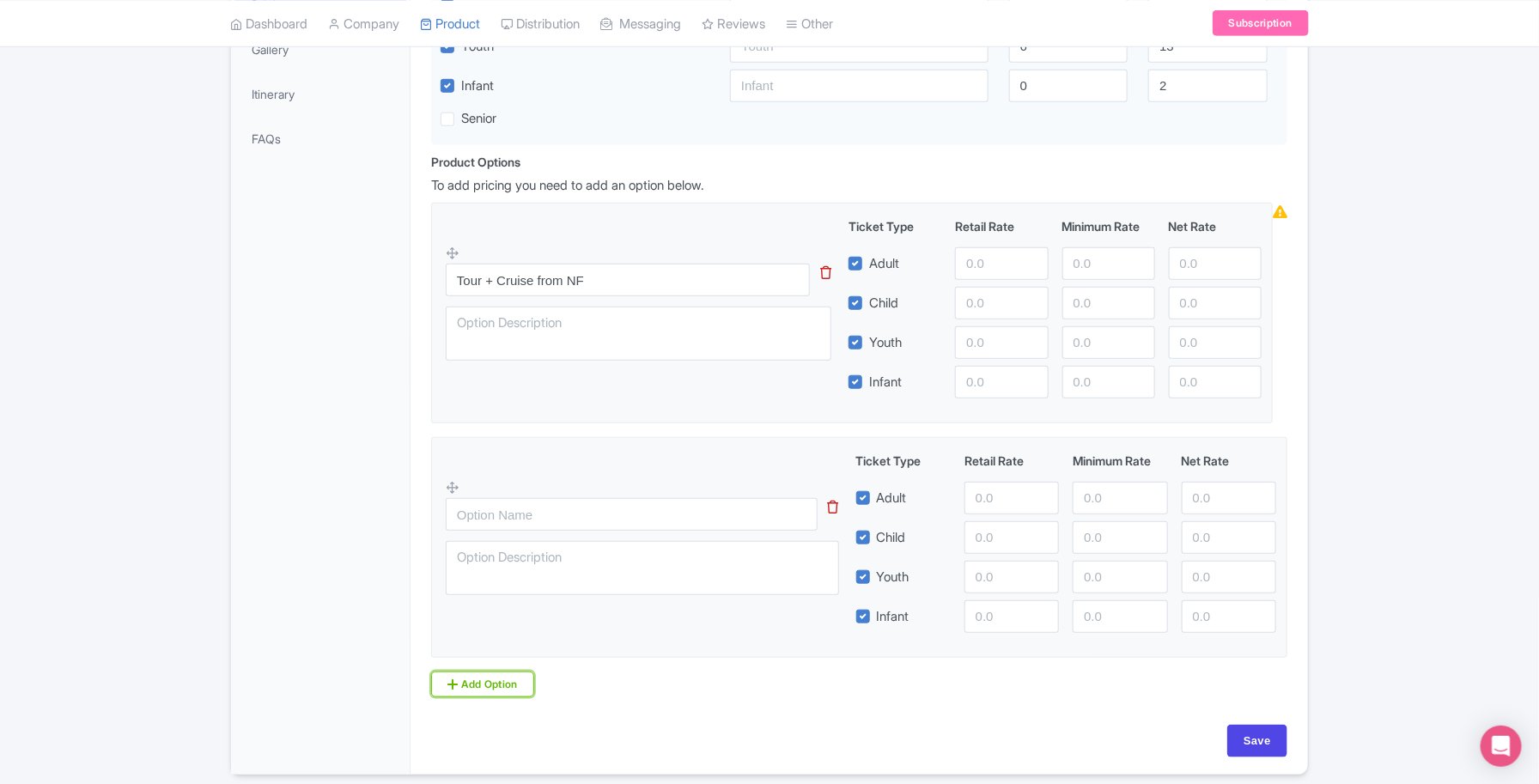
scroll to position [513, 0]
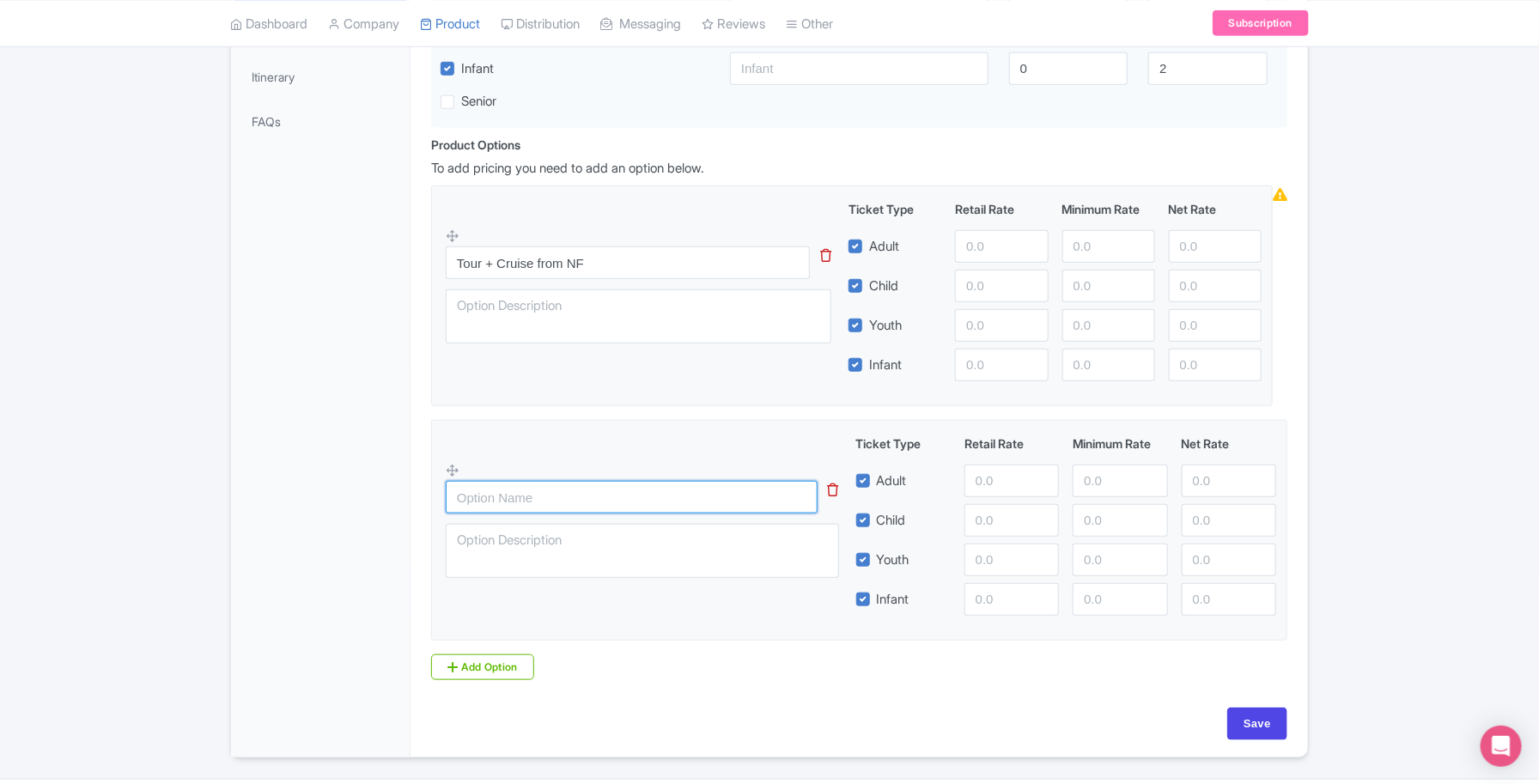
click at [523, 508] on input "text" at bounding box center [632, 497] width 372 height 32
type input "Tour from NF"
click at [997, 481] on input "number" at bounding box center [1012, 480] width 95 height 32
type input "189"
type input "139"
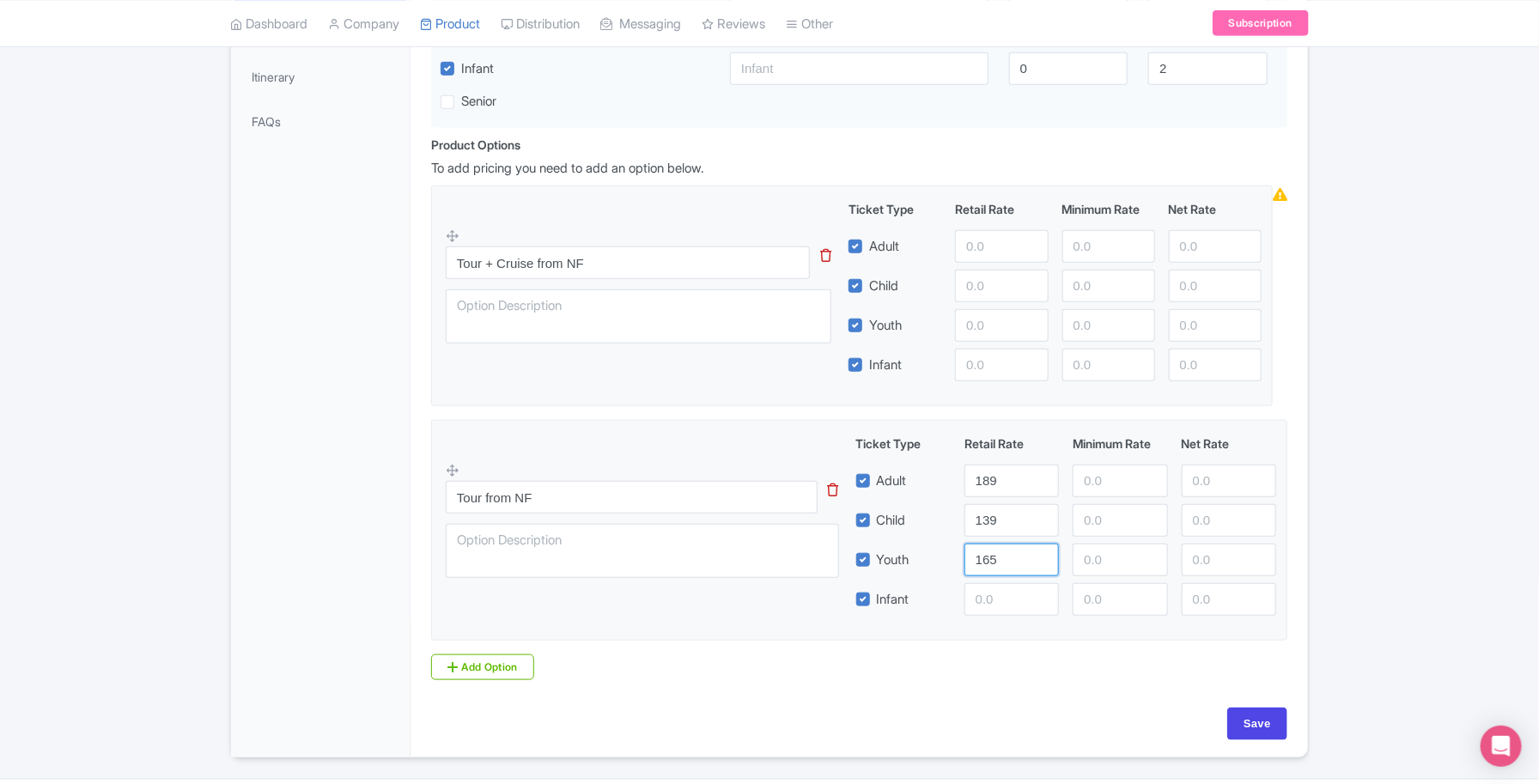
type input "165"
type input "89"
click at [977, 251] on input "number" at bounding box center [1002, 246] width 93 height 32
type input "210"
type input "159"
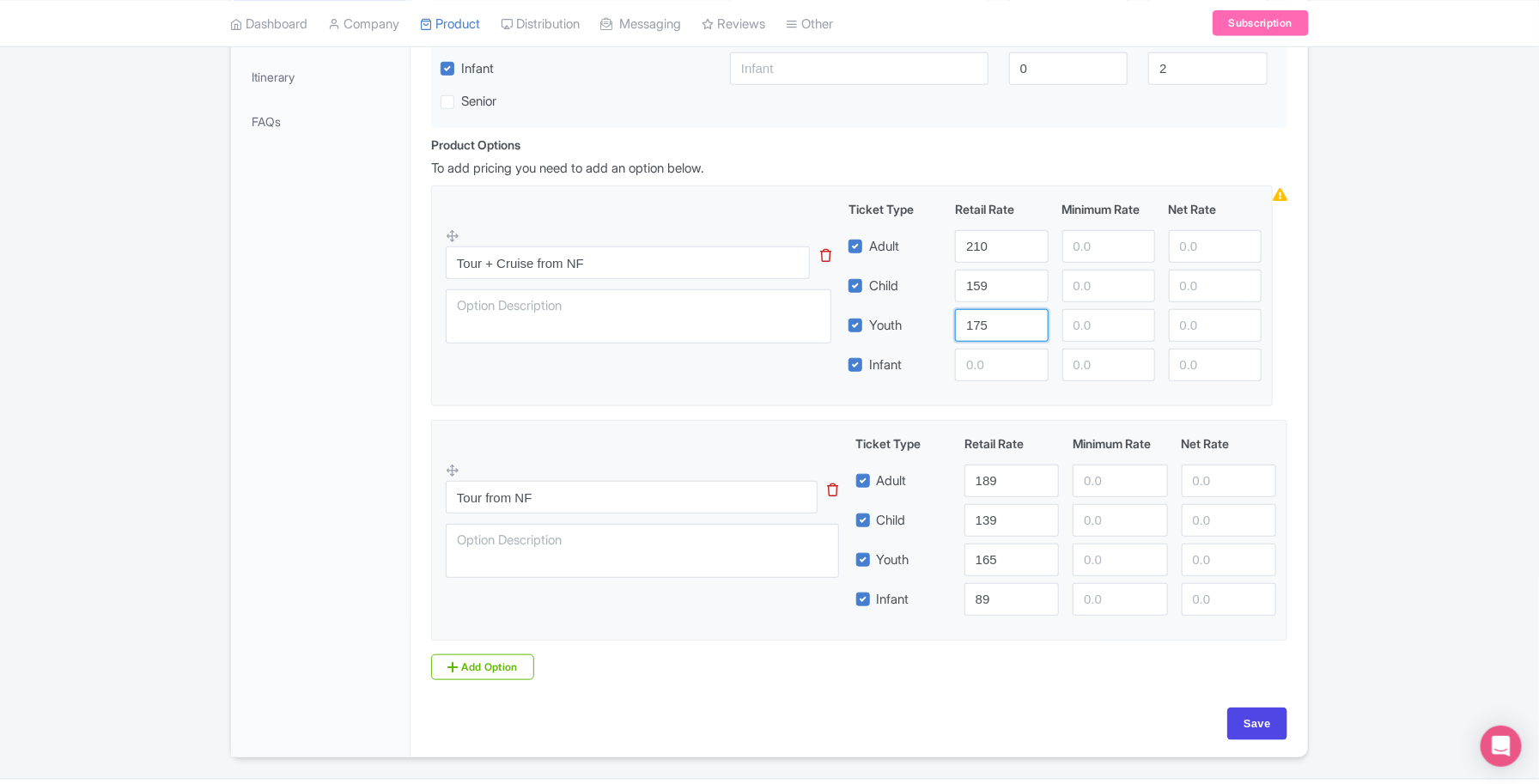
type input "175"
type input "89"
click at [1242, 730] on input "Save" at bounding box center [1257, 723] width 60 height 32
type input "Update Product"
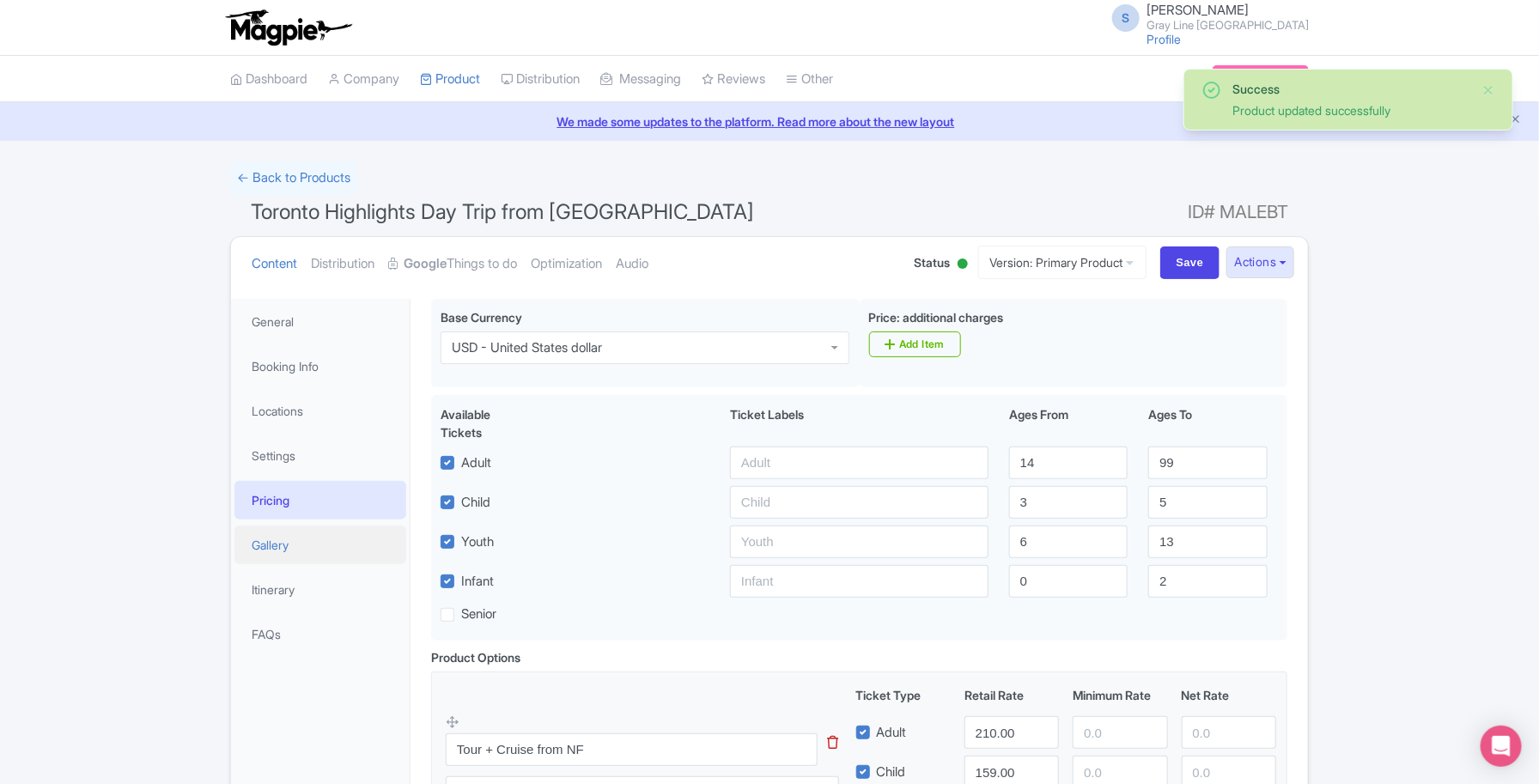
click at [297, 547] on link "Gallery" at bounding box center [320, 545] width 171 height 39
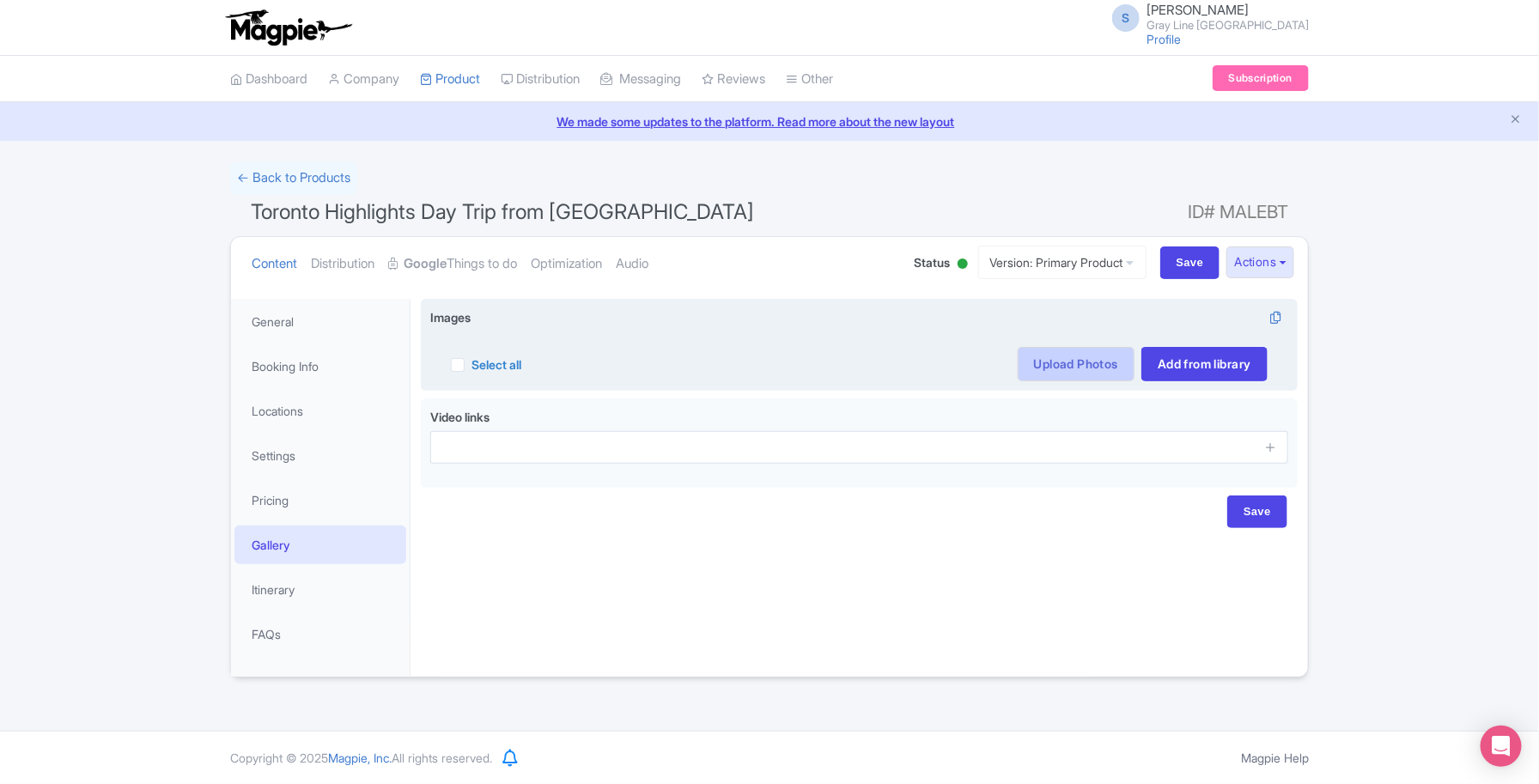
click at [1032, 370] on link "Upload Photos" at bounding box center [1076, 364] width 117 height 34
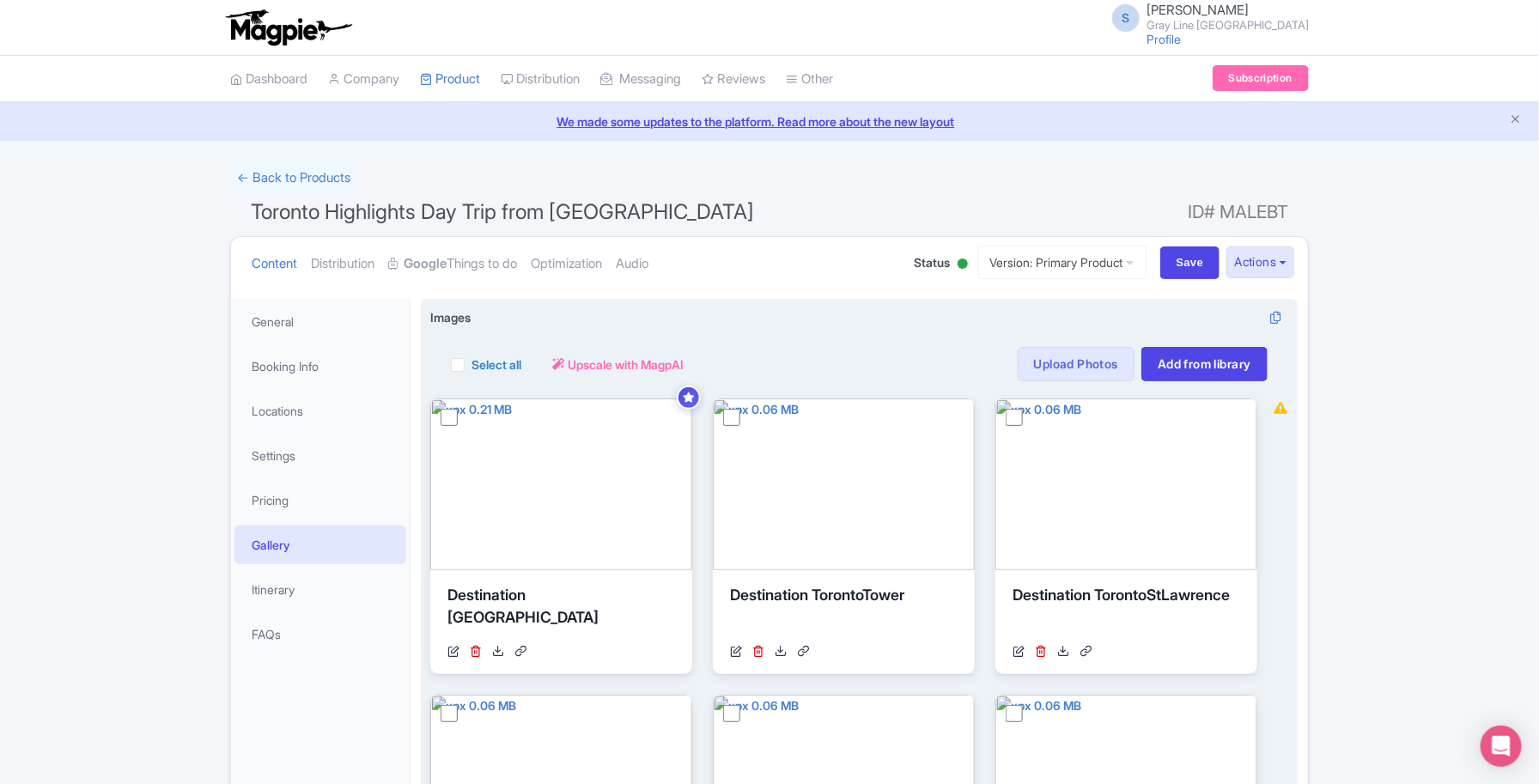
drag, startPoint x: 473, startPoint y: 365, endPoint x: 463, endPoint y: 365, distance: 10.0
click at [473, 365] on label "Select all" at bounding box center [497, 365] width 50 height 18
click at [473, 365] on input "Select all" at bounding box center [477, 359] width 11 height 11
checkbox input "true"
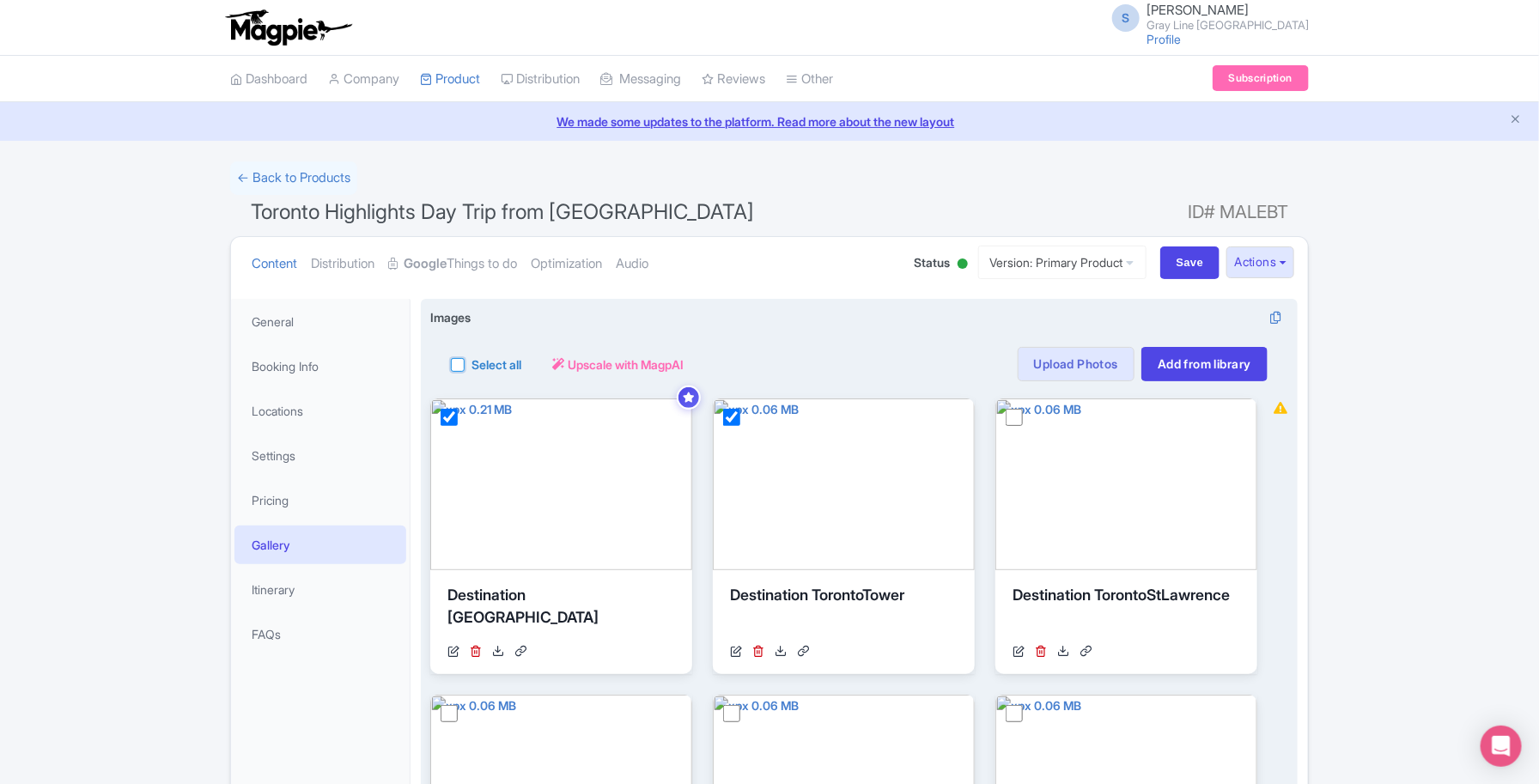
checkbox input "true"
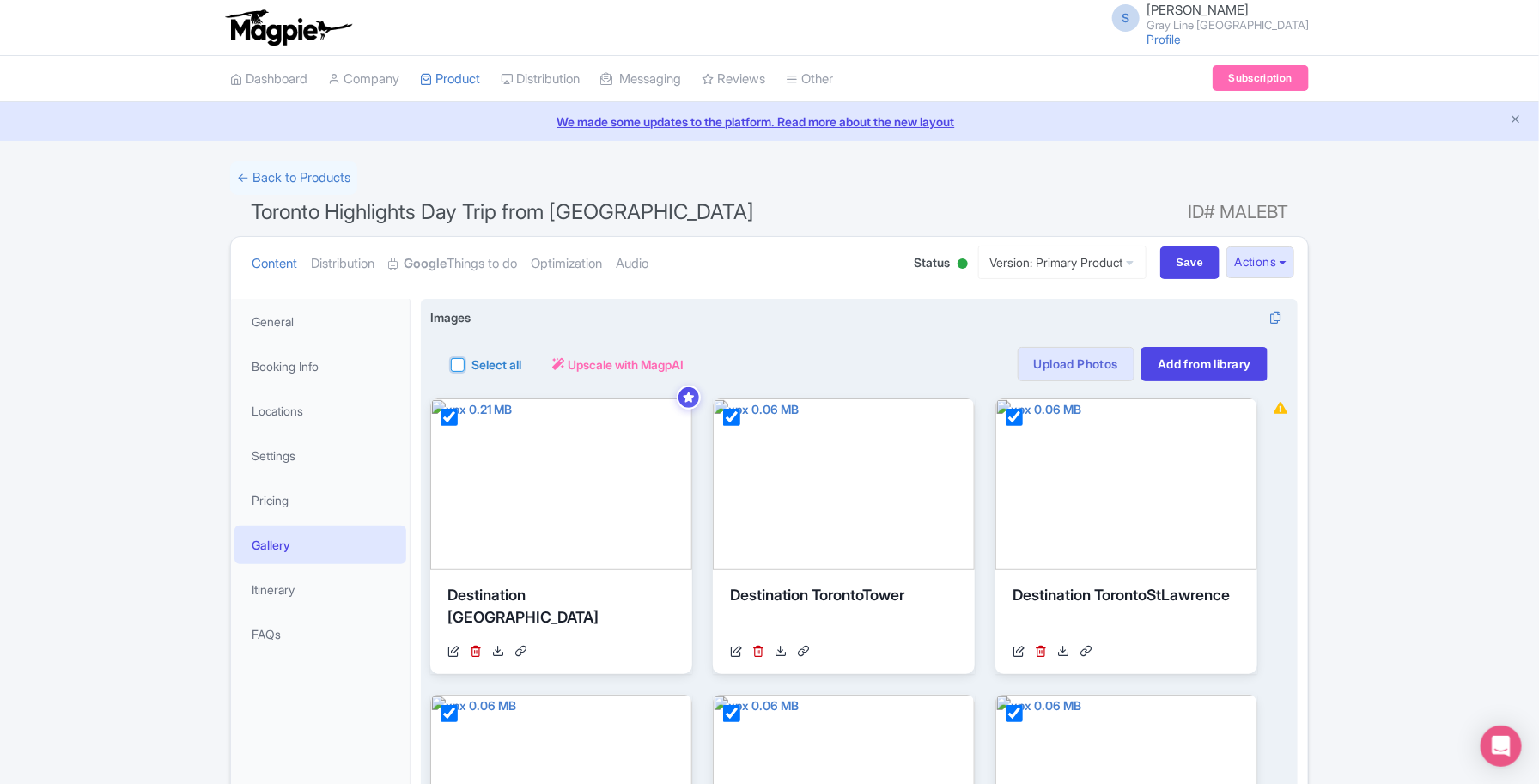
checkbox input "true"
click at [602, 363] on button "Actions" at bounding box center [572, 364] width 68 height 34
click at [528, 431] on link "Delete" at bounding box center [524, 431] width 167 height 27
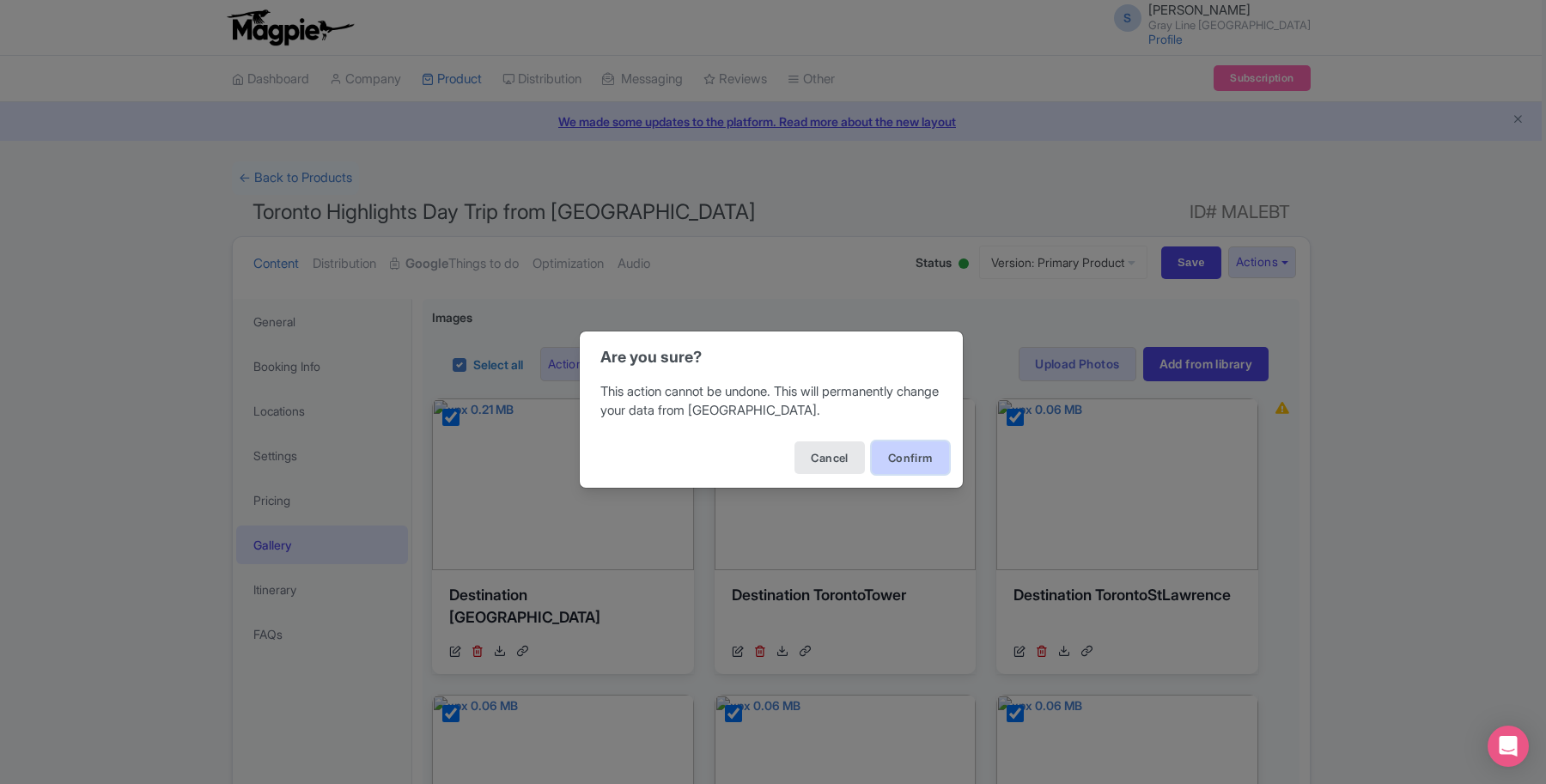
click at [923, 447] on button "Confirm" at bounding box center [910, 457] width 77 height 32
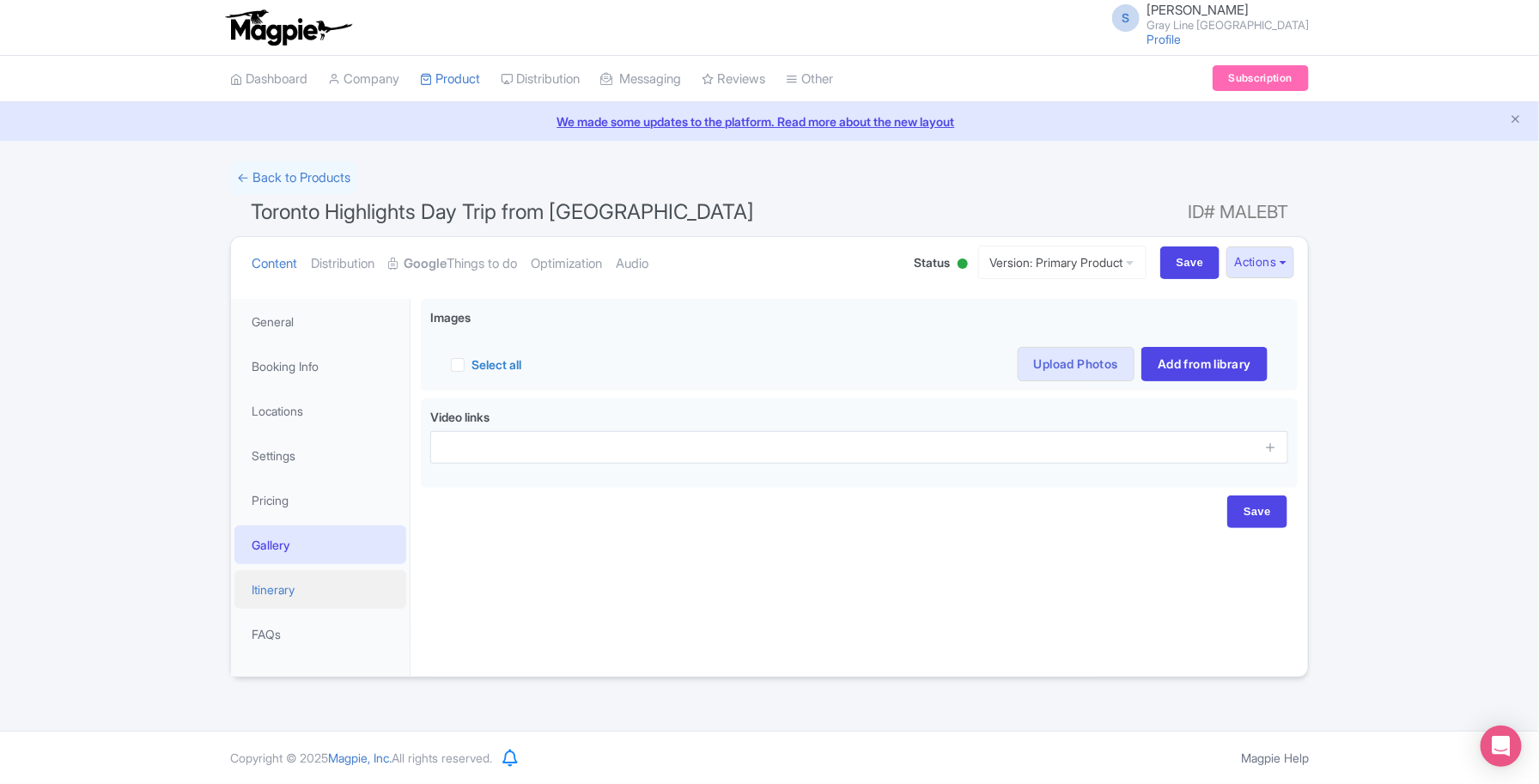
click at [344, 577] on link "Itinerary" at bounding box center [320, 590] width 171 height 39
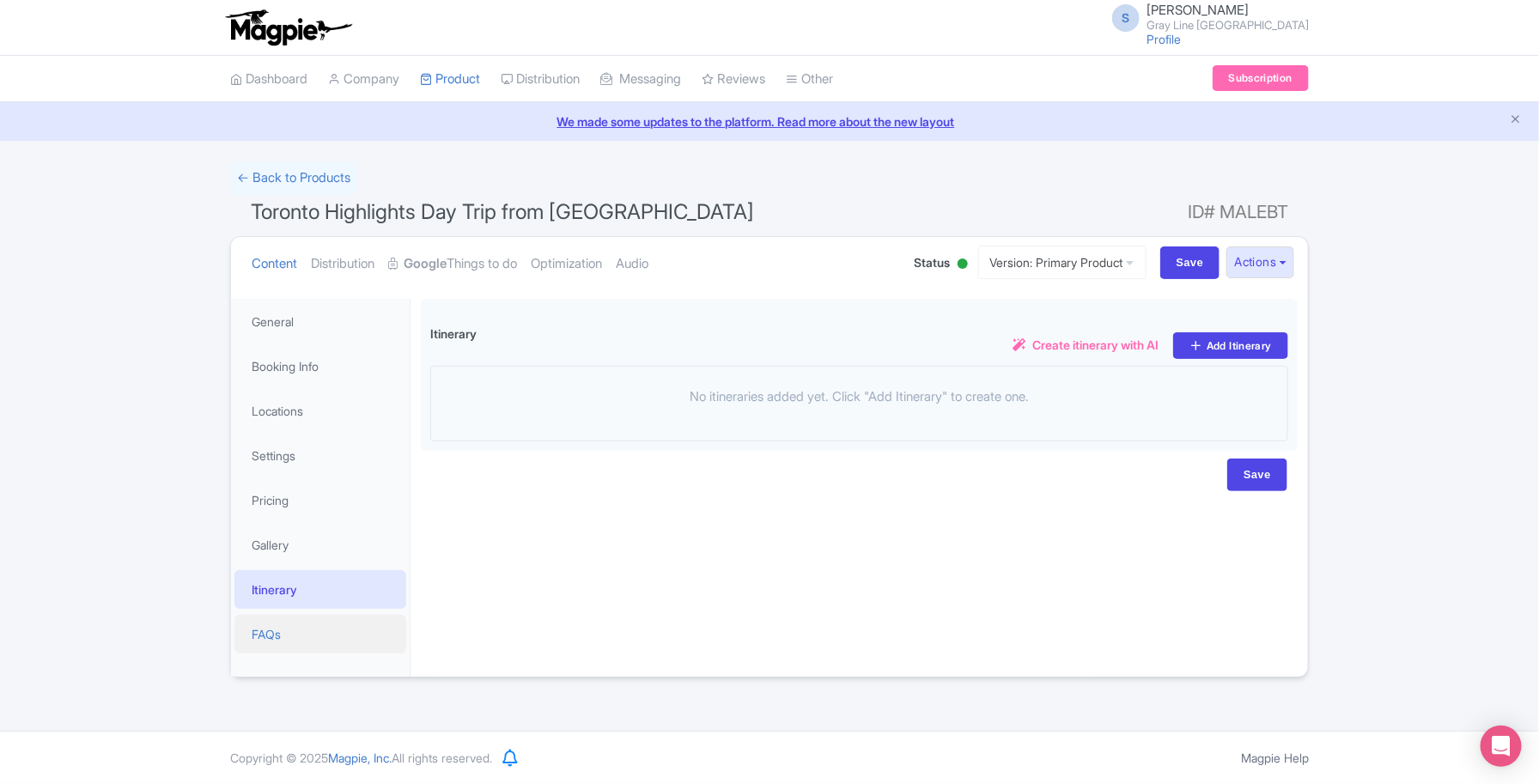
click at [268, 637] on link "FAQs" at bounding box center [320, 634] width 171 height 39
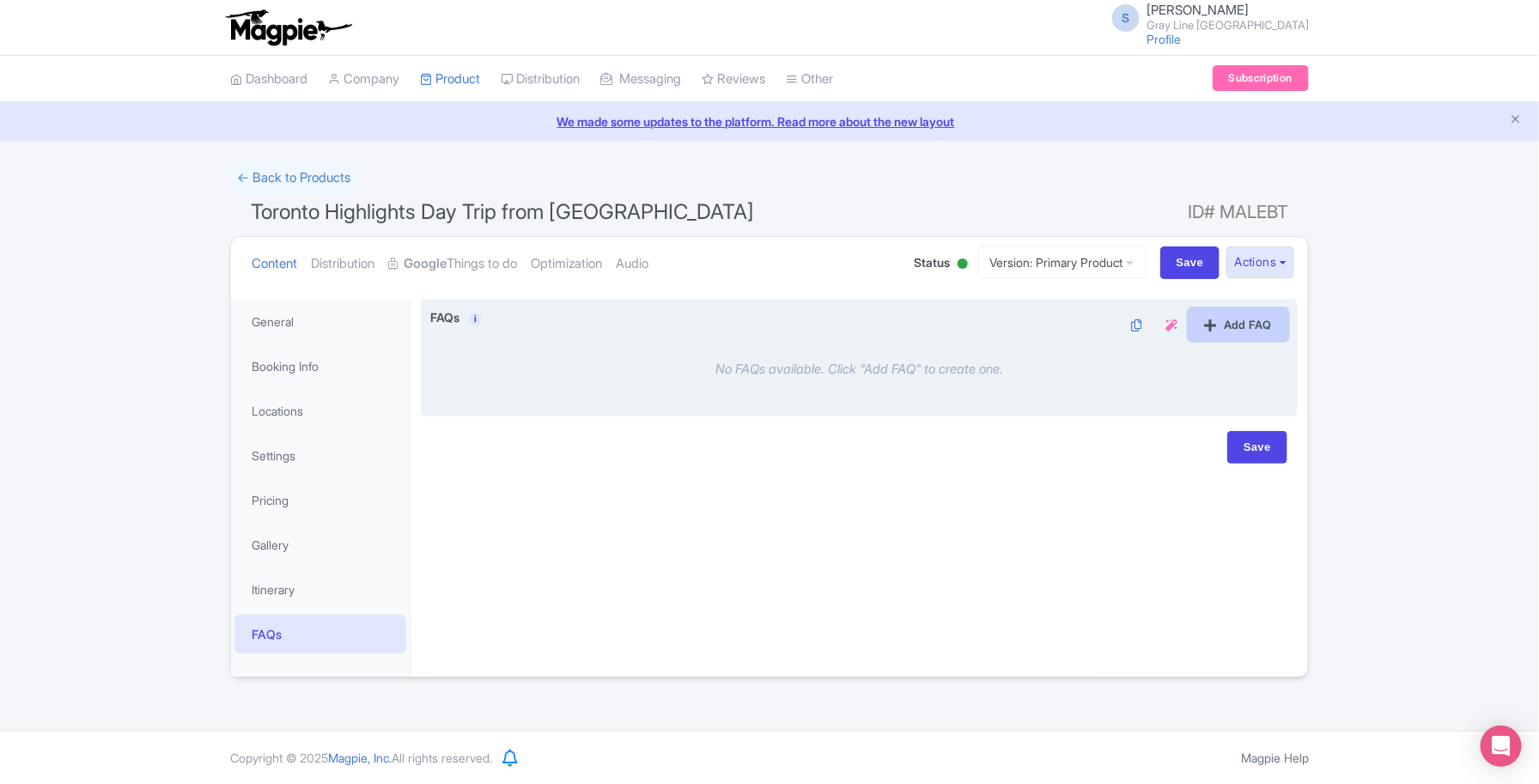
click at [1239, 327] on link "Add FAQ" at bounding box center [1239, 324] width 100 height 32
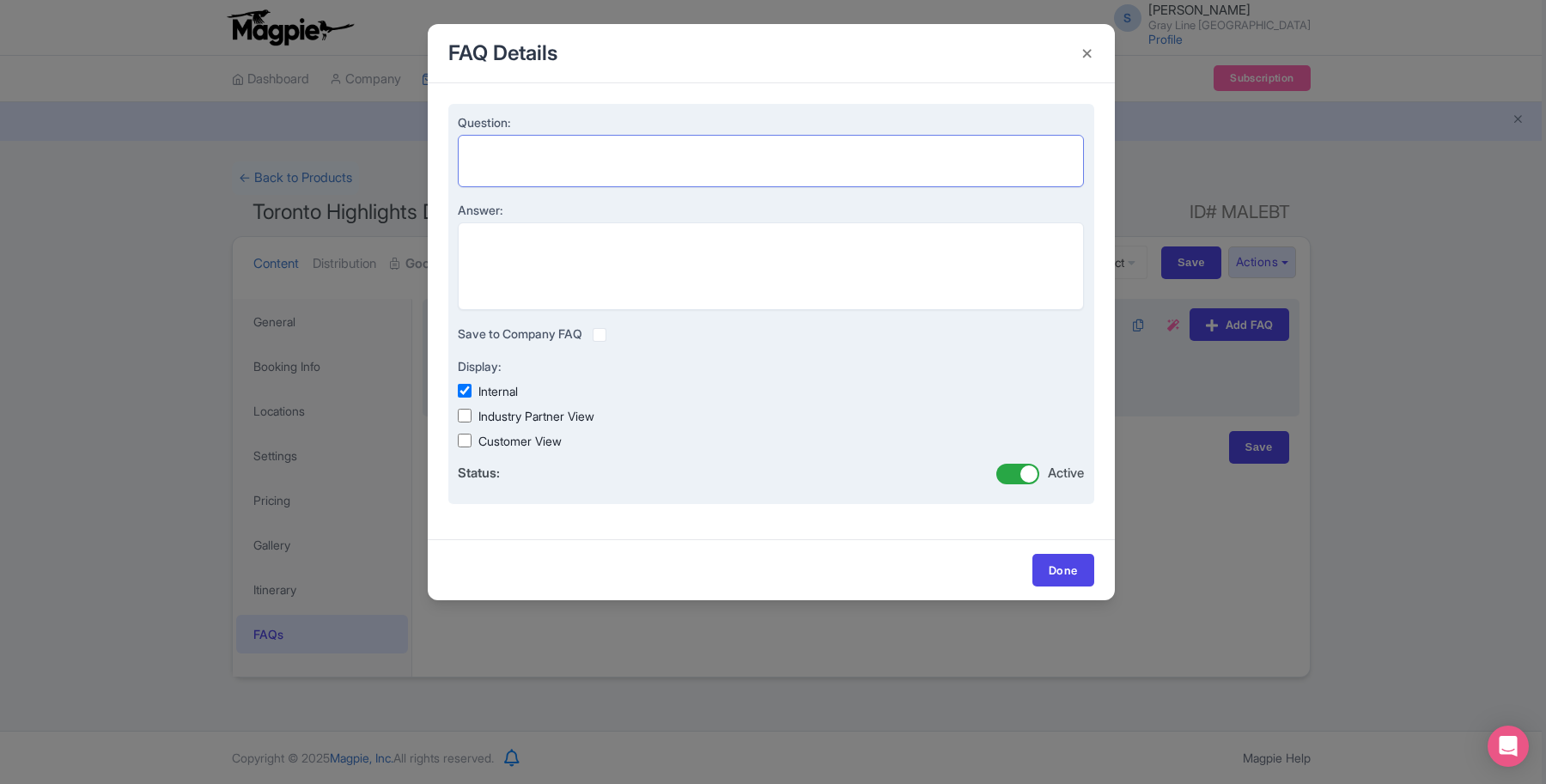
click at [486, 143] on textarea "Question:" at bounding box center [771, 160] width 627 height 53
paste textarea "Are attraction tickets included?"
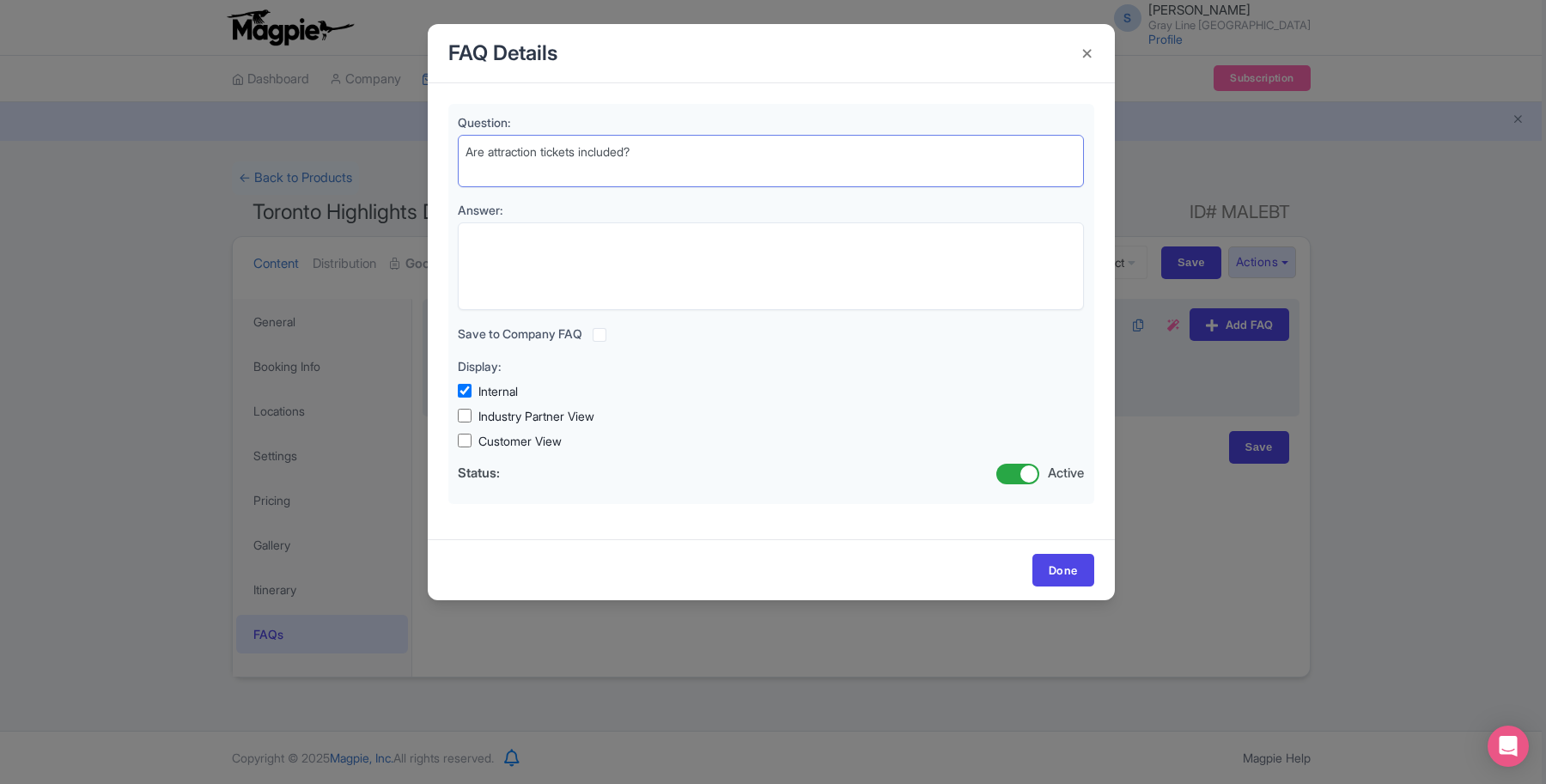
type textarea "Are attraction tickets included?"
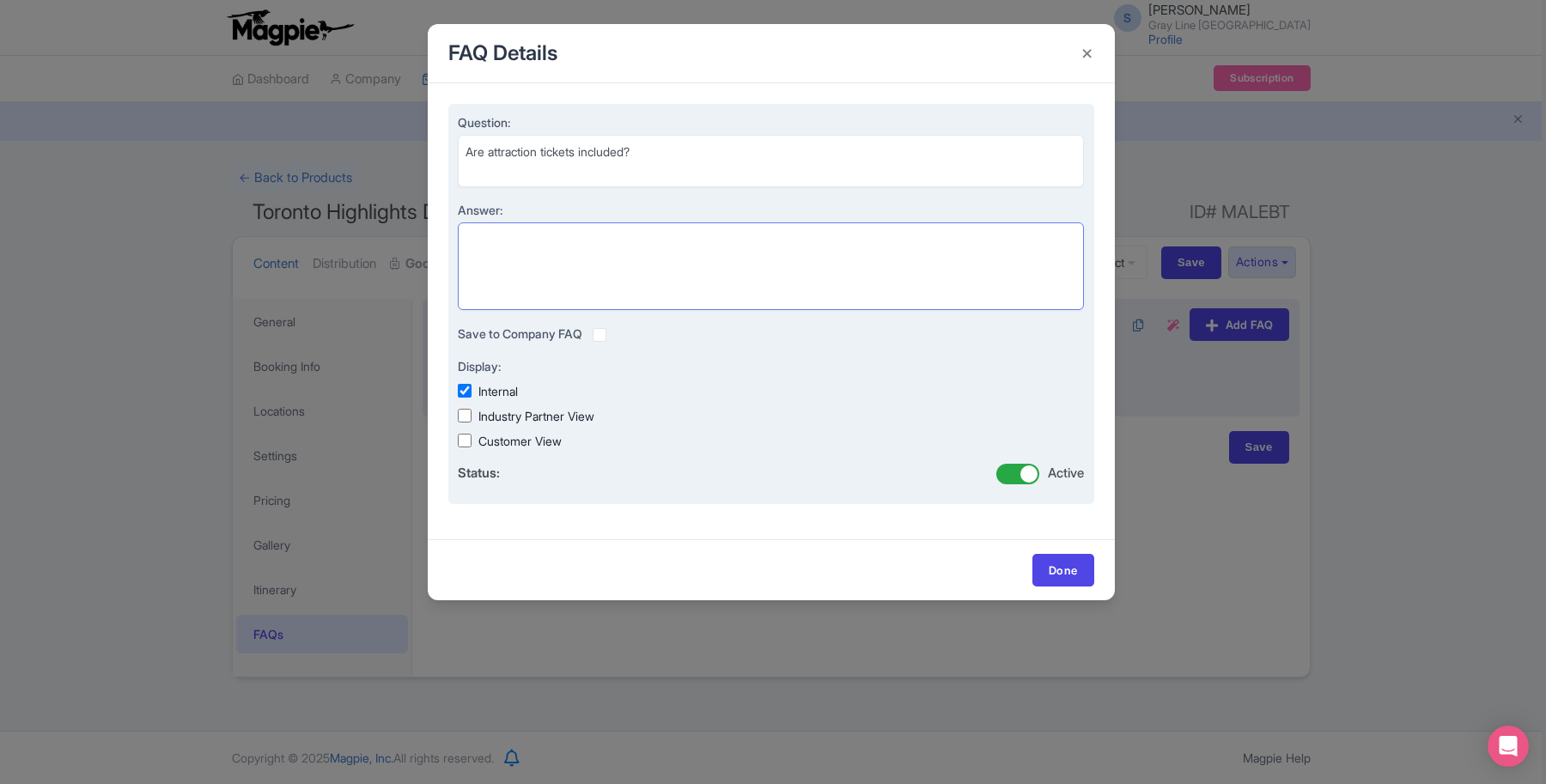
click at [530, 266] on textarea "Answer:" at bounding box center [771, 266] width 627 height 88
paste textarea "Yes, admission to [GEOGRAPHIC_DATA] and [GEOGRAPHIC_DATA] are included."
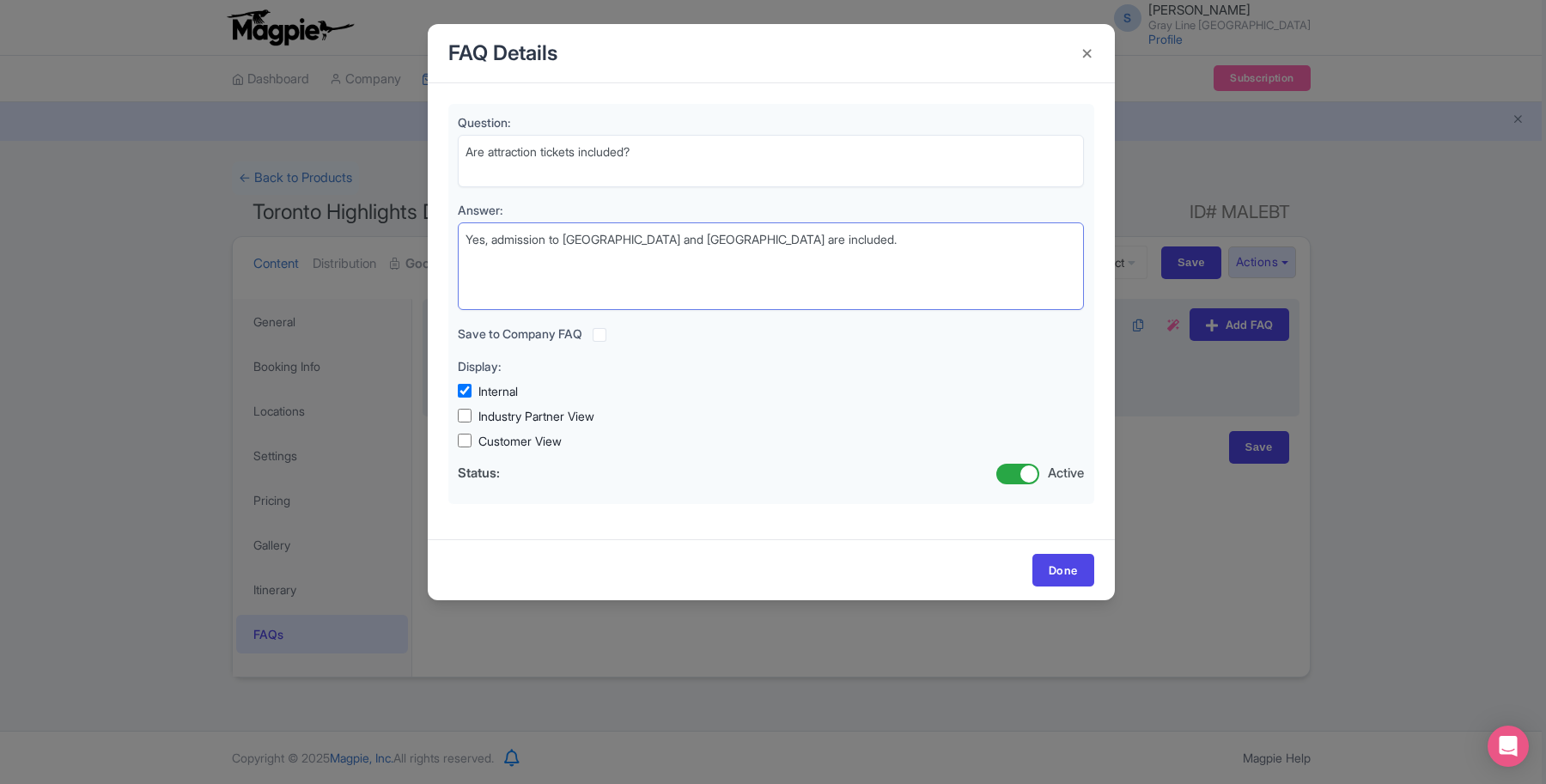
type textarea "Yes, admission to [GEOGRAPHIC_DATA] and [GEOGRAPHIC_DATA] are included."
click at [1039, 561] on link "Done" at bounding box center [1062, 569] width 62 height 32
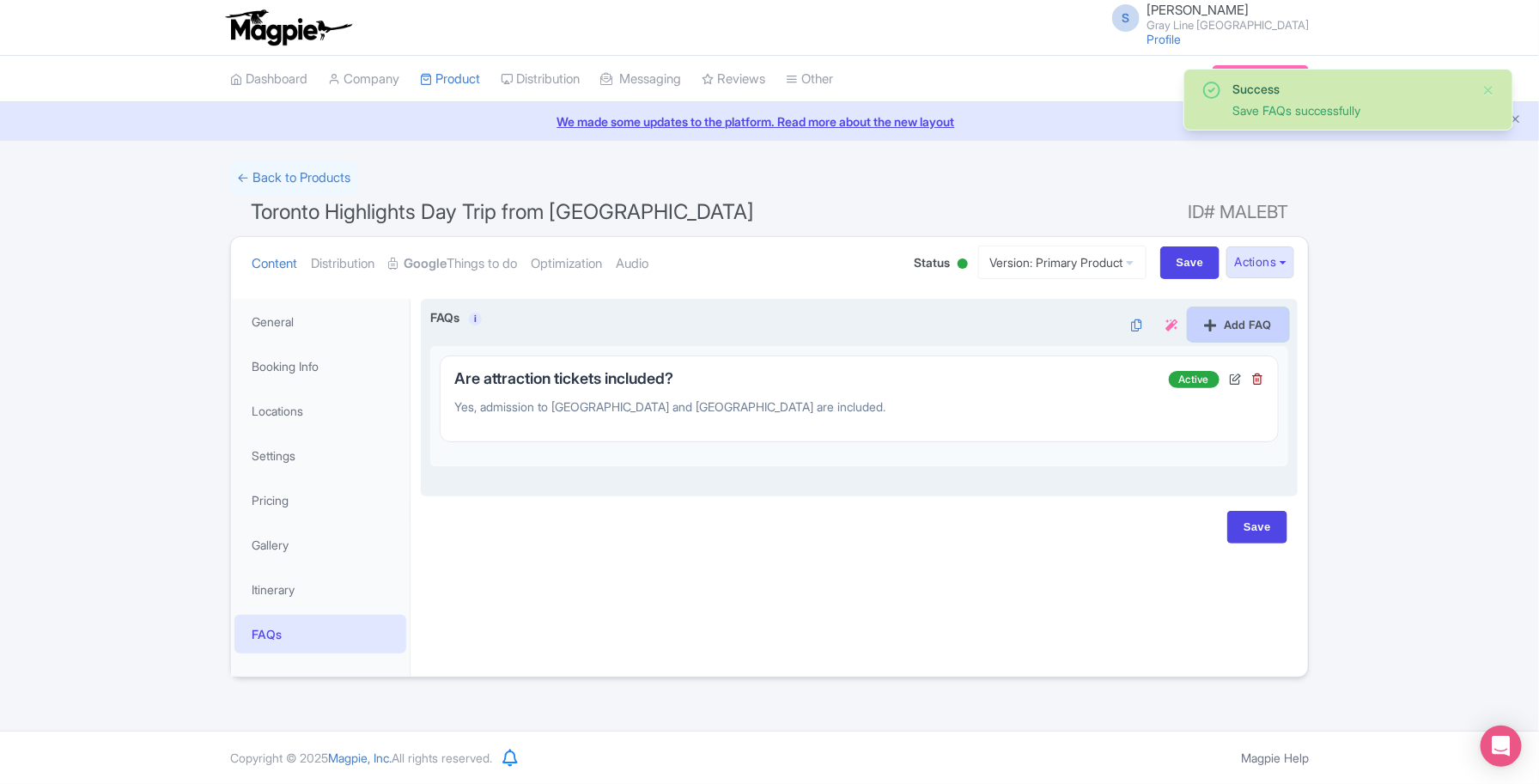
click at [1211, 321] on icon at bounding box center [1211, 325] width 12 height 14
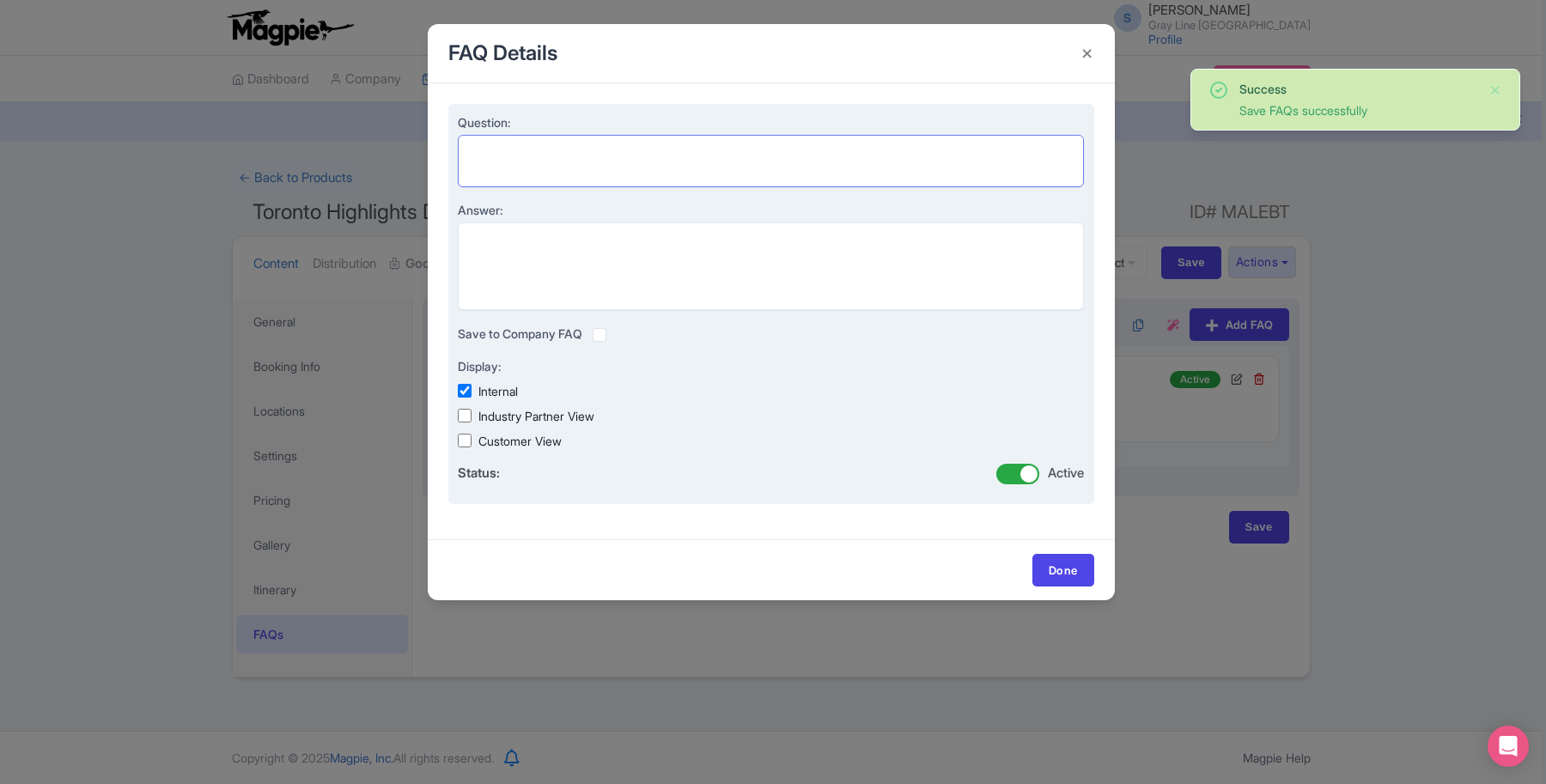
click at [516, 160] on textarea "Question:" at bounding box center [771, 160] width 627 height 53
paste textarea "Can I bring children on this tour"
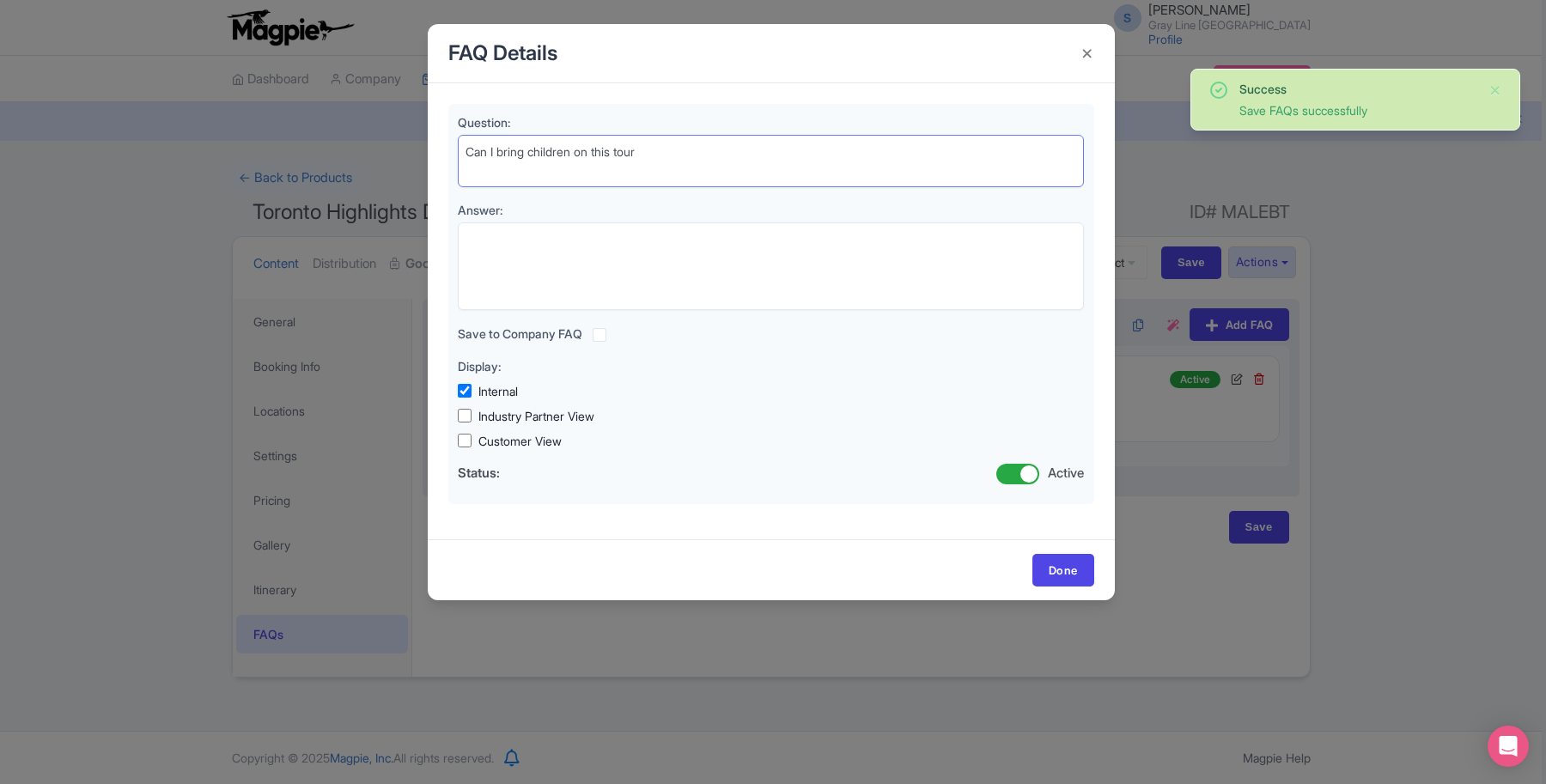
type textarea "Can I bring children on this tour"
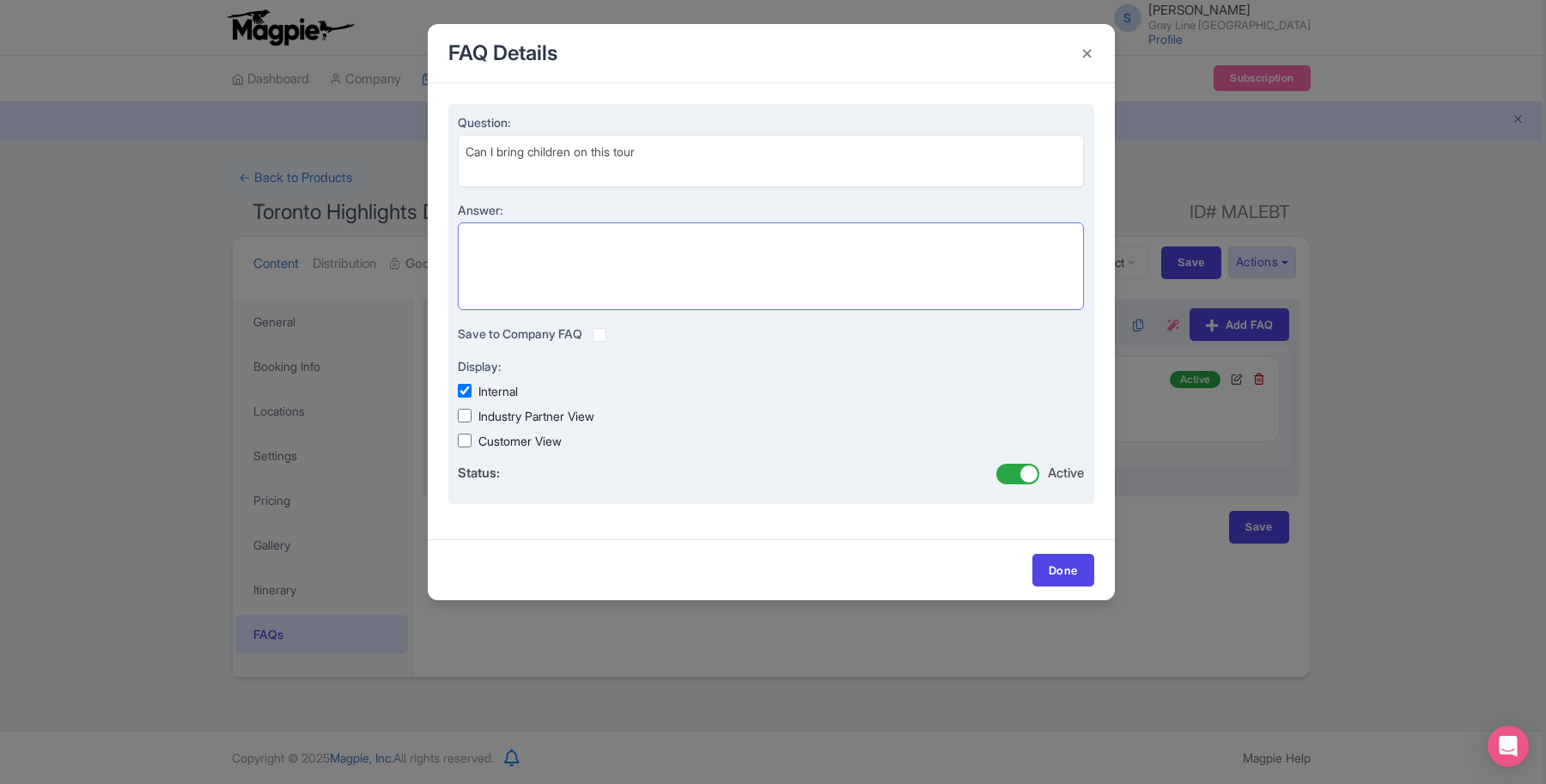
click at [473, 253] on textarea "Answer:" at bounding box center [771, 266] width 627 height 88
paste textarea "Absolutely! This tour is family-friendly and suitable for all ages."
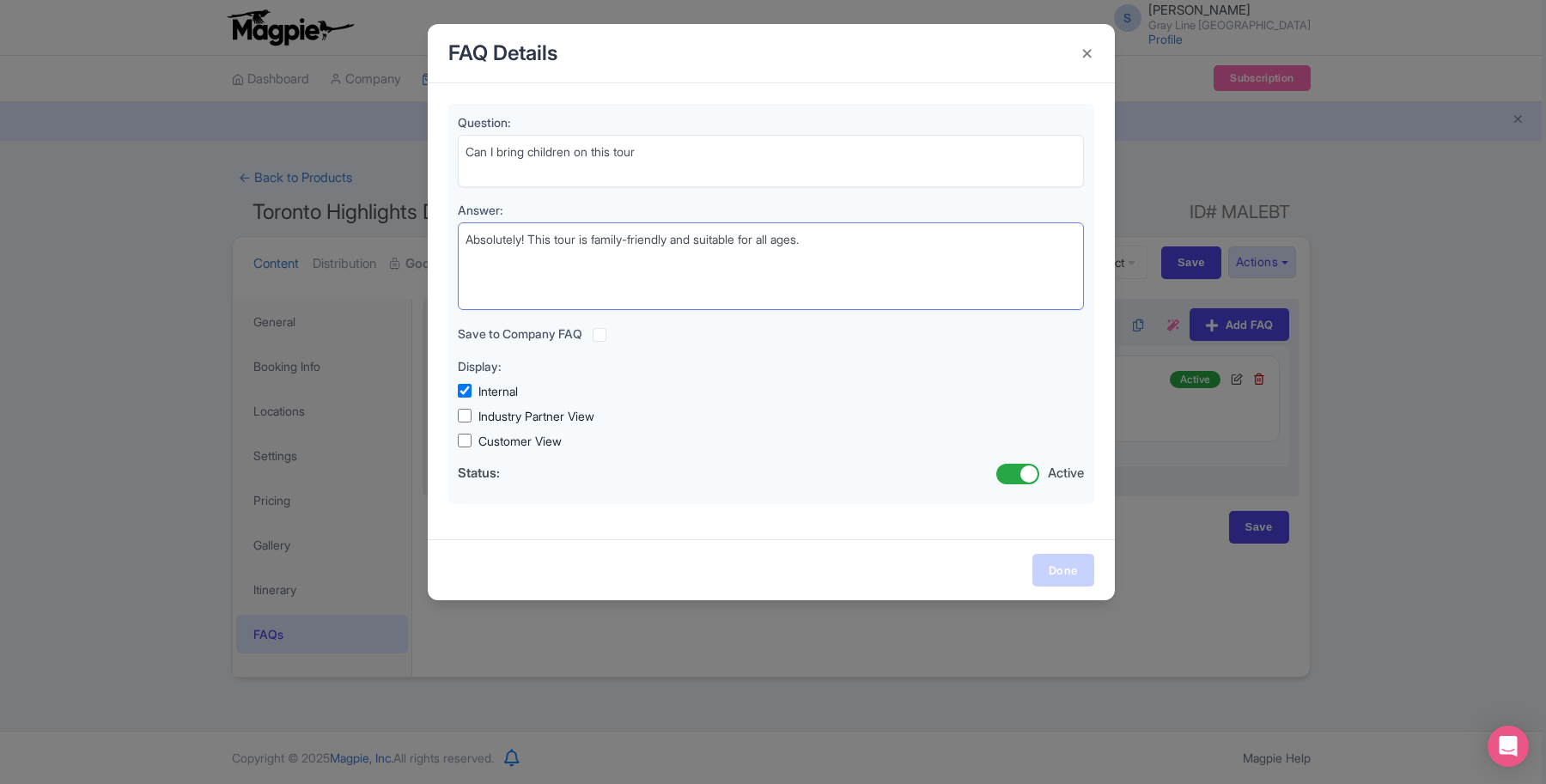
type textarea "Absolutely! This tour is family-friendly and suitable for all ages."
click at [1070, 565] on link "Done" at bounding box center [1062, 569] width 62 height 32
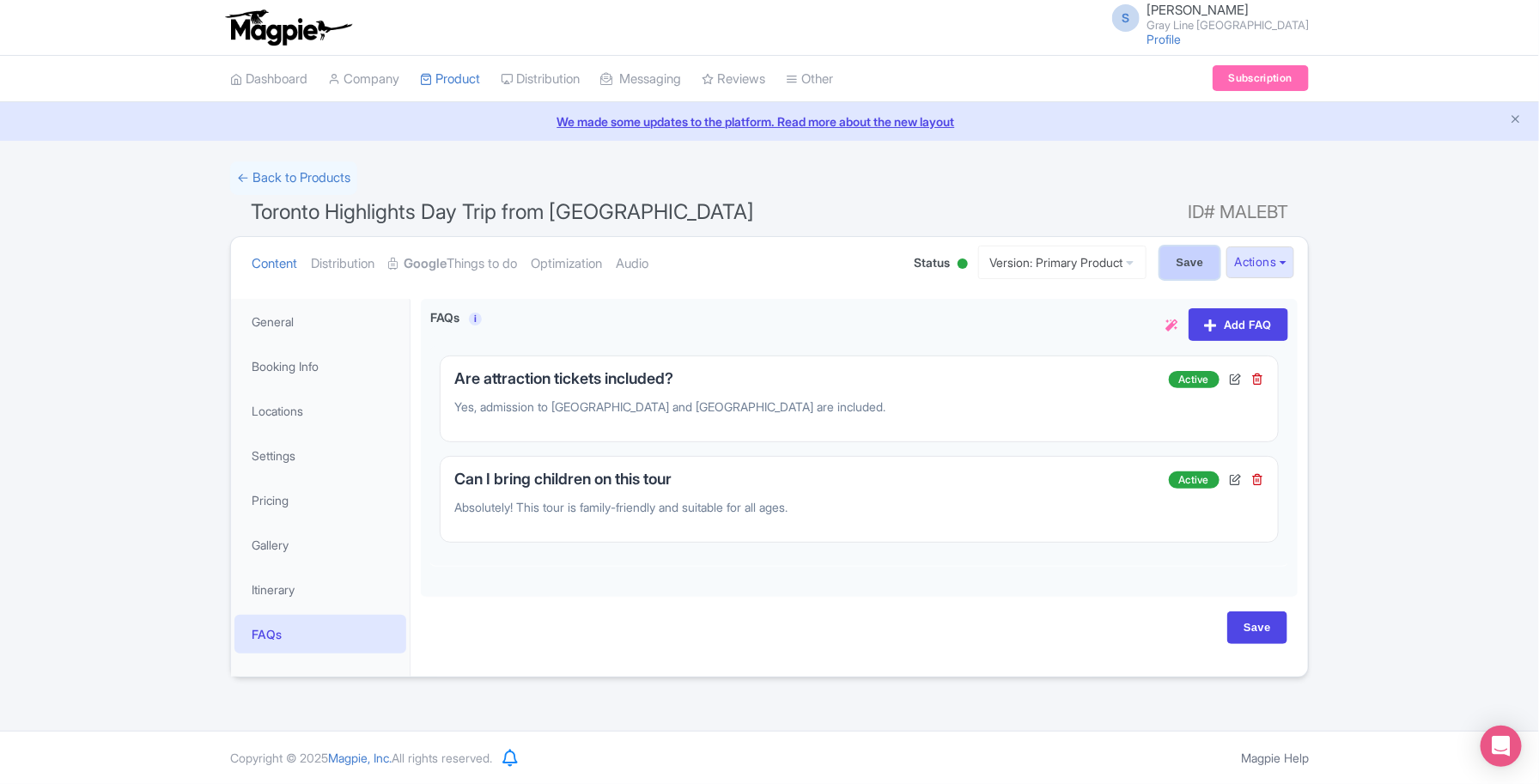
click at [1175, 255] on input "Save" at bounding box center [1190, 263] width 60 height 32
type input "Saving..."
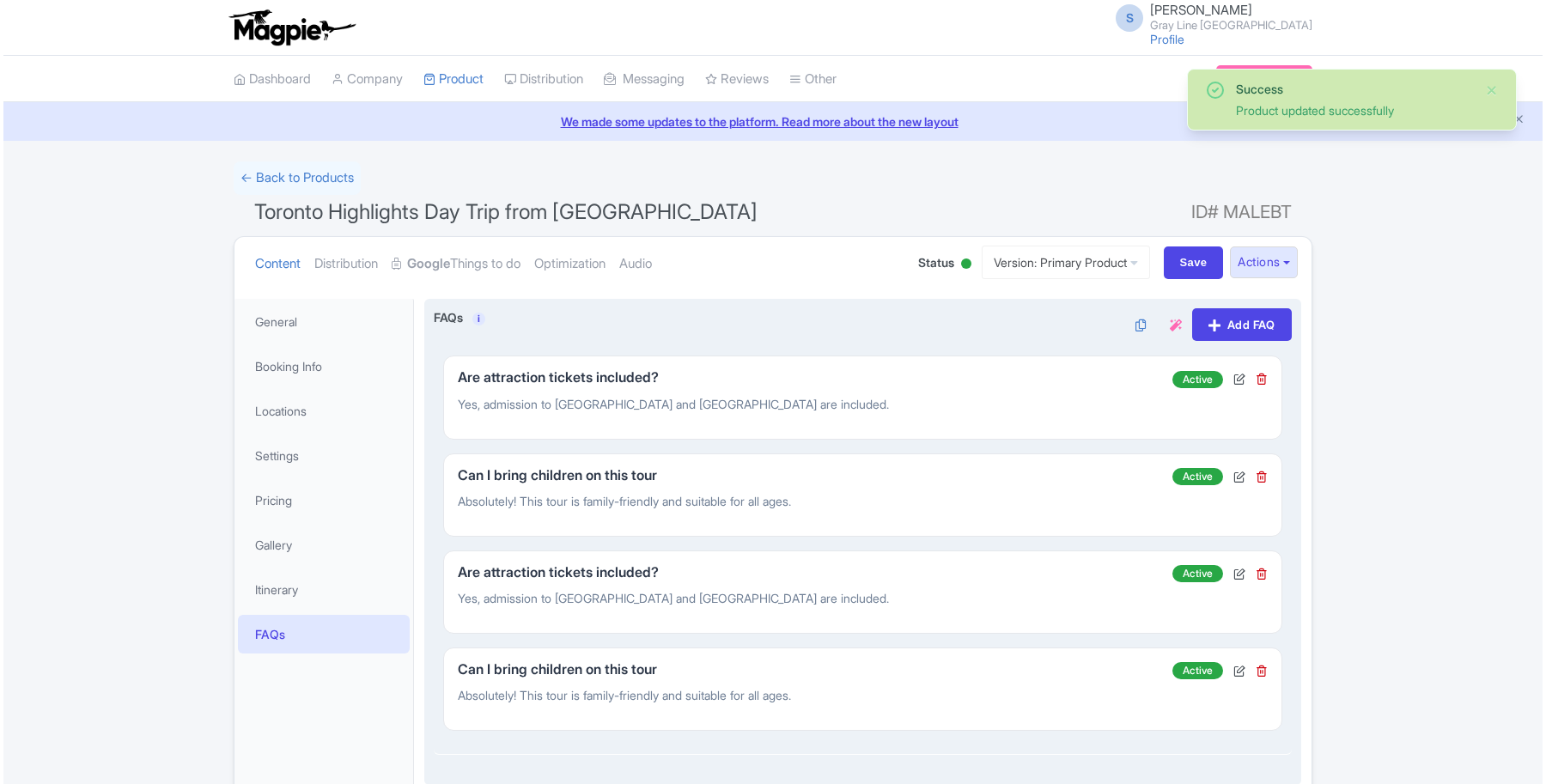
scroll to position [144, 0]
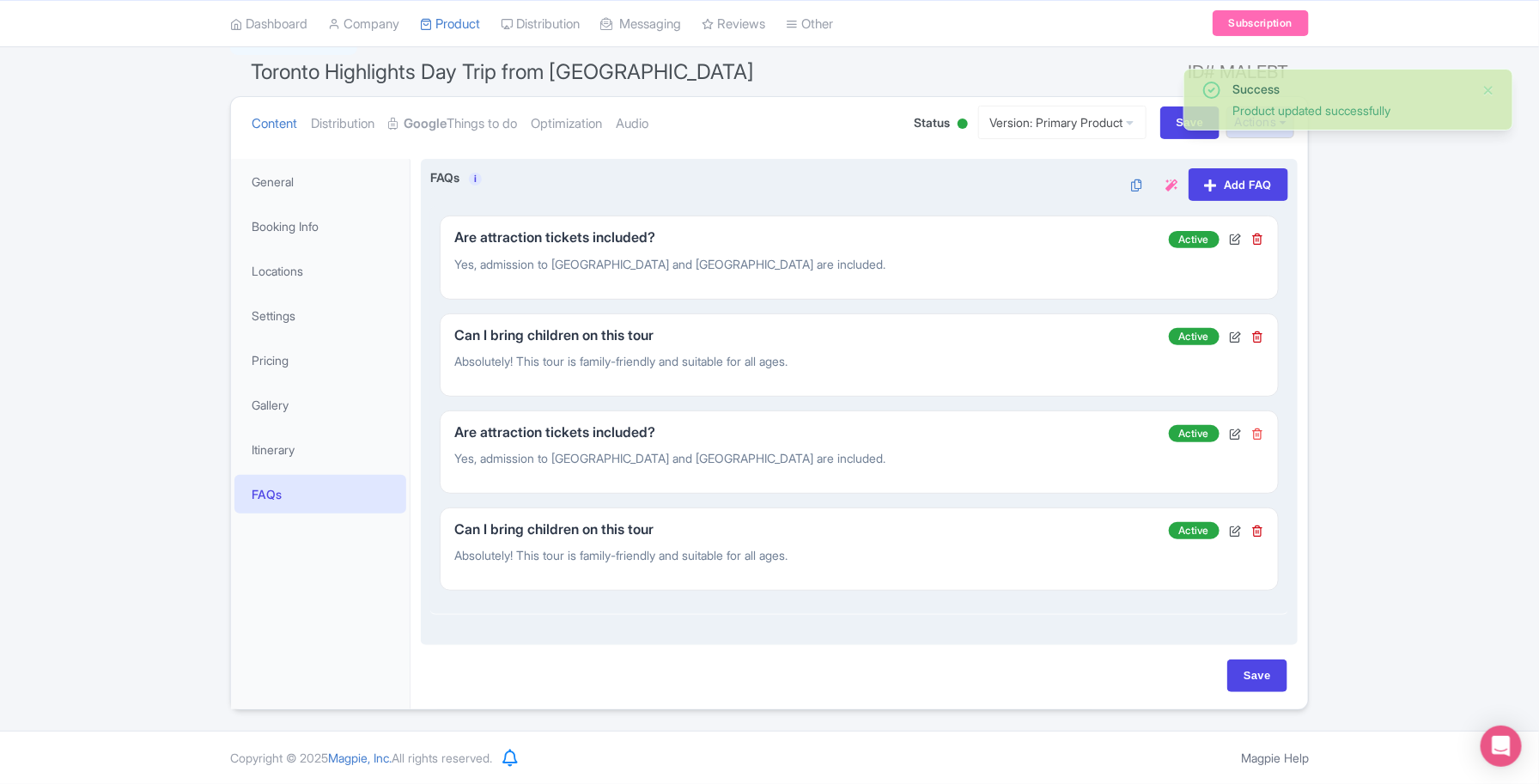
click at [1261, 430] on icon at bounding box center [1258, 433] width 12 height 12
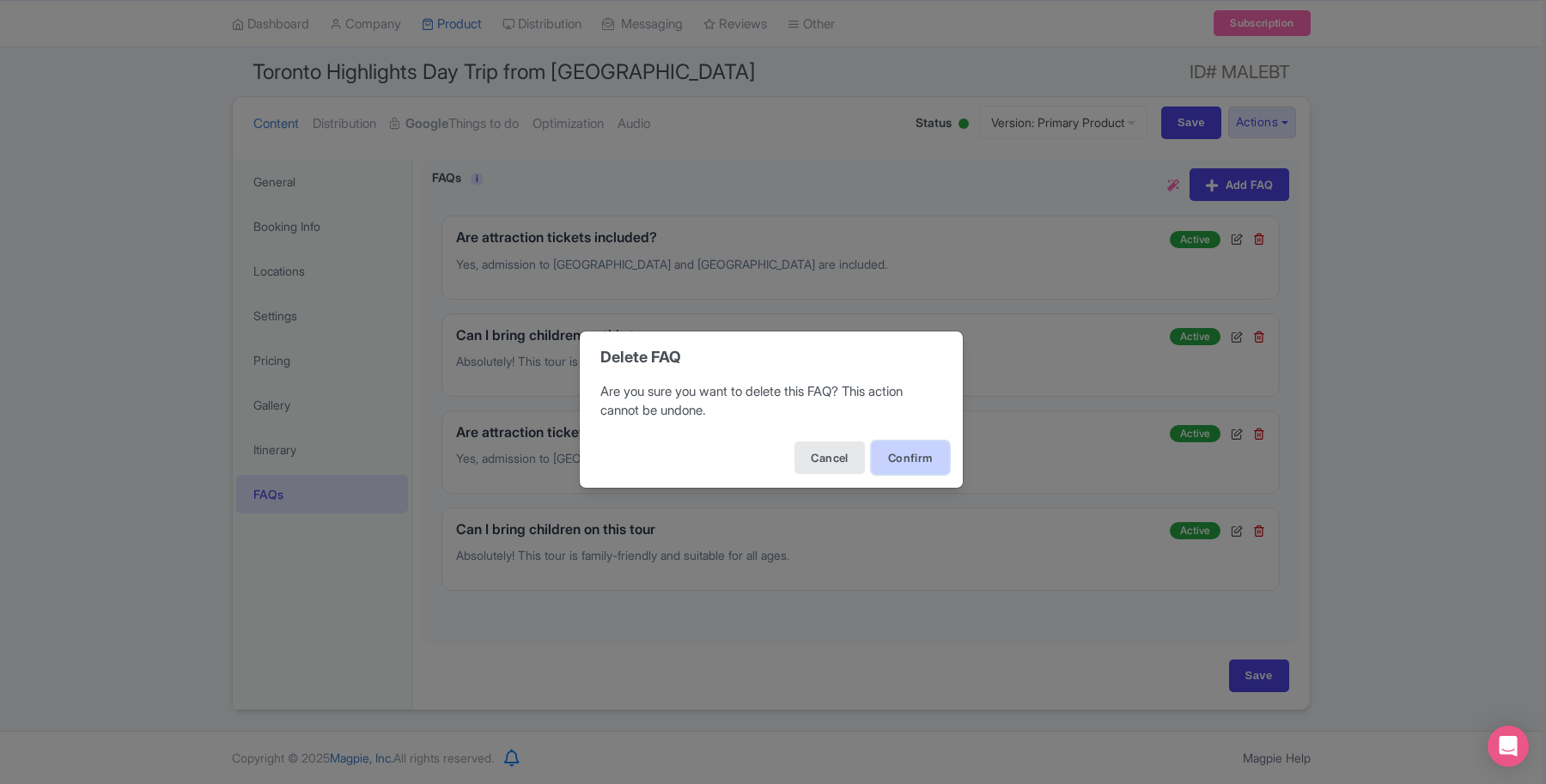
click at [932, 456] on button "Confirm" at bounding box center [910, 457] width 77 height 32
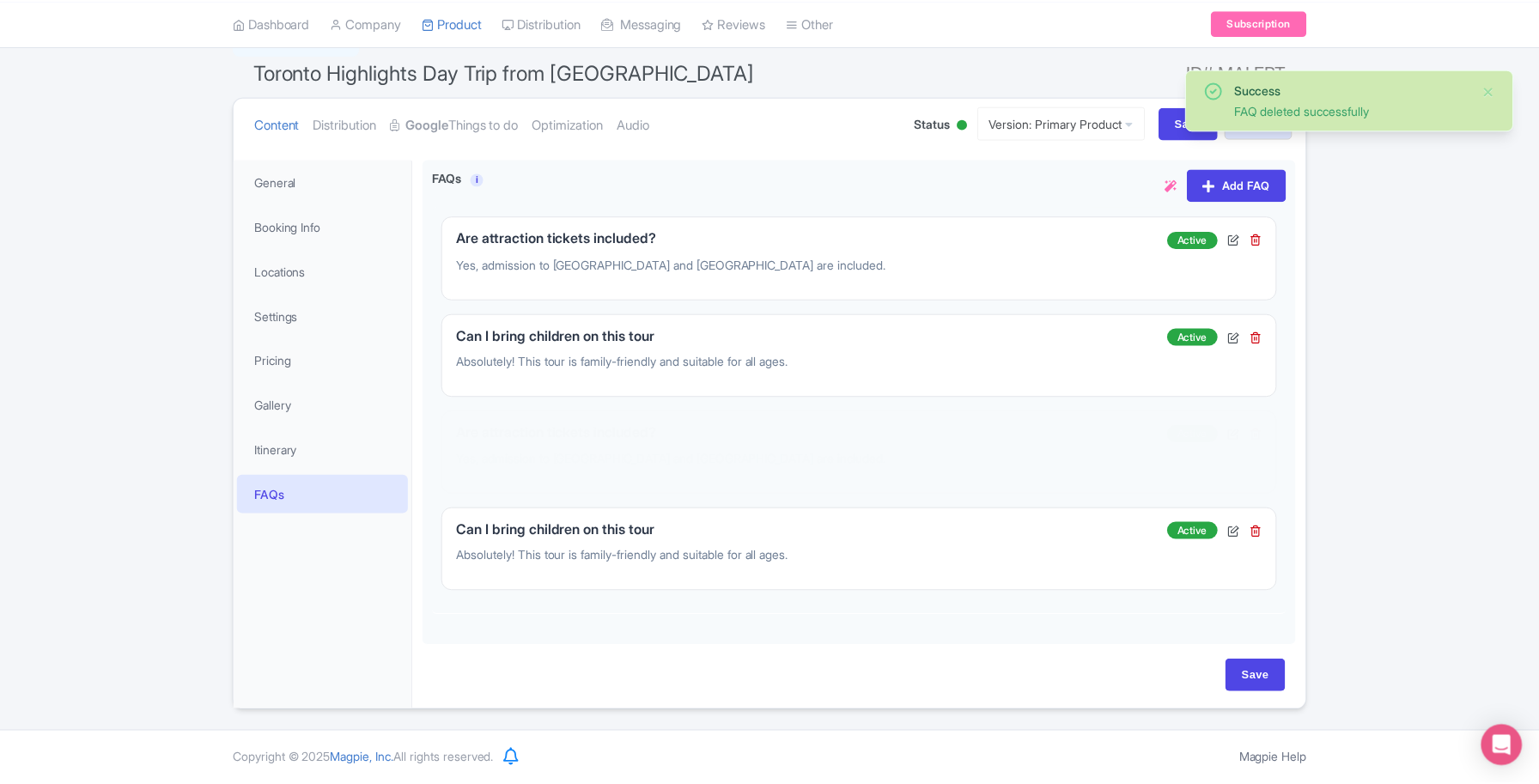
scroll to position [45, 0]
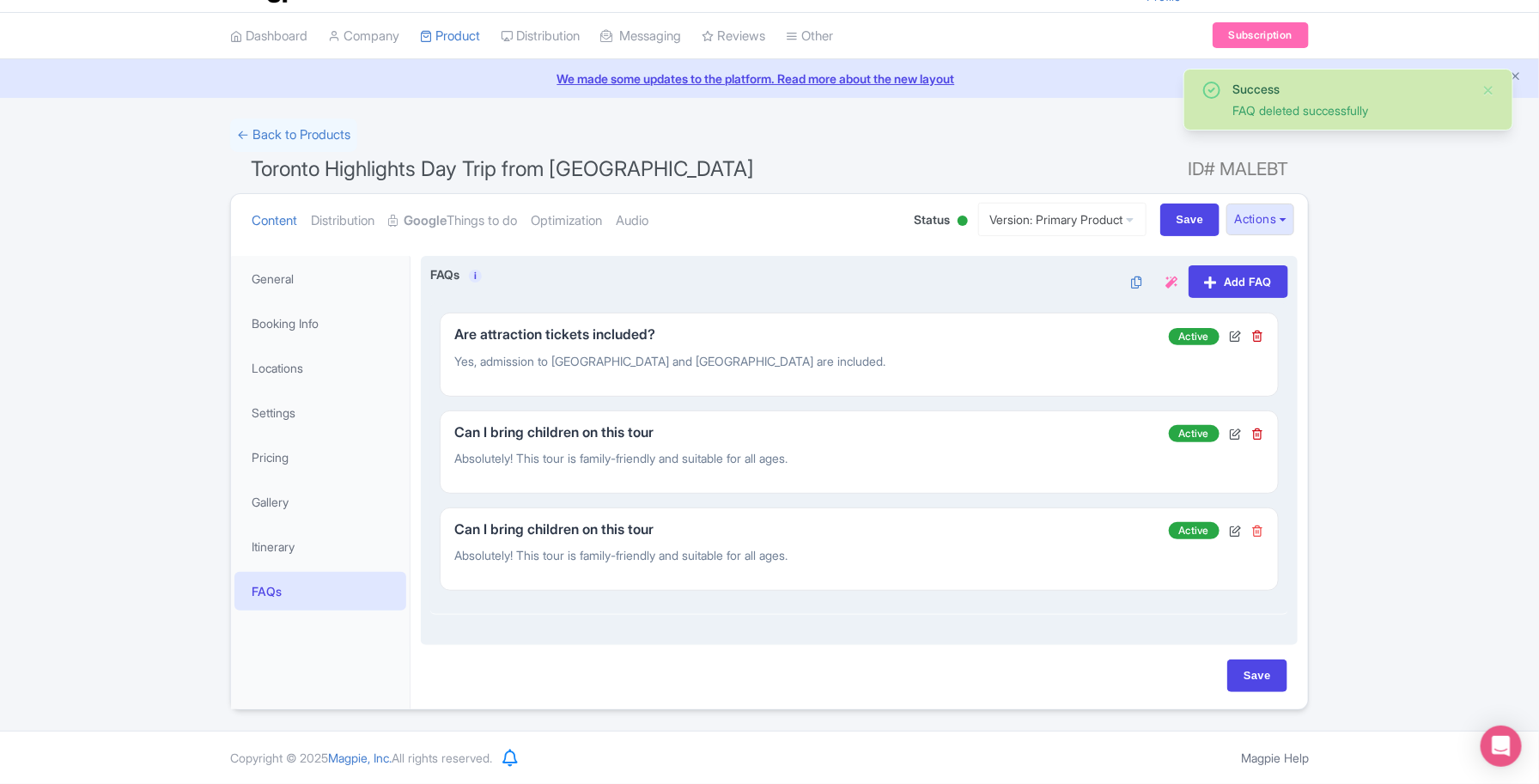
click at [1256, 532] on icon at bounding box center [1258, 531] width 12 height 12
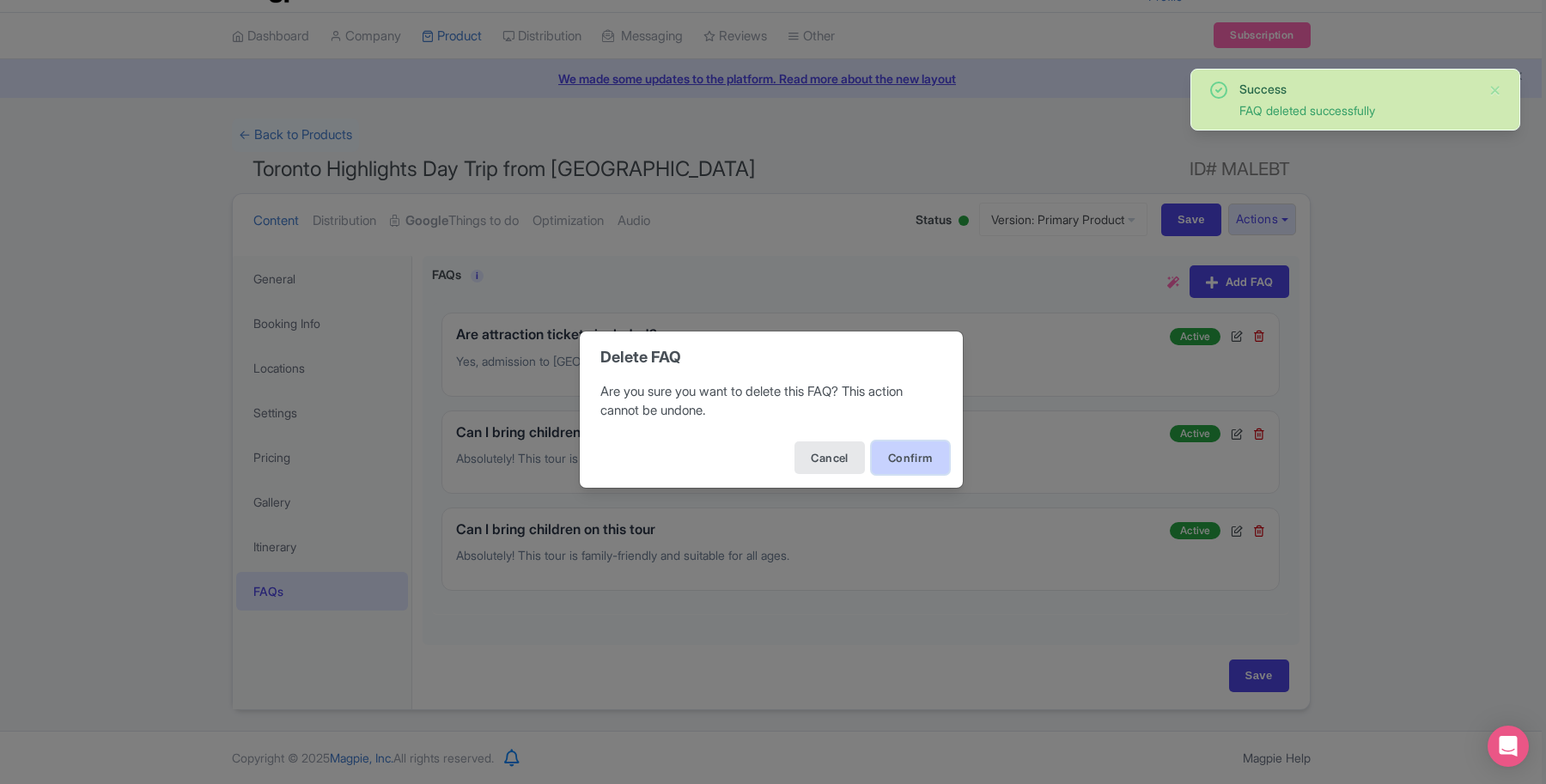
click at [931, 453] on button "Confirm" at bounding box center [910, 457] width 77 height 32
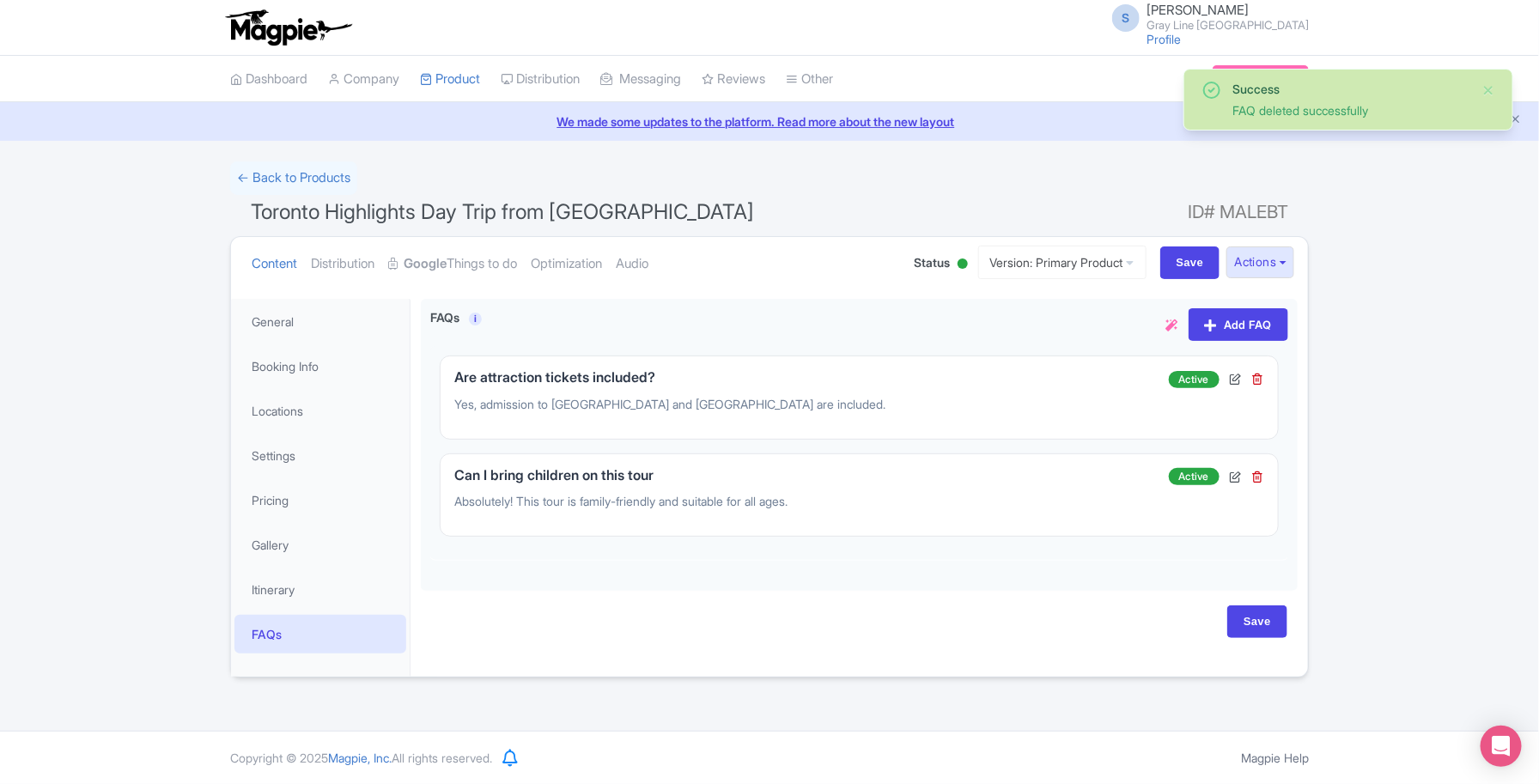
scroll to position [0, 0]
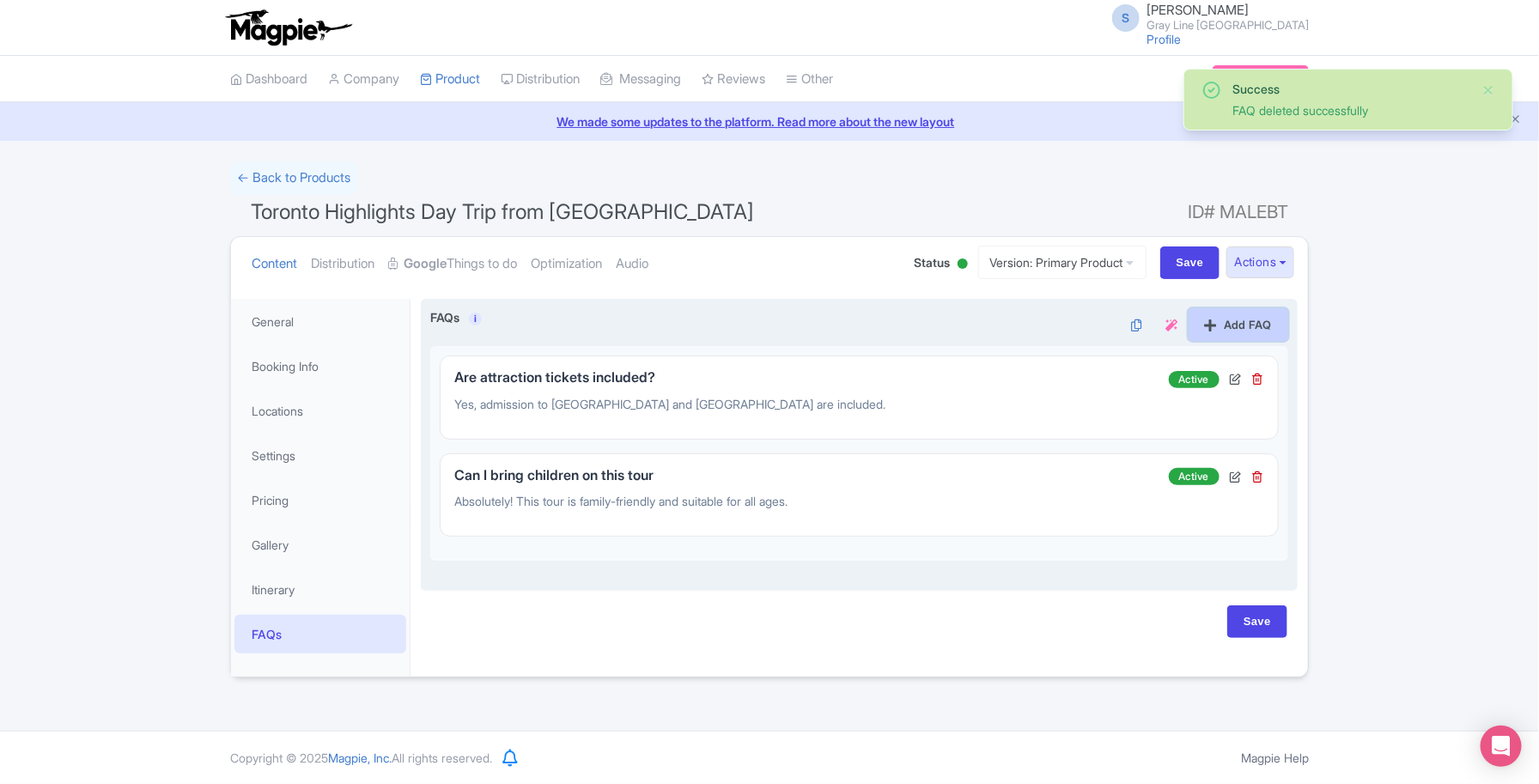
click at [1222, 327] on link "Add FAQ" at bounding box center [1239, 324] width 100 height 32
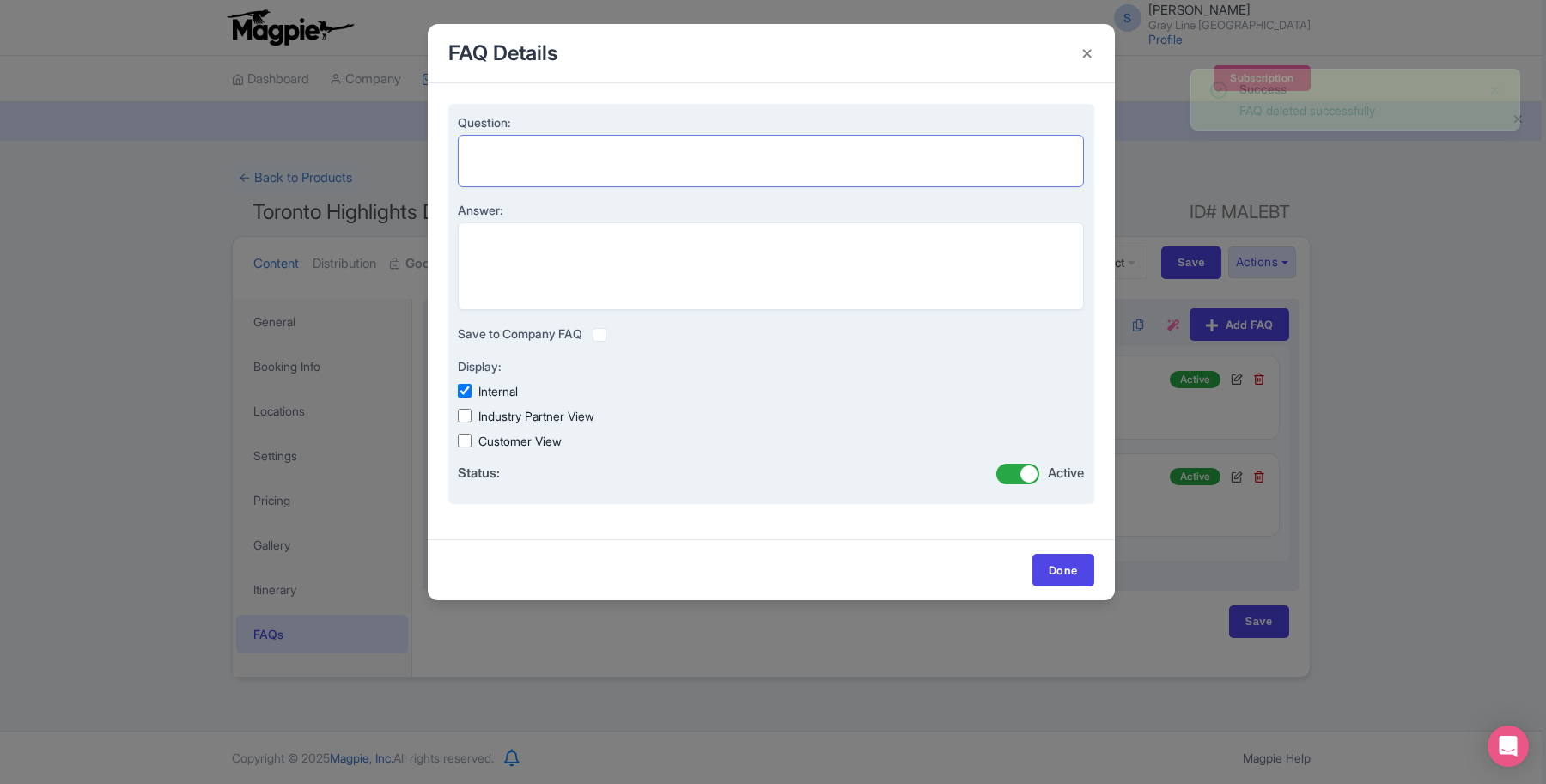
click at [526, 181] on textarea "Question:" at bounding box center [771, 160] width 627 height 53
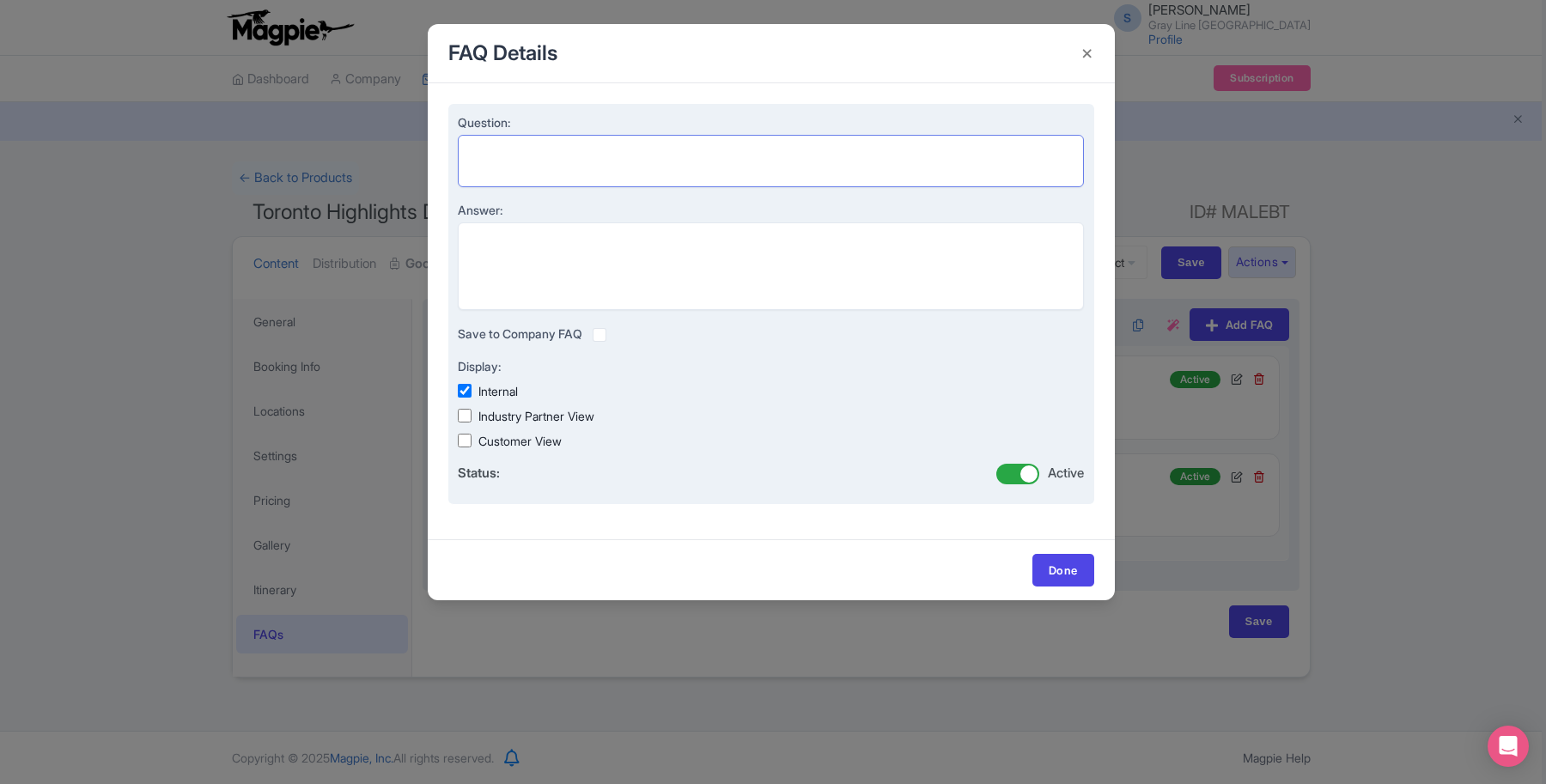
paste textarea "Is food included?"
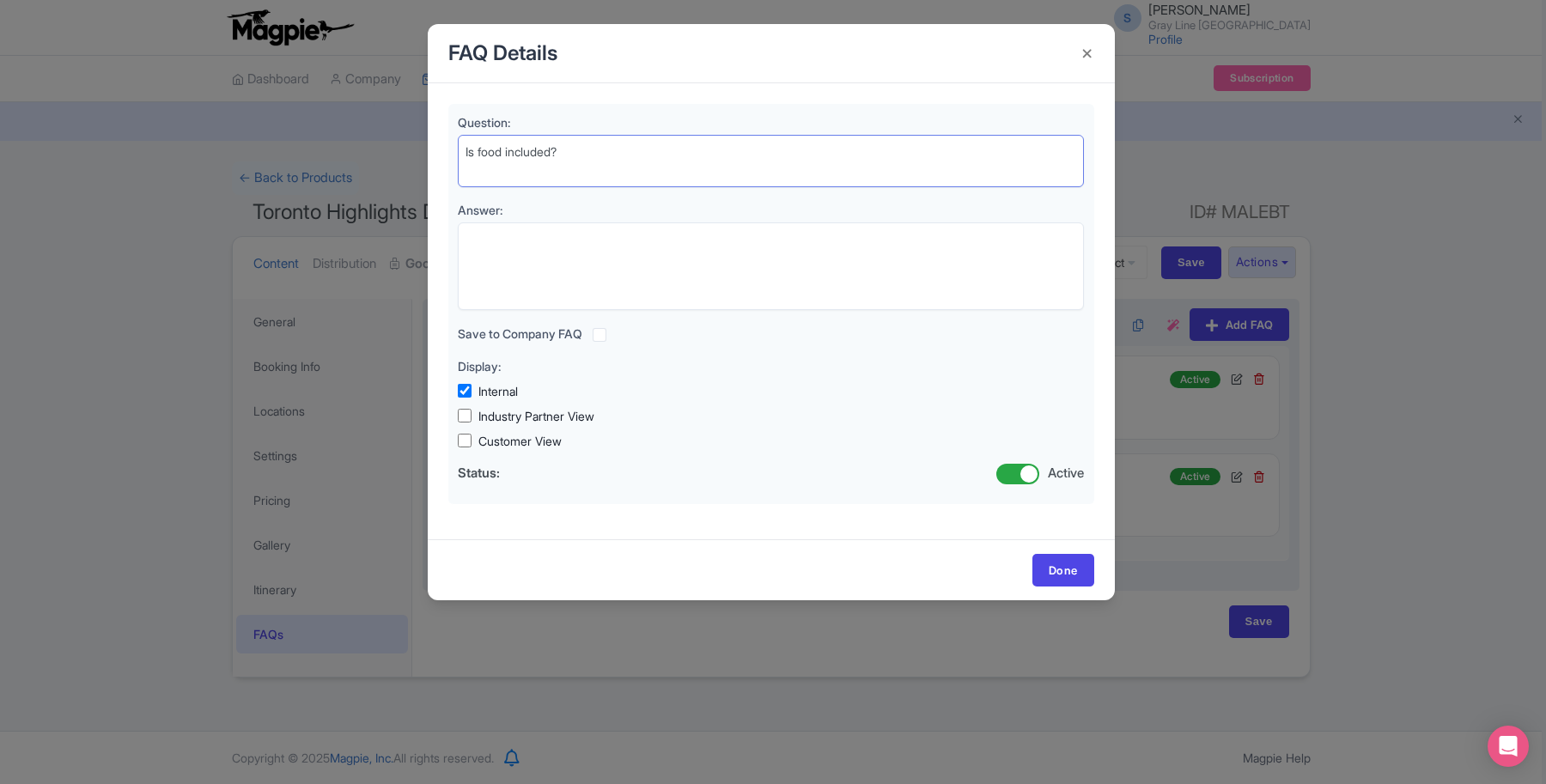
type textarea "Is food included?"
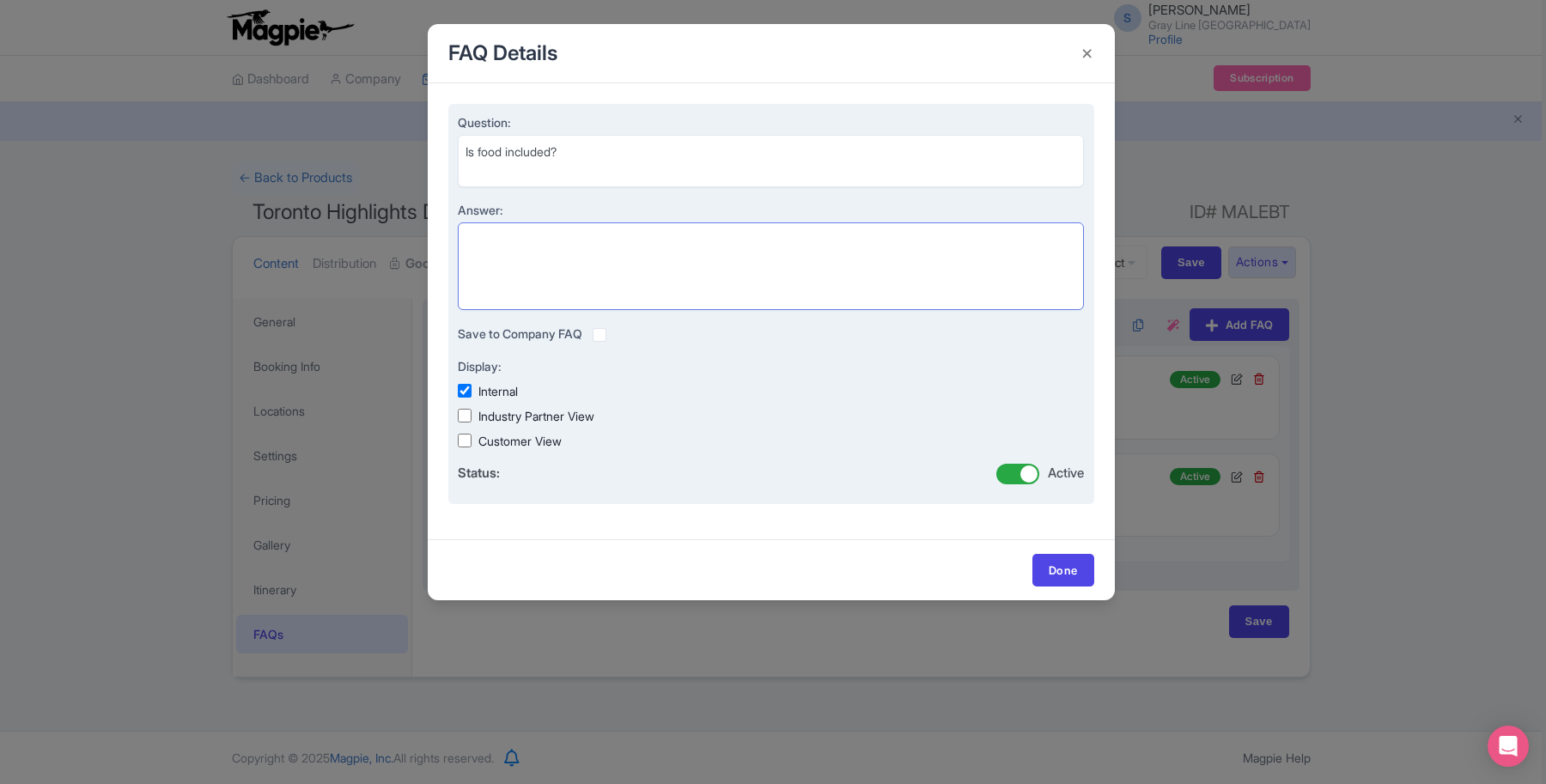
click at [528, 268] on textarea "Answer:" at bounding box center [771, 266] width 627 height 88
paste textarea "Meals are not included, but food is available for purchase at CN Tower and Harb…"
click at [856, 242] on textarea "Meals are not included, but food is available for purchase at CN Tower and Harb…" at bounding box center [771, 266] width 627 height 88
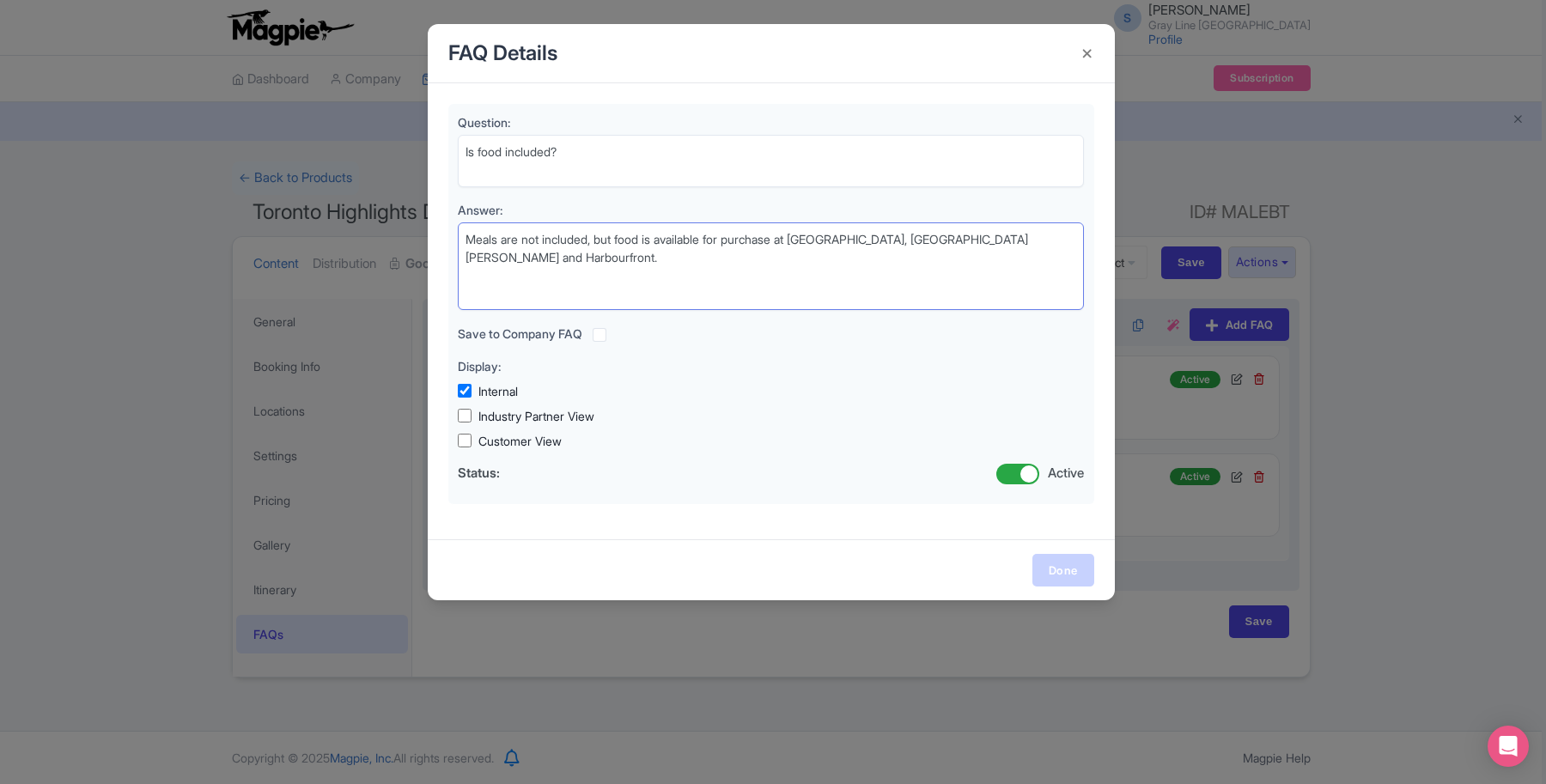
type textarea "Meals are not included, but food is available for purchase at [GEOGRAPHIC_DATA]…"
click at [1033, 568] on link "Done" at bounding box center [1062, 569] width 62 height 32
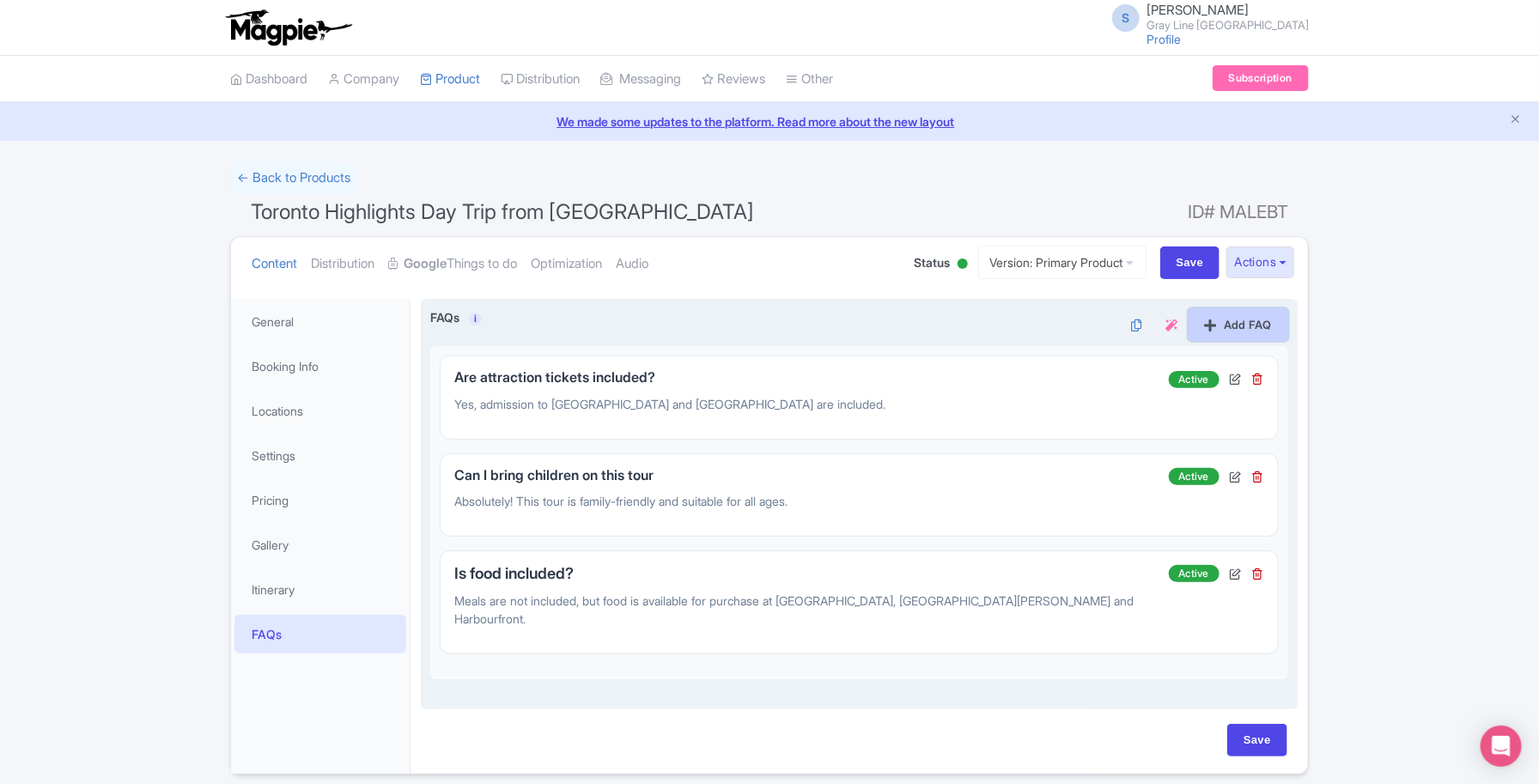
click at [1222, 329] on link "Add FAQ" at bounding box center [1239, 324] width 100 height 32
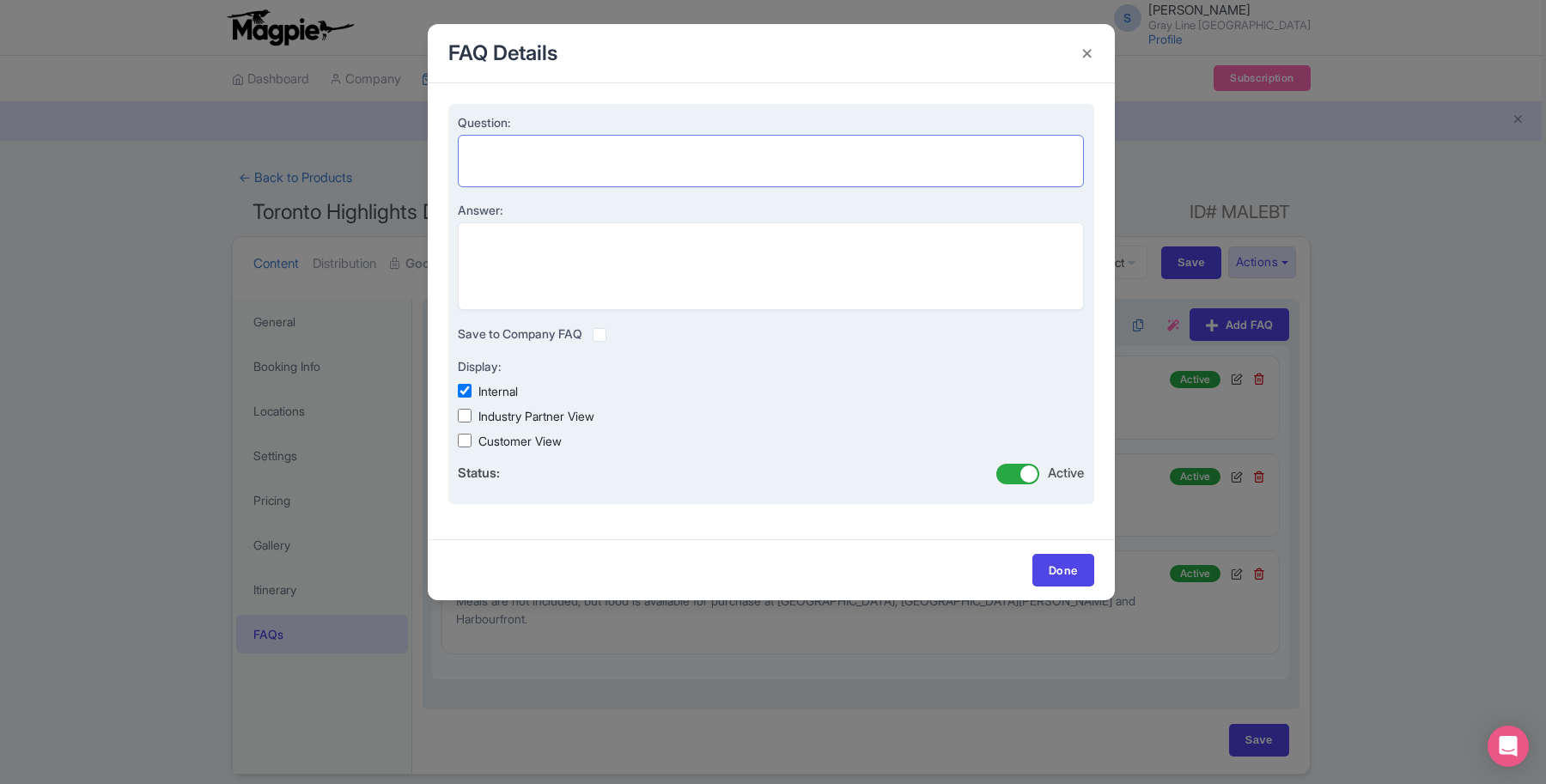
click at [560, 152] on textarea "Question:" at bounding box center [771, 160] width 627 height 53
paste textarea "Do I need a passport?"
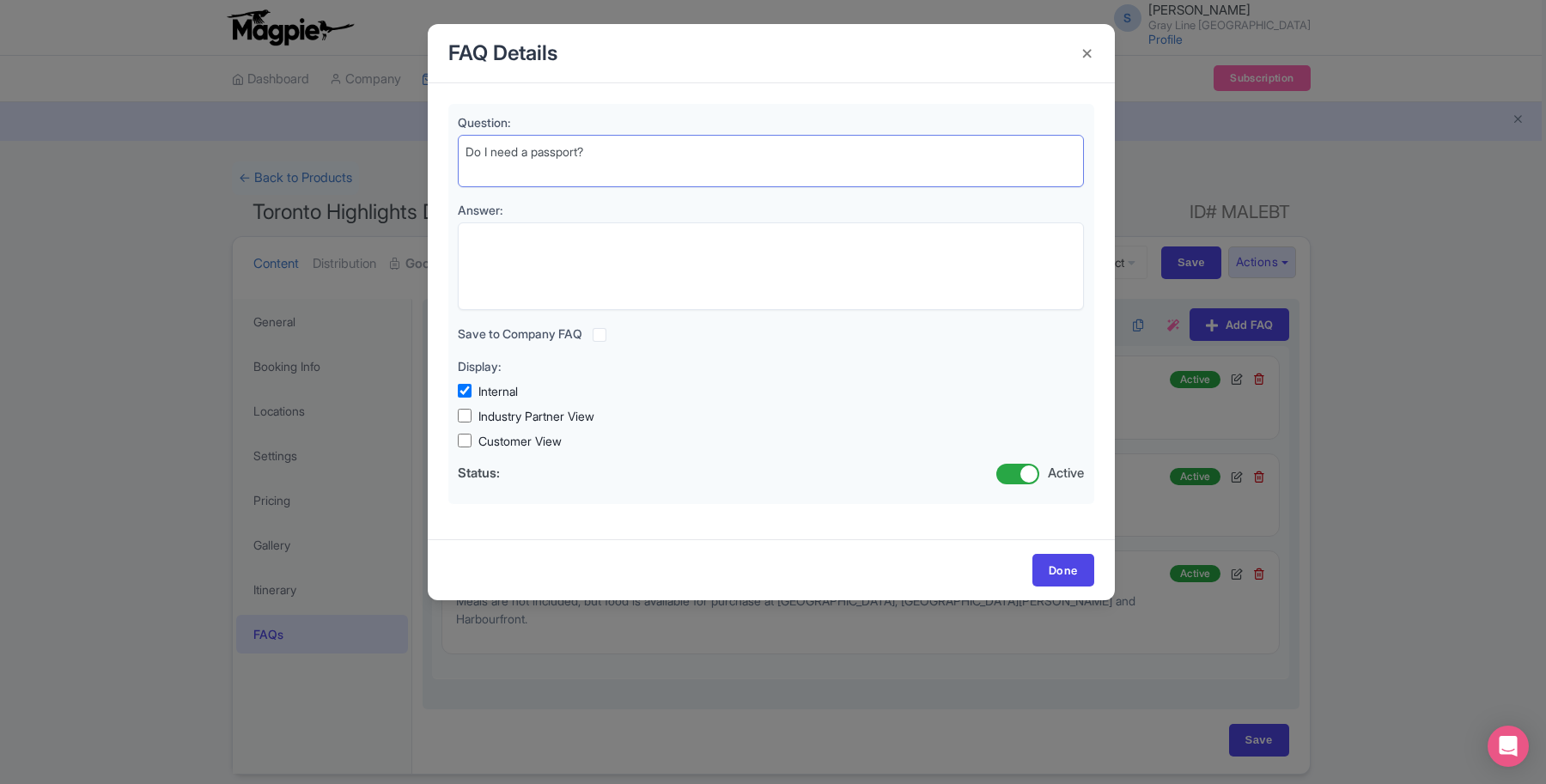
type textarea "Do I need a passport?"
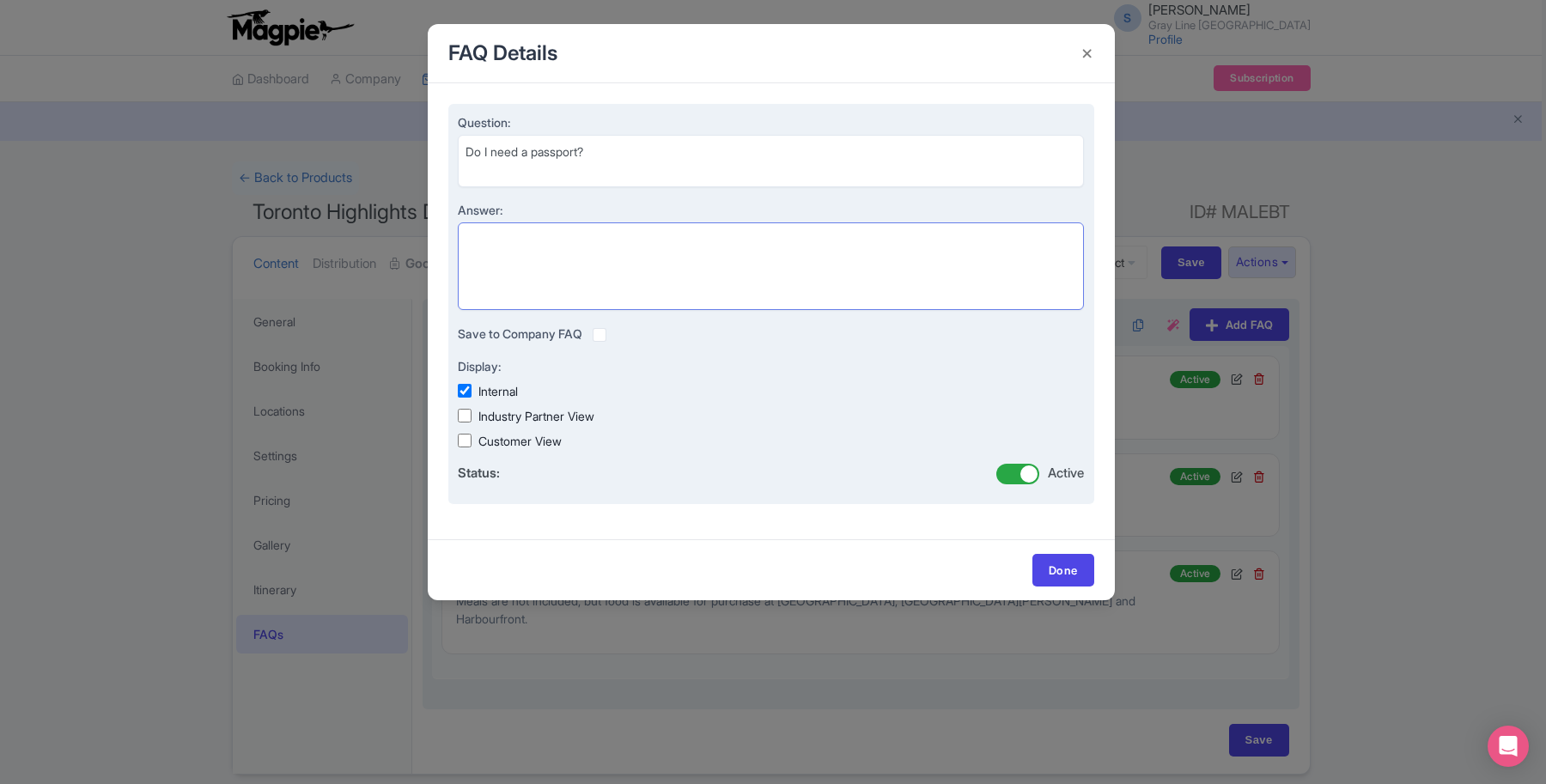
click at [663, 286] on textarea "Answer:" at bounding box center [771, 266] width 627 height 88
paste textarea "U.S. pickup guests require valid passport/visa for re-entry into the United Sta…"
drag, startPoint x: 931, startPoint y: 240, endPoint x: 730, endPoint y: 246, distance: 201.1
click at [730, 246] on textarea "U.S. pickup guests require valid passport/visa for re-entry into the United Sta…" at bounding box center [771, 266] width 627 height 88
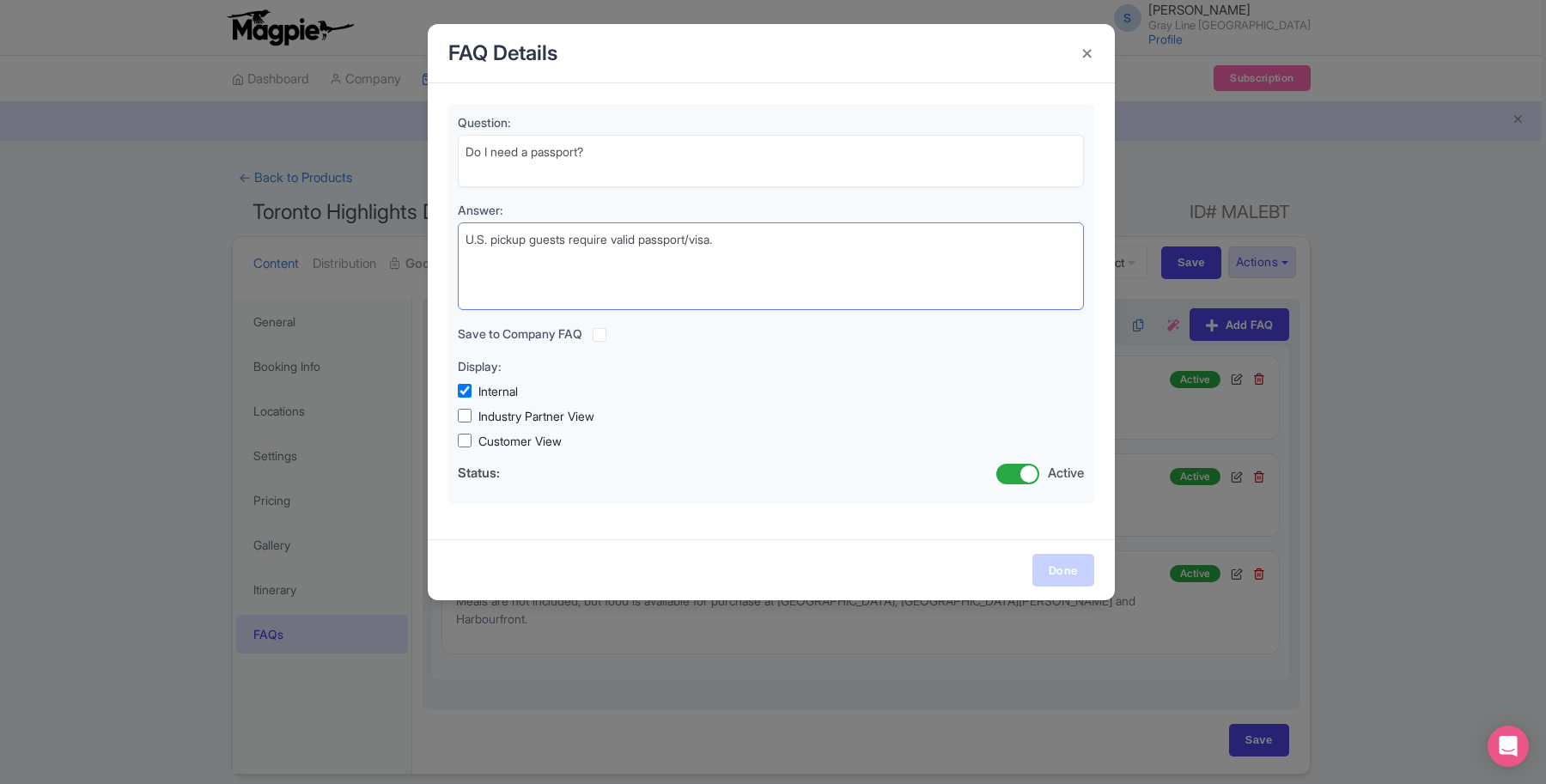
type textarea "U.S. pickup guests require valid passport/visa."
click at [1045, 561] on link "Done" at bounding box center [1062, 569] width 62 height 32
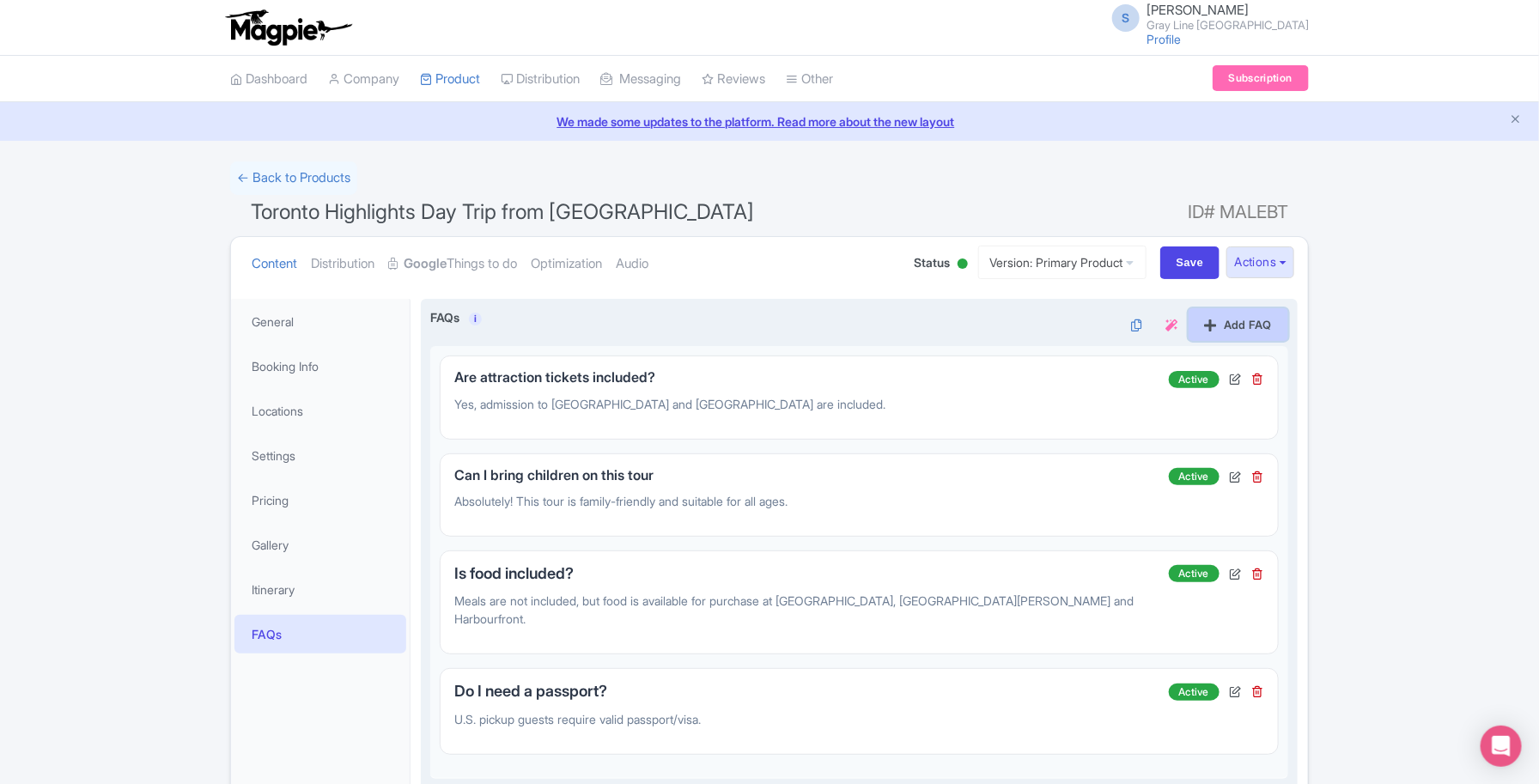
click at [1257, 323] on link "Add FAQ" at bounding box center [1239, 324] width 100 height 32
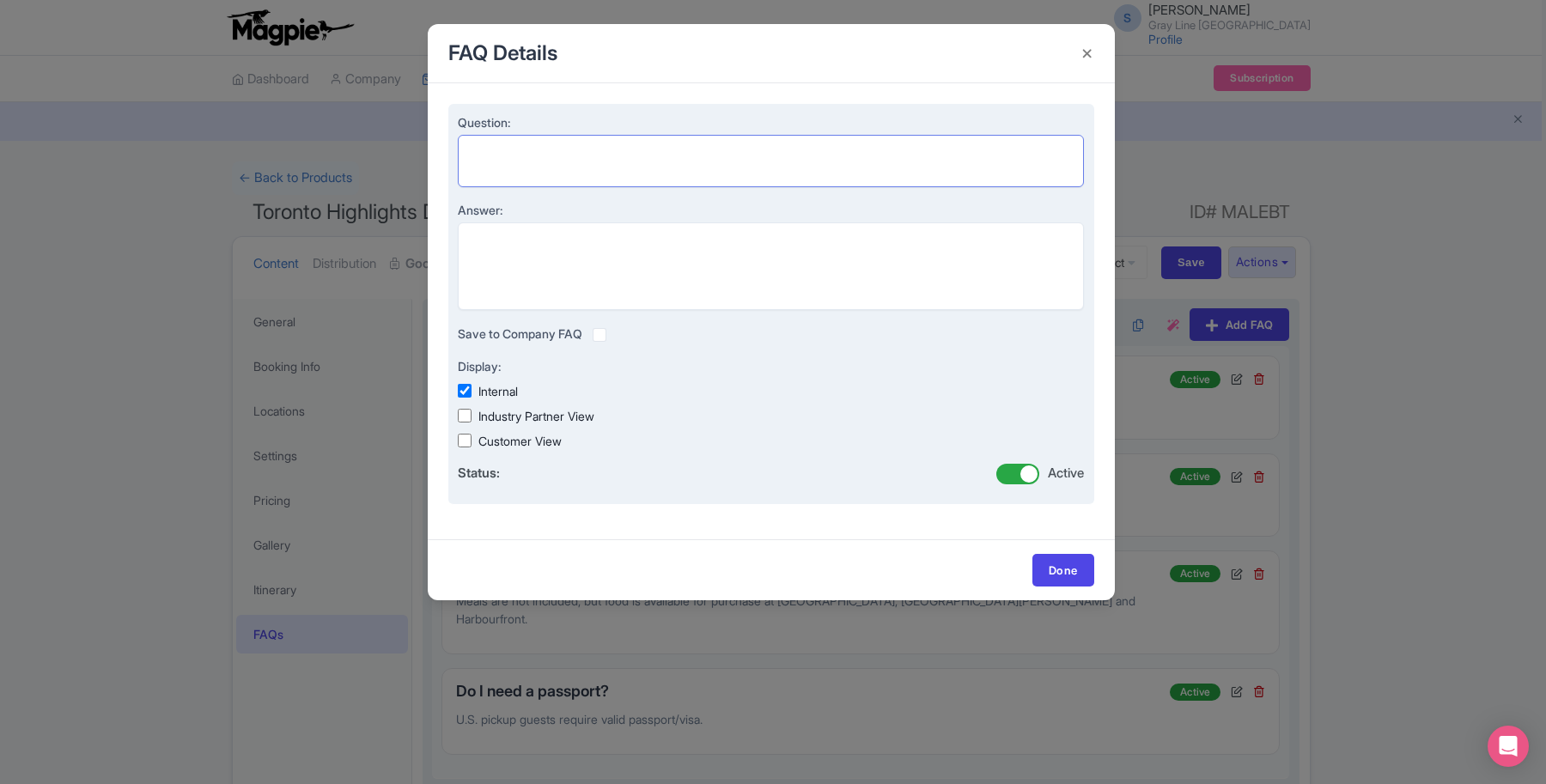
click at [554, 158] on textarea "Question:" at bounding box center [771, 160] width 627 height 53
paste textarea "How much walking is required"
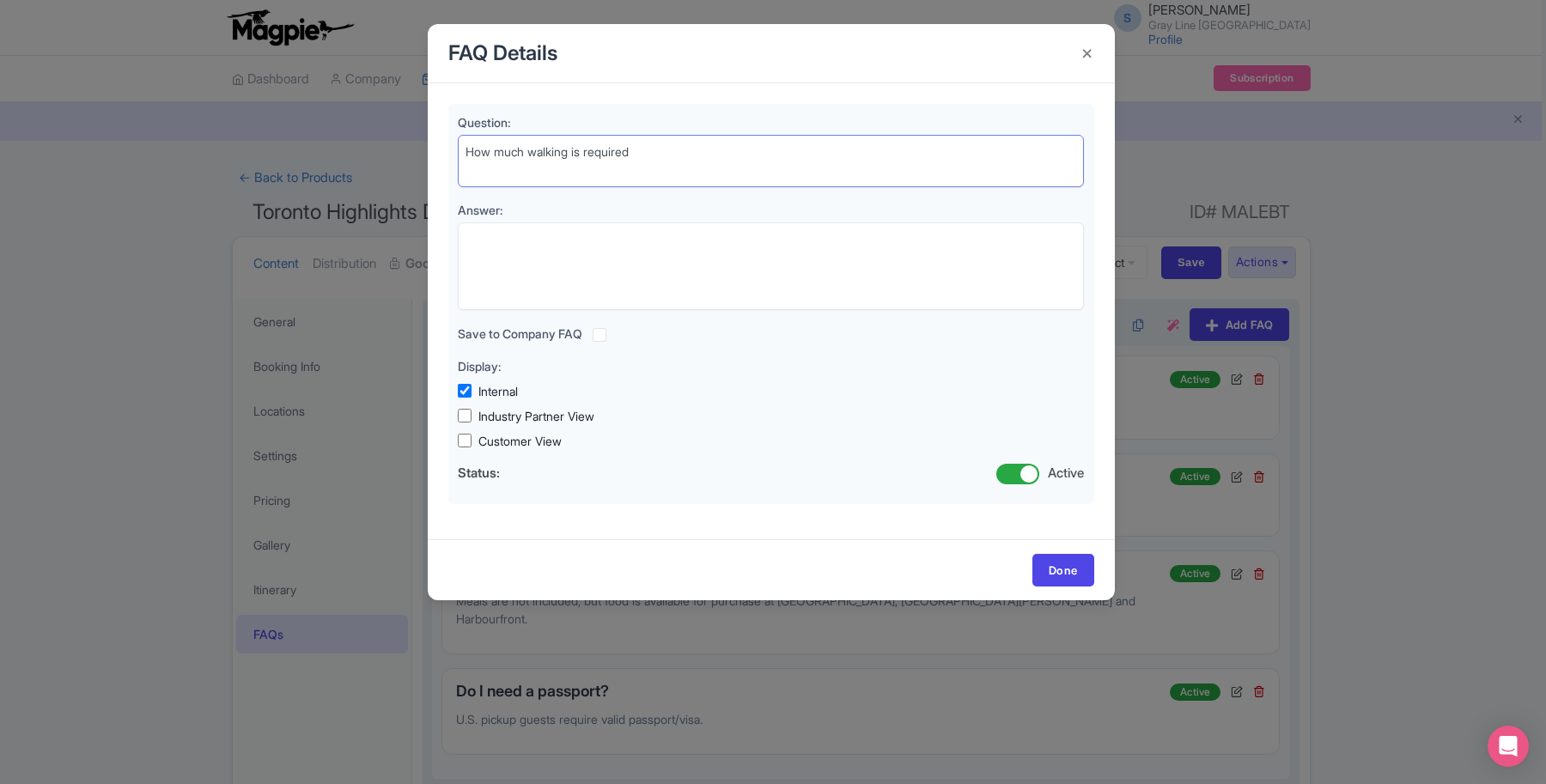
type textarea "How much walking is required"
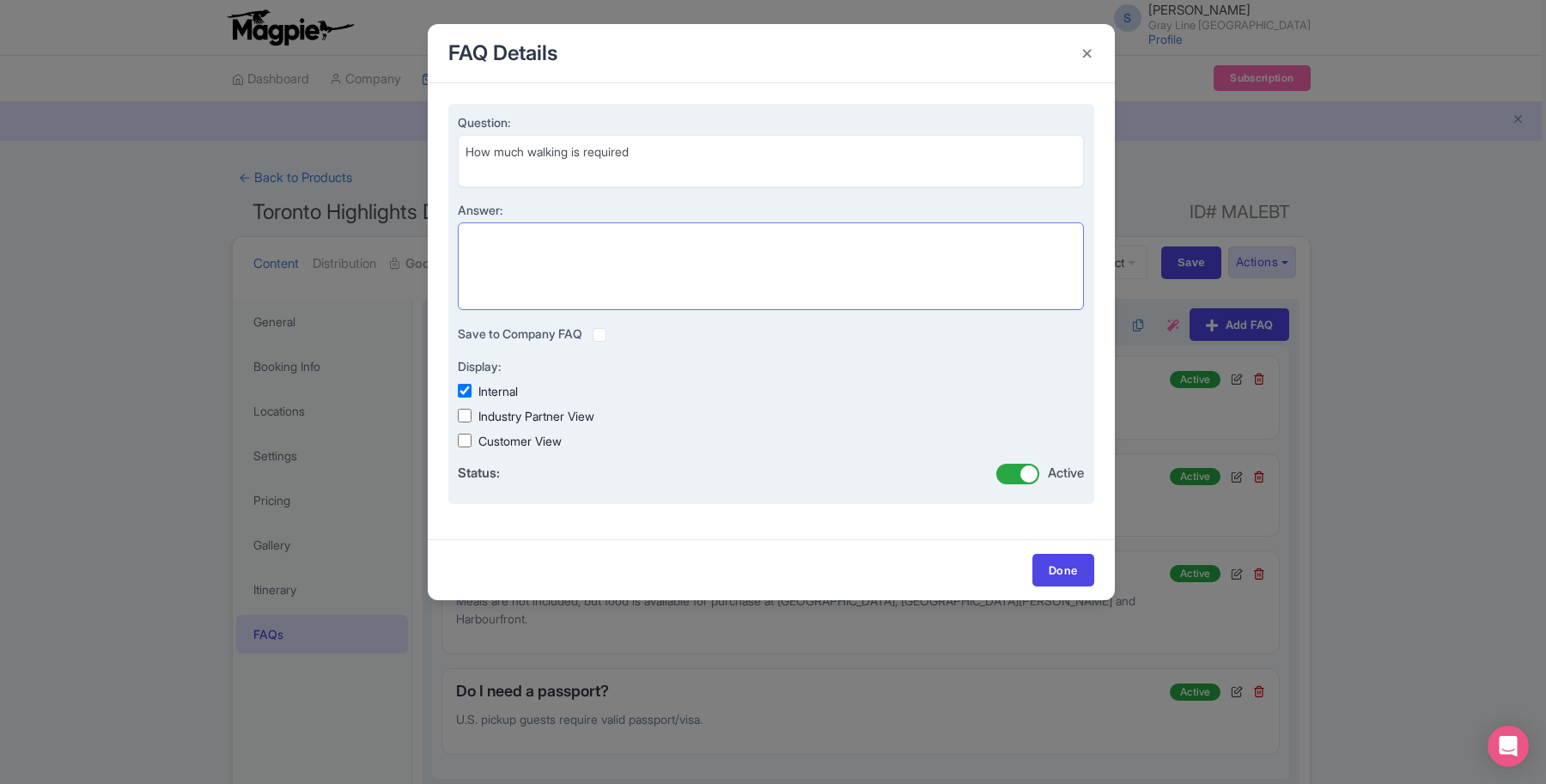
click at [515, 263] on textarea "Answer:" at bounding box center [771, 266] width 627 height 88
paste textarea ": Expect moderate walking at attractions and during photo stops. Comfortable sh…"
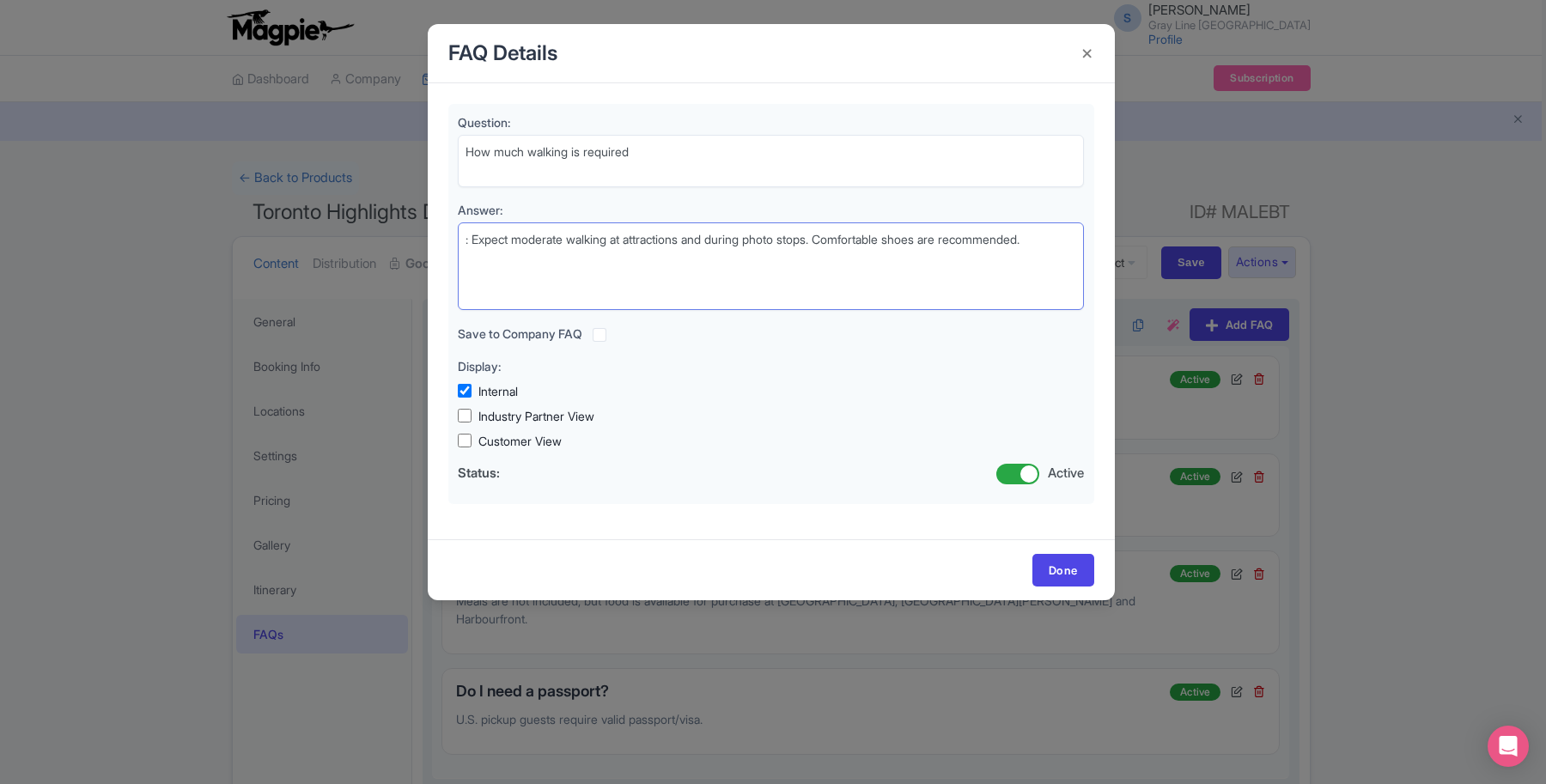
drag, startPoint x: 473, startPoint y: 245, endPoint x: 439, endPoint y: 246, distance: 34.0
click at [439, 246] on div "Question: How much walking is required Answer: : Expect moderate walking at att…" at bounding box center [771, 310] width 687 height 456
type textarea "Expect moderate walking at attractions and during photo stops. Comfortable shoe…"
click at [1060, 568] on link "Done" at bounding box center [1062, 569] width 62 height 32
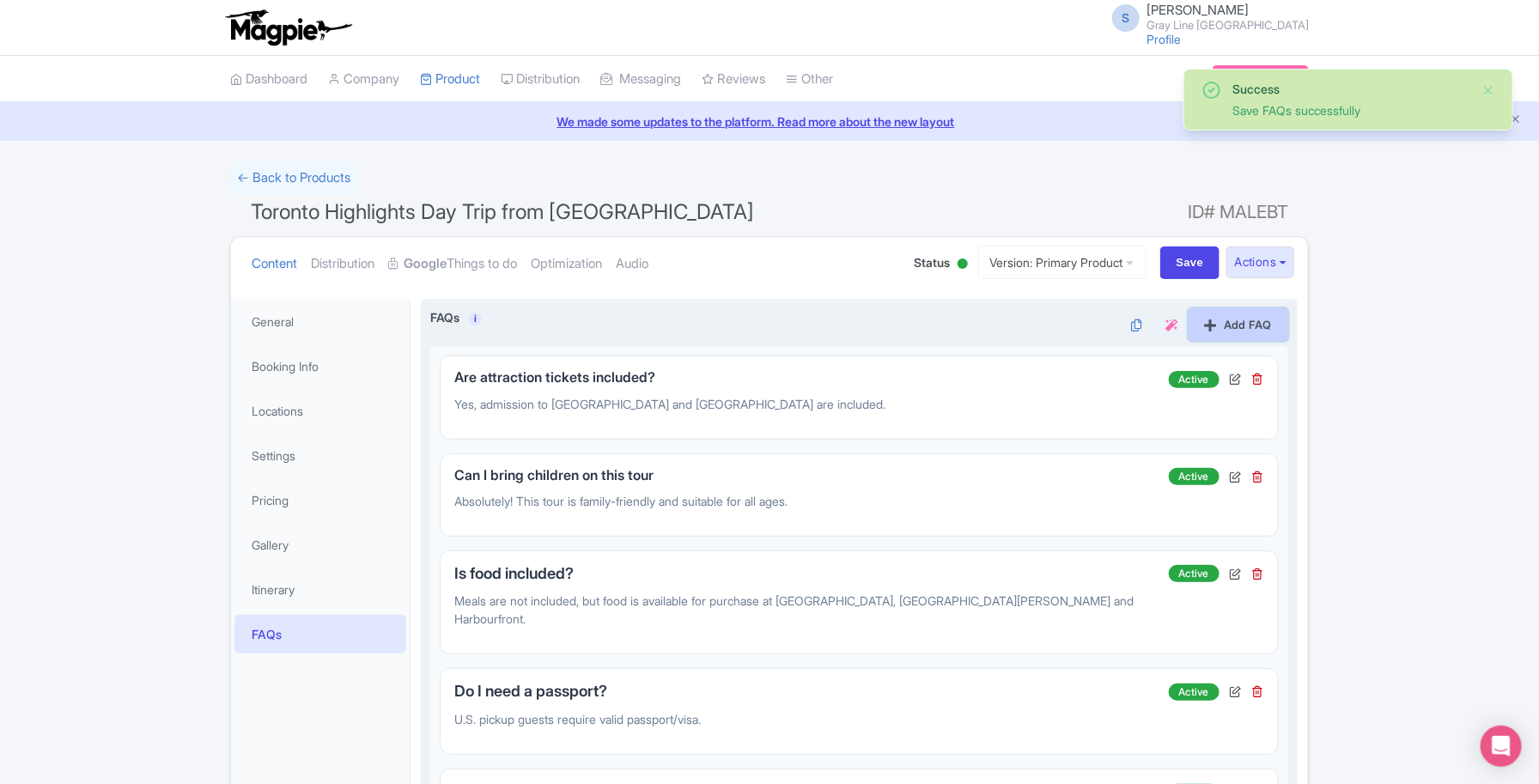
click at [1224, 333] on link "Add FAQ" at bounding box center [1239, 324] width 100 height 32
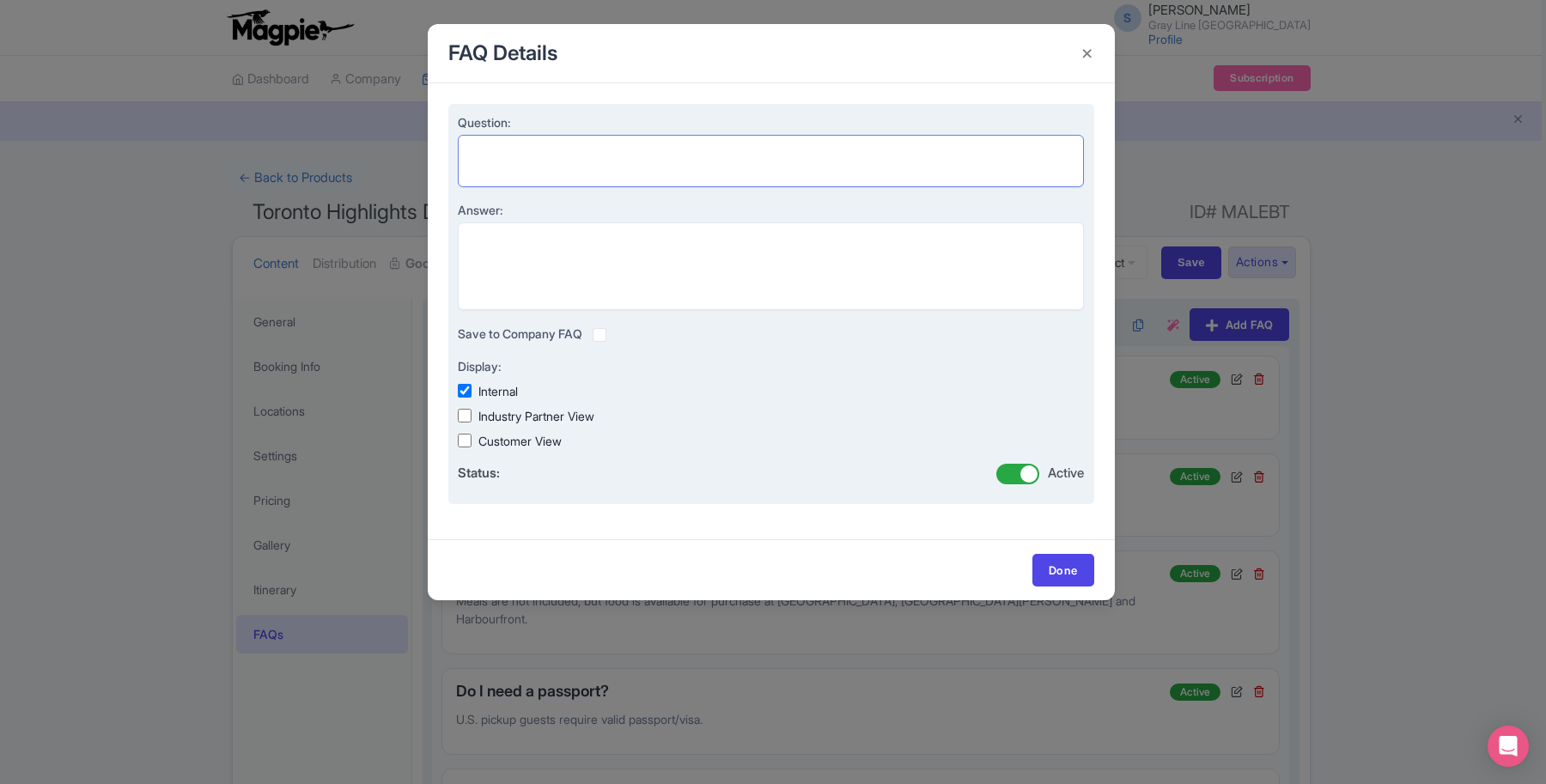
click at [524, 169] on textarea "Question:" at bounding box center [771, 160] width 627 height 53
paste textarea "What if it rains?"
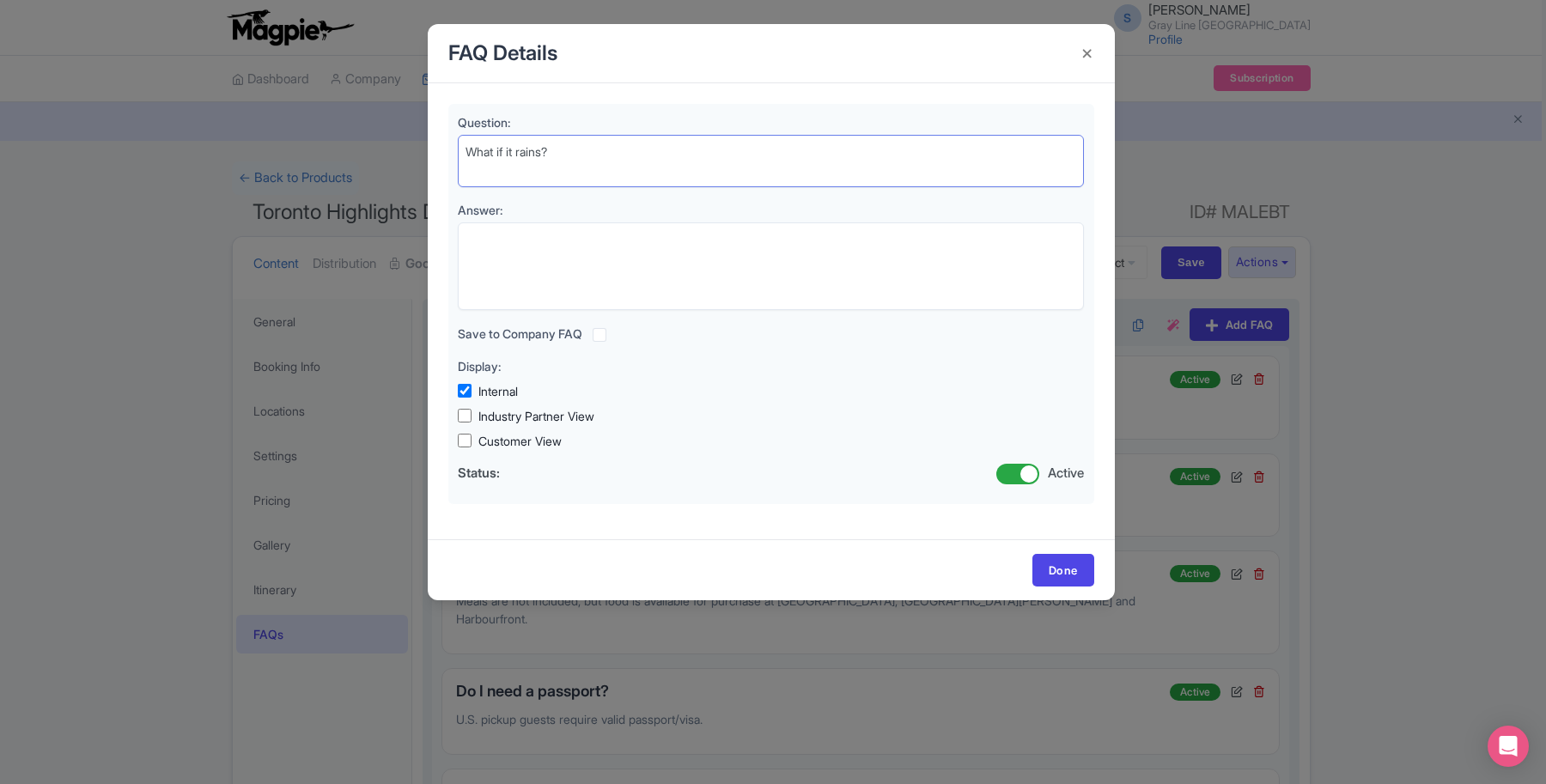
type textarea "What if it rains?"
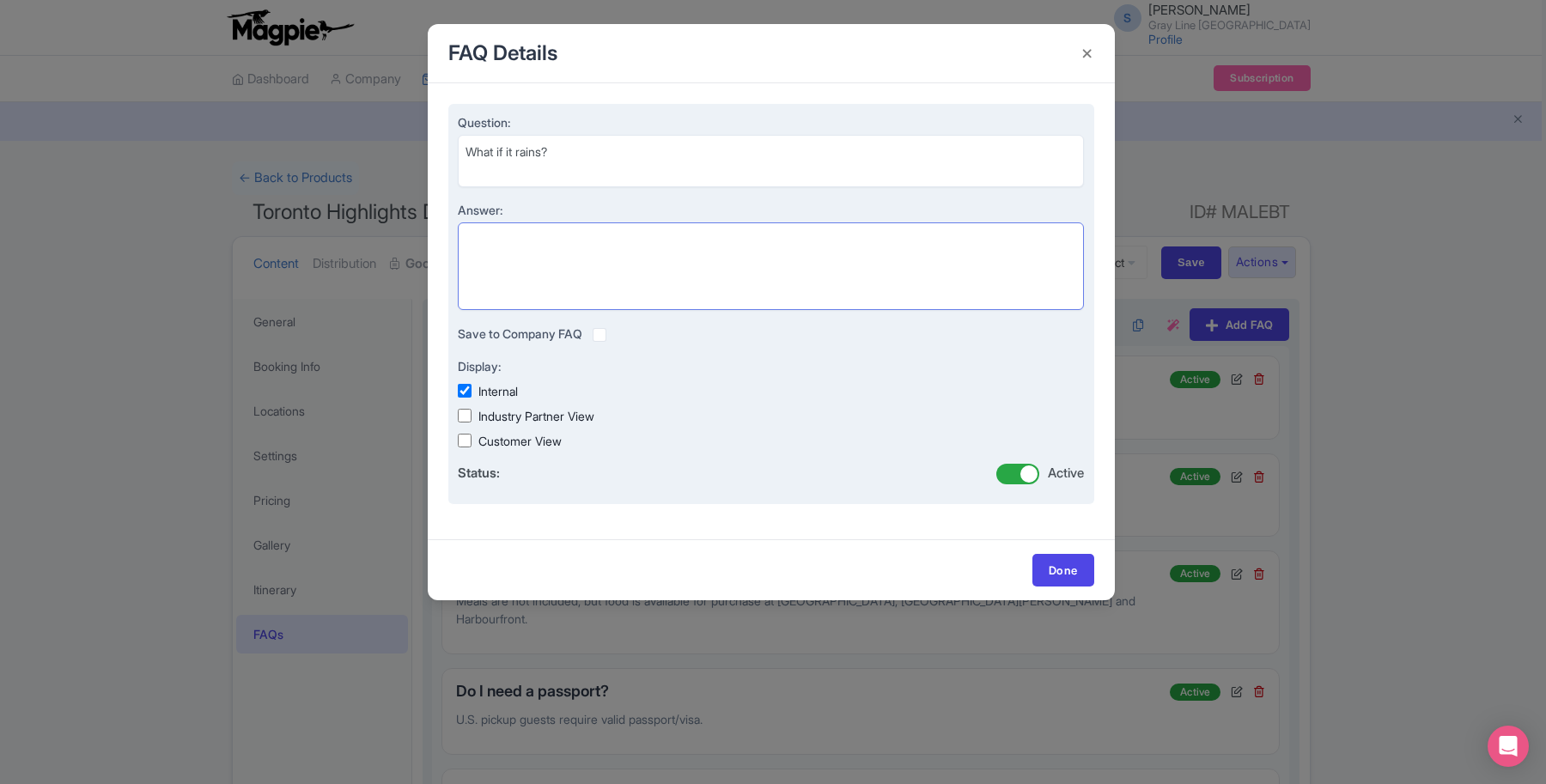
click at [694, 292] on textarea "Answer:" at bounding box center [771, 266] width 627 height 88
paste textarea "The tour runs rain or shine. Please dress for the weather."
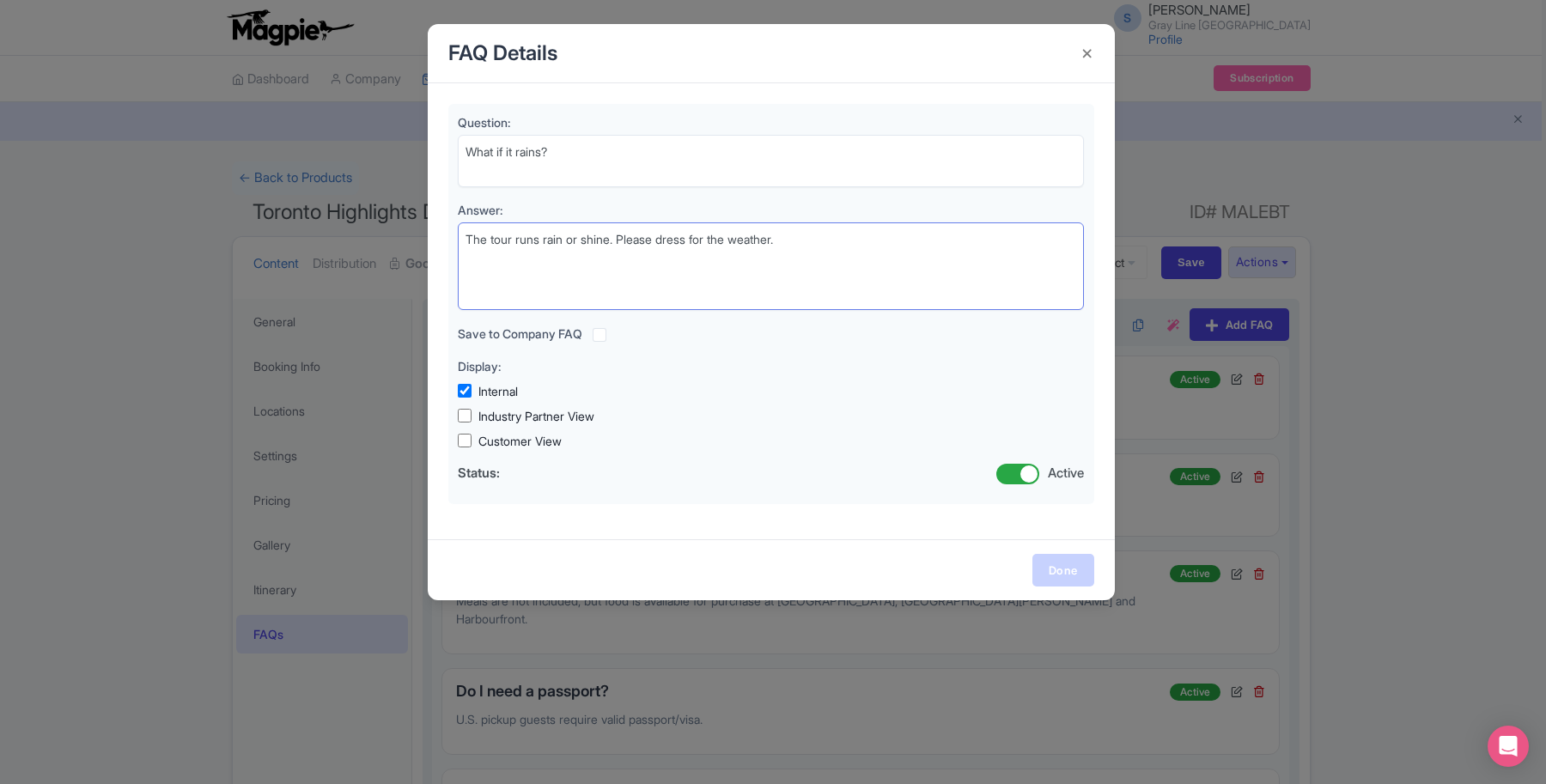
type textarea "The tour runs rain or shine. Please dress for the weather."
click at [1048, 567] on link "Done" at bounding box center [1062, 569] width 62 height 32
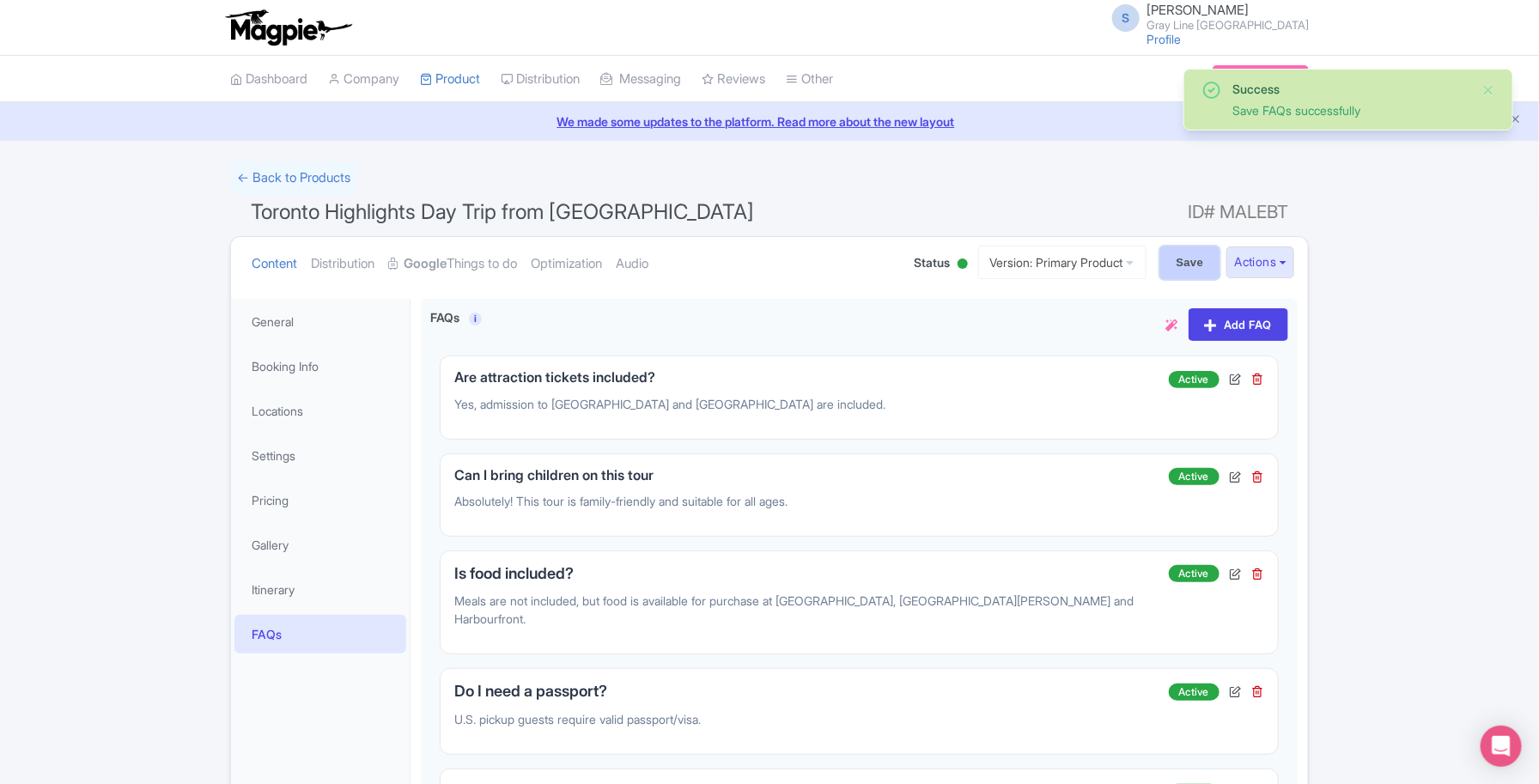
click at [1192, 273] on input "Save" at bounding box center [1190, 263] width 60 height 32
type input "Saving..."
click at [602, 275] on link "Optimization" at bounding box center [566, 263] width 71 height 54
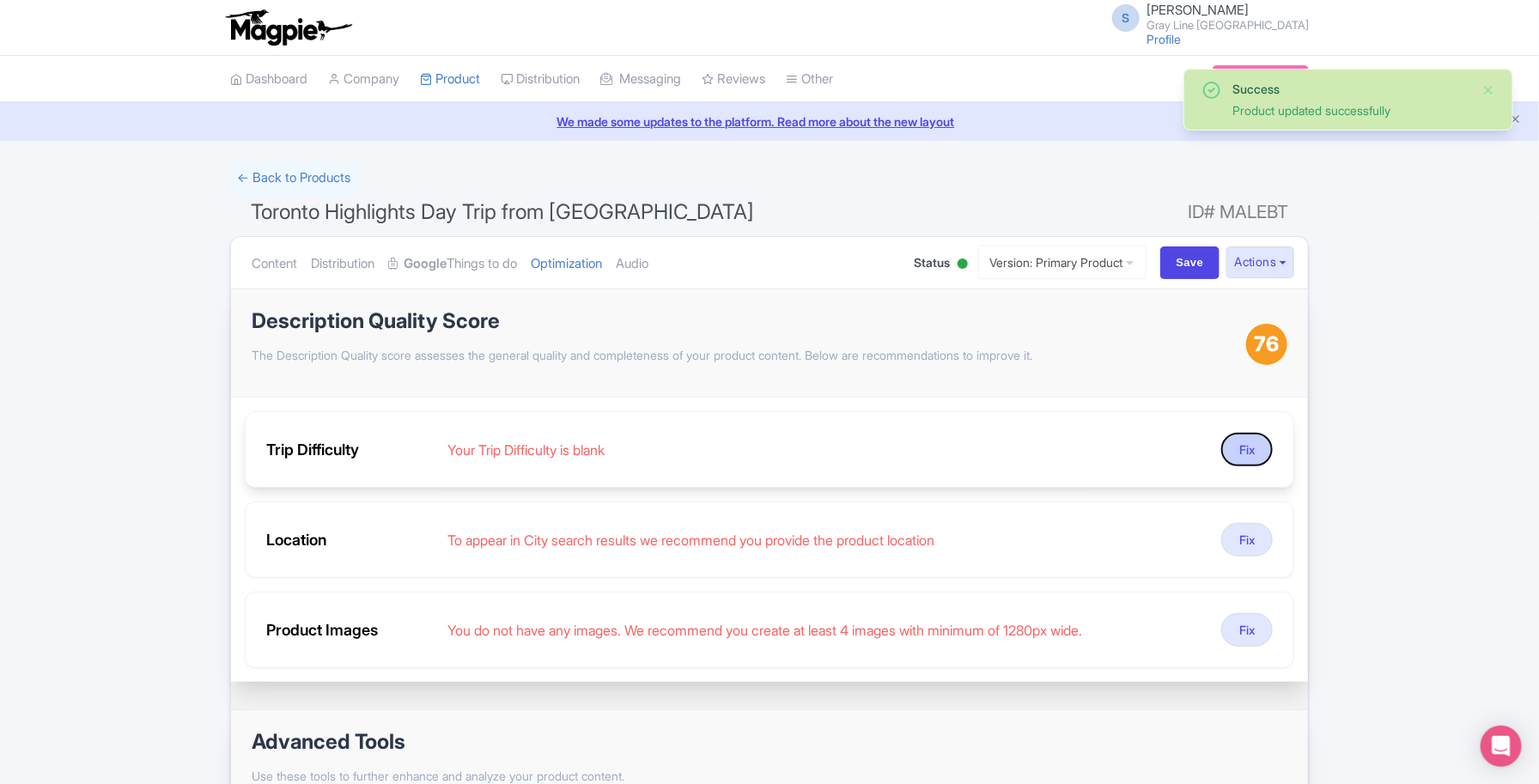
click at [1248, 443] on button "Fix" at bounding box center [1248, 450] width 52 height 33
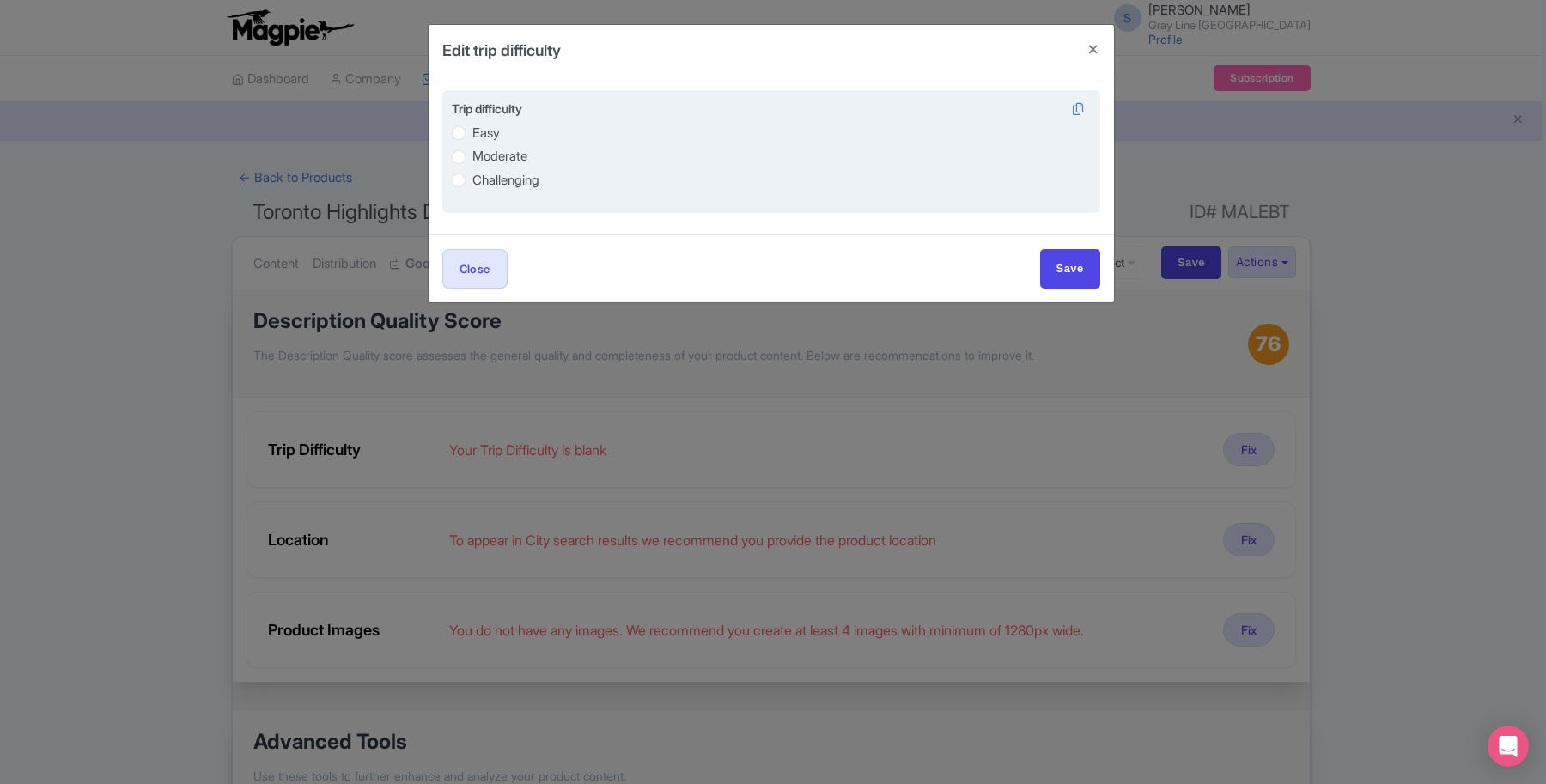
click at [473, 157] on label "Moderate" at bounding box center [500, 156] width 55 height 19
radio input "true"
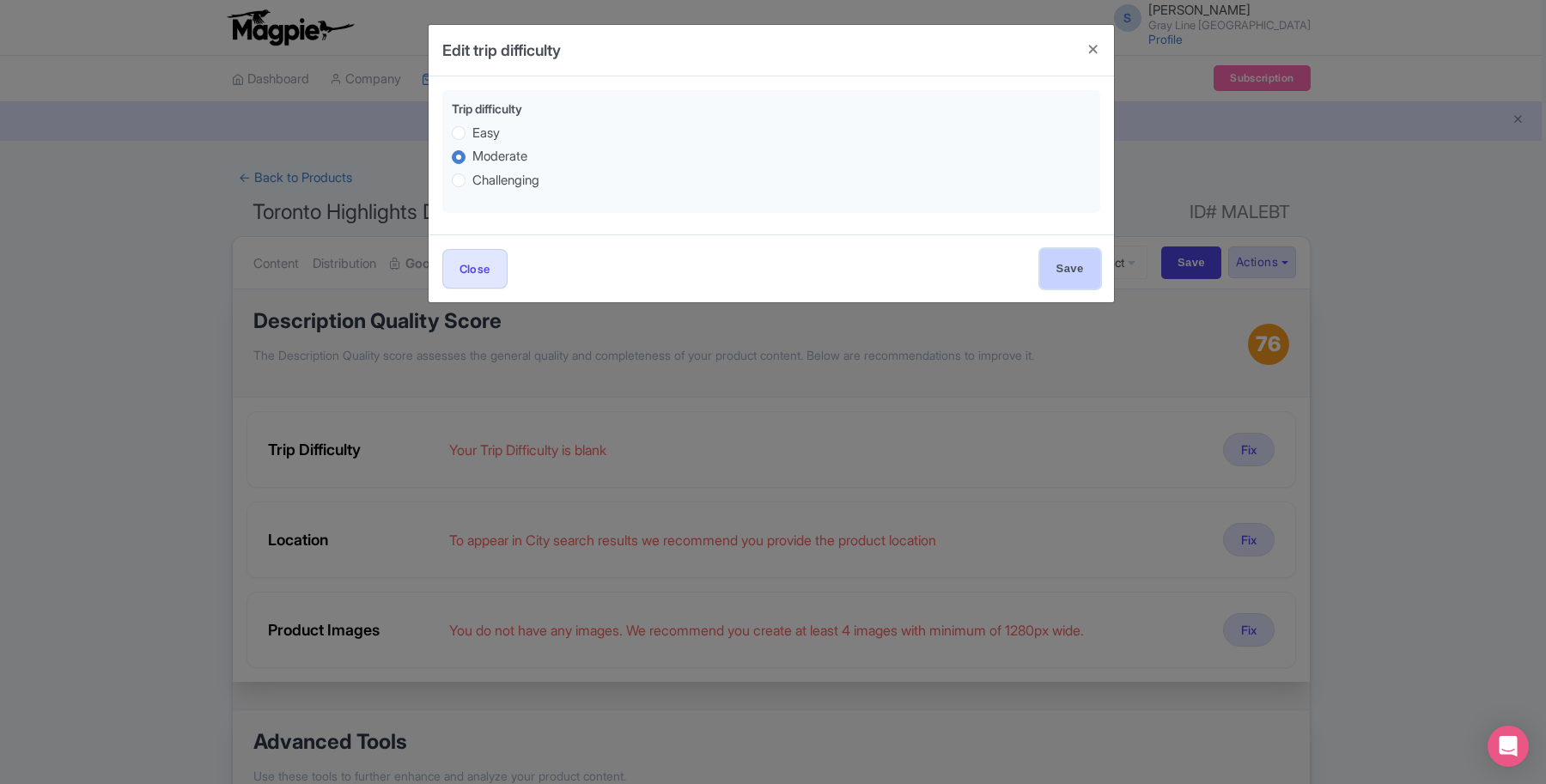
click at [1080, 275] on input "Save" at bounding box center [1070, 268] width 60 height 39
type input "Save"
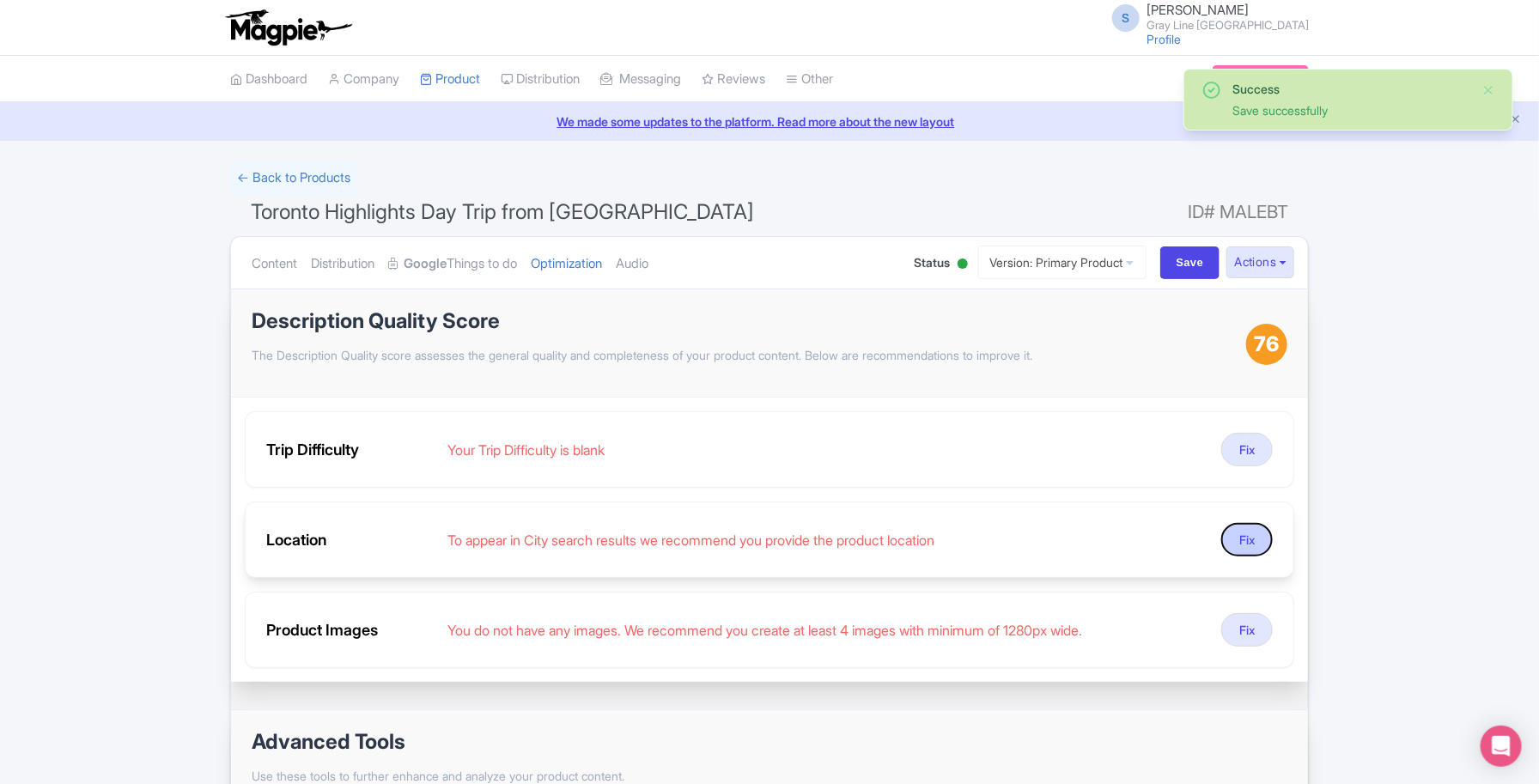
click at [1260, 542] on button "Fix" at bounding box center [1248, 540] width 52 height 33
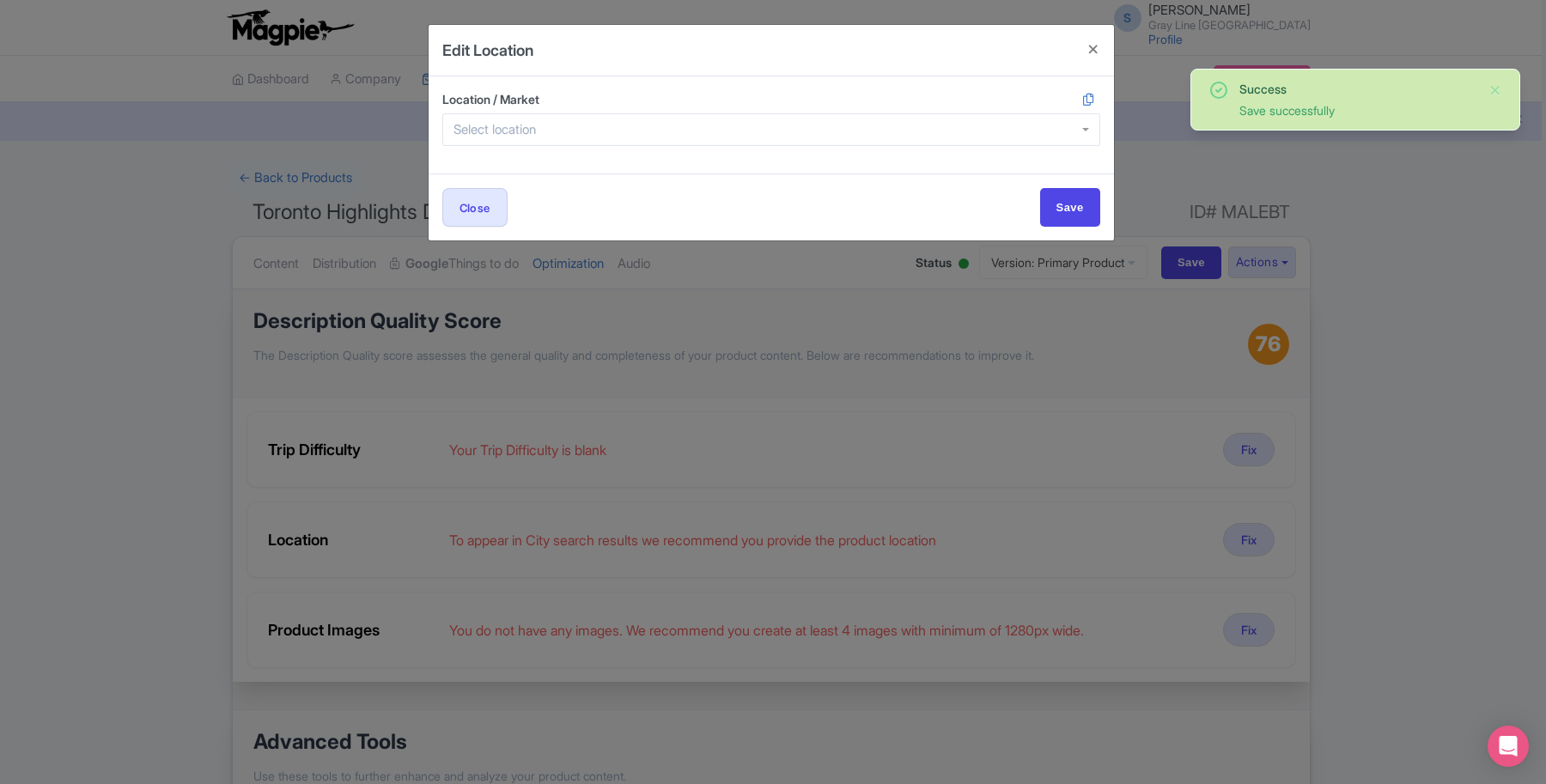
click at [515, 130] on input "Location / Market" at bounding box center [499, 129] width 93 height 16
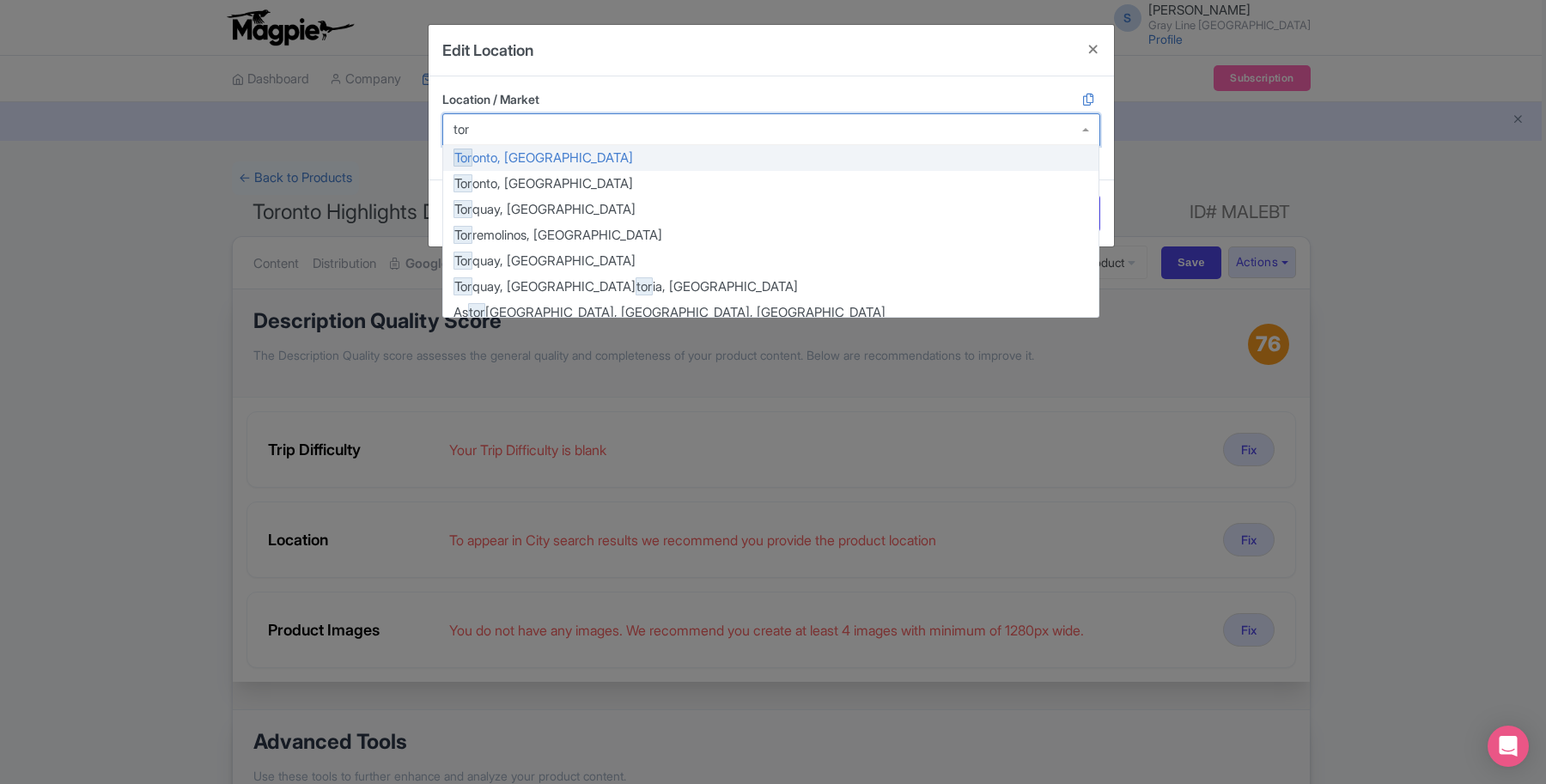
type input "toro"
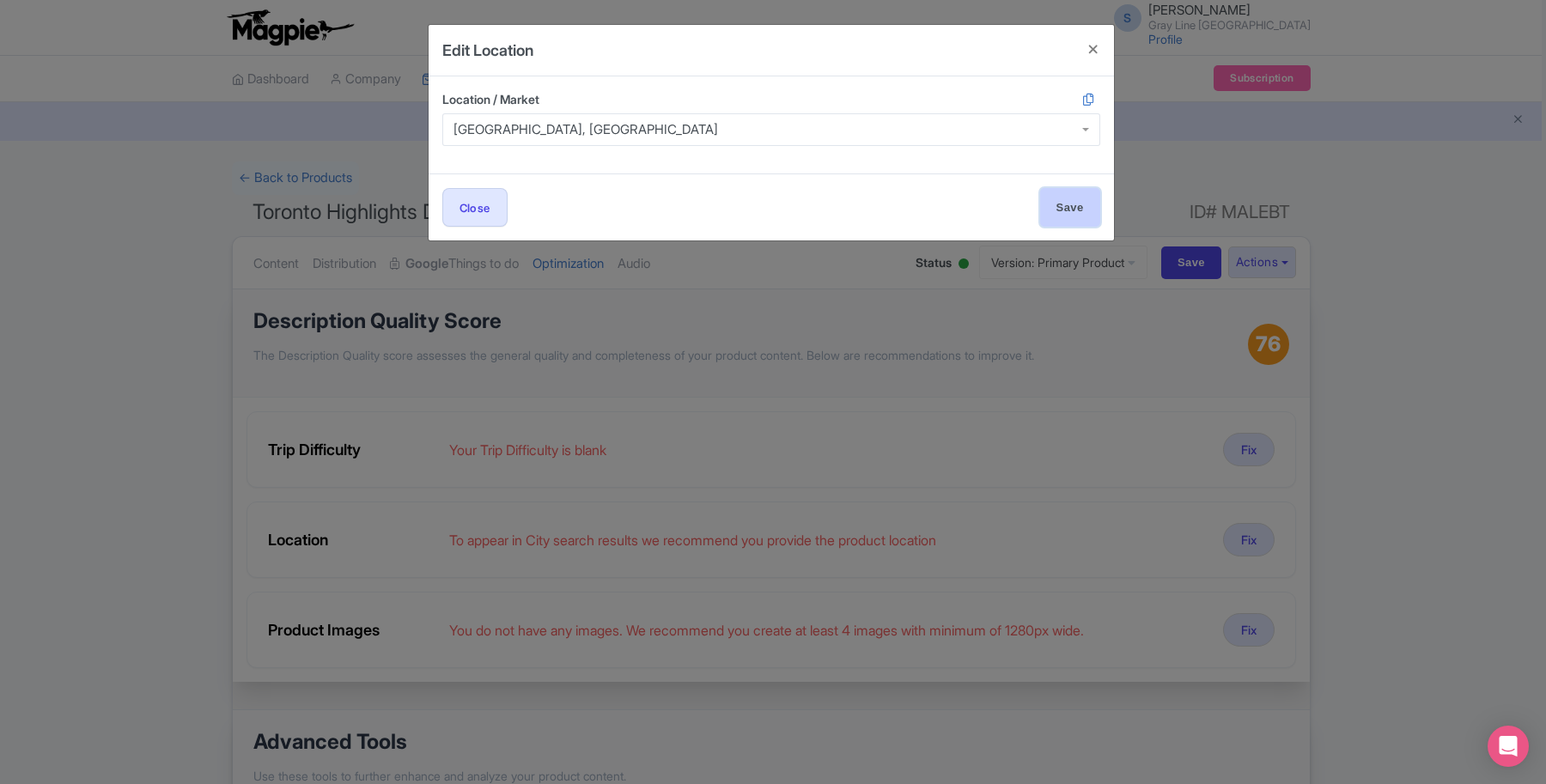
click at [1063, 211] on input "Save" at bounding box center [1070, 207] width 60 height 39
type input "Save"
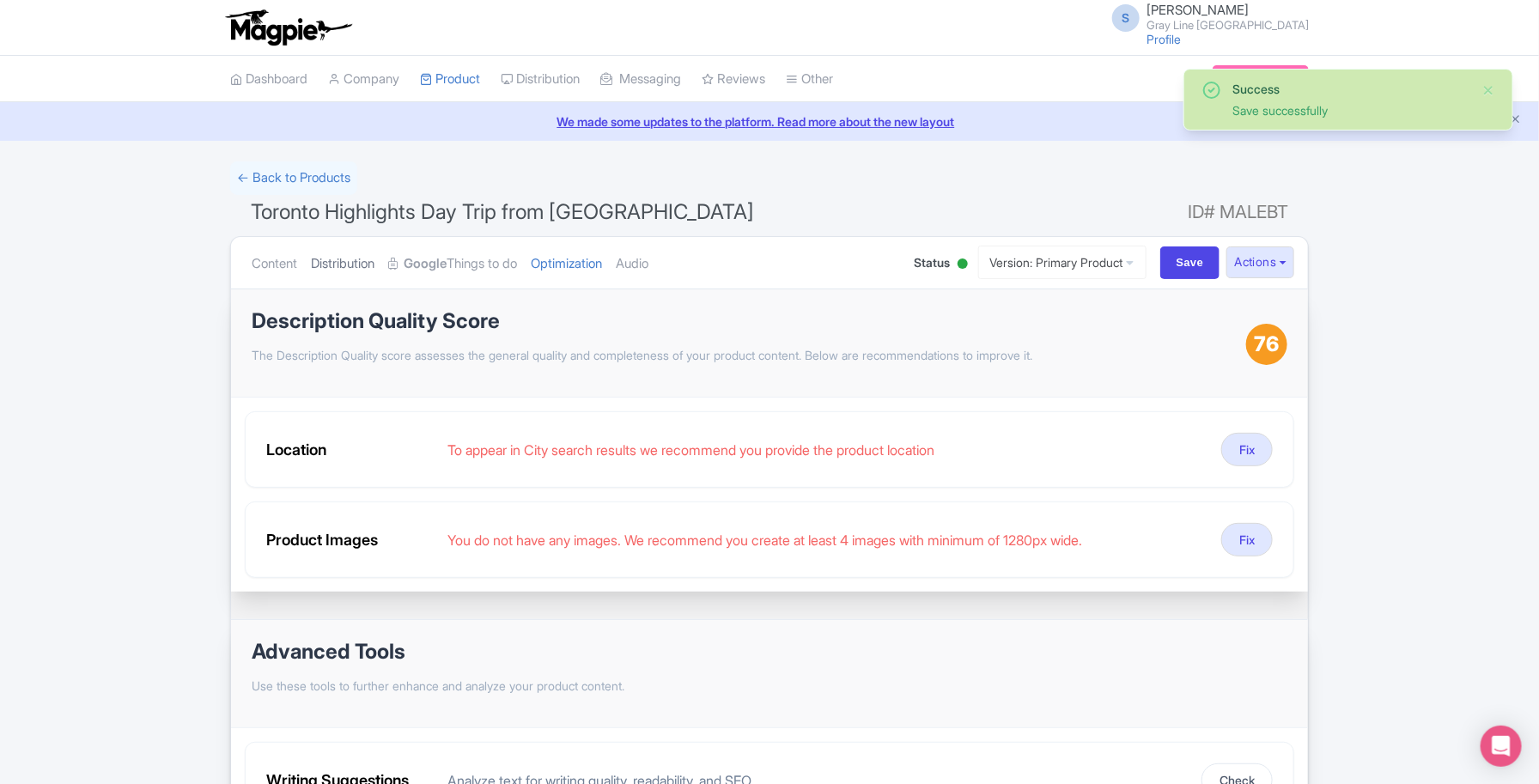
click at [348, 262] on link "Distribution" at bounding box center [342, 263] width 64 height 54
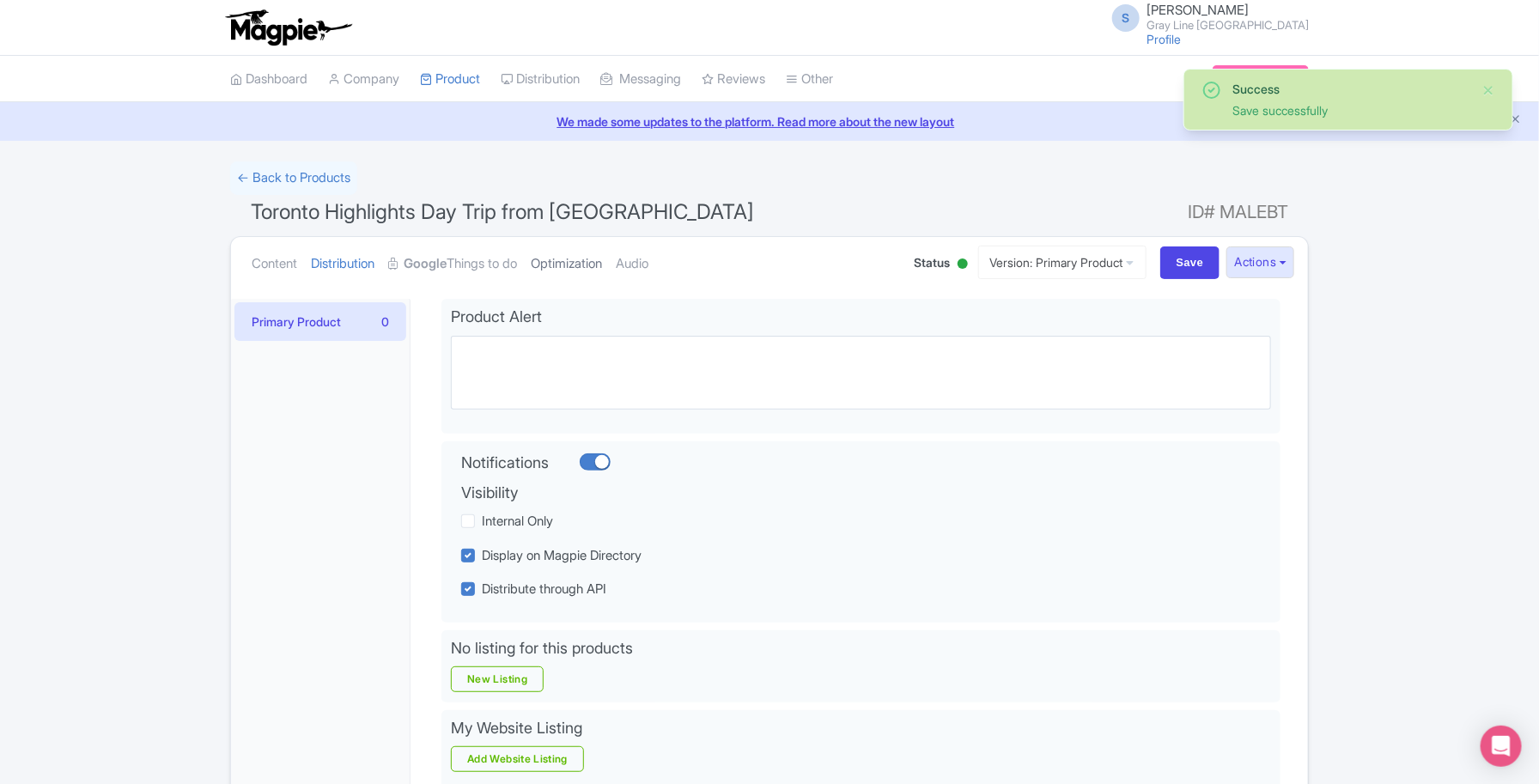
click at [563, 268] on link "Optimization" at bounding box center [566, 263] width 71 height 54
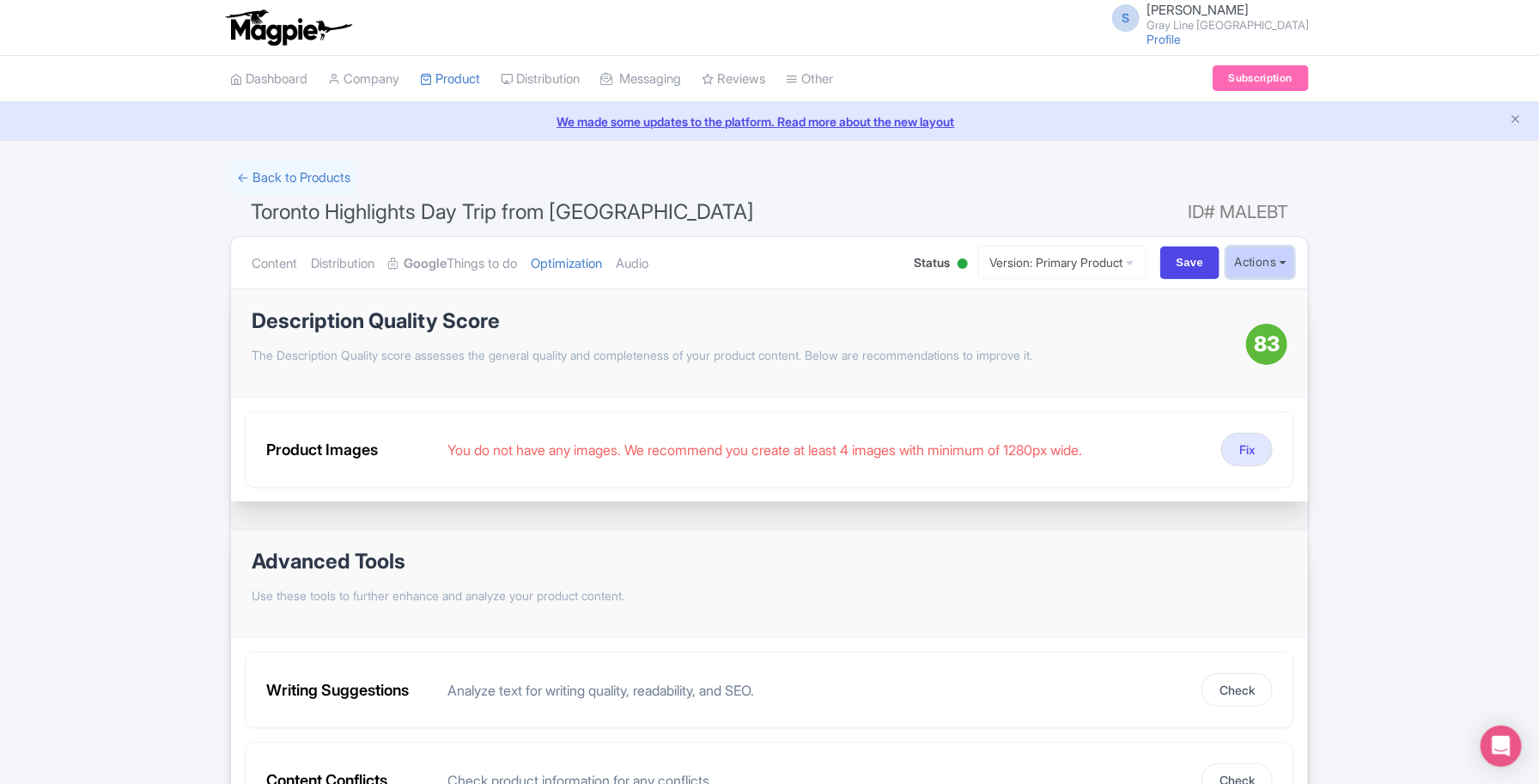
click at [1280, 263] on button "Actions" at bounding box center [1261, 263] width 68 height 31
click at [1028, 318] on link "Customer View" at bounding box center [1032, 310] width 164 height 27
click at [321, 259] on link "Distribution" at bounding box center [342, 263] width 64 height 54
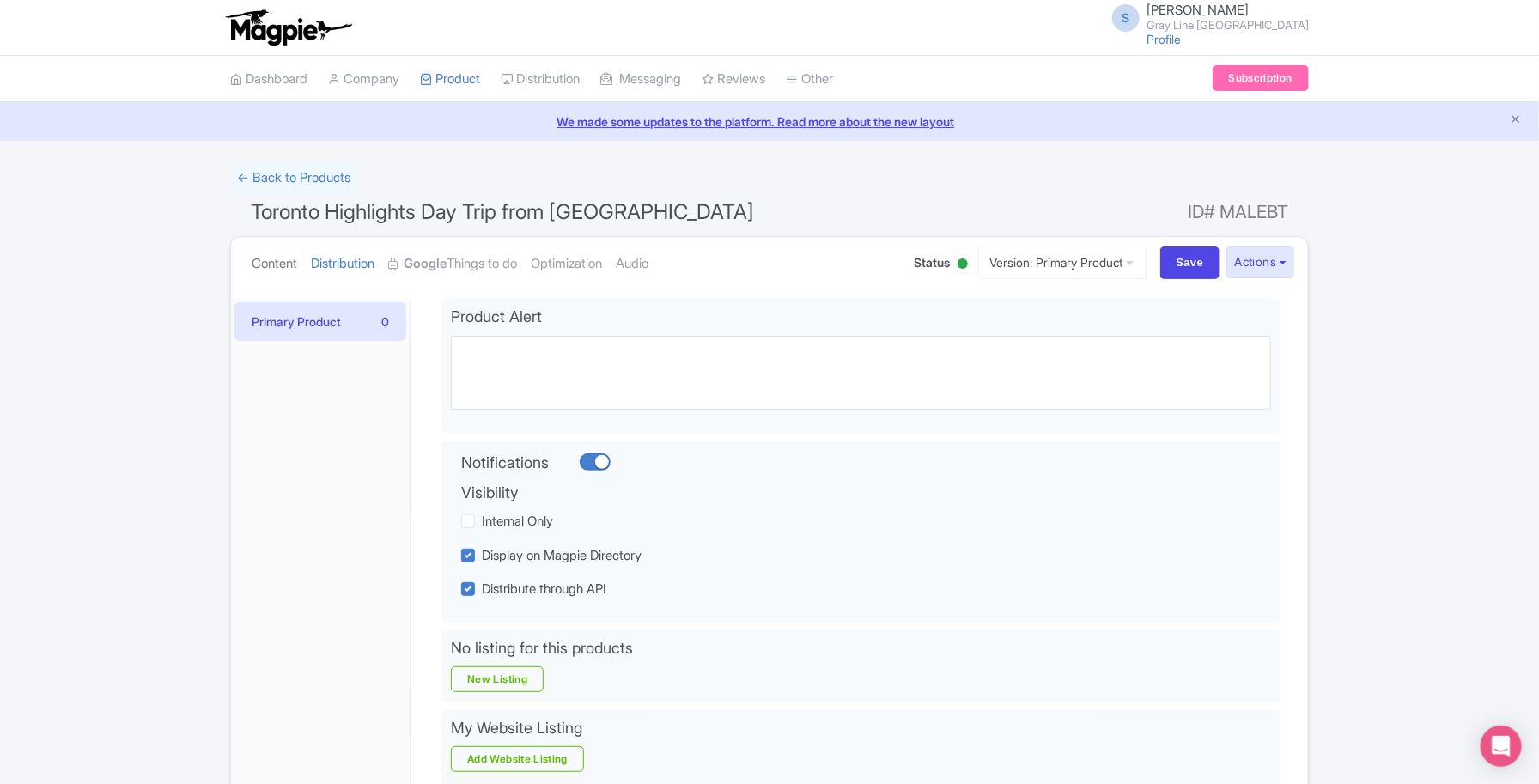
click at [260, 259] on link "Content" at bounding box center [274, 263] width 45 height 54
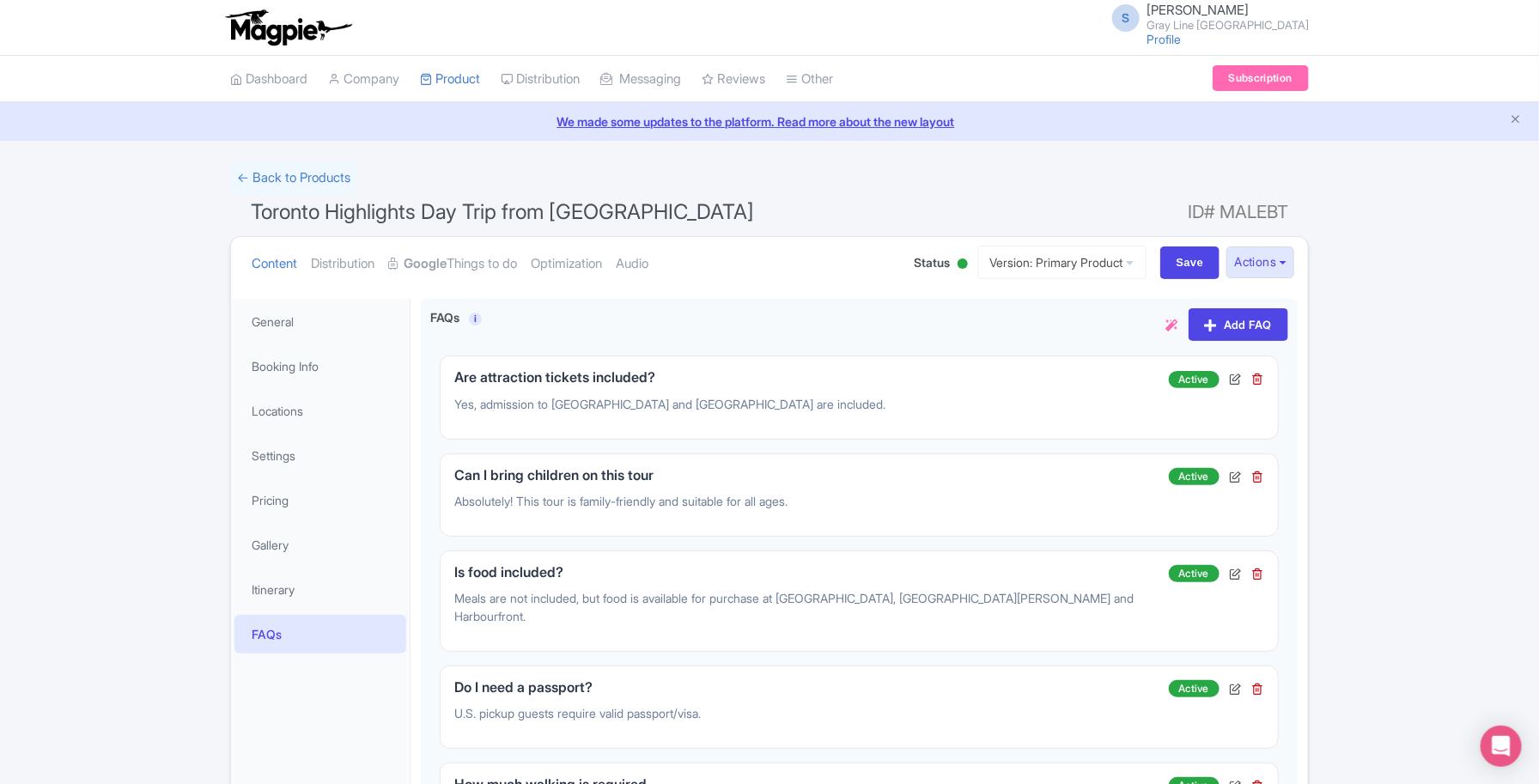
click at [292, 640] on link "FAQs" at bounding box center [320, 634] width 171 height 39
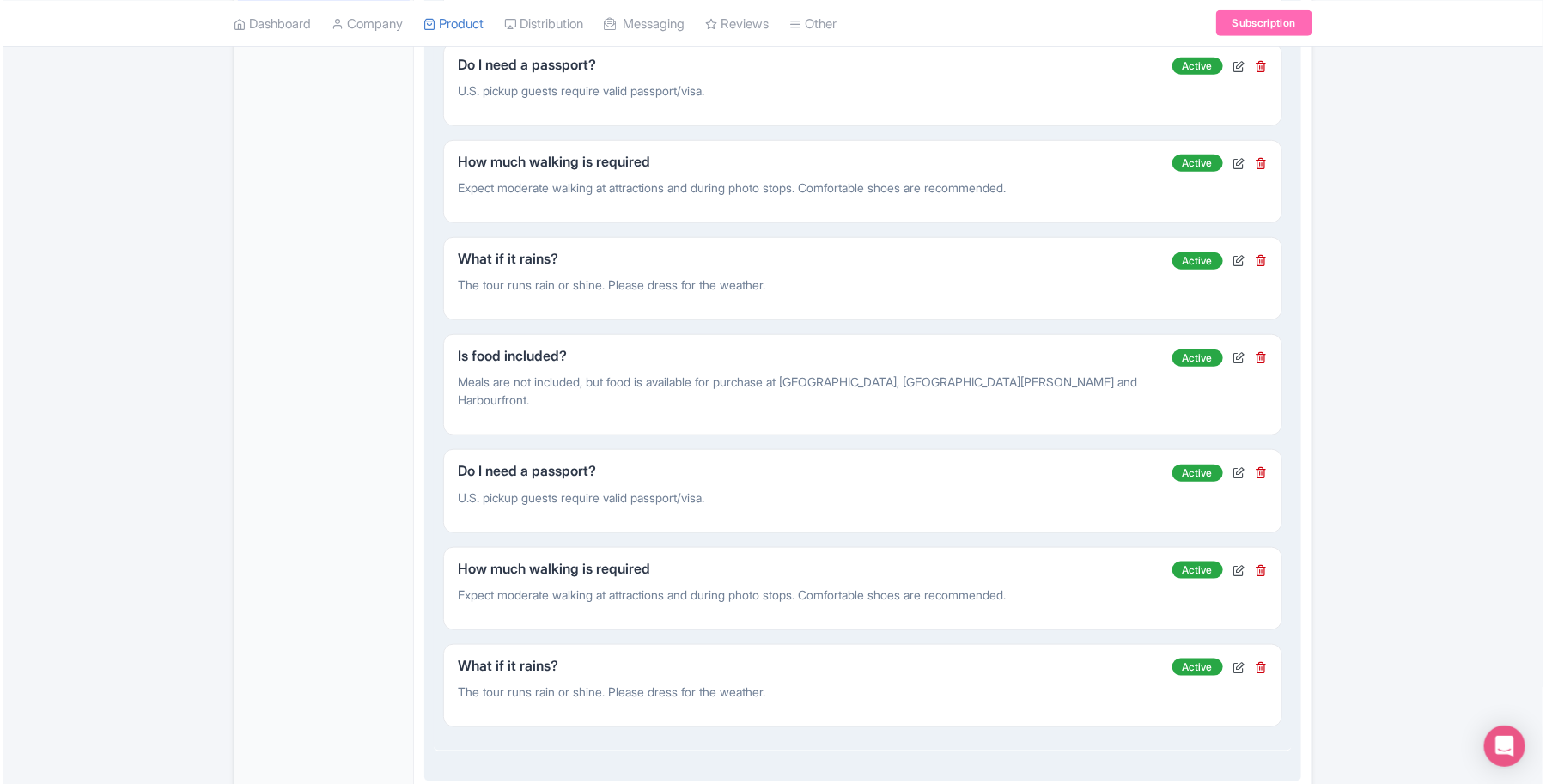
scroll to position [644, 0]
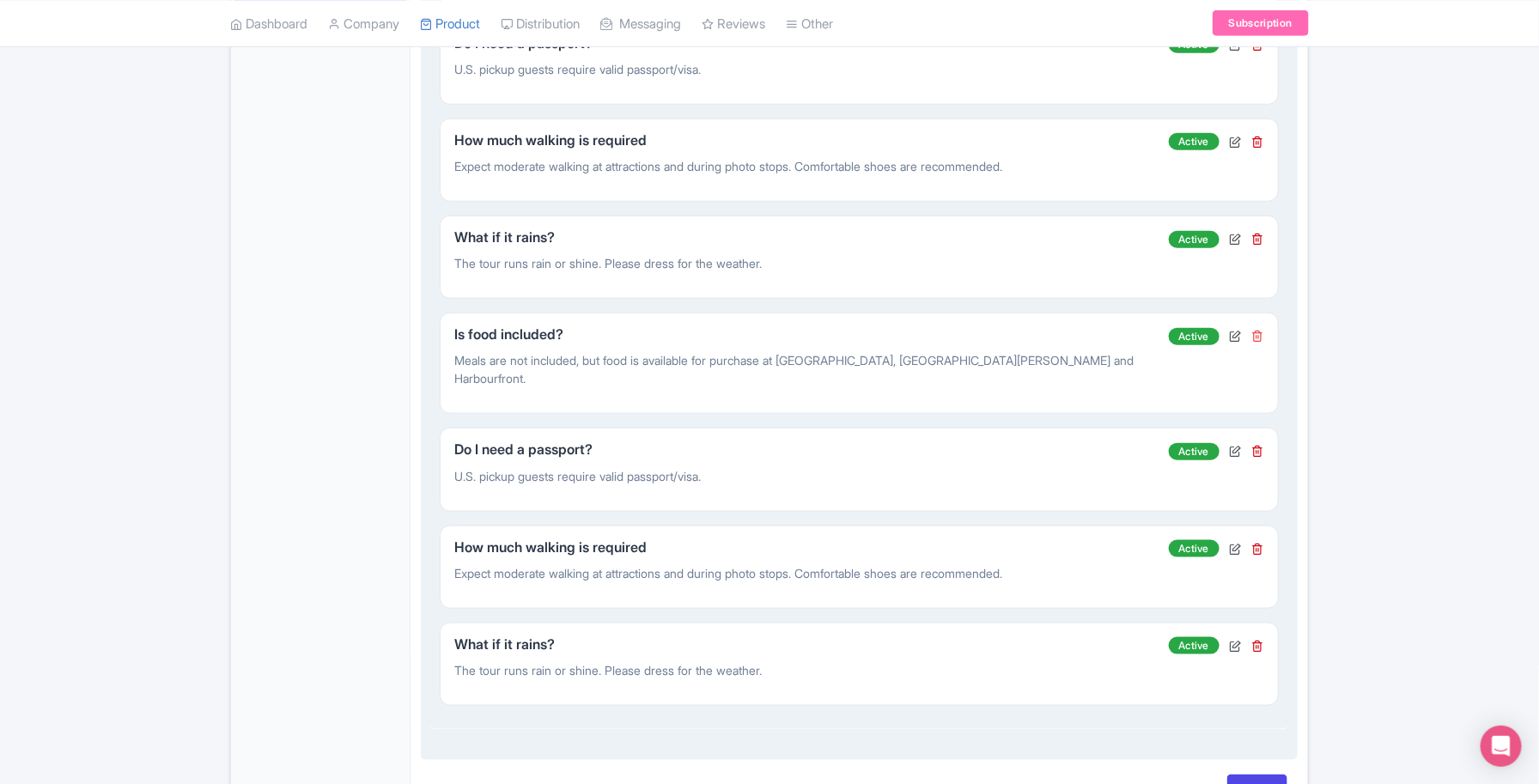
click at [1261, 330] on icon at bounding box center [1258, 335] width 12 height 12
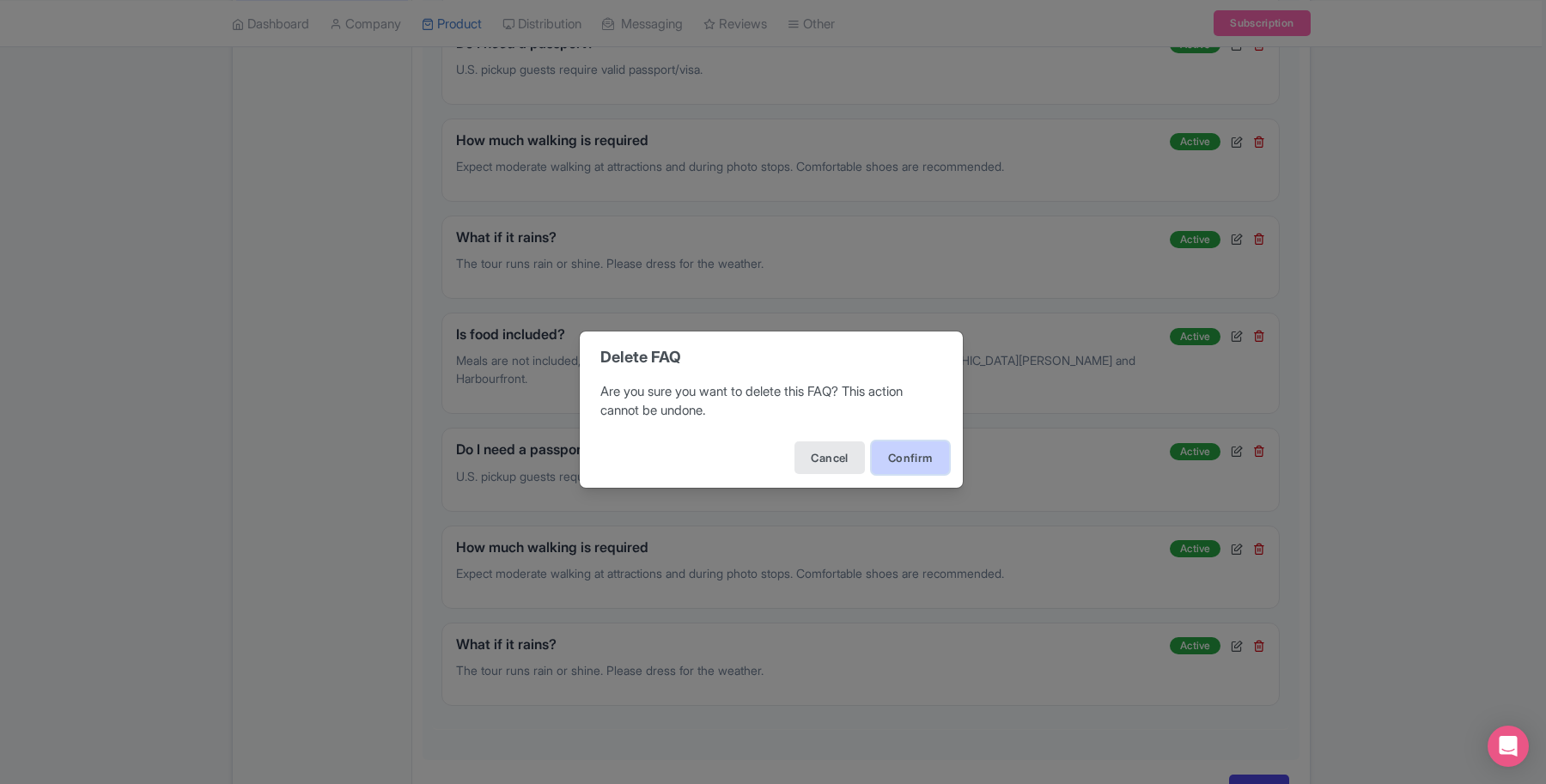
click at [903, 458] on button "Confirm" at bounding box center [910, 457] width 77 height 32
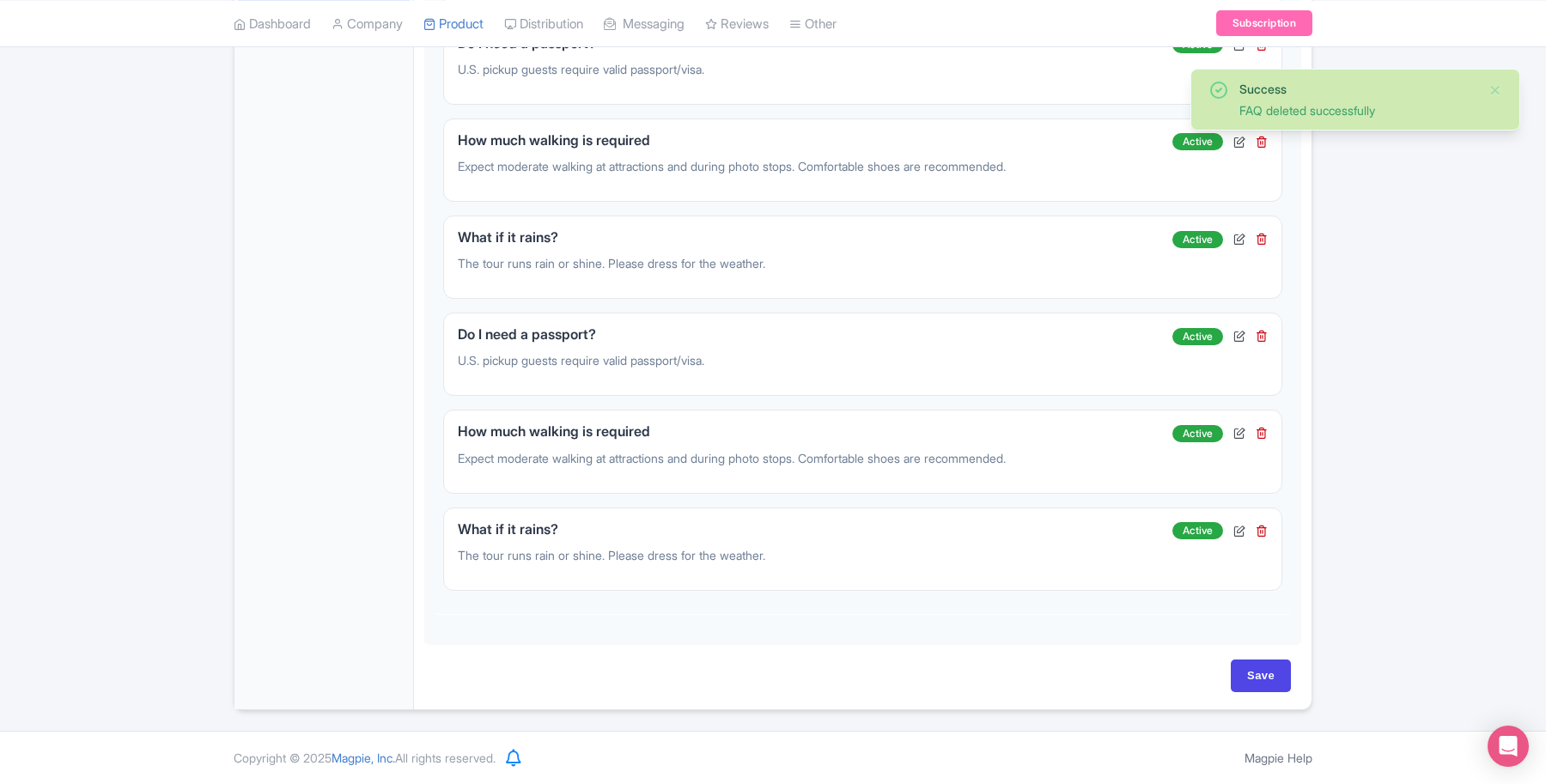
scroll to position [631, 0]
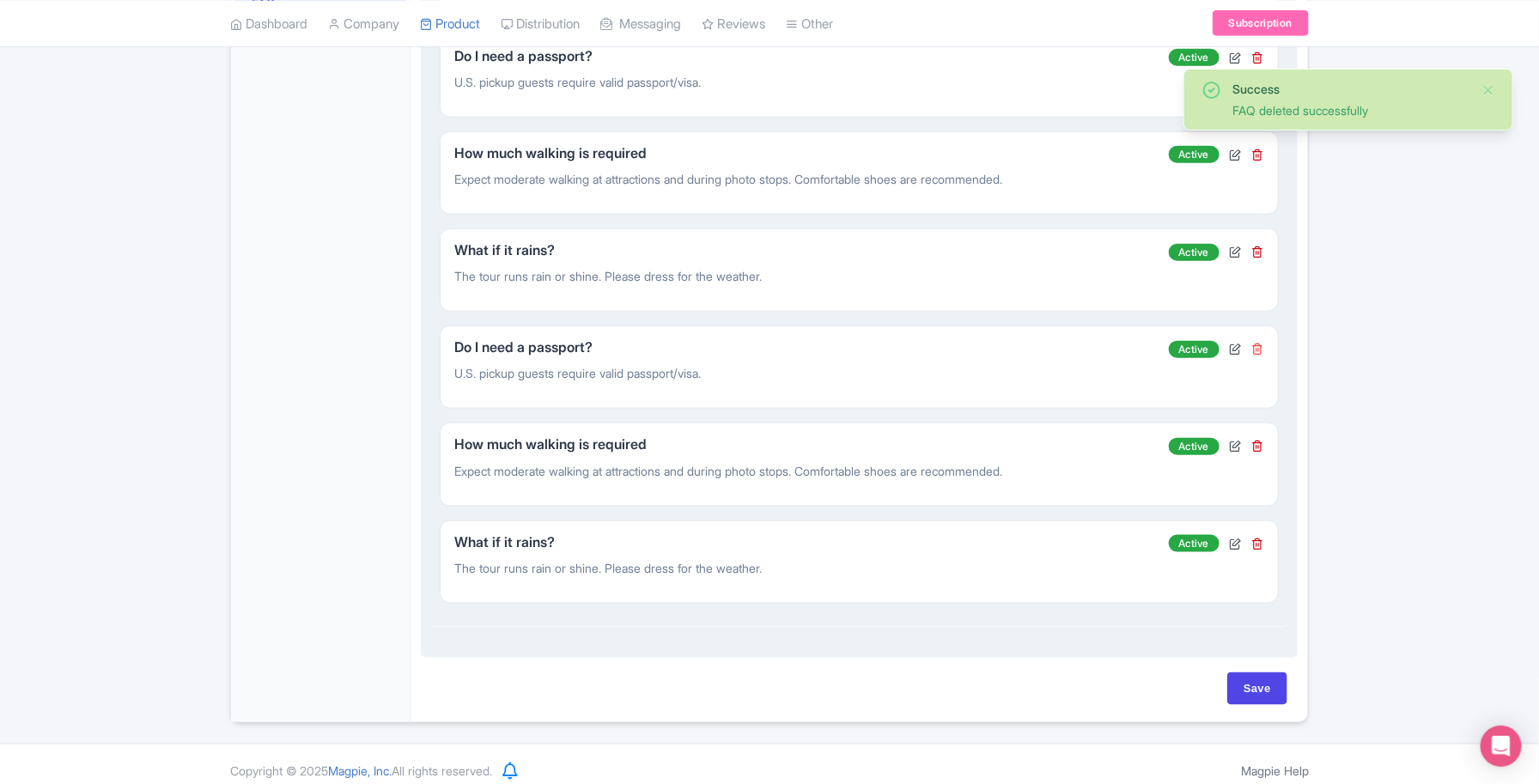
click at [1257, 343] on icon at bounding box center [1258, 348] width 12 height 12
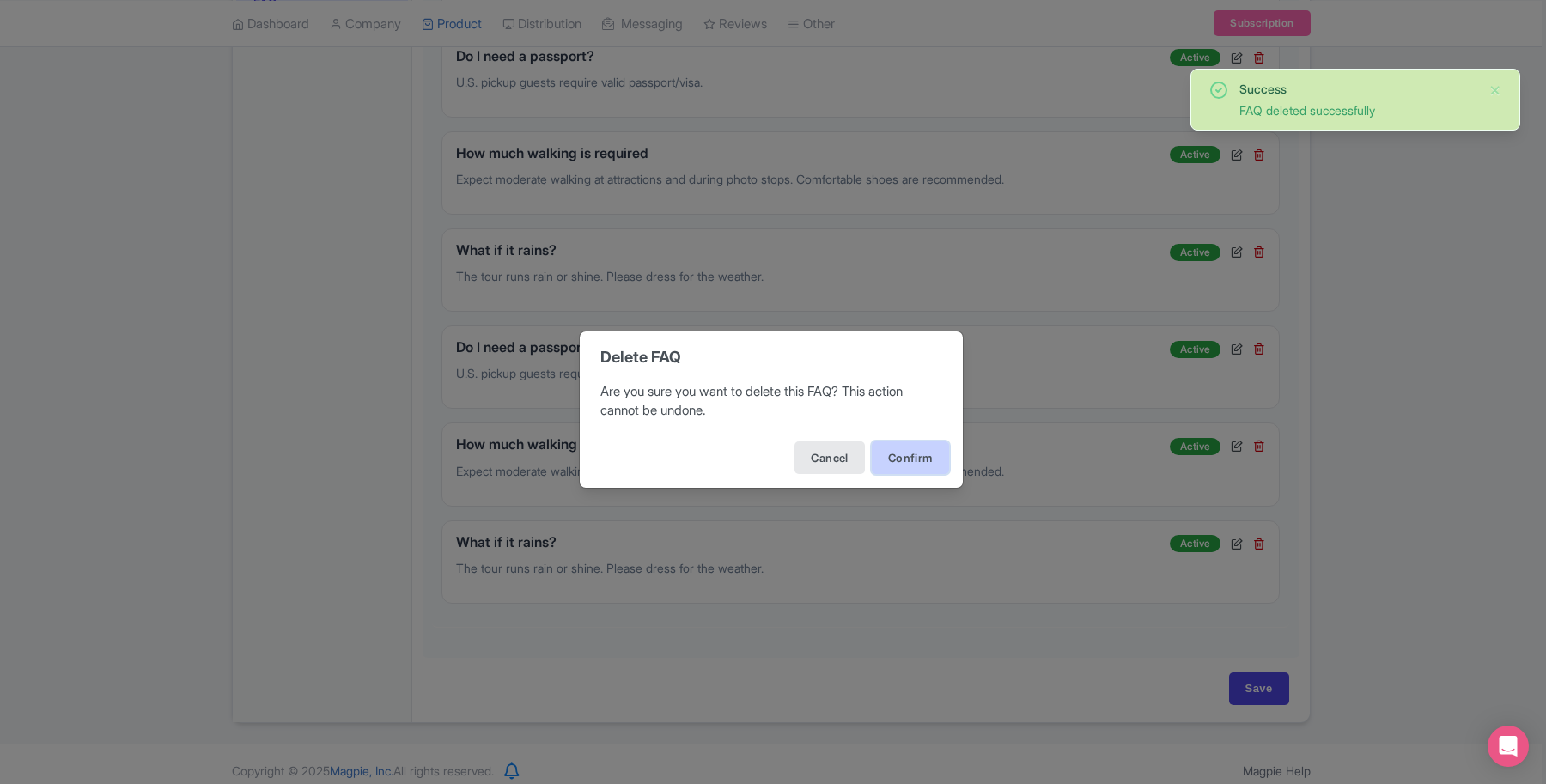
click at [900, 458] on button "Confirm" at bounding box center [910, 457] width 77 height 32
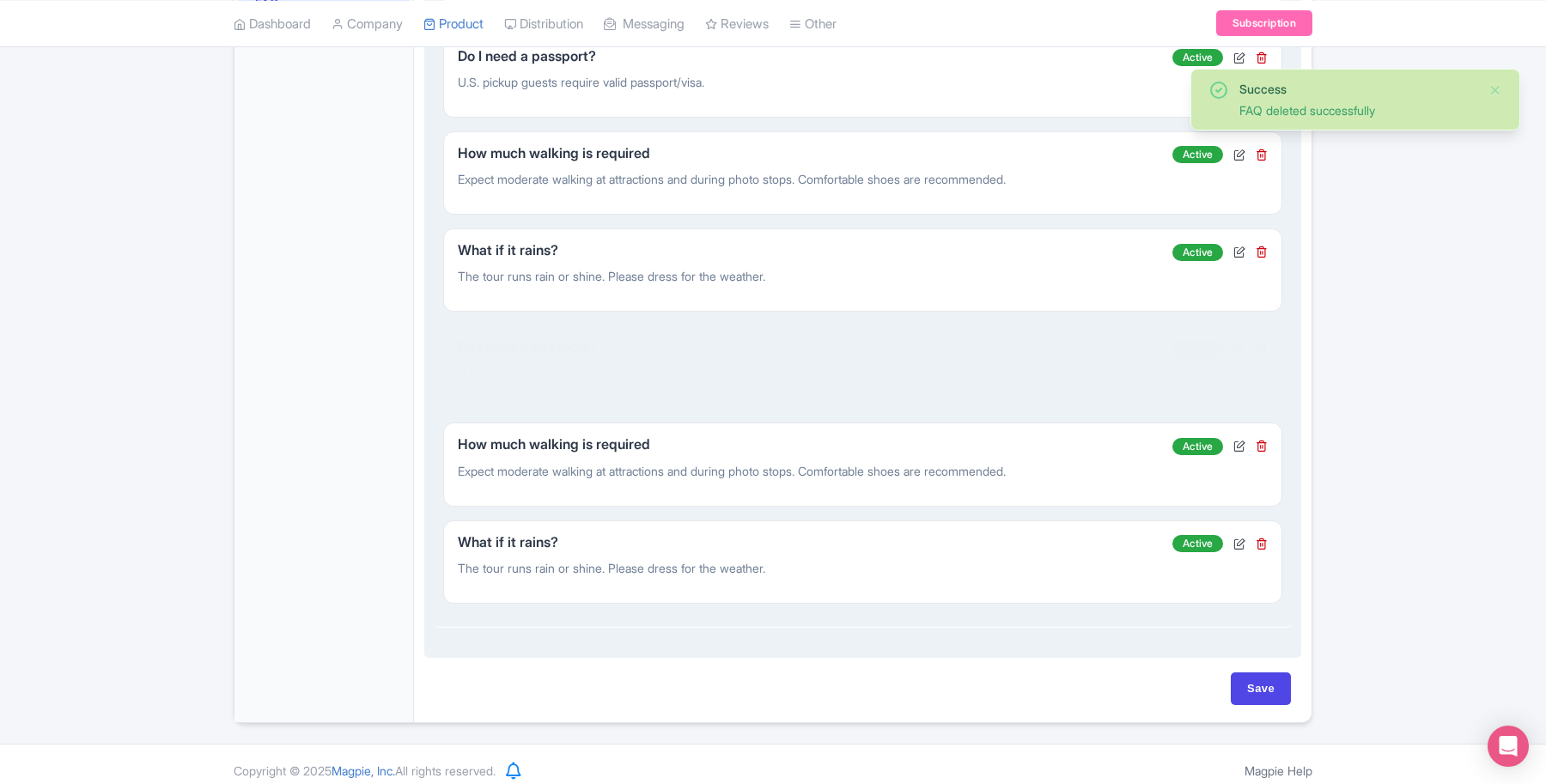
scroll to position [533, 0]
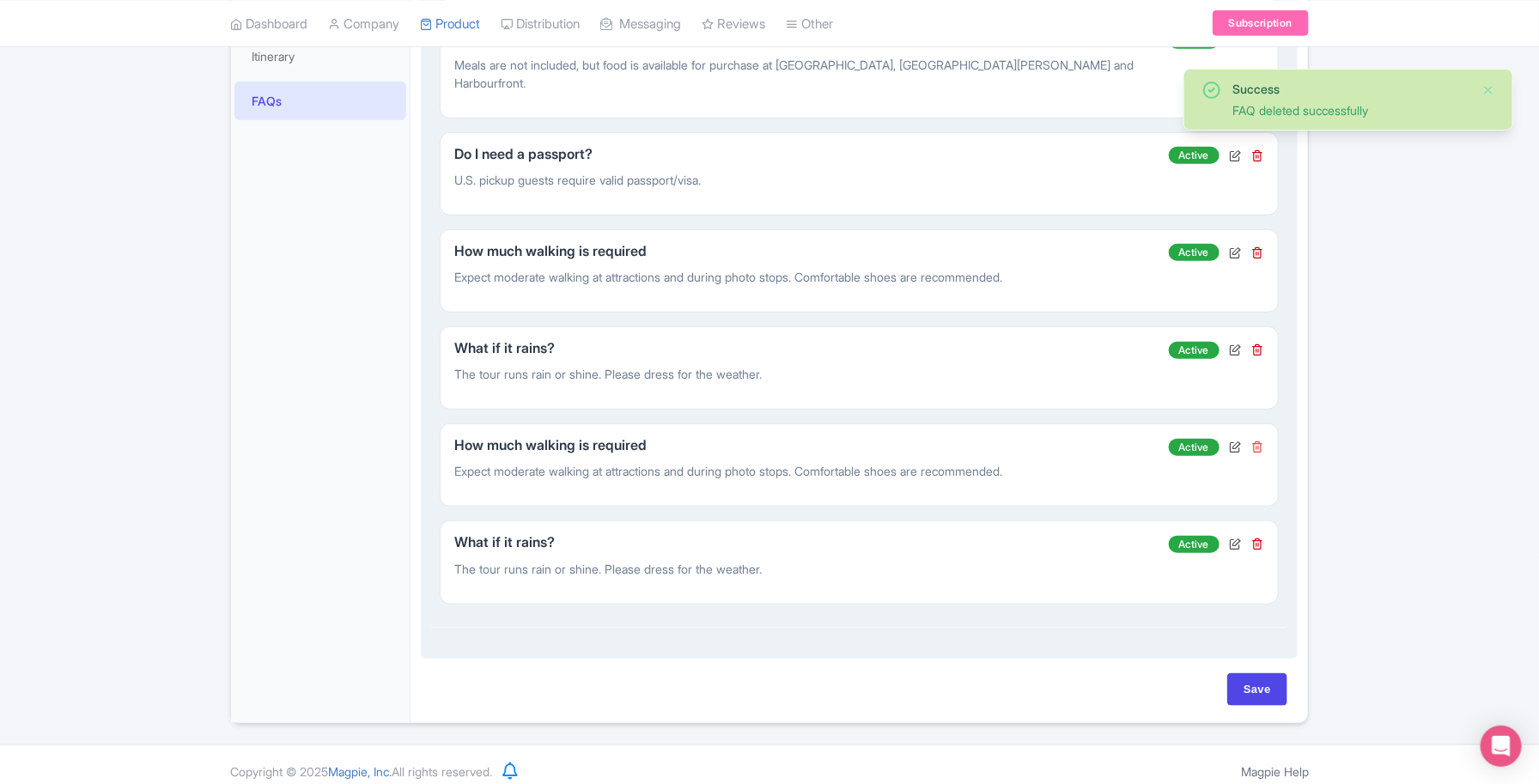
click at [1257, 440] on icon at bounding box center [1258, 446] width 12 height 12
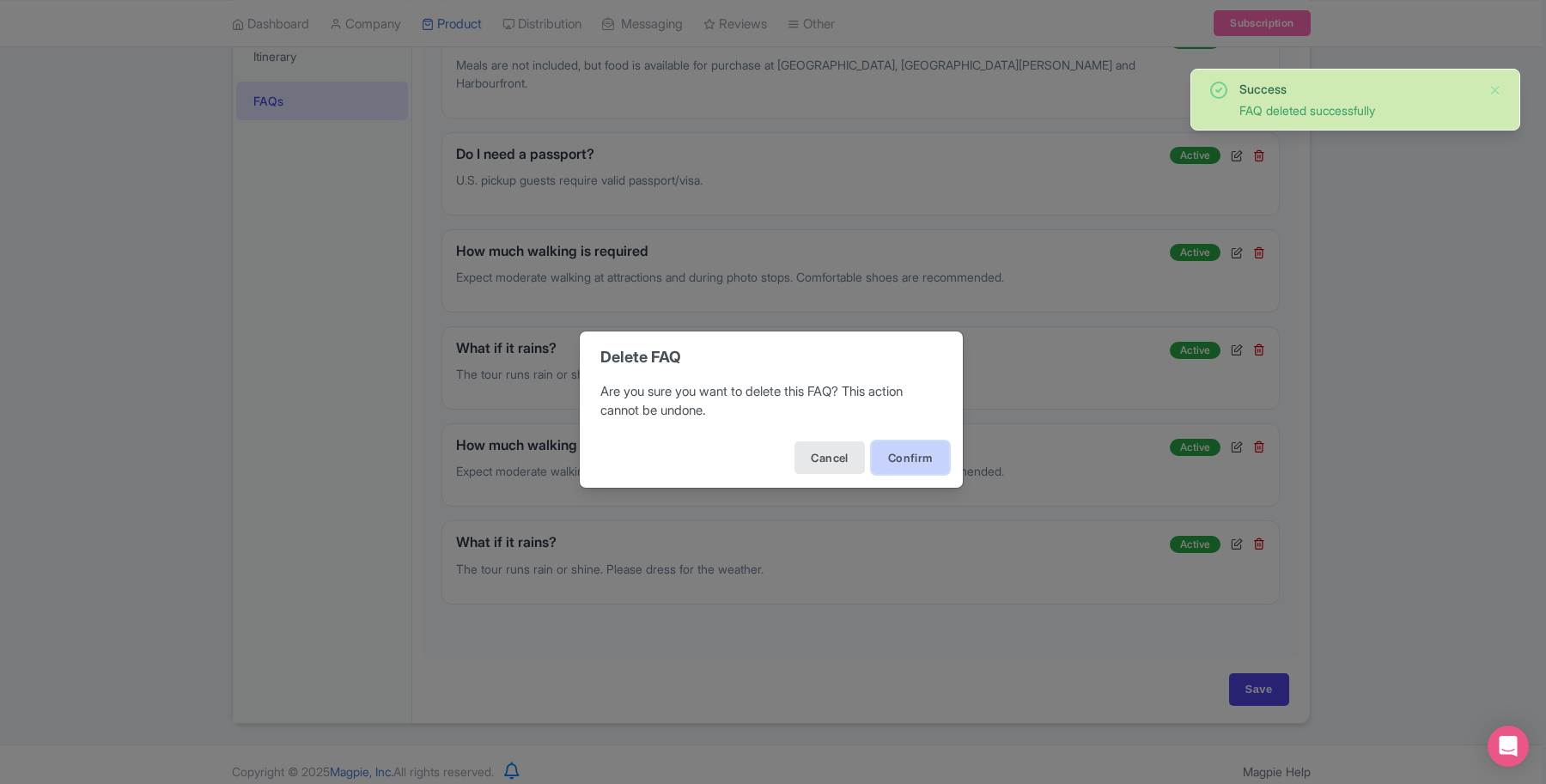
click at [930, 457] on button "Confirm" at bounding box center [910, 457] width 77 height 32
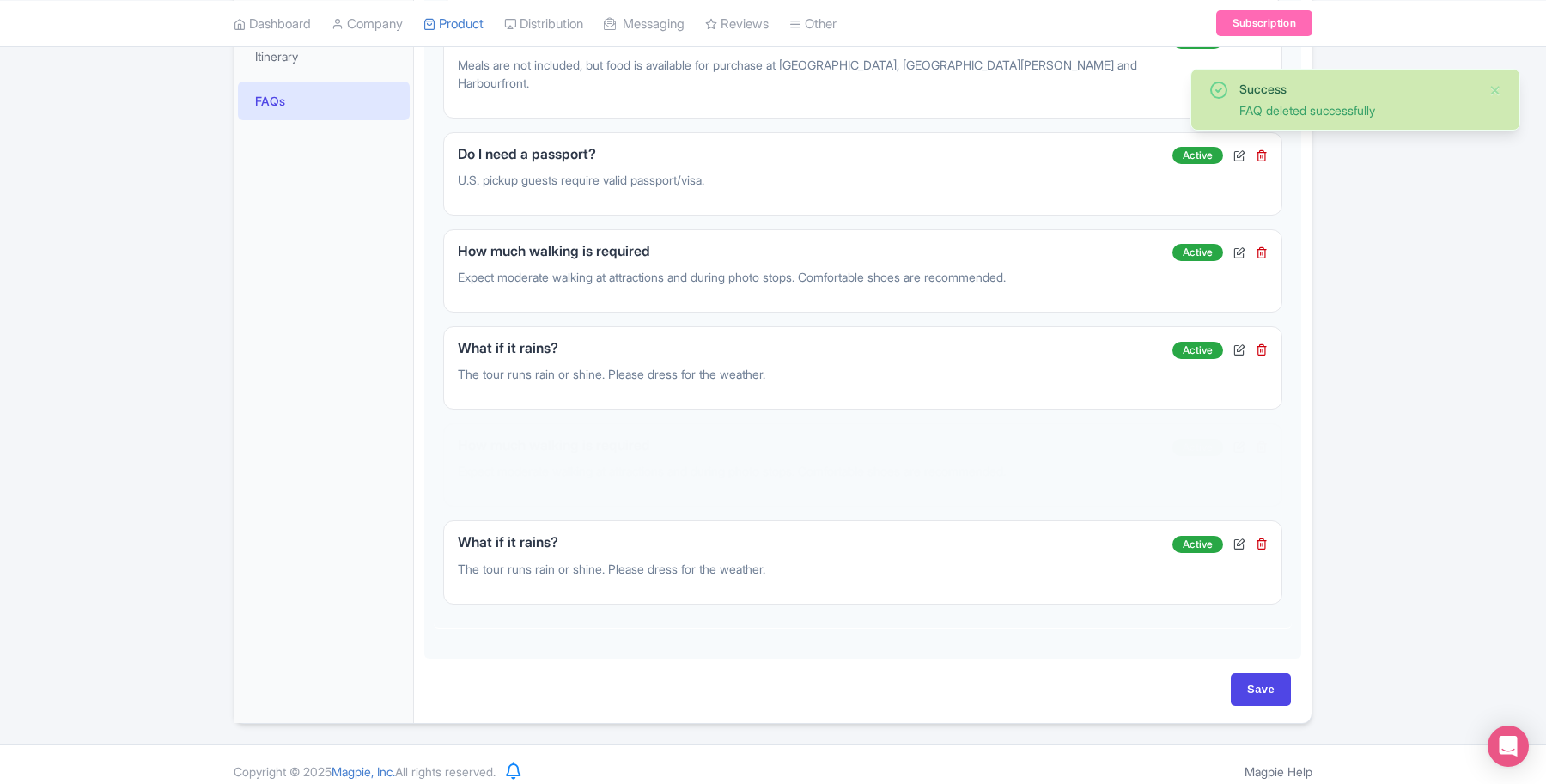
scroll to position [436, 0]
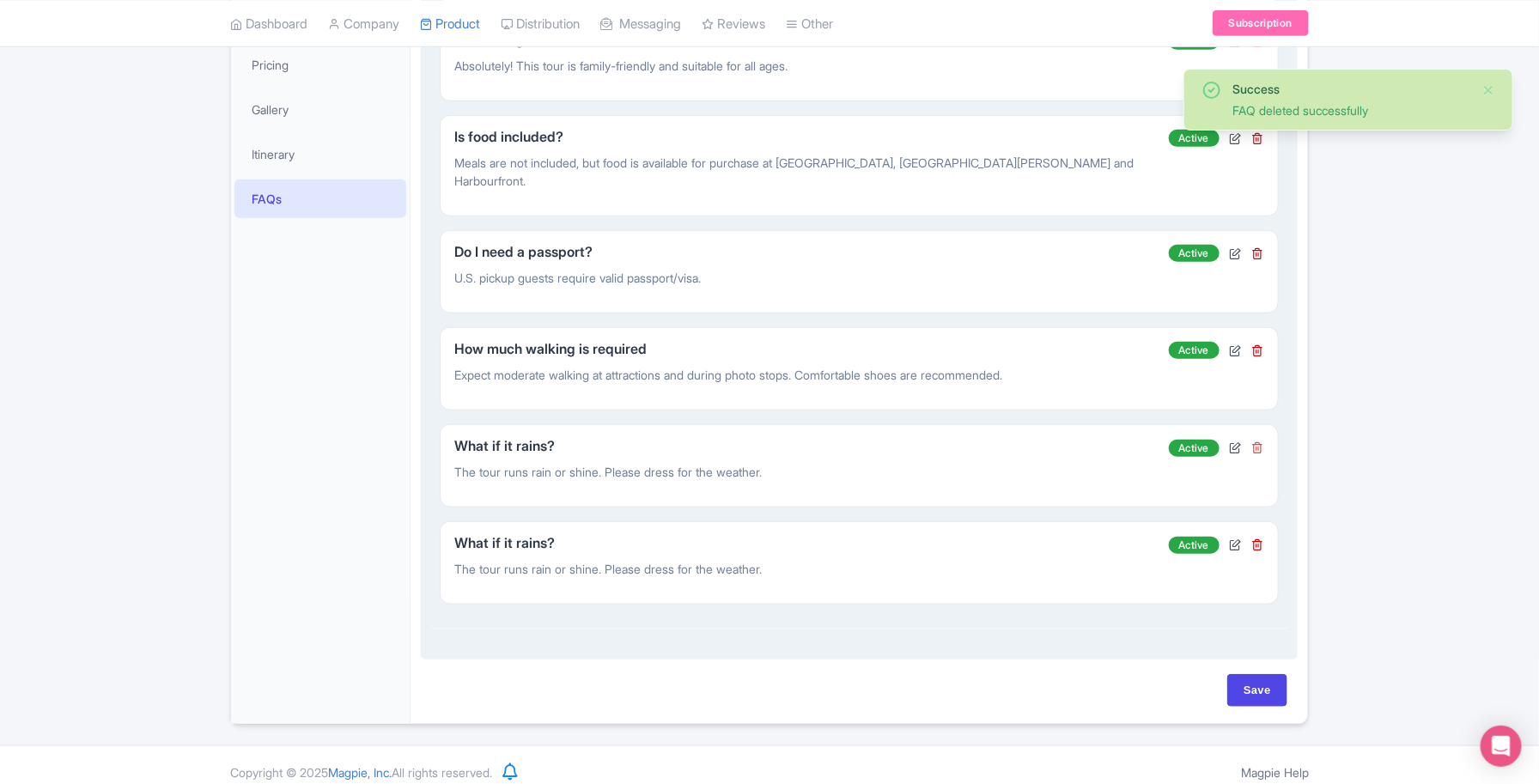
click at [1261, 441] on icon at bounding box center [1258, 447] width 12 height 12
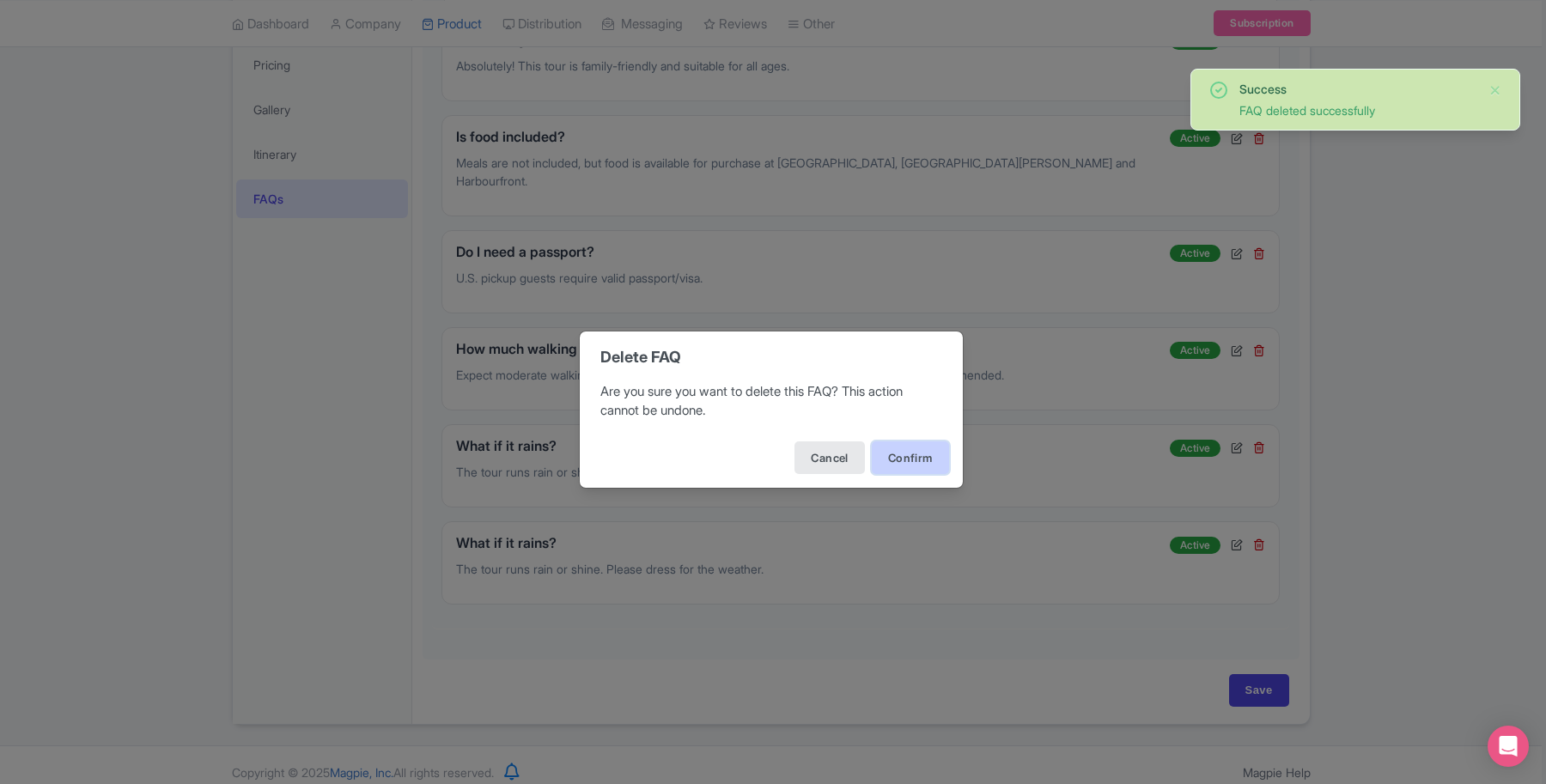
click at [915, 460] on button "Confirm" at bounding box center [910, 457] width 77 height 32
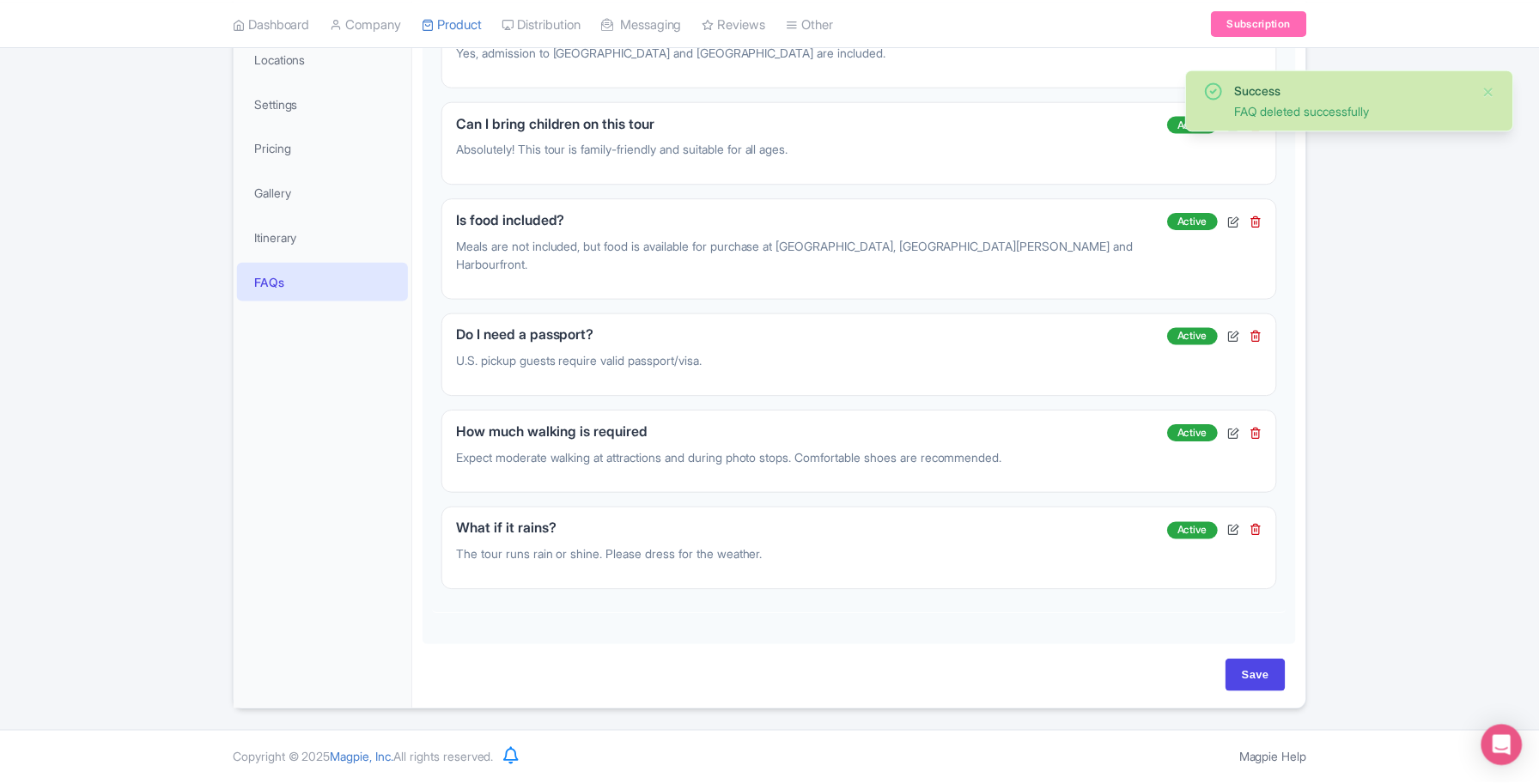
scroll to position [337, 0]
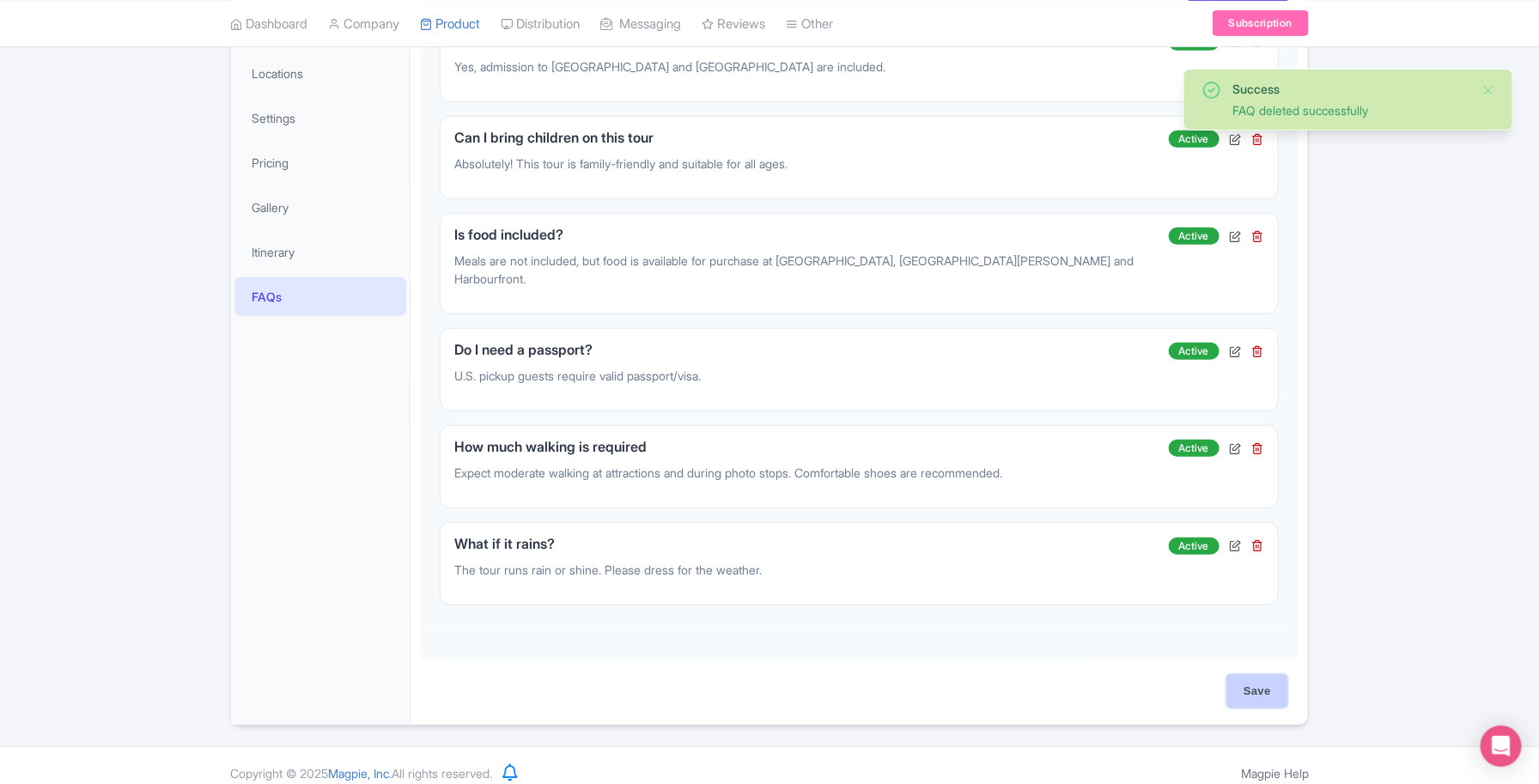
click at [1269, 680] on input "Save" at bounding box center [1257, 691] width 60 height 32
type input "Saving..."
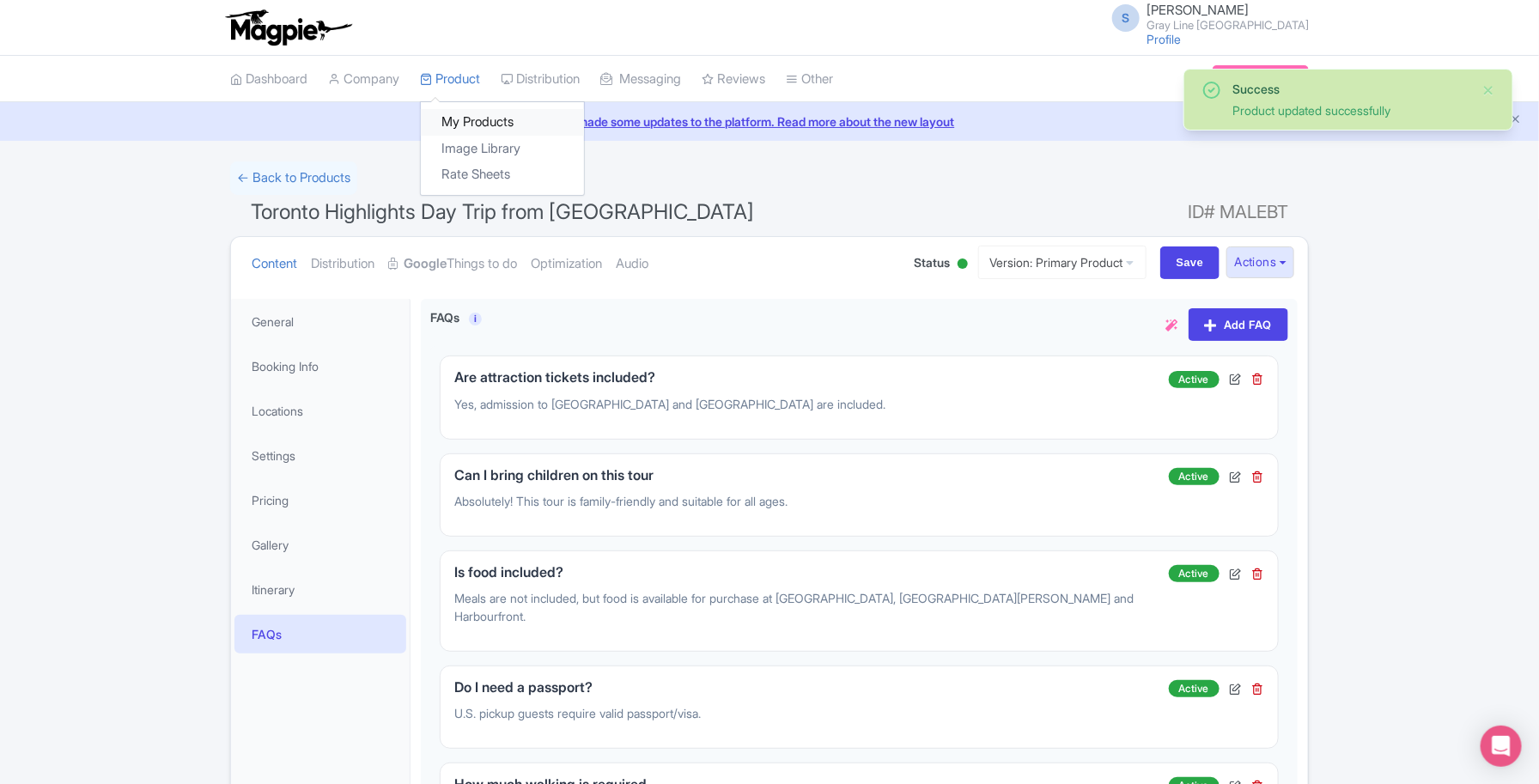
click at [471, 125] on link "My Products" at bounding box center [502, 122] width 163 height 27
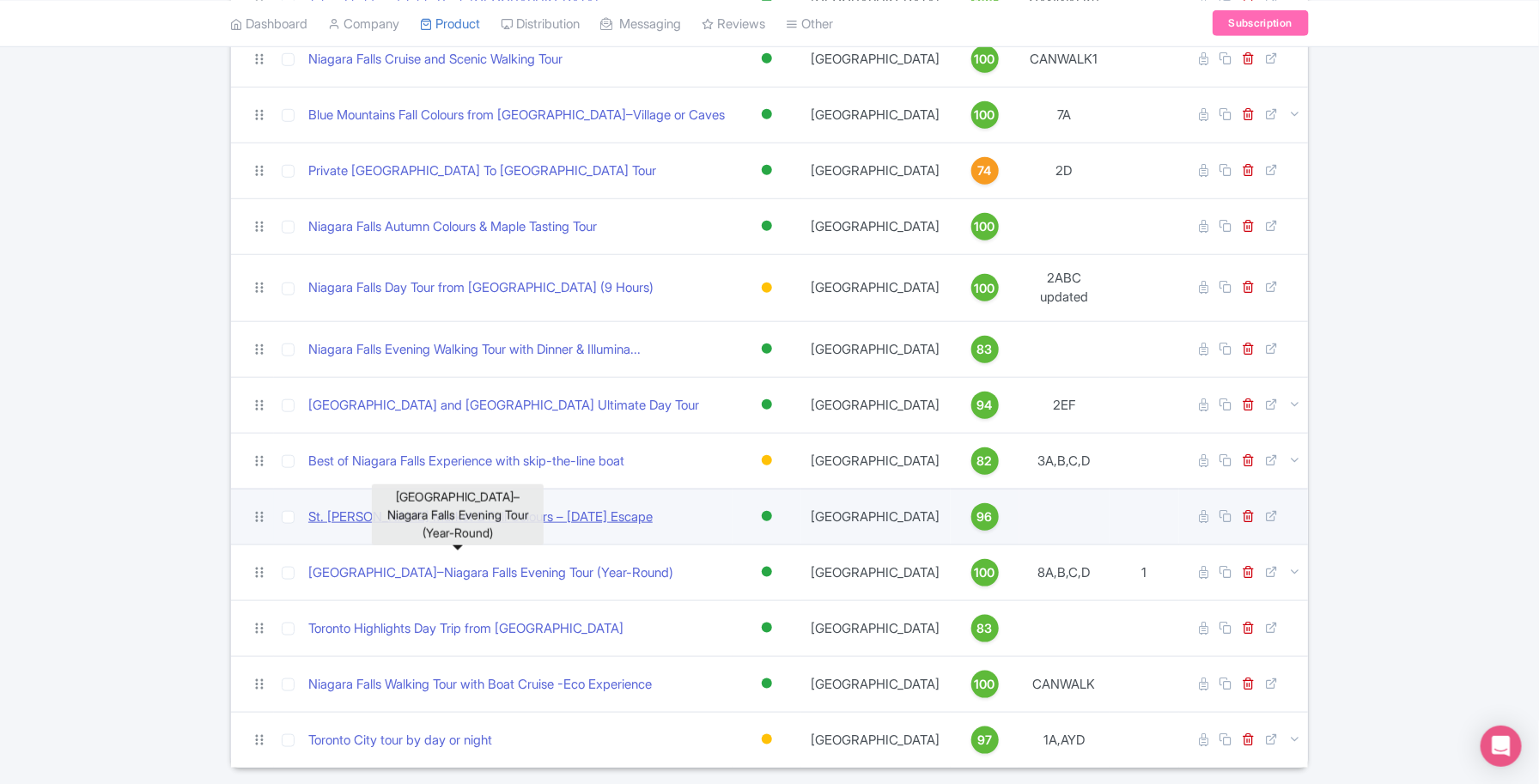
scroll to position [618, 0]
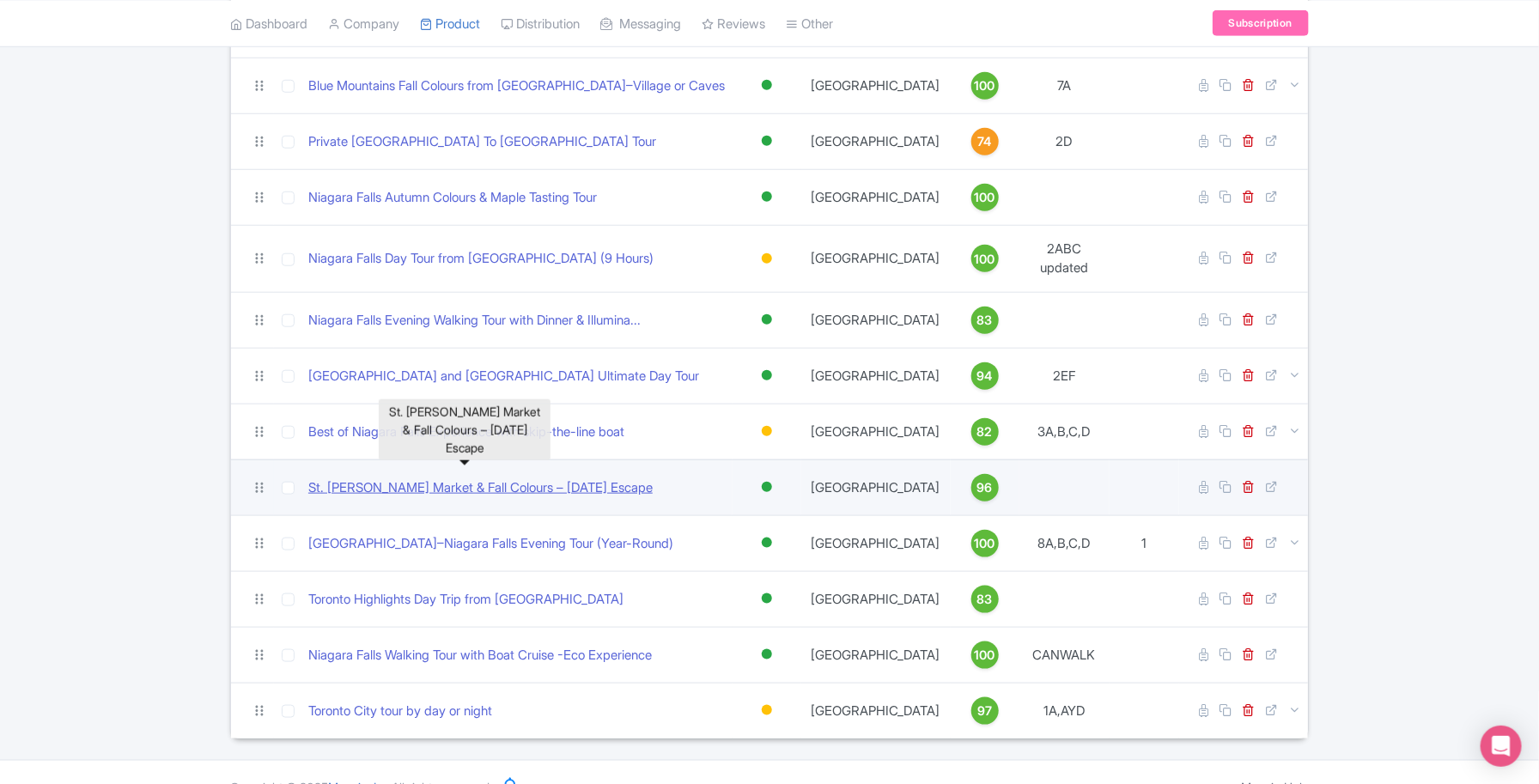
click at [495, 478] on link "St. [PERSON_NAME] Market & Fall Colours – [DATE] Escape" at bounding box center [481, 487] width 345 height 19
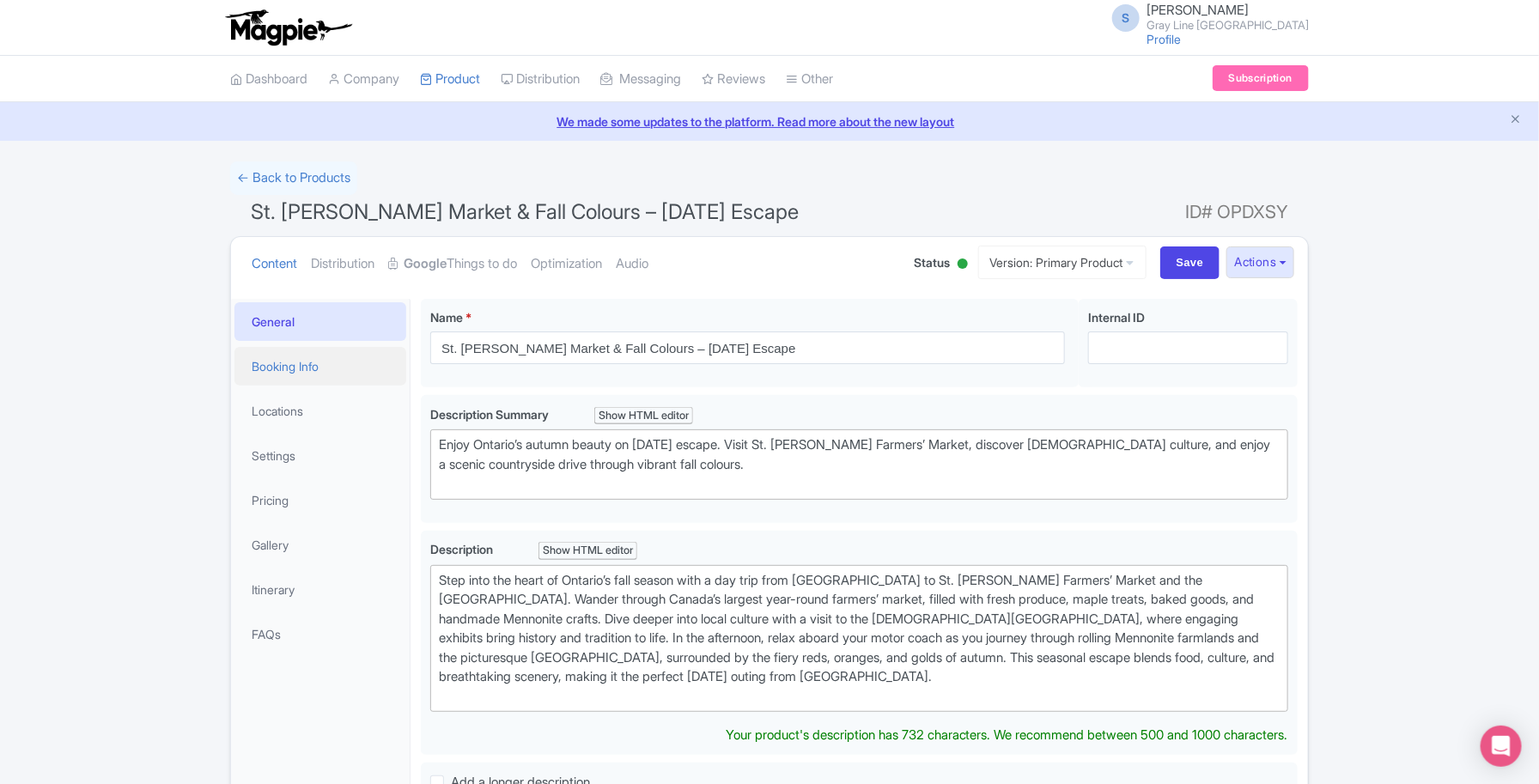
click at [289, 361] on link "Booking Info" at bounding box center [320, 367] width 171 height 39
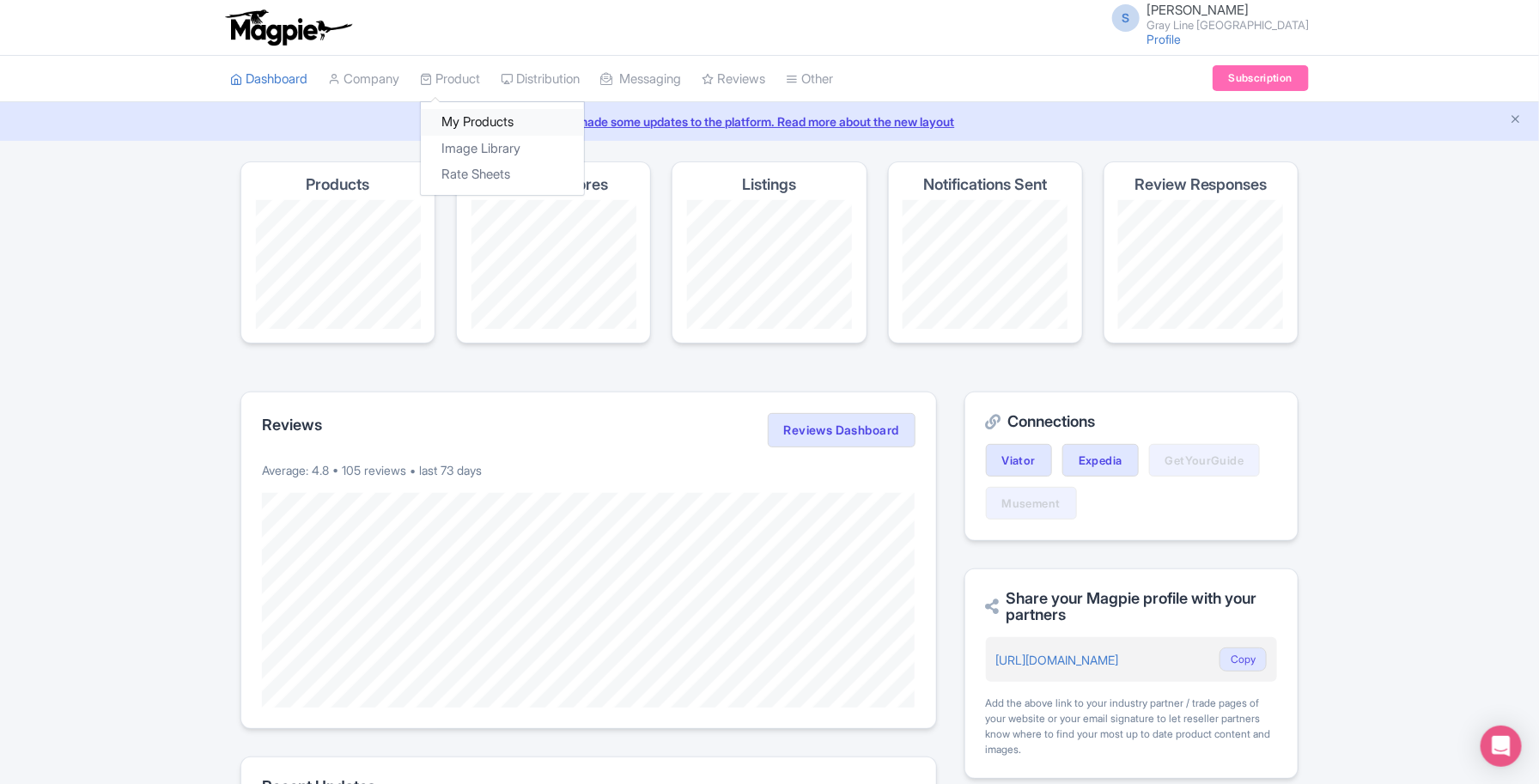
click at [481, 118] on link "My Products" at bounding box center [502, 122] width 163 height 27
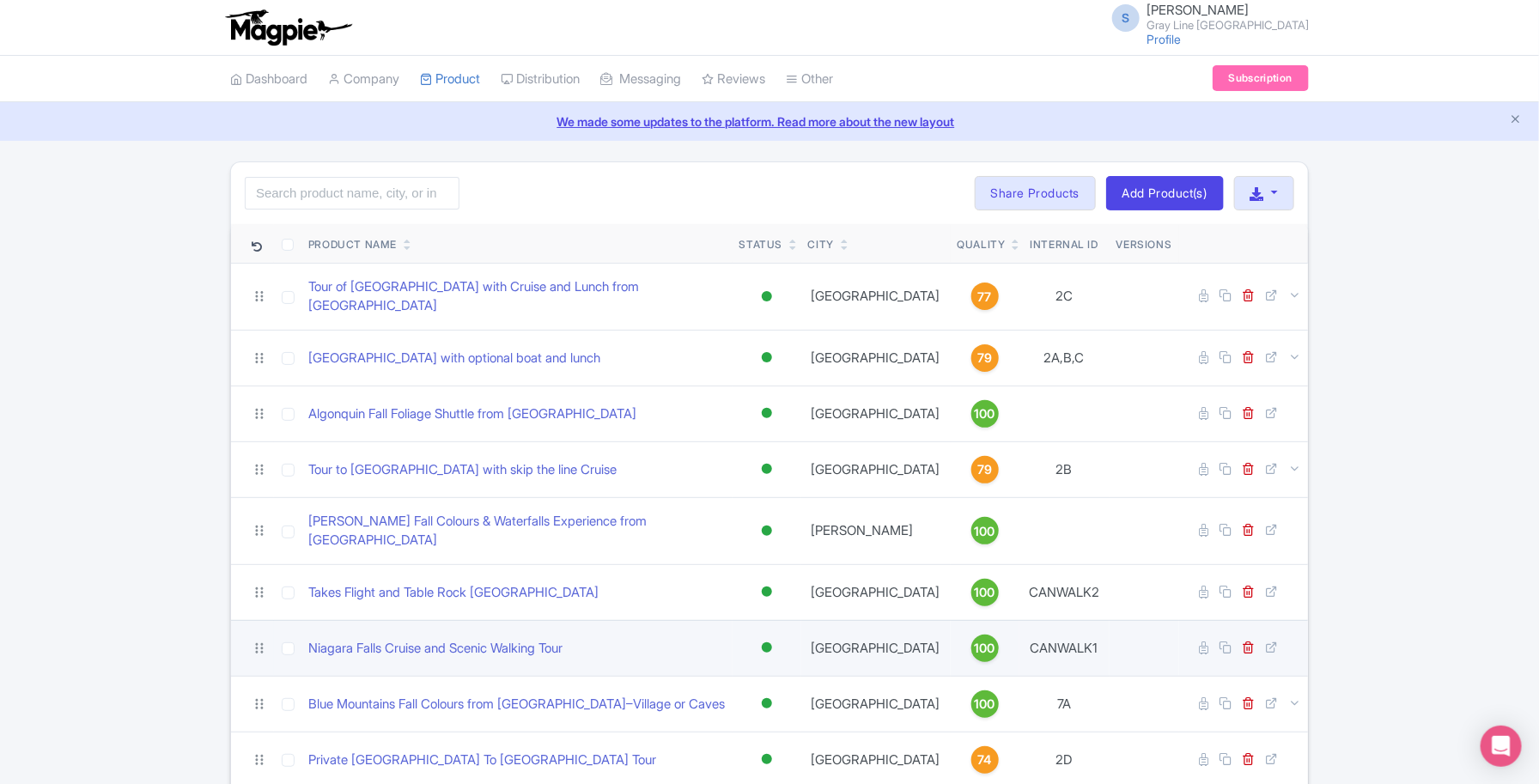
scroll to position [618, 0]
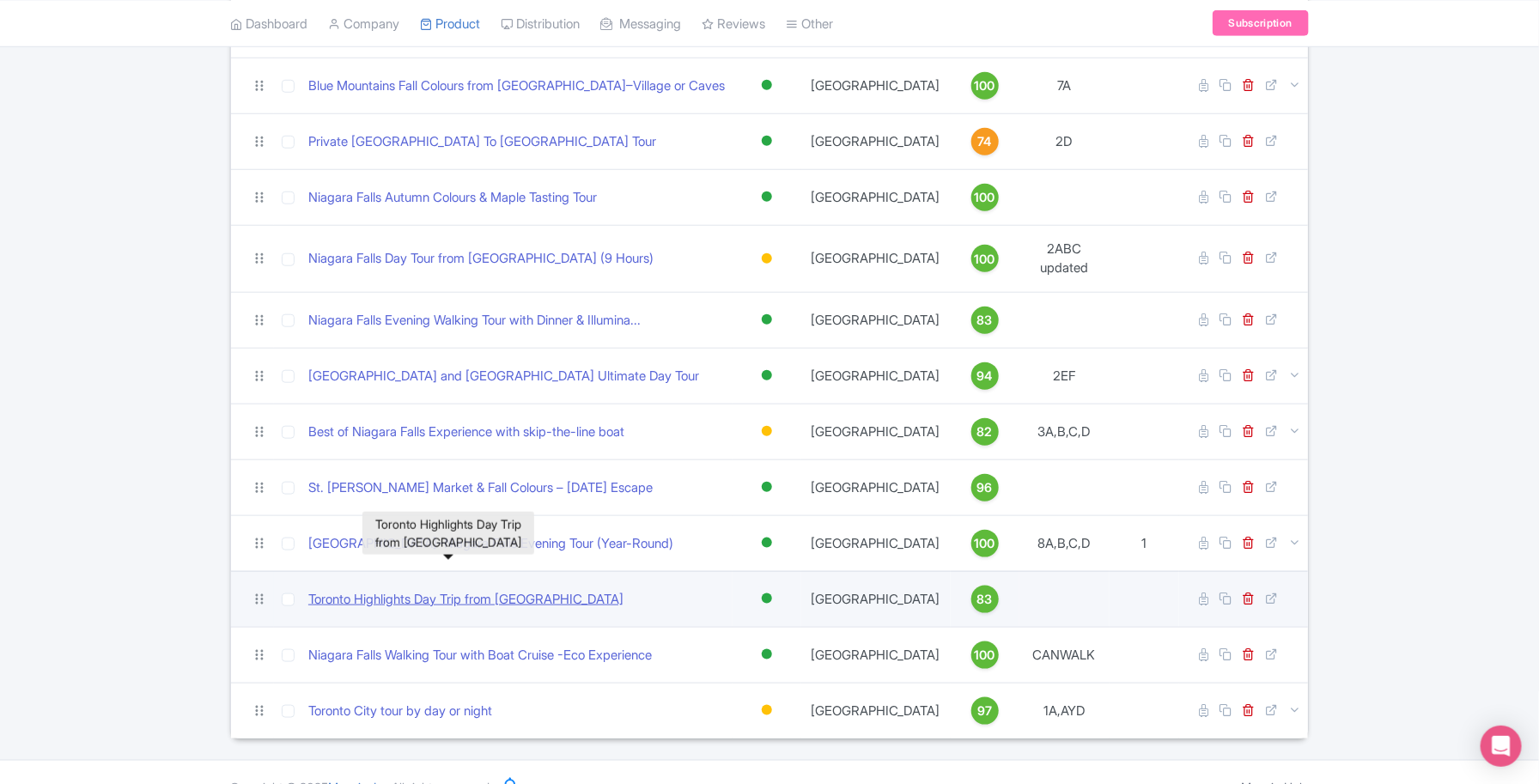
click at [521, 590] on link "Toronto Highlights Day Trip from [GEOGRAPHIC_DATA]" at bounding box center [466, 599] width 315 height 19
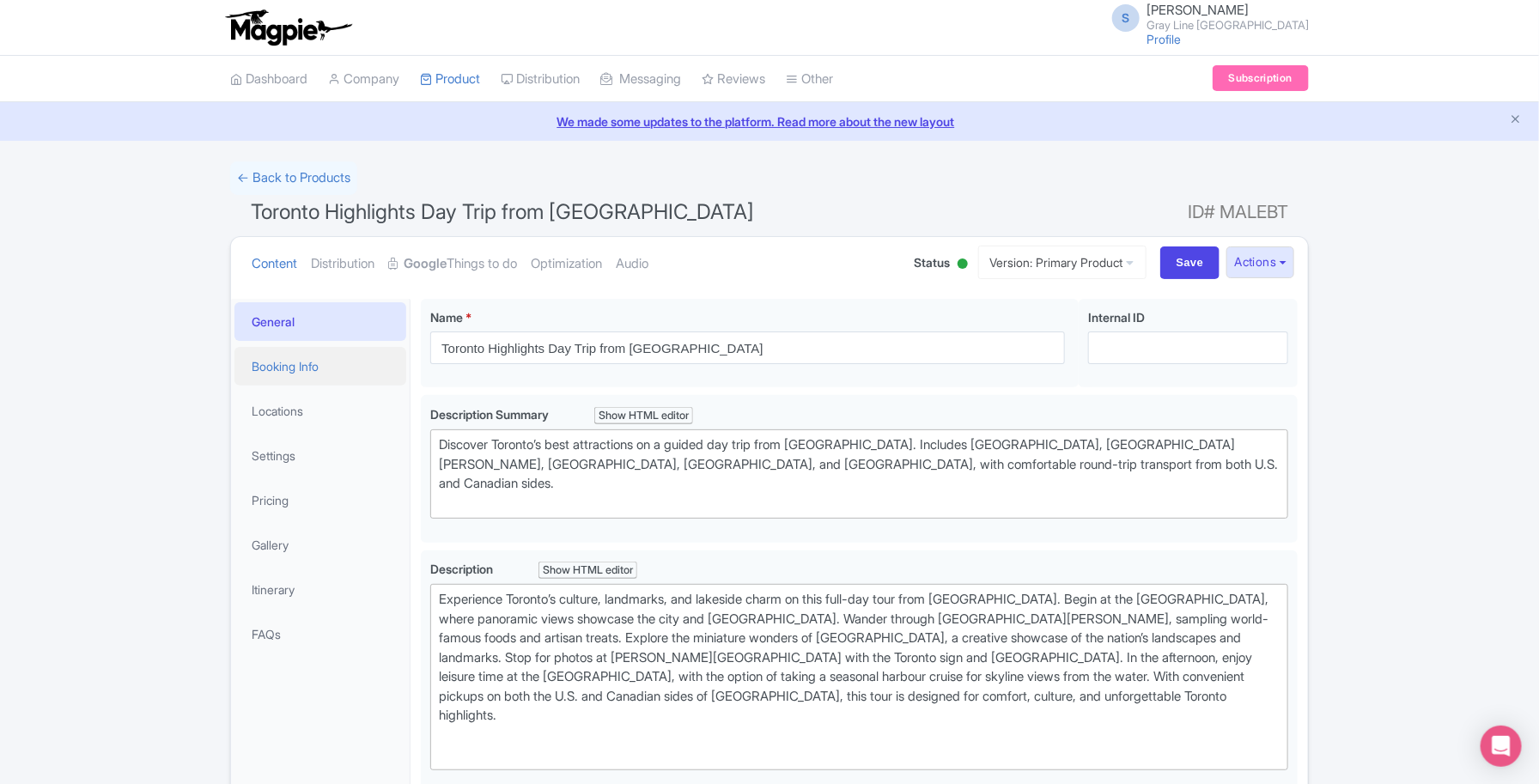
click at [310, 359] on link "Booking Info" at bounding box center [320, 367] width 171 height 39
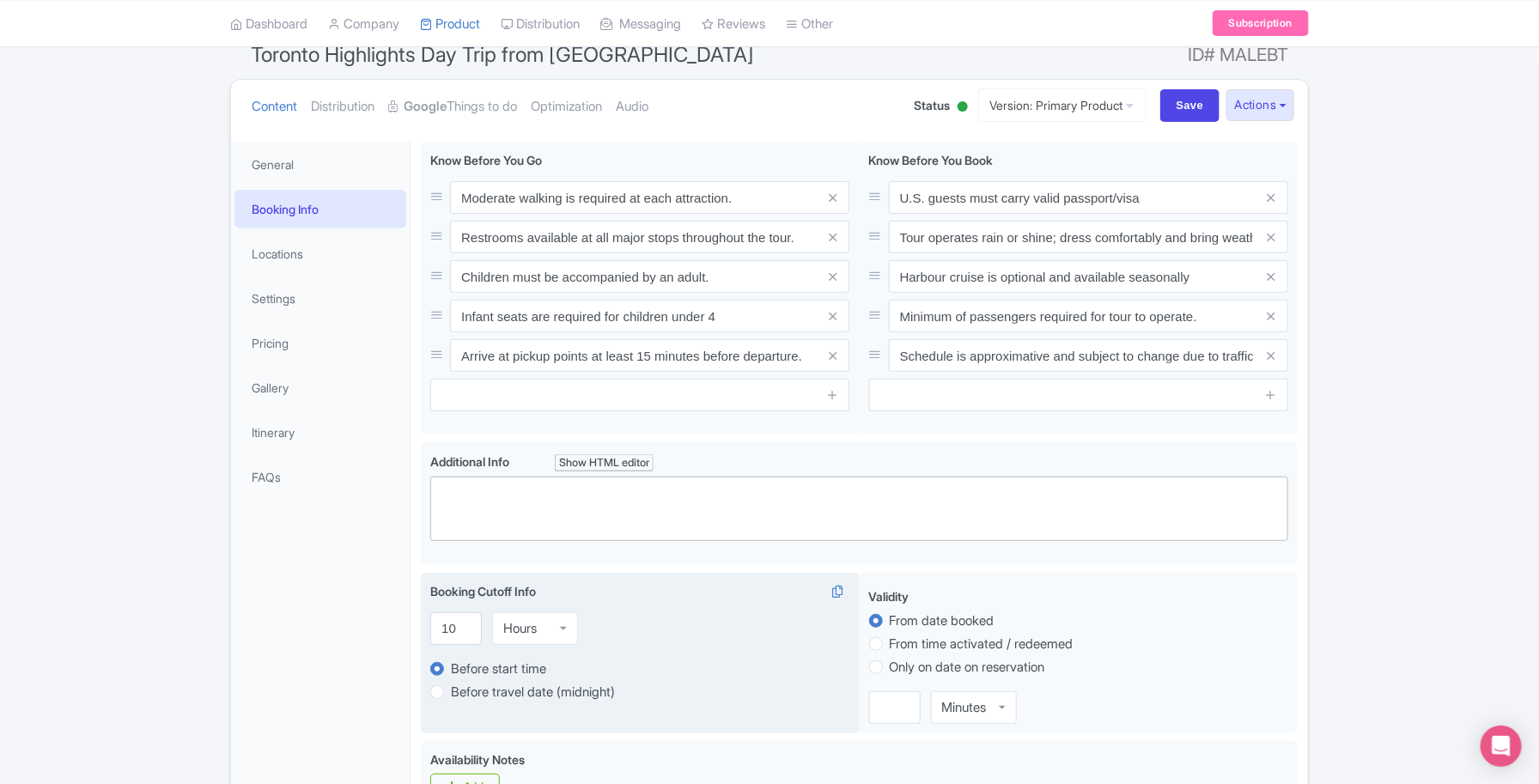
scroll to position [322, 0]
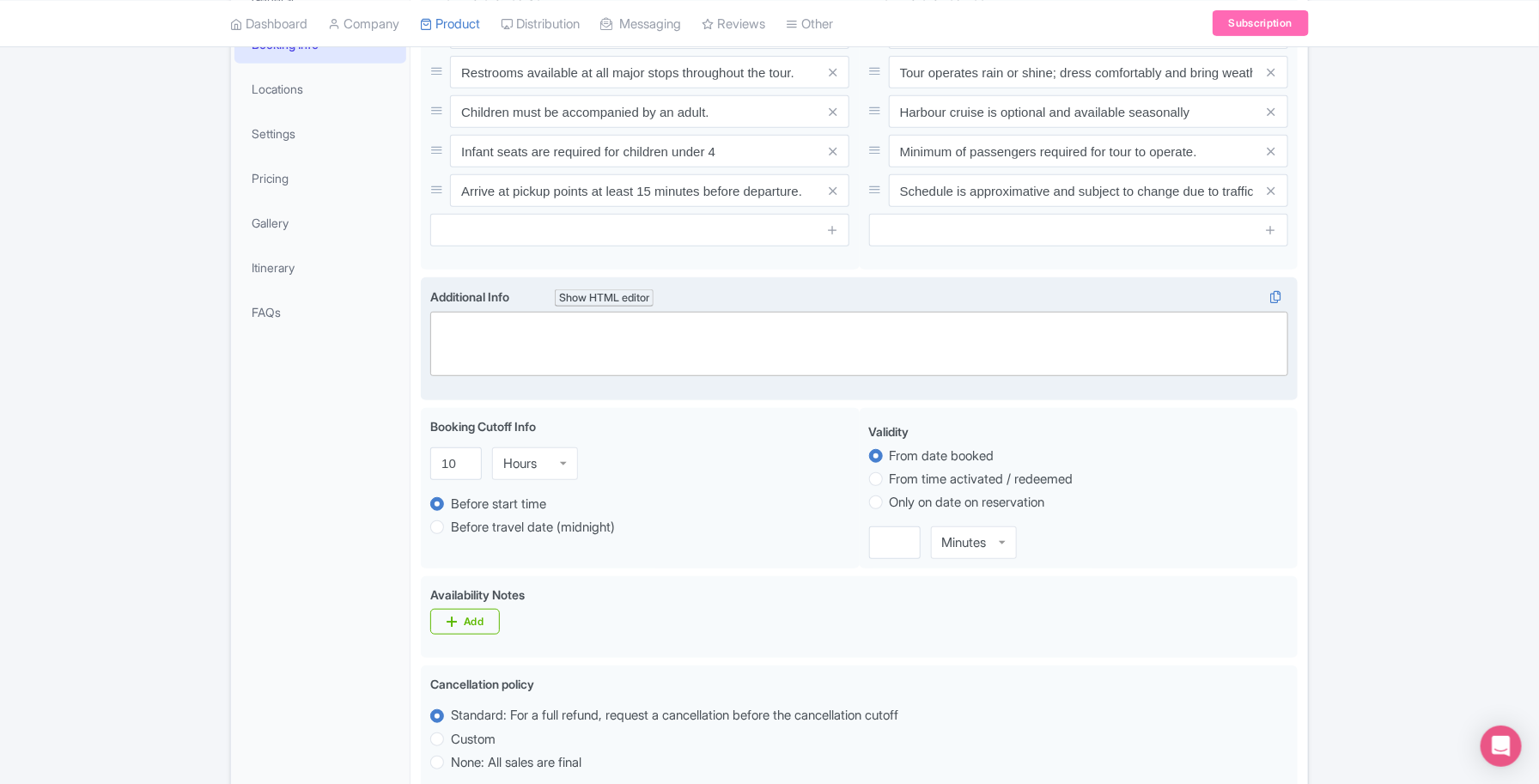
click at [555, 345] on trix-editor at bounding box center [859, 344] width 858 height 64
paste trix-editor "<h1>Departure &amp; Return Times</h1><div>7:30 AM – Pickup, Niagara Falls USA<b…"
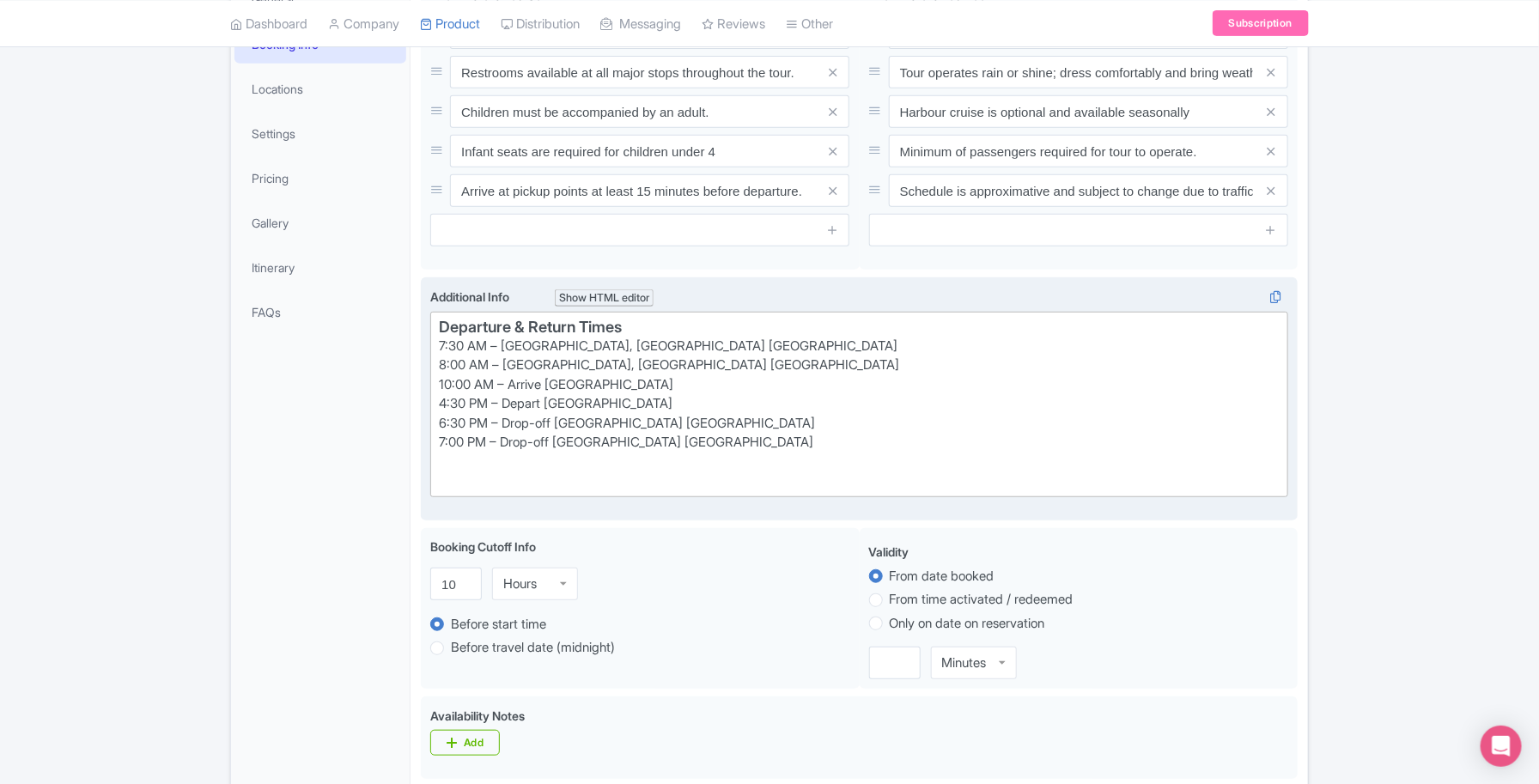
type trix-editor "<h1>Departure &amp; Return Times</h1><div>7:30 AM – Pickup, Niagara Falls USA<b…"
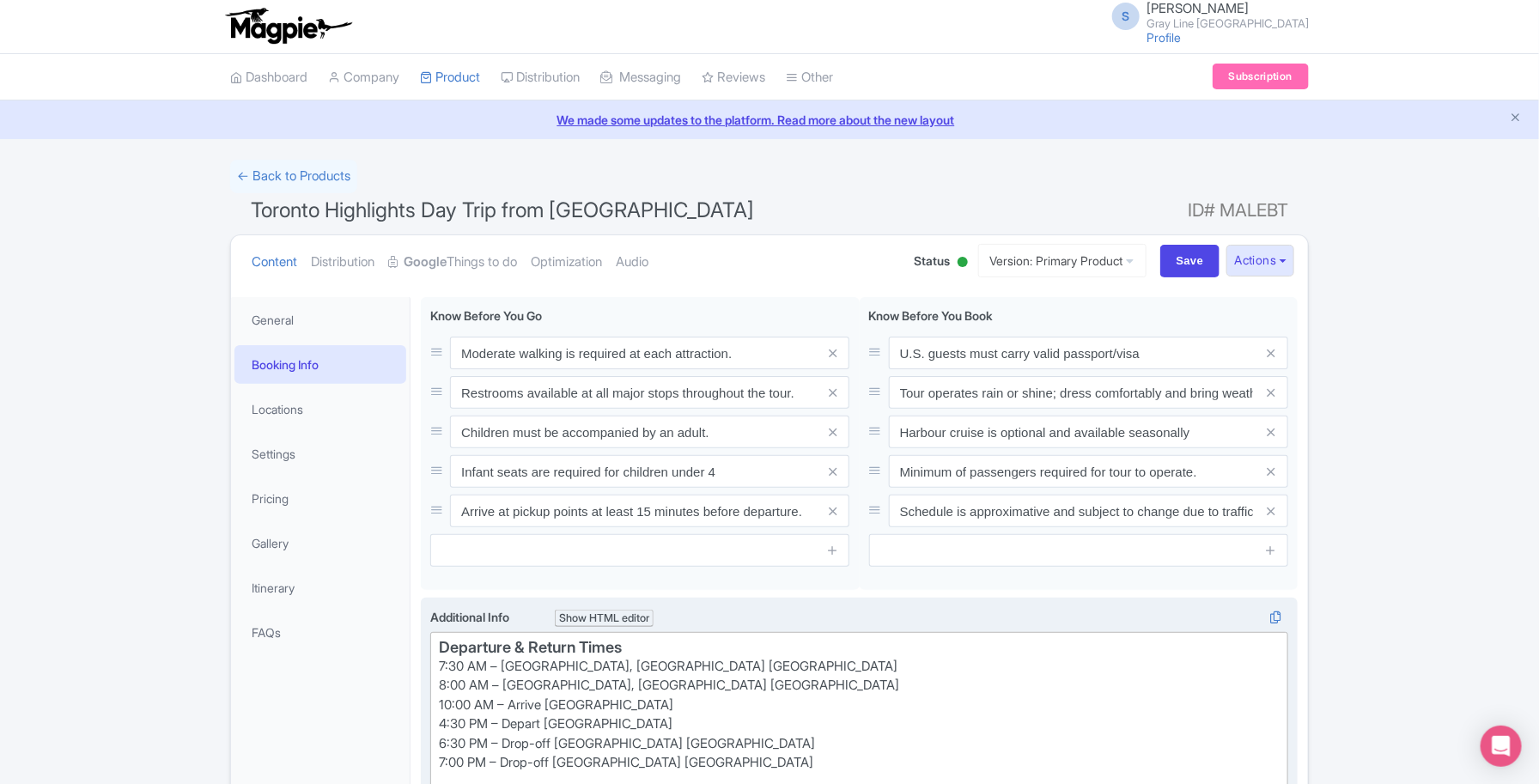
scroll to position [0, 0]
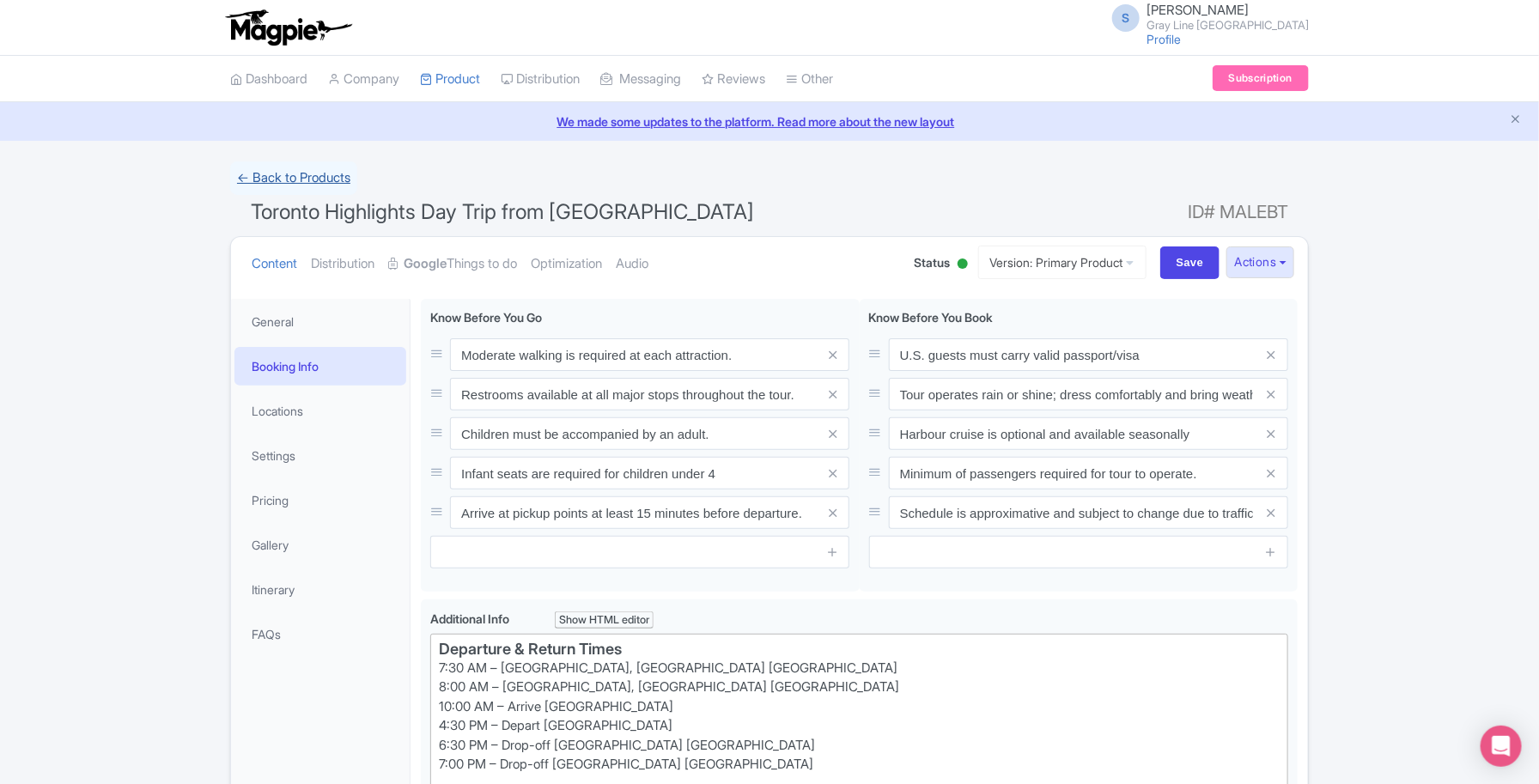
click at [323, 182] on link "← Back to Products" at bounding box center [294, 178] width 127 height 33
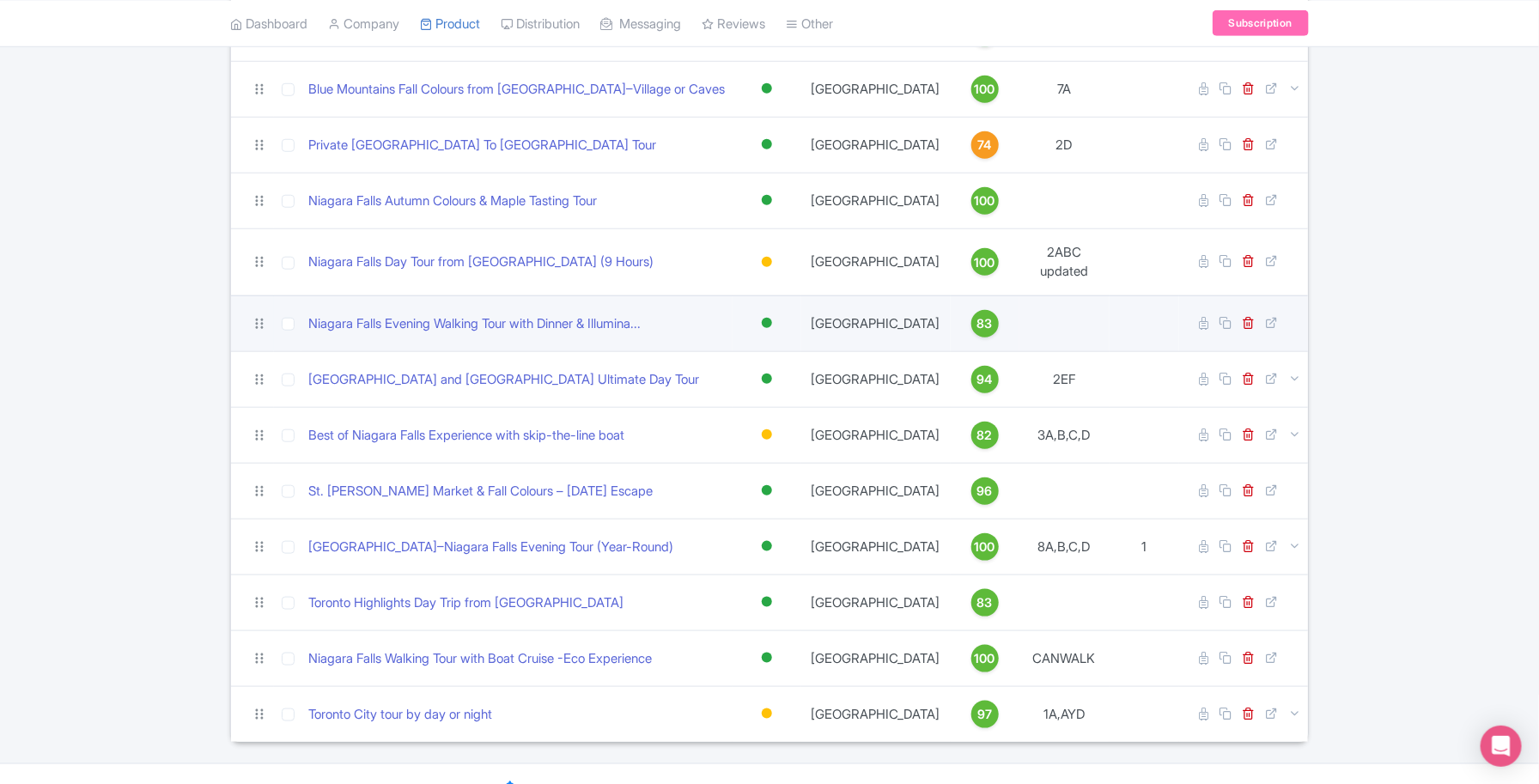
scroll to position [618, 0]
